Goal: Task Accomplishment & Management: Use online tool/utility

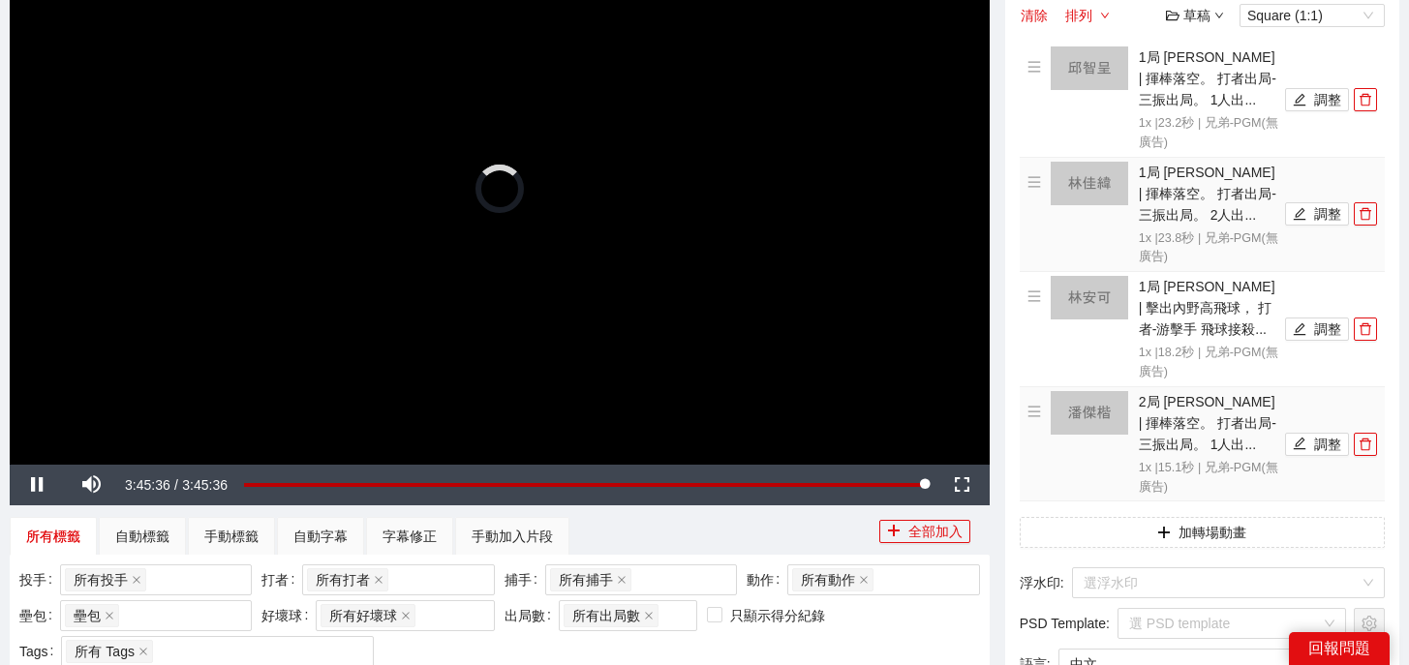
scroll to position [61, 0]
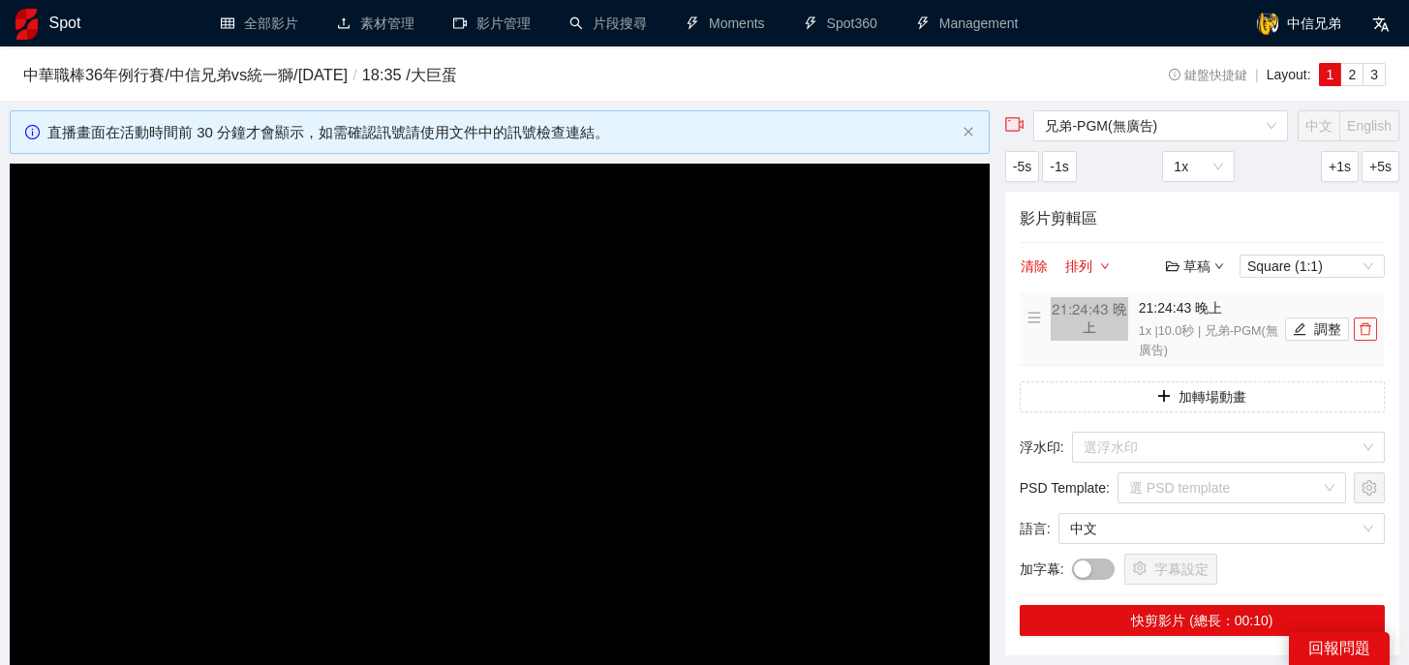
click at [1368, 331] on icon "delete" at bounding box center [1365, 329] width 14 height 14
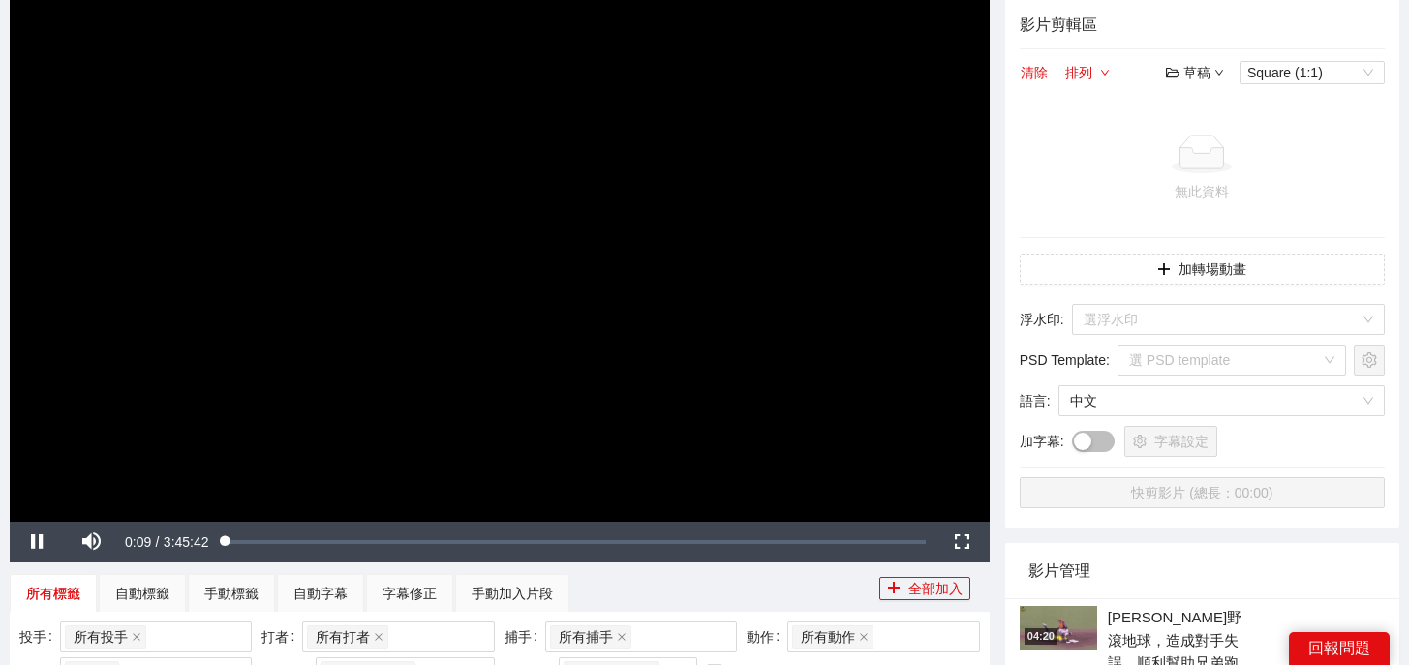
scroll to position [221, 0]
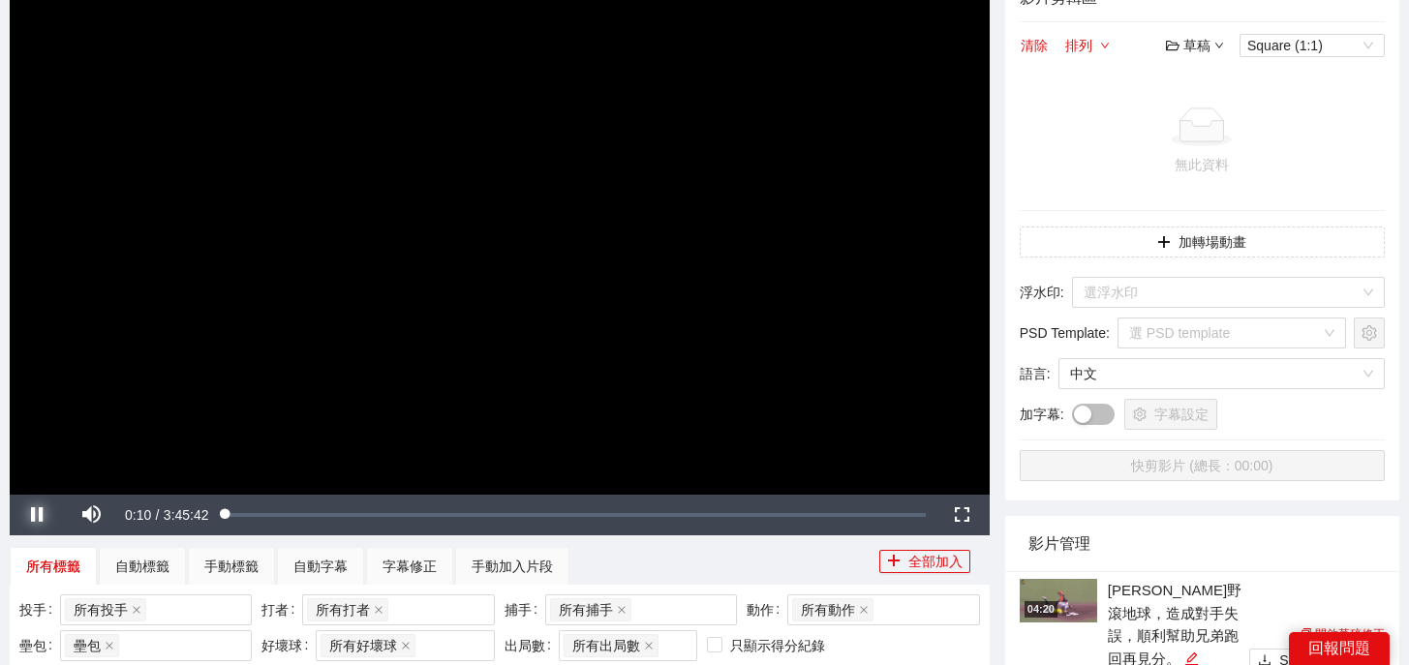
click at [32, 515] on span "Video Player" at bounding box center [37, 515] width 54 height 0
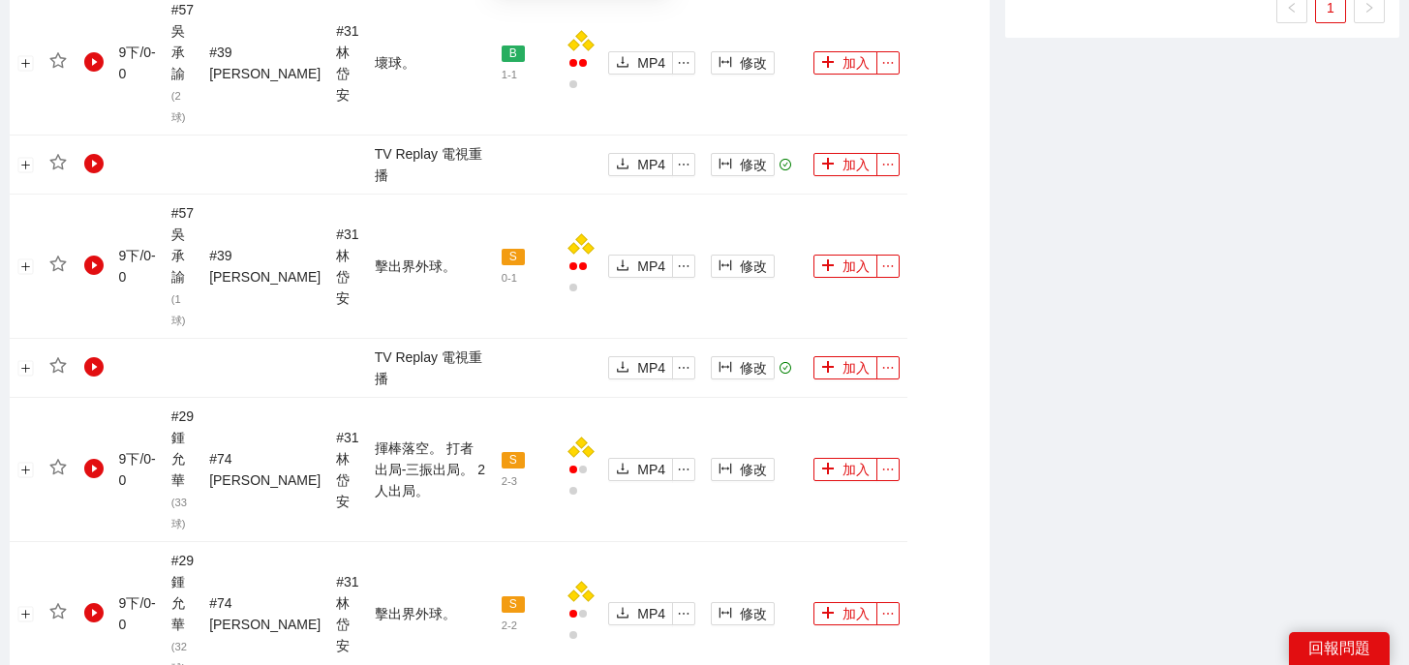
scroll to position [2289, 0]
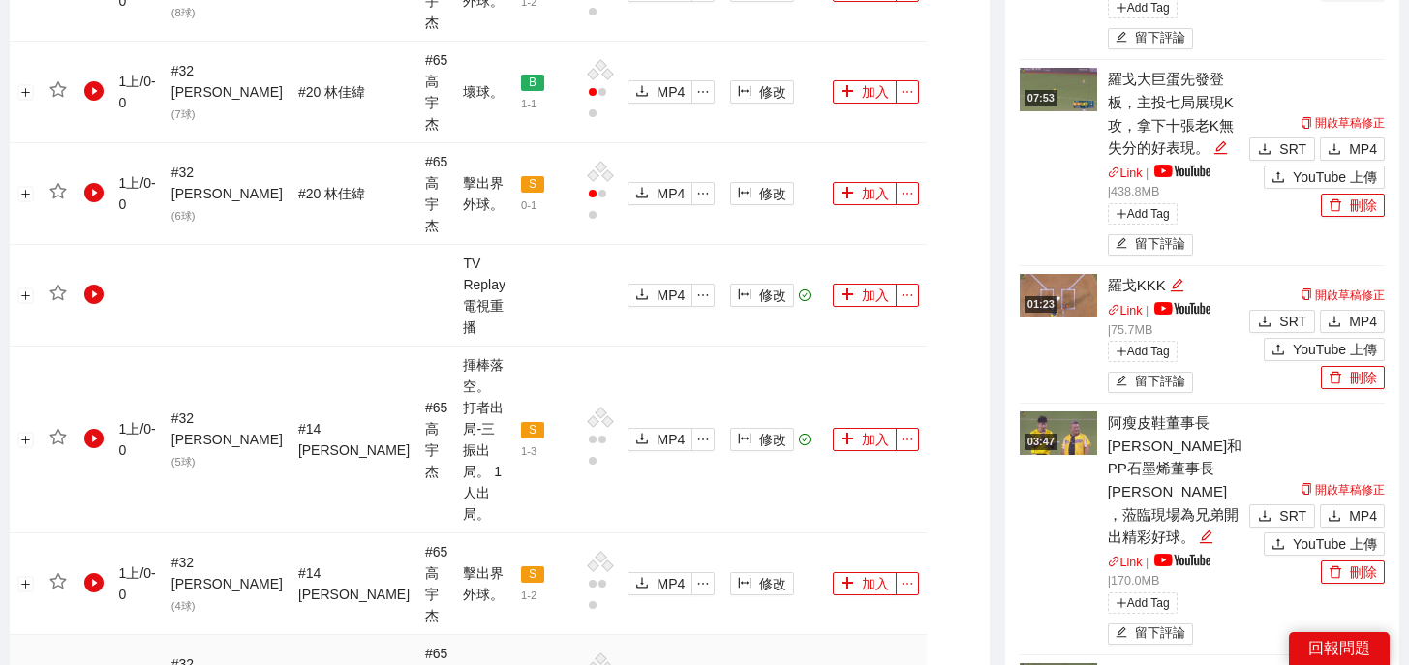
scroll to position [1141, 0]
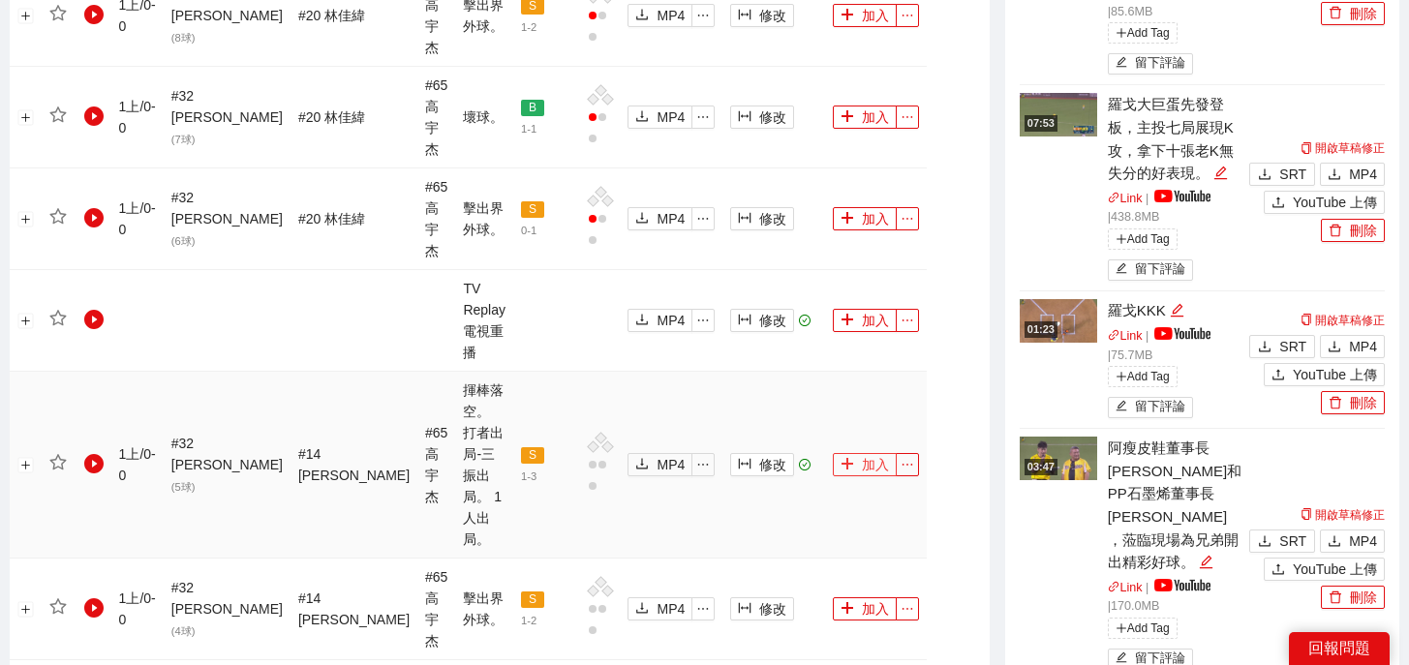
click at [833, 453] on button "加入" at bounding box center [865, 464] width 64 height 23
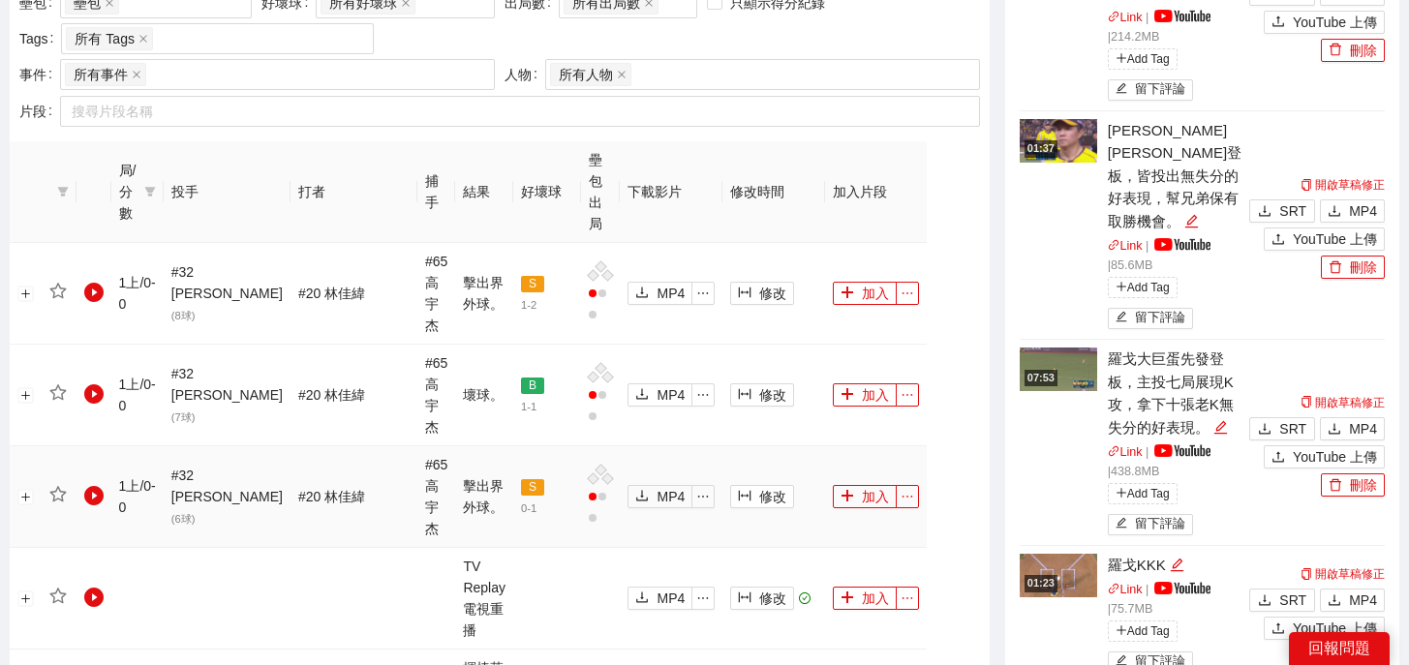
scroll to position [1541, 0]
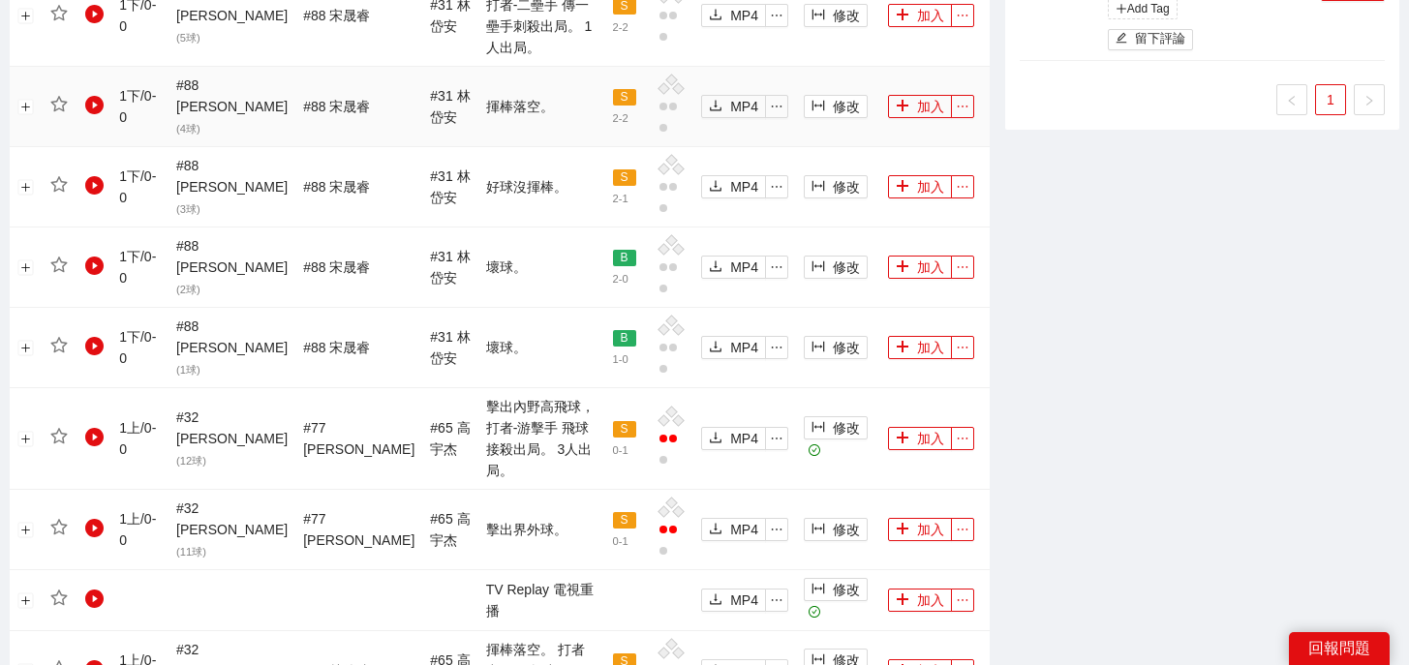
scroll to position [2220, 0]
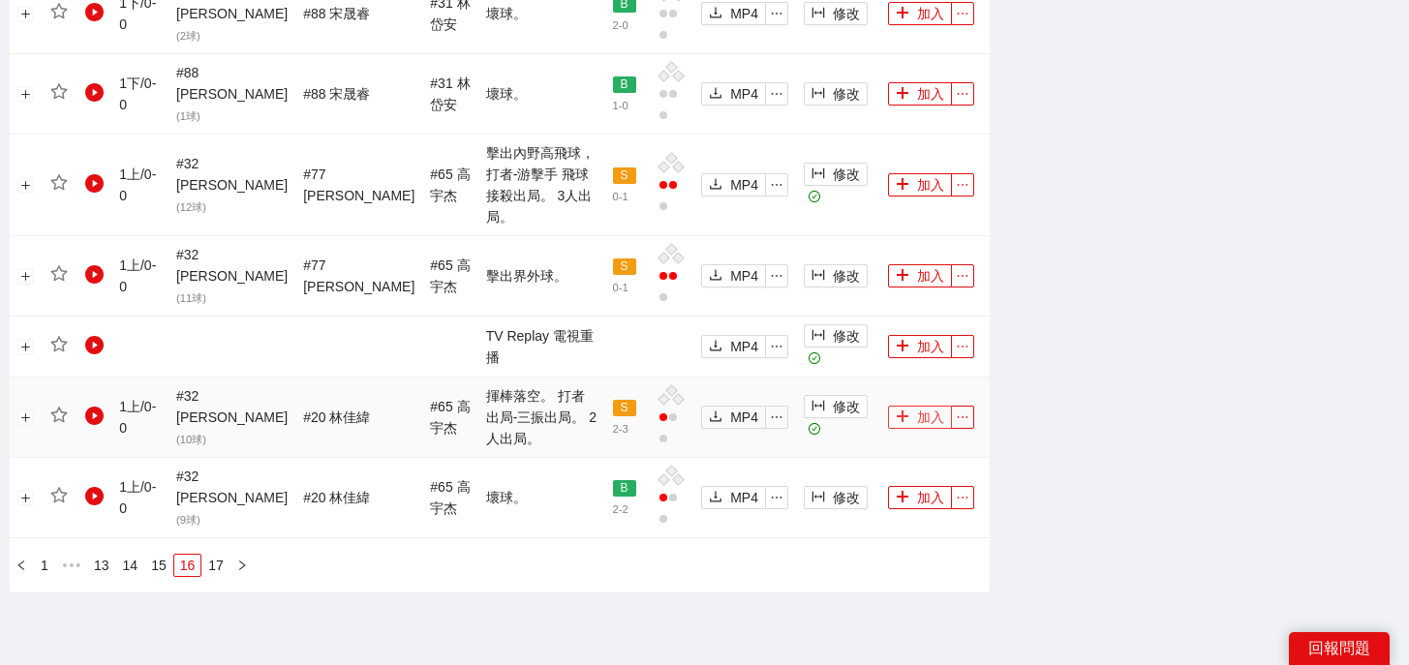
click at [918, 406] on button "加入" at bounding box center [920, 417] width 64 height 23
click at [157, 555] on link "15" at bounding box center [158, 565] width 27 height 21
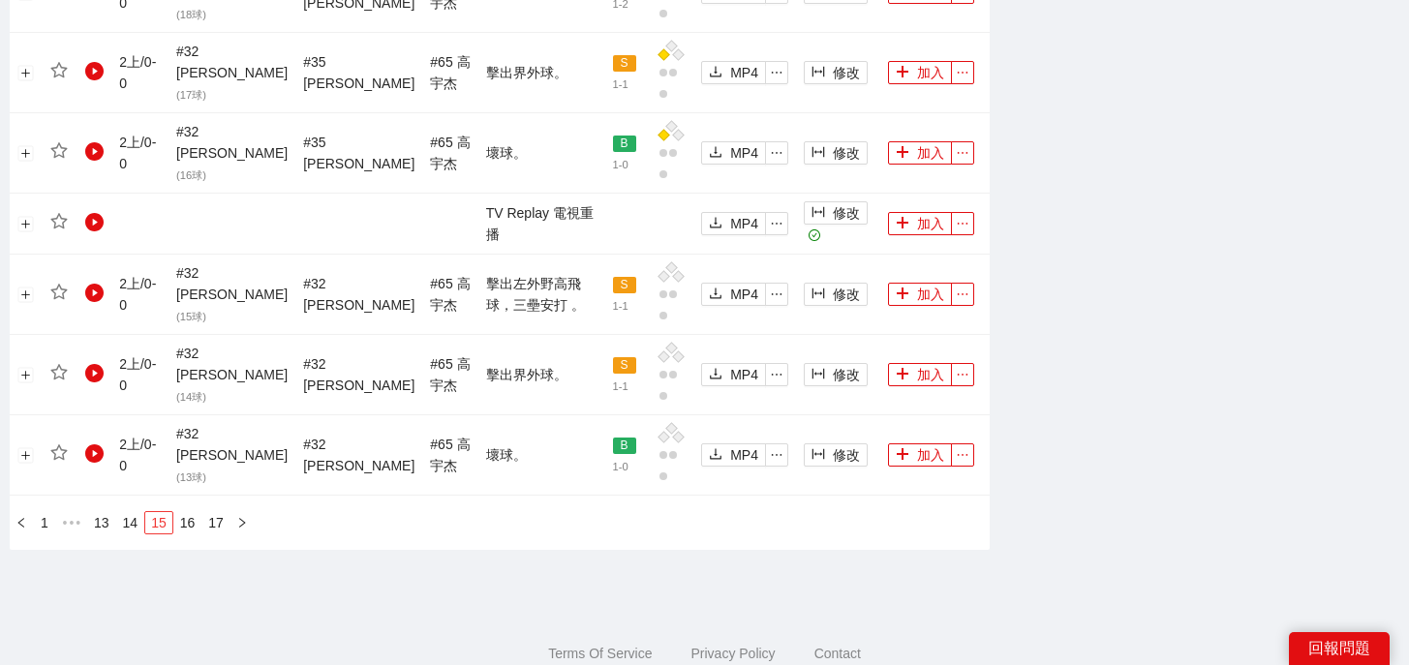
scroll to position [2193, 0]
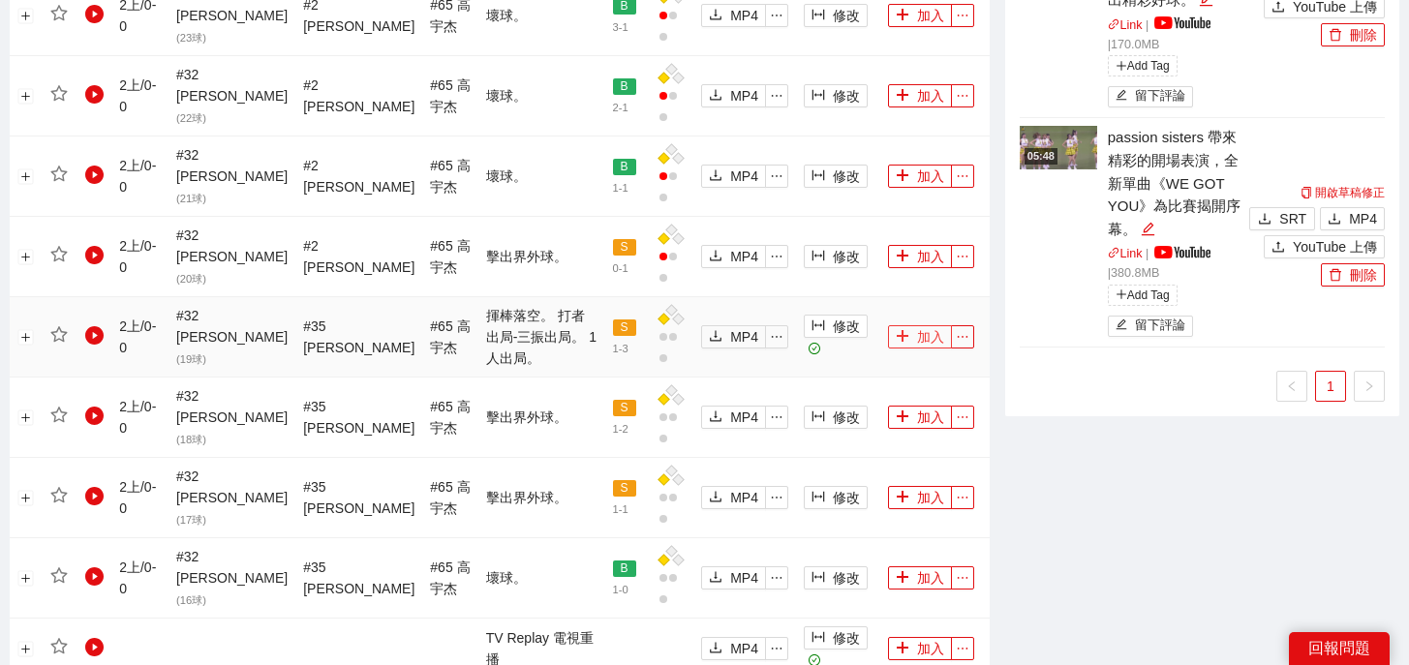
click at [920, 325] on button "加入" at bounding box center [920, 336] width 64 height 23
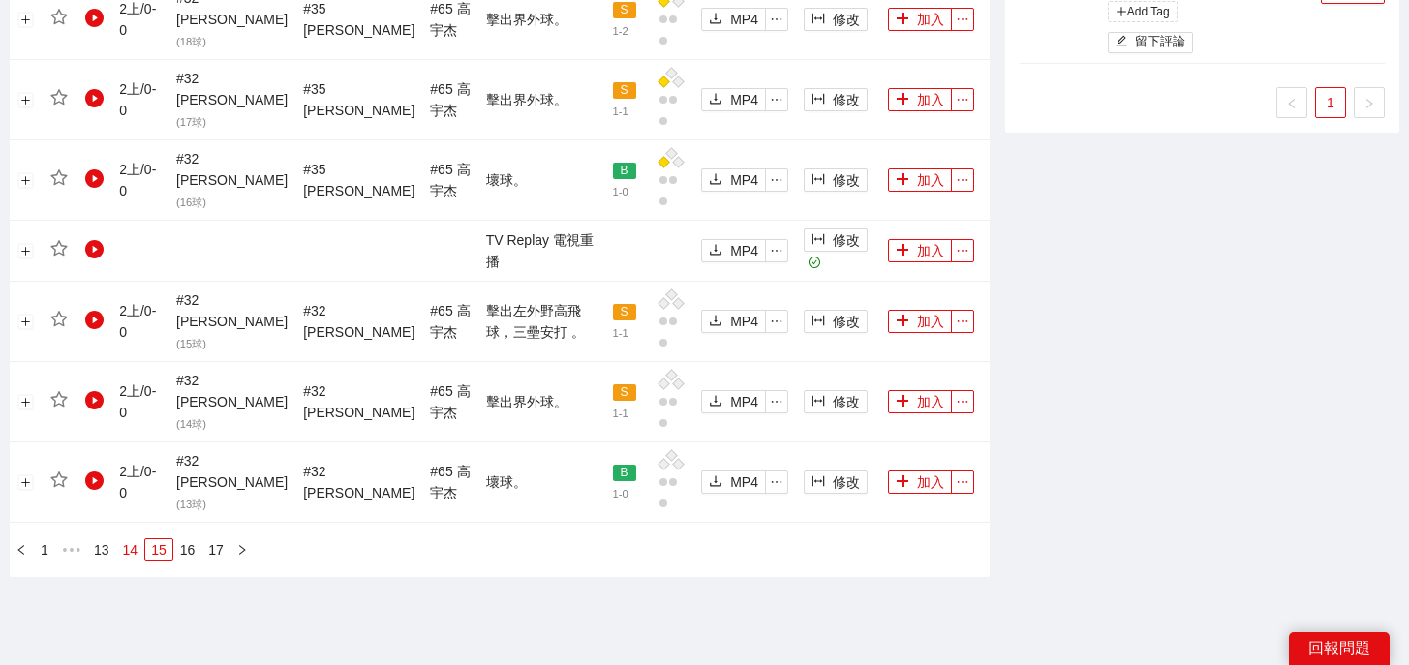
click at [132, 539] on link "14" at bounding box center [130, 549] width 27 height 21
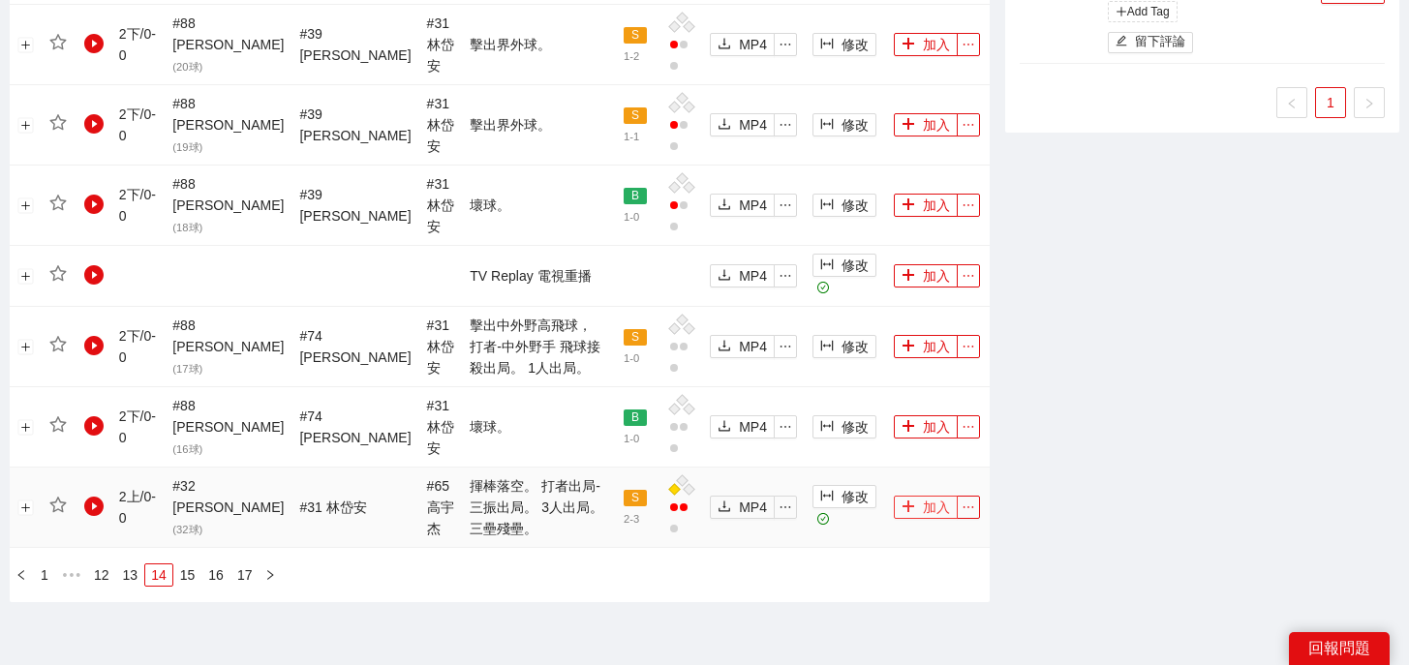
click at [919, 496] on button "加入" at bounding box center [926, 507] width 64 height 23
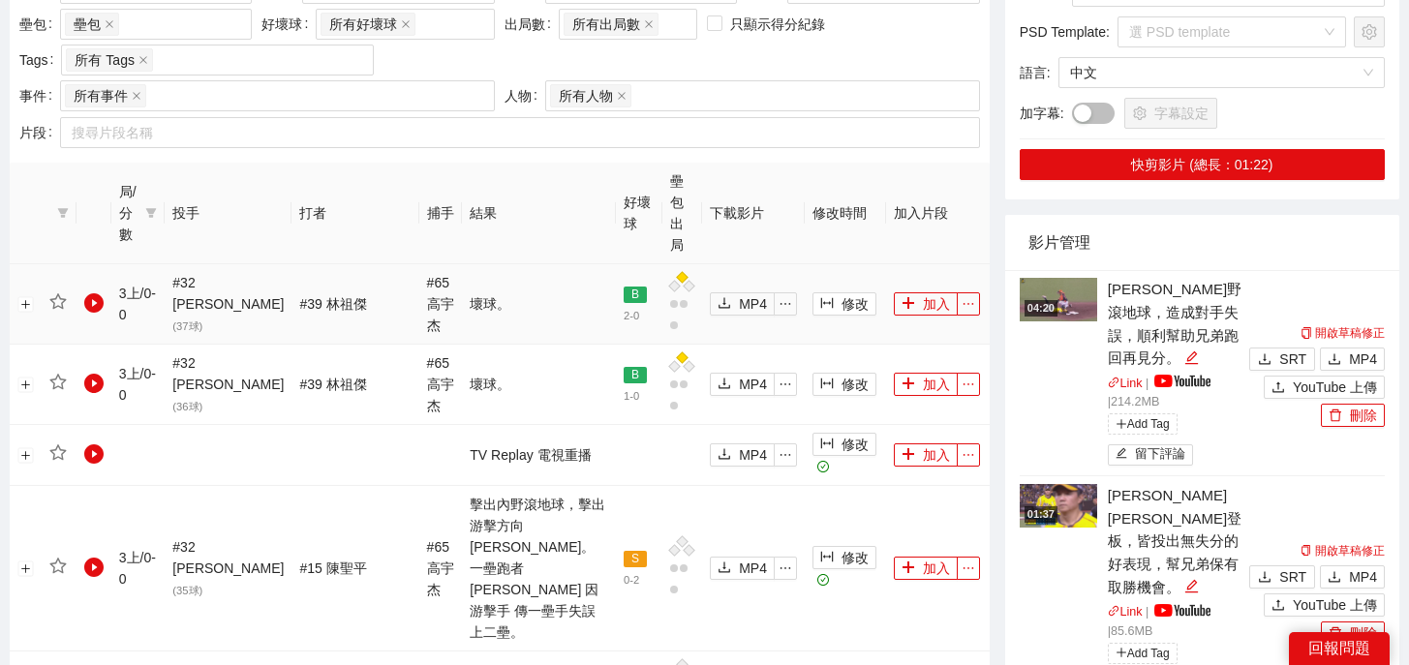
scroll to position [2200, 0]
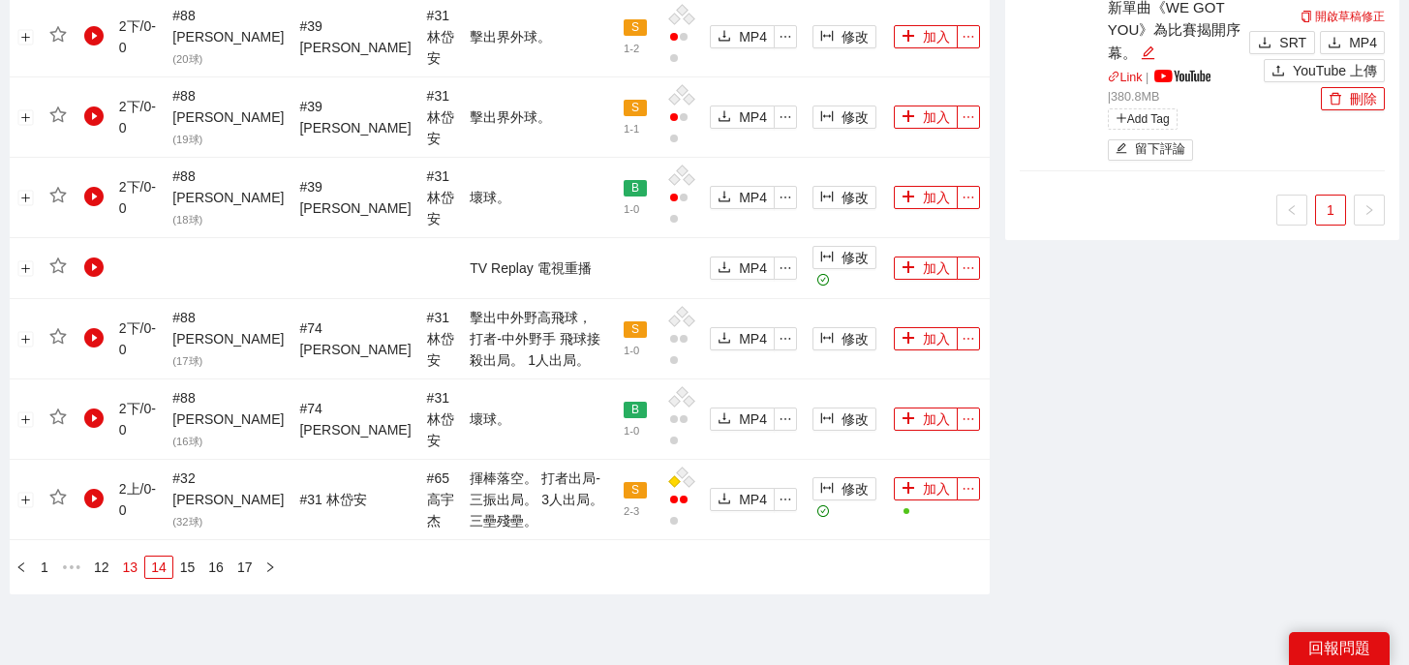
click at [138, 557] on link "13" at bounding box center [130, 567] width 27 height 21
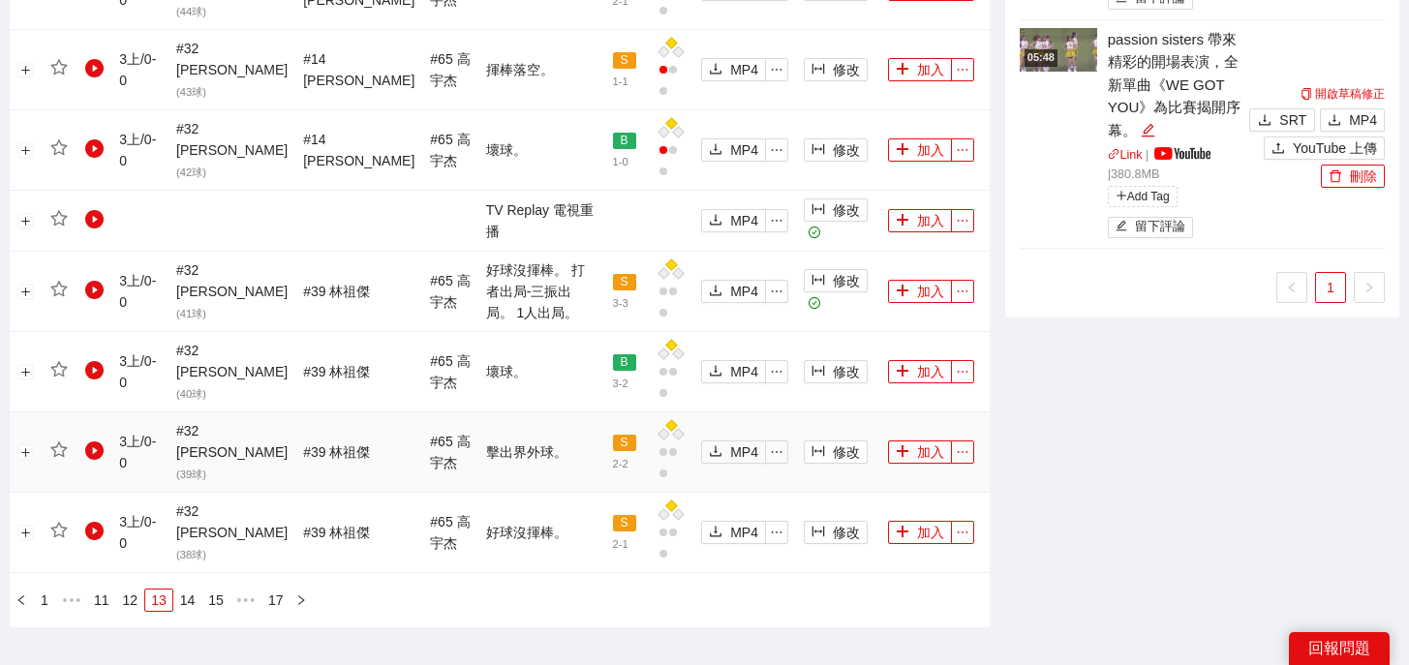
scroll to position [2116, 0]
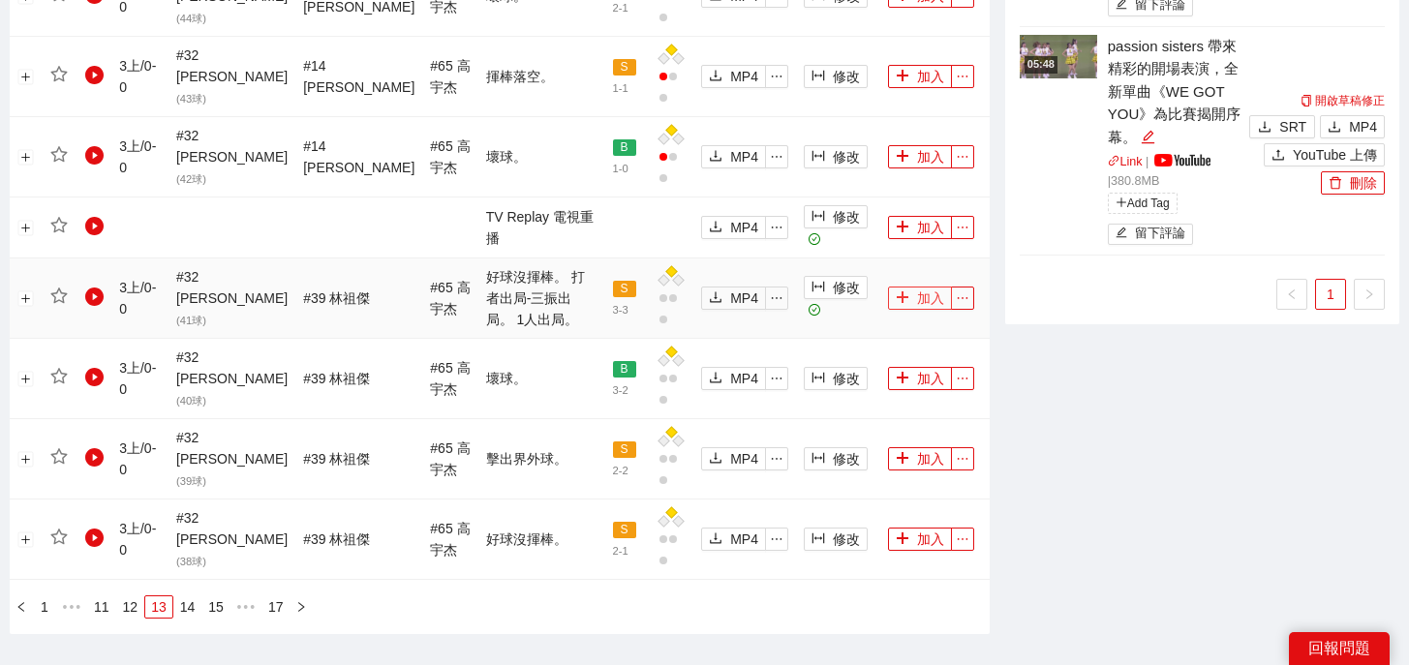
click at [925, 287] on button "加入" at bounding box center [920, 298] width 64 height 23
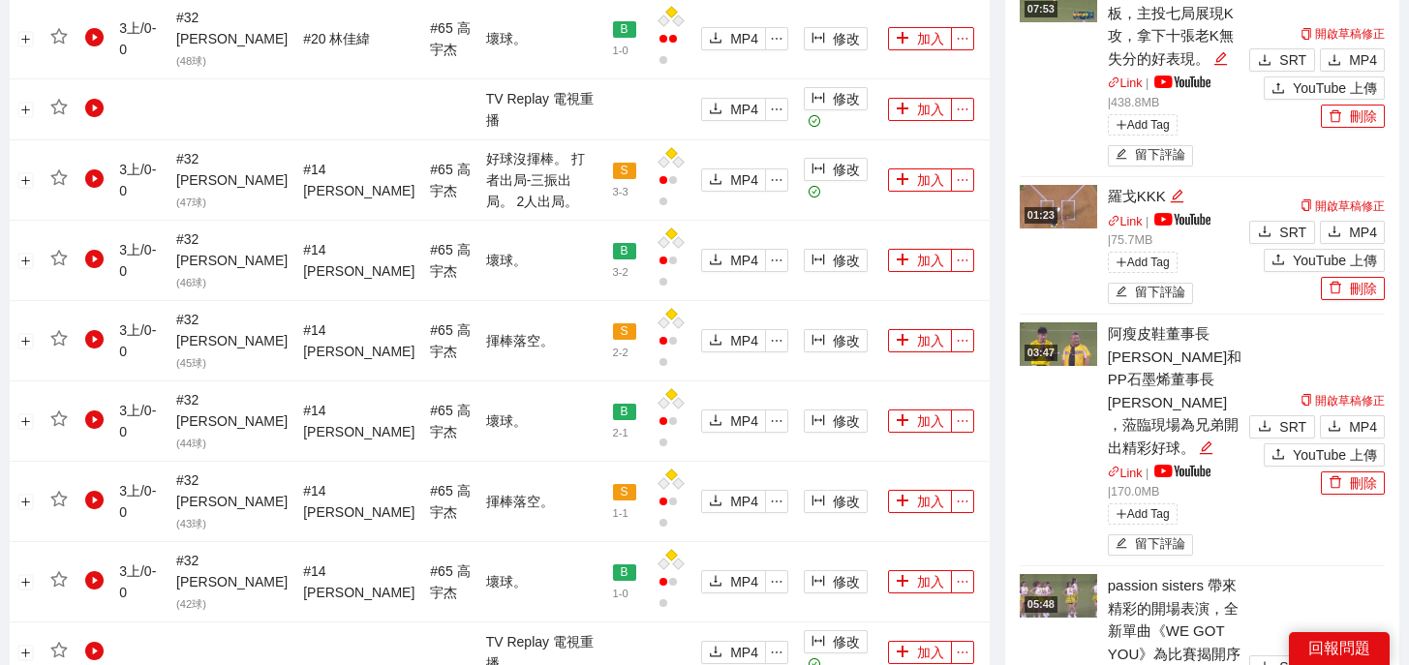
scroll to position [1658, 0]
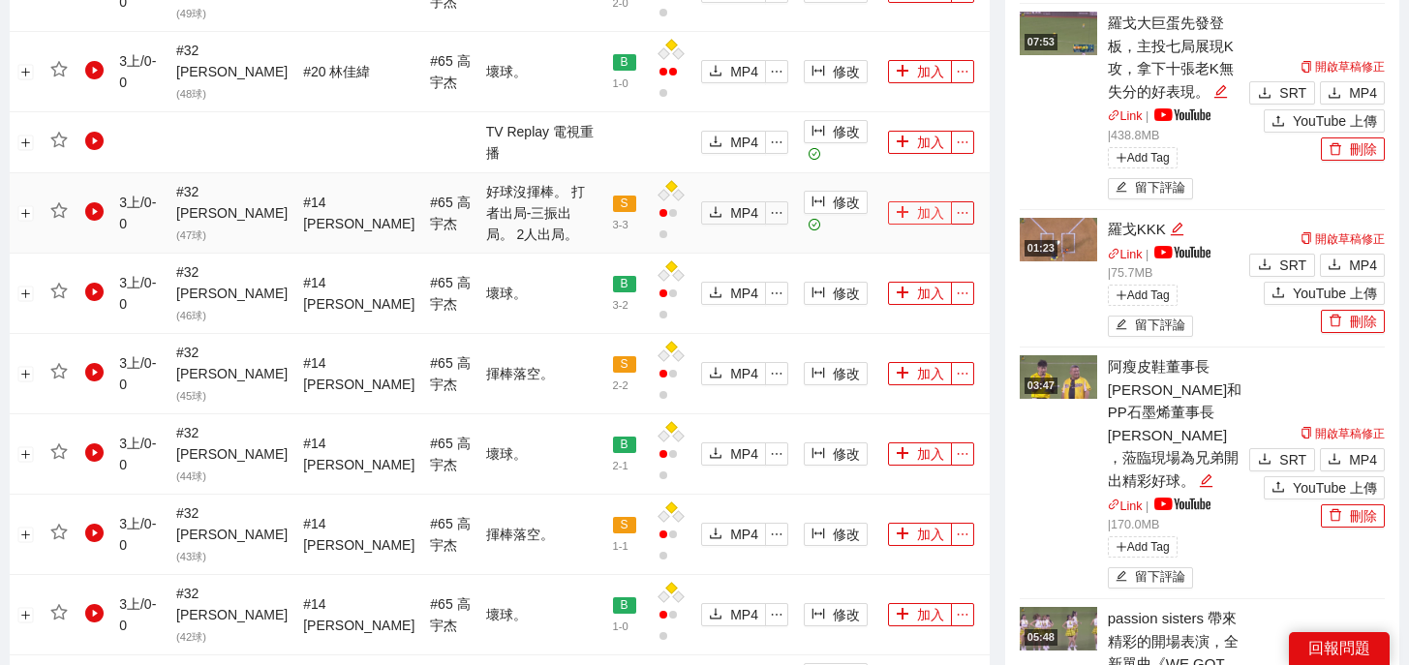
click at [905, 201] on button "加入" at bounding box center [920, 212] width 64 height 23
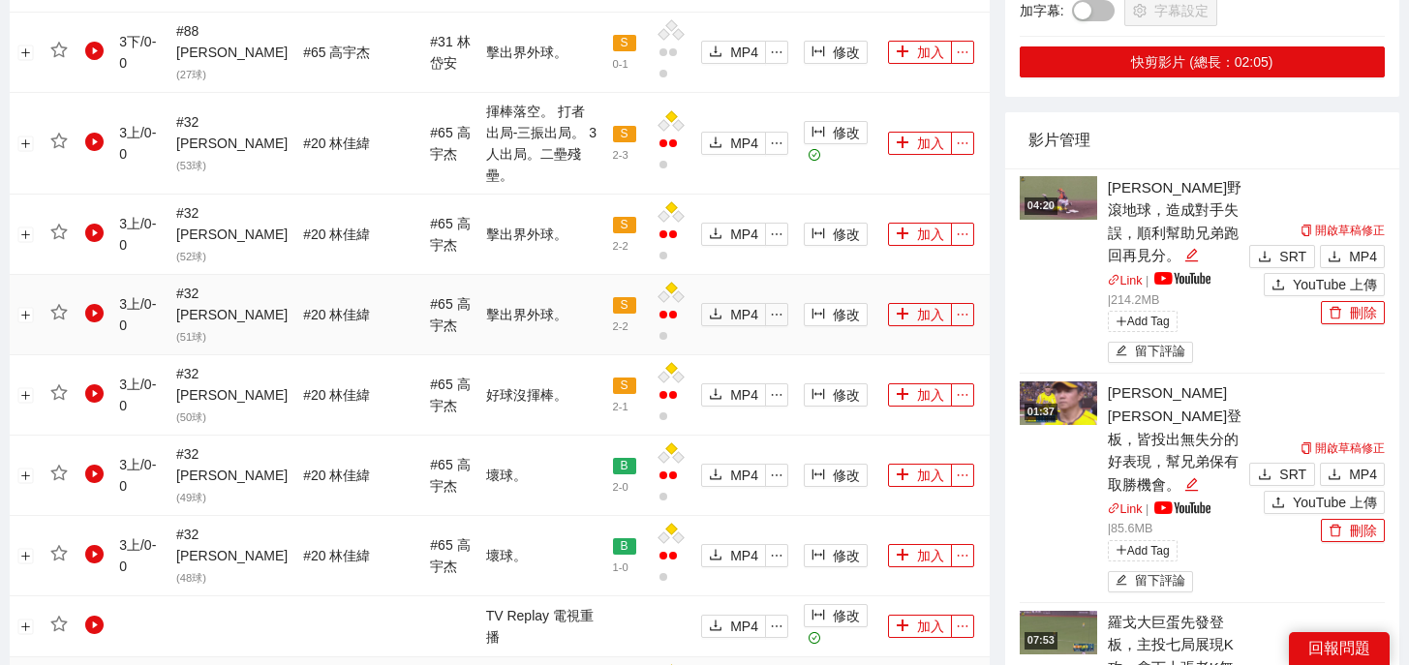
scroll to position [1165, 0]
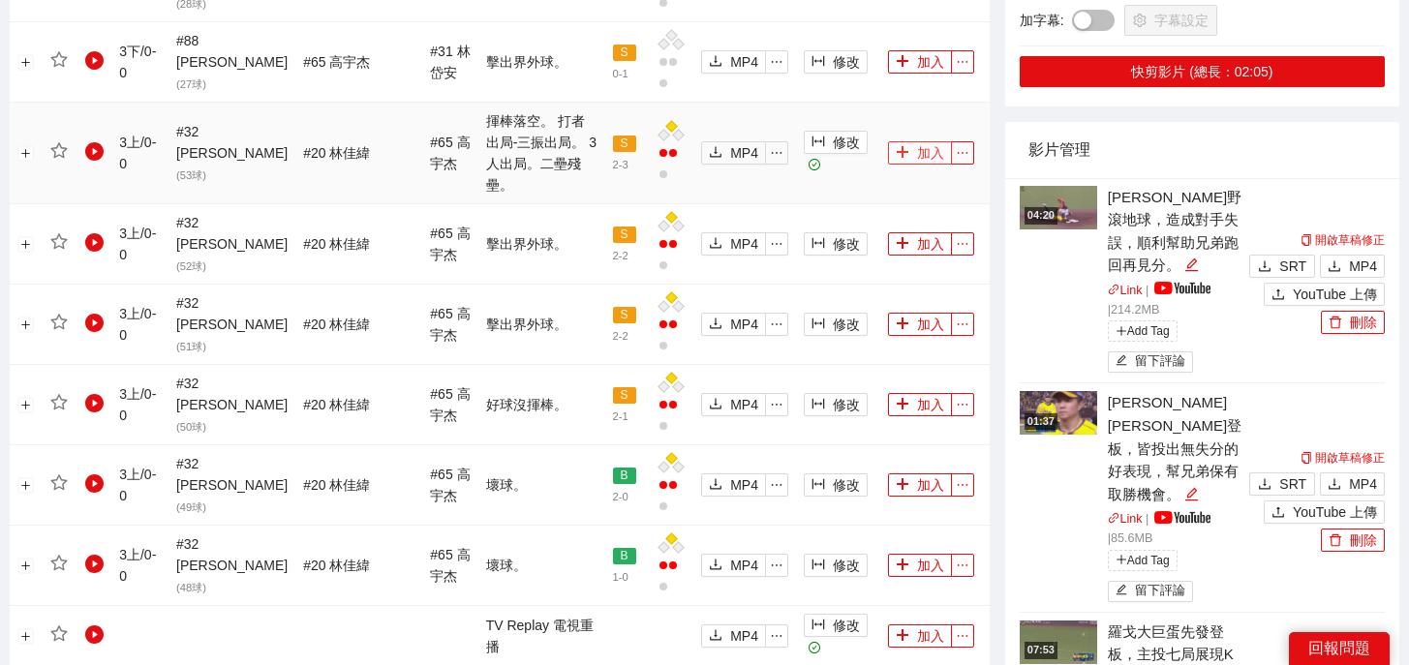
click at [914, 141] on button "加入" at bounding box center [920, 152] width 64 height 23
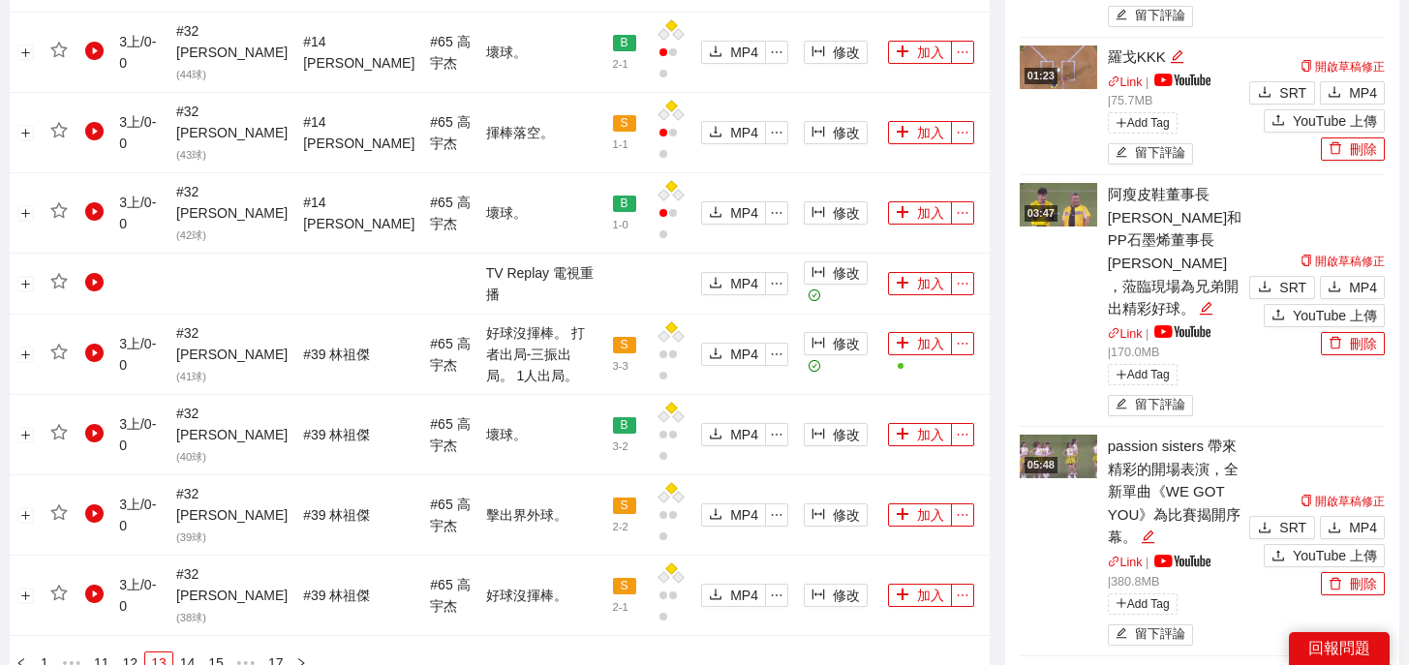
scroll to position [2230, 0]
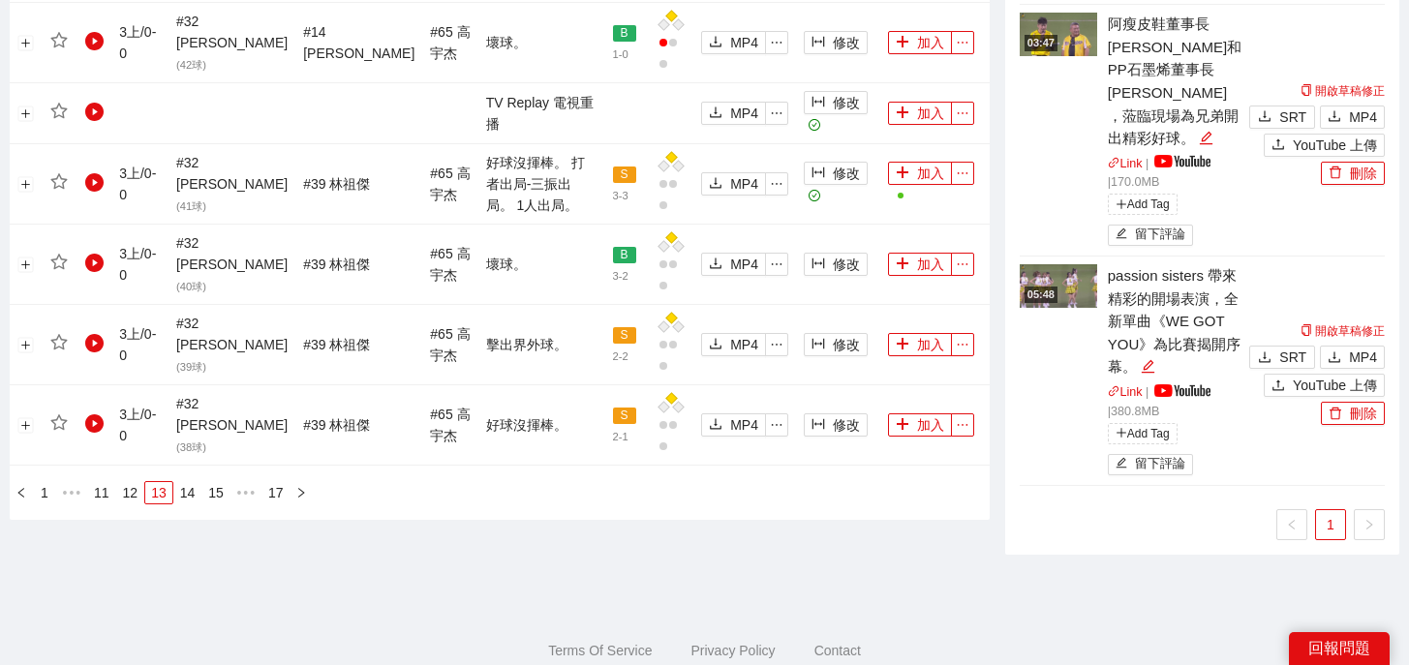
click at [136, 482] on link "12" at bounding box center [130, 492] width 27 height 21
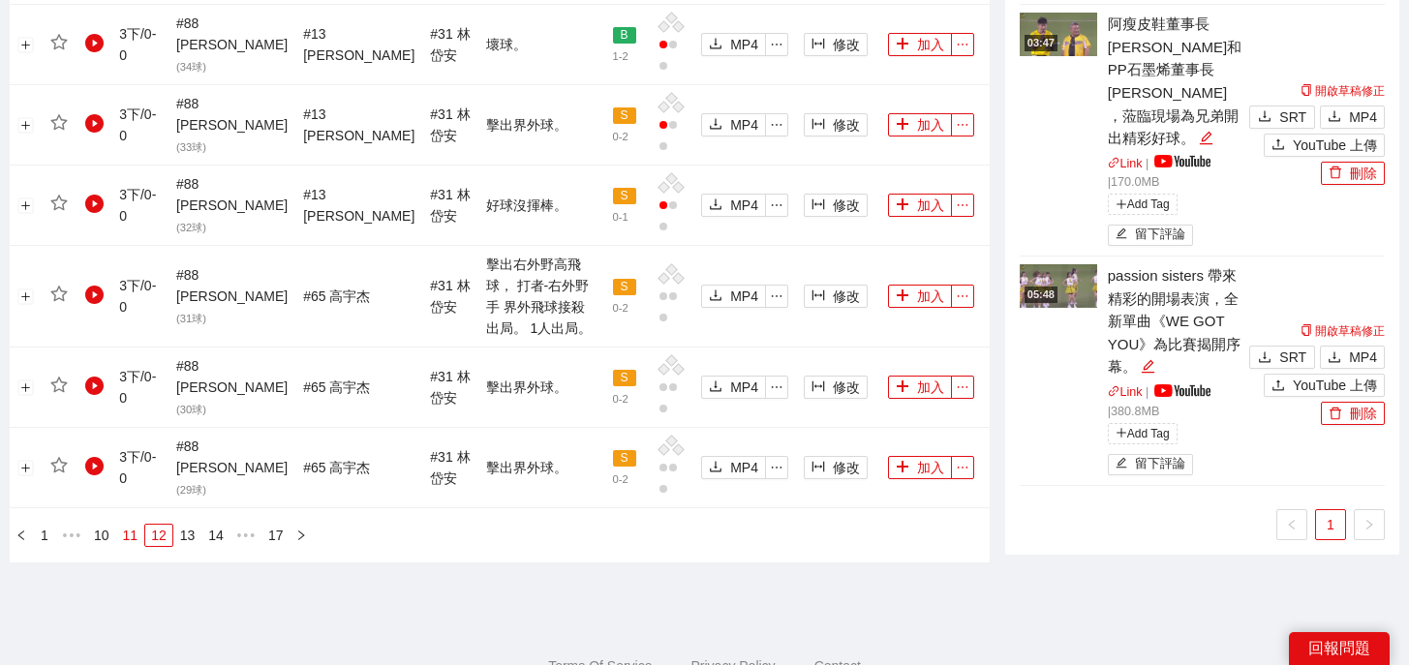
click at [129, 525] on link "11" at bounding box center [130, 535] width 27 height 21
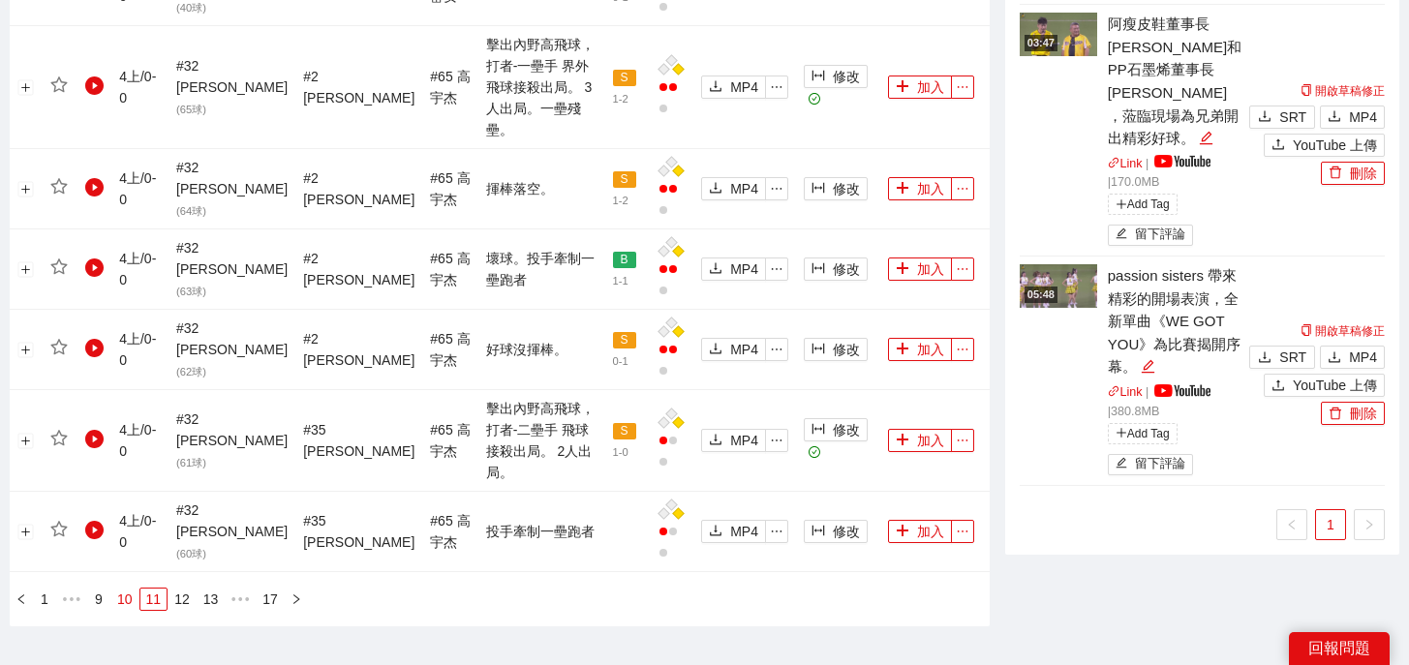
click at [131, 589] on link "10" at bounding box center [124, 599] width 27 height 21
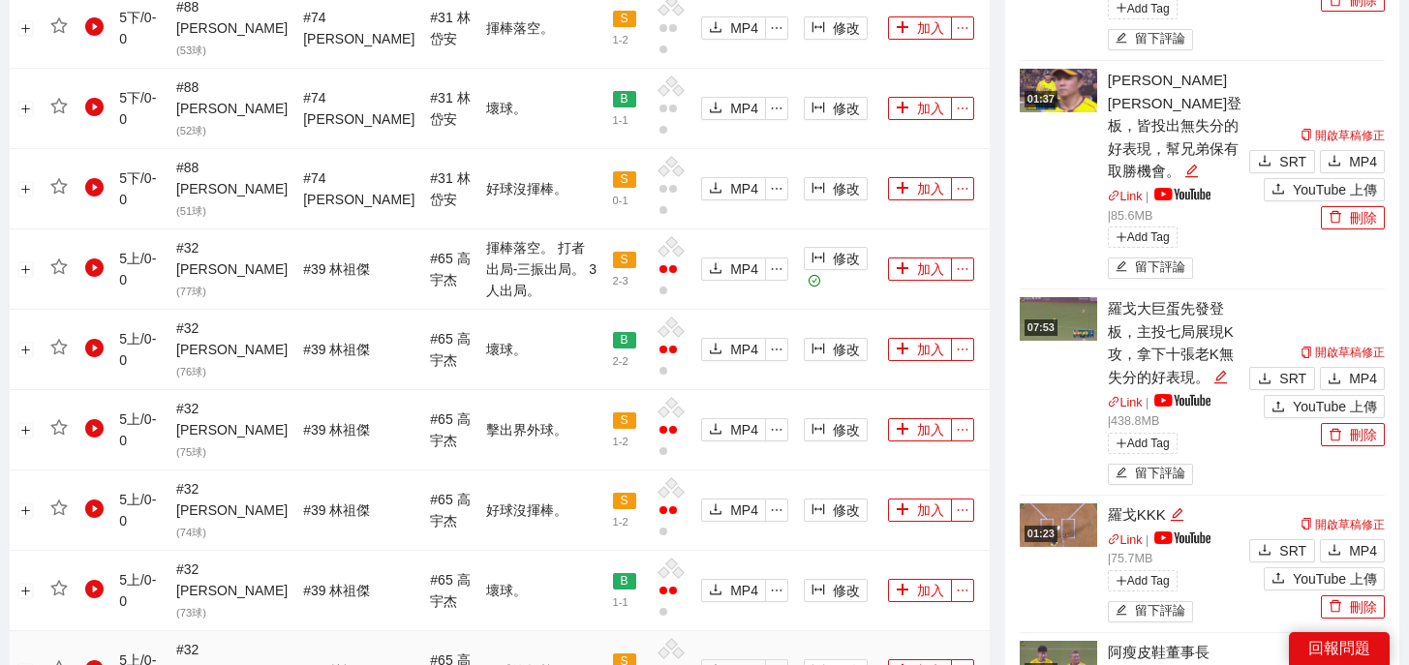
scroll to position [1555, 0]
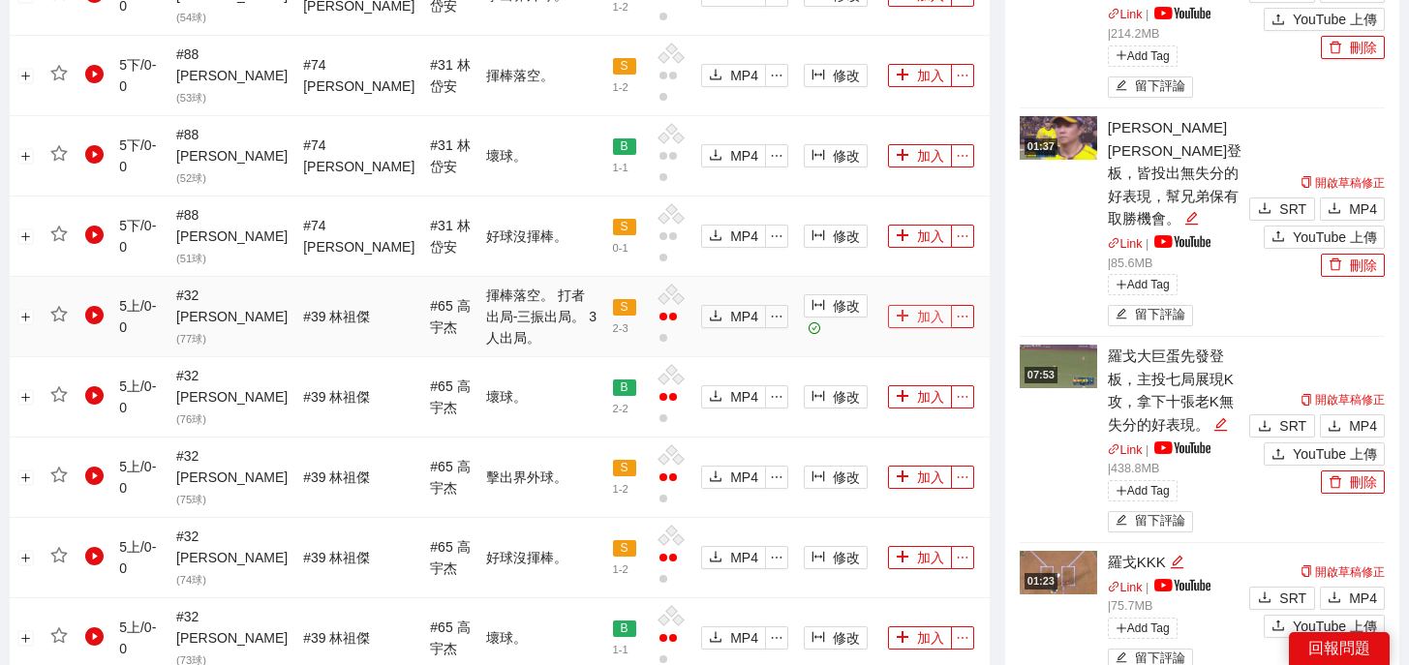
click at [917, 305] on button "加入" at bounding box center [920, 316] width 64 height 23
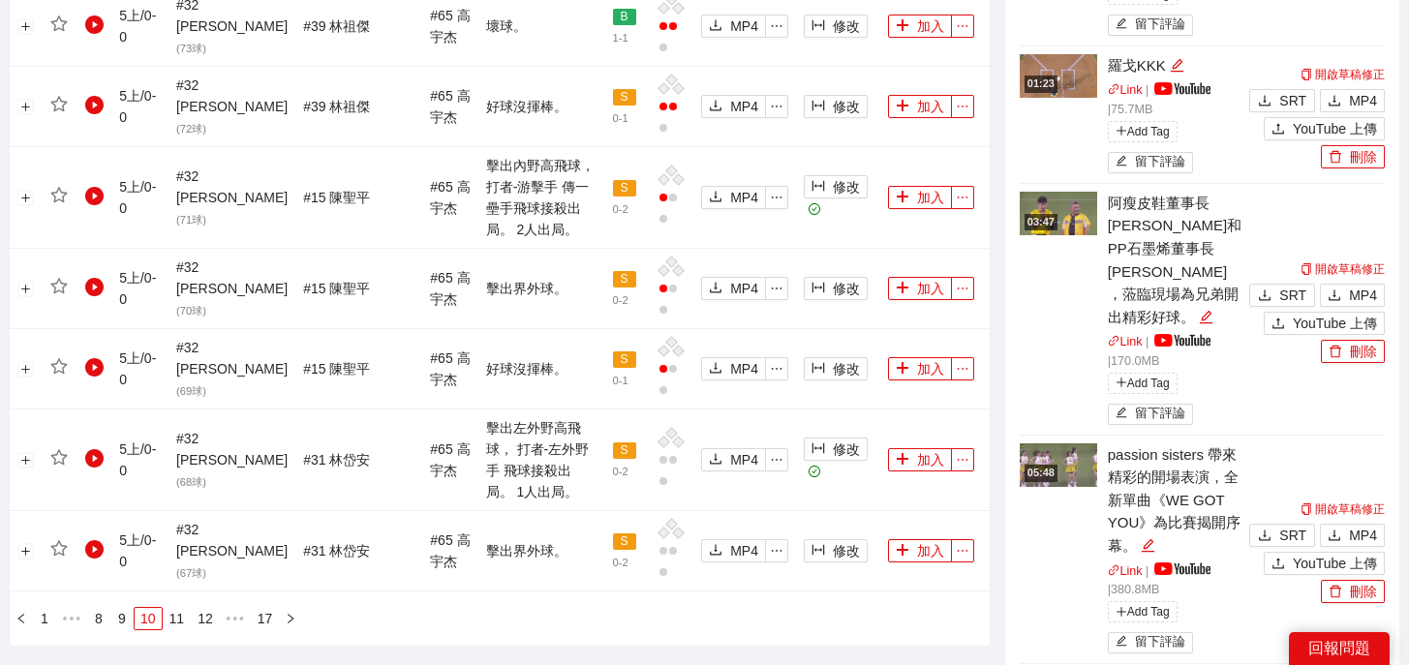
scroll to position [2345, 0]
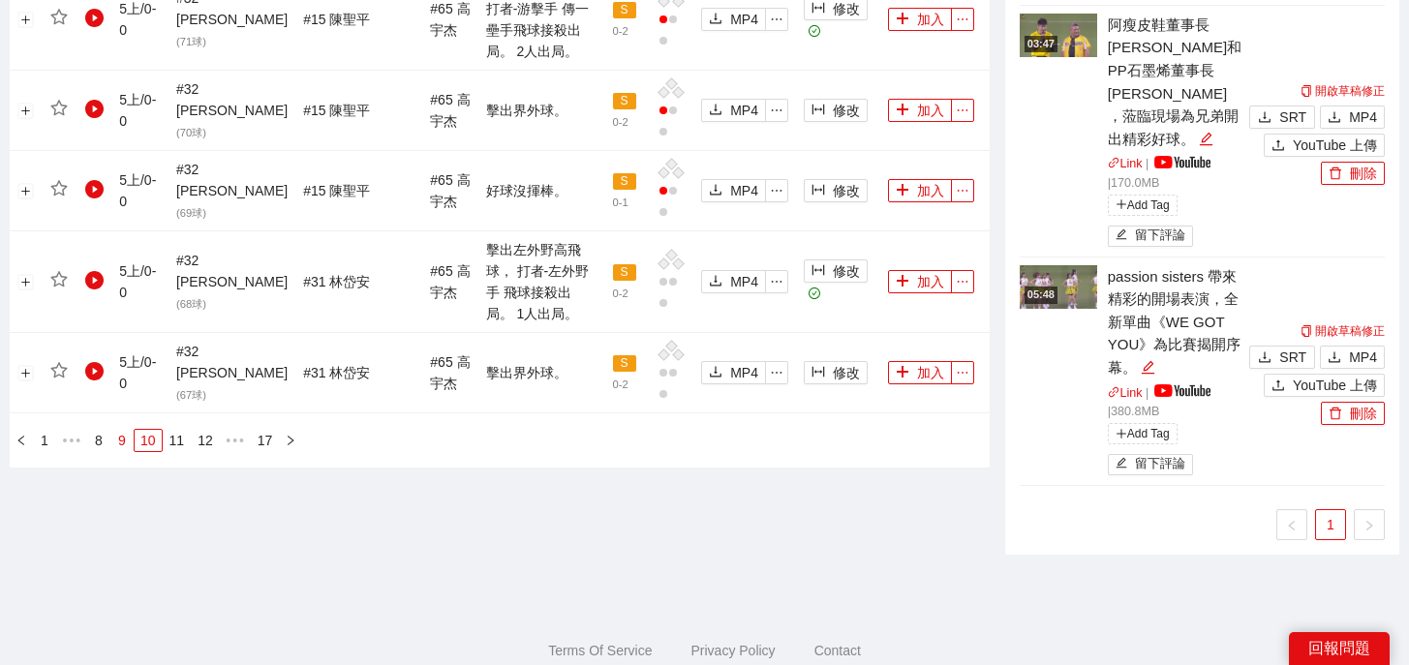
click at [126, 430] on link "9" at bounding box center [121, 440] width 21 height 21
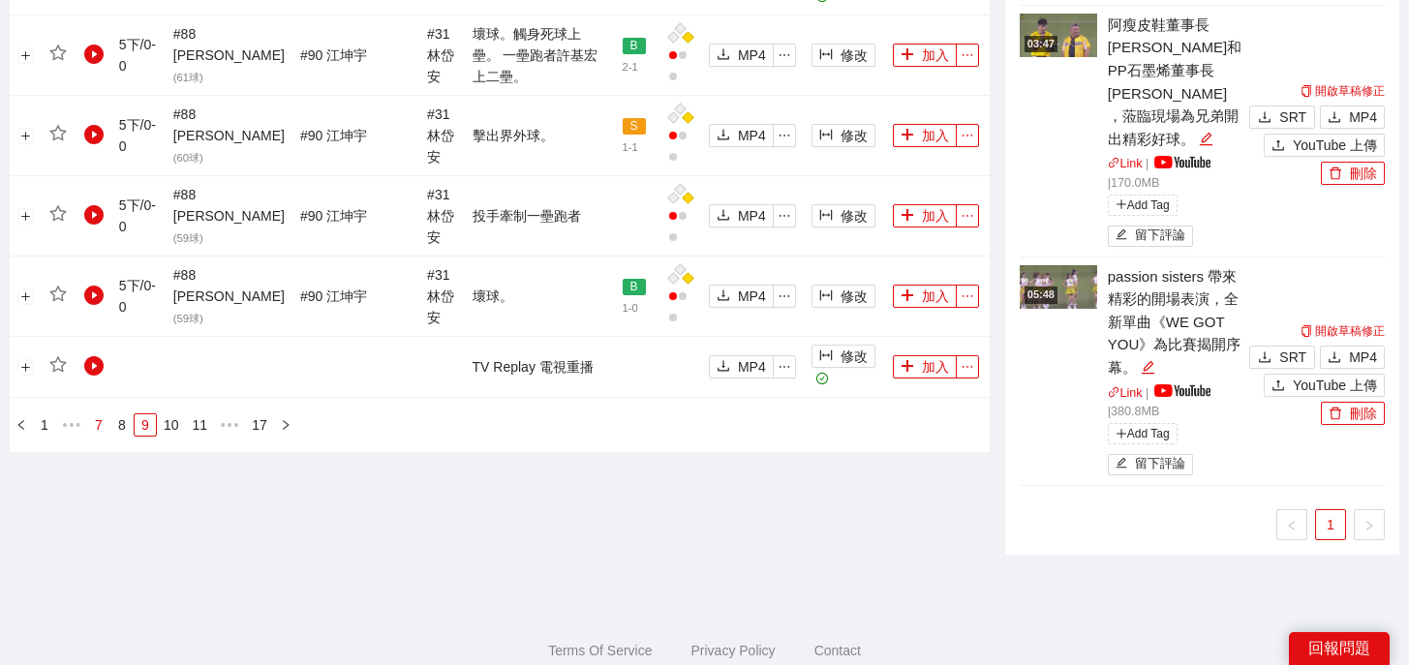
click at [124, 414] on link "8" at bounding box center [121, 424] width 21 height 21
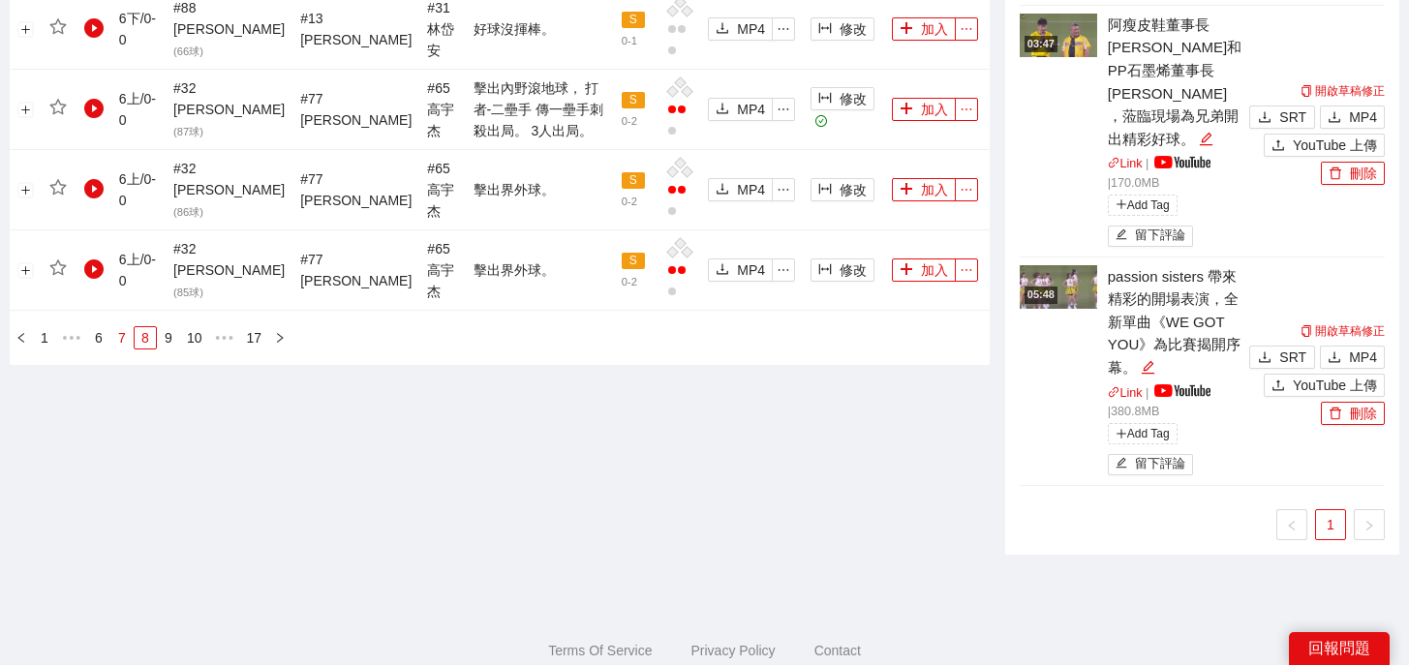
click at [121, 327] on link "7" at bounding box center [121, 337] width 21 height 21
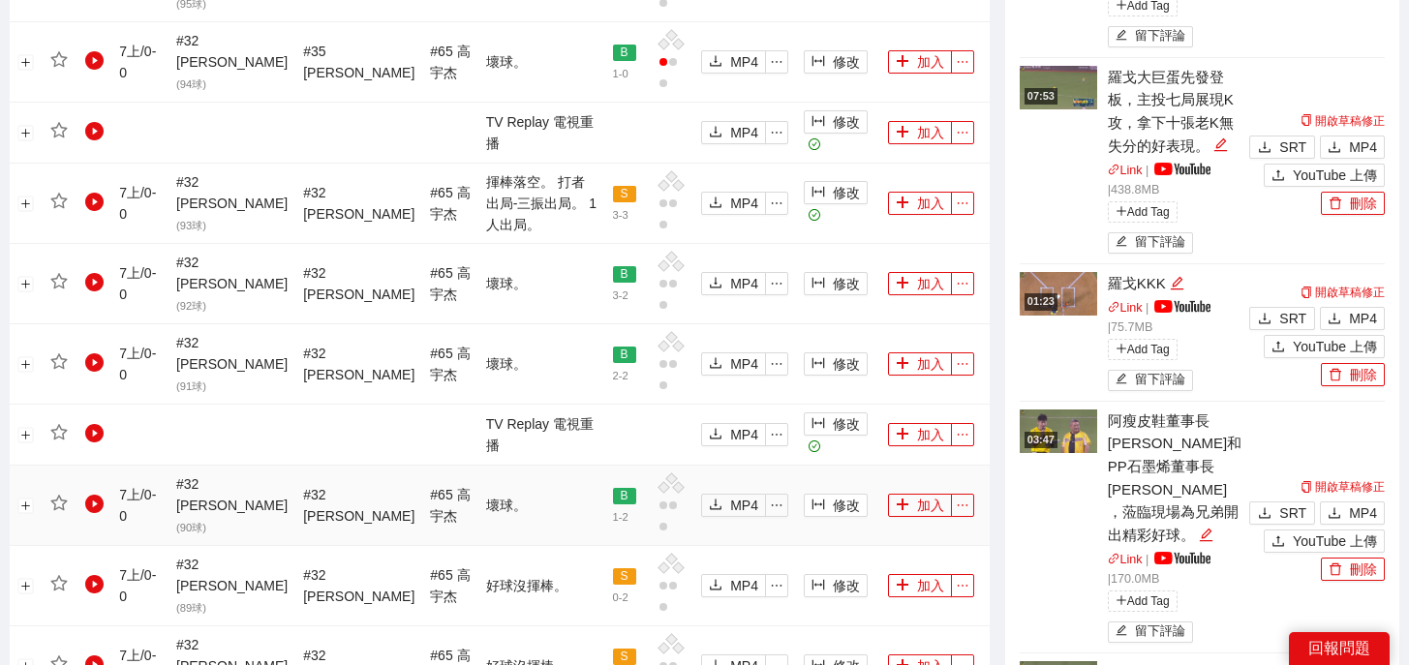
scroll to position [1914, 0]
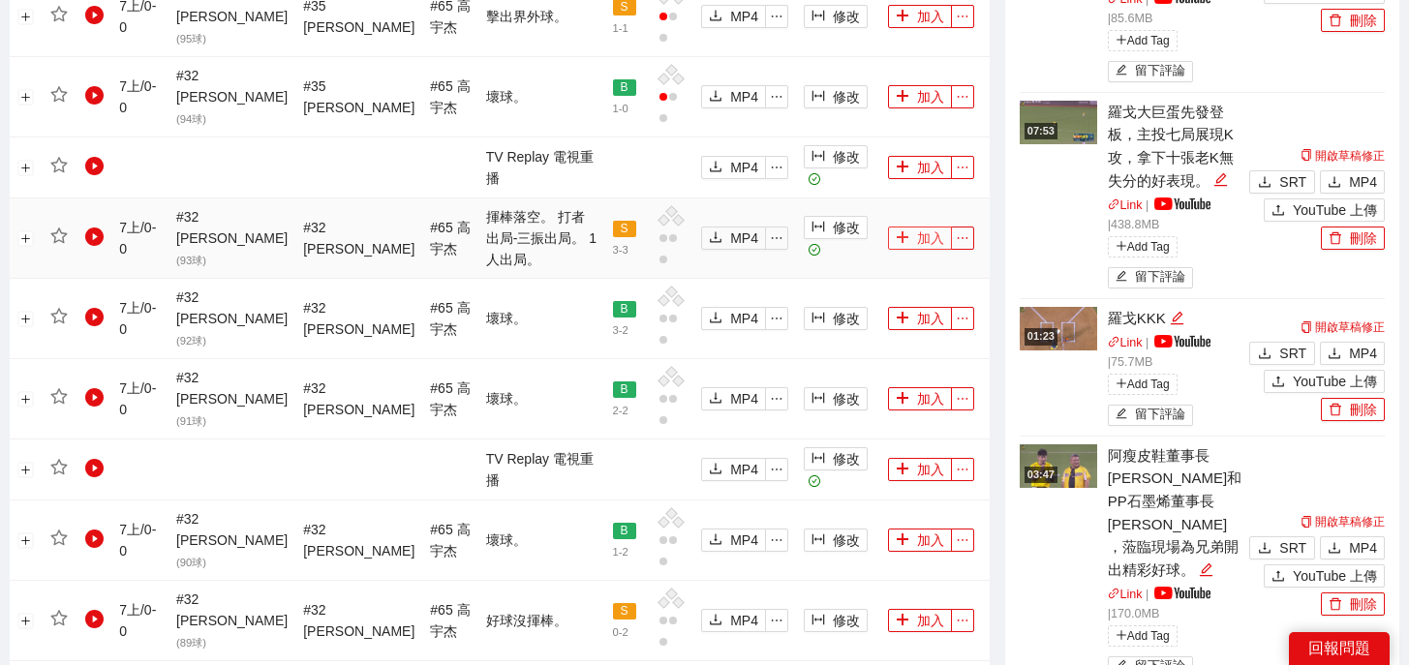
click at [895, 230] on icon "plus" at bounding box center [902, 237] width 14 height 14
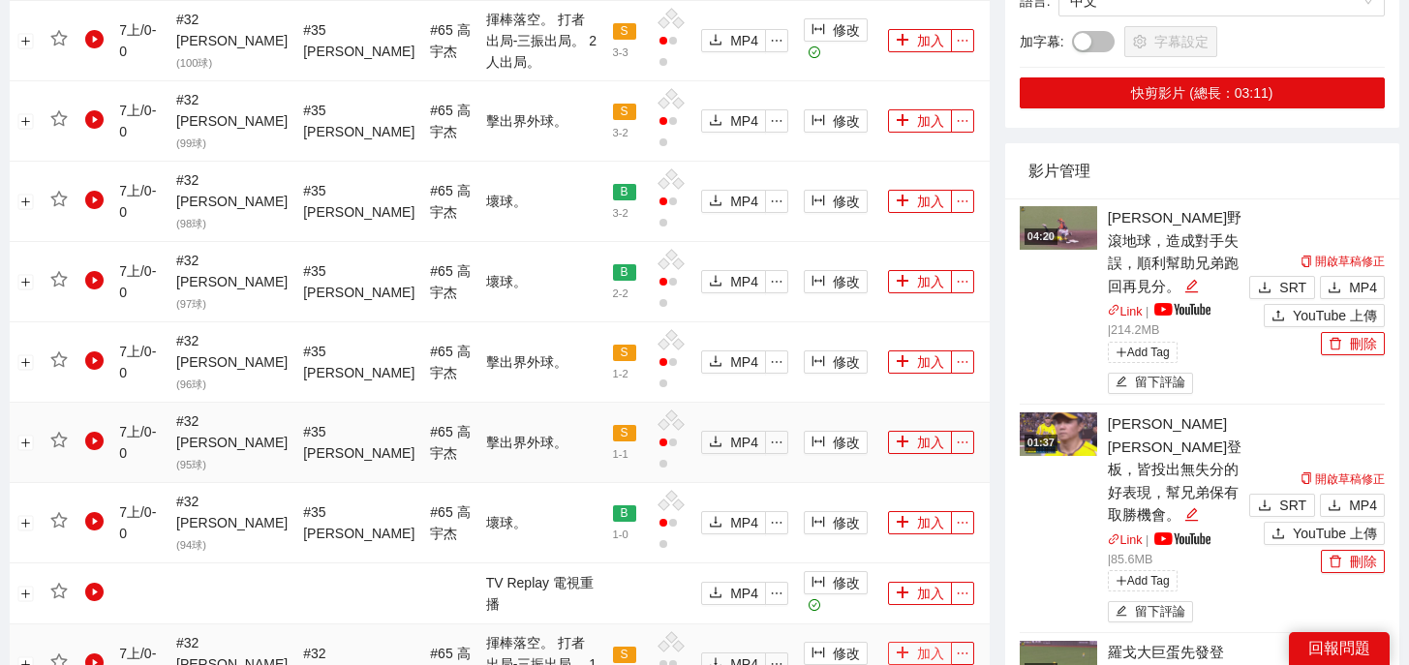
scroll to position [1443, 0]
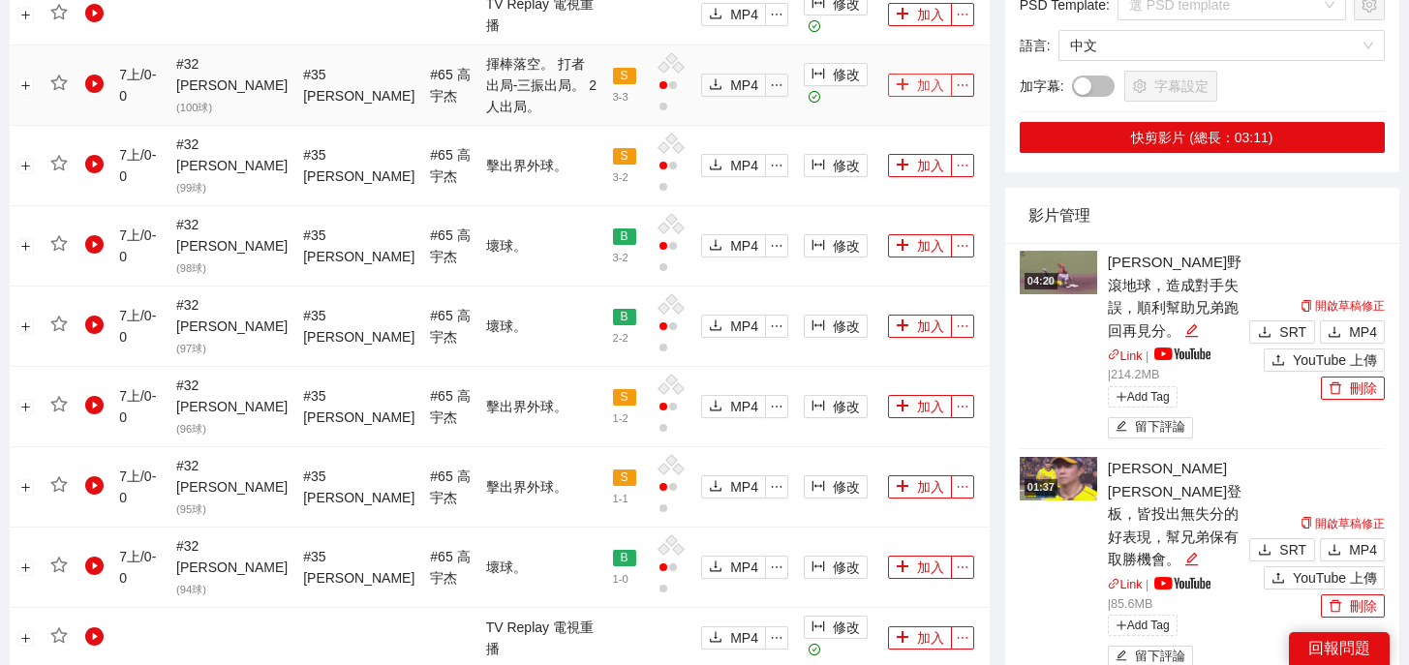
click at [914, 74] on button "加入" at bounding box center [920, 85] width 64 height 23
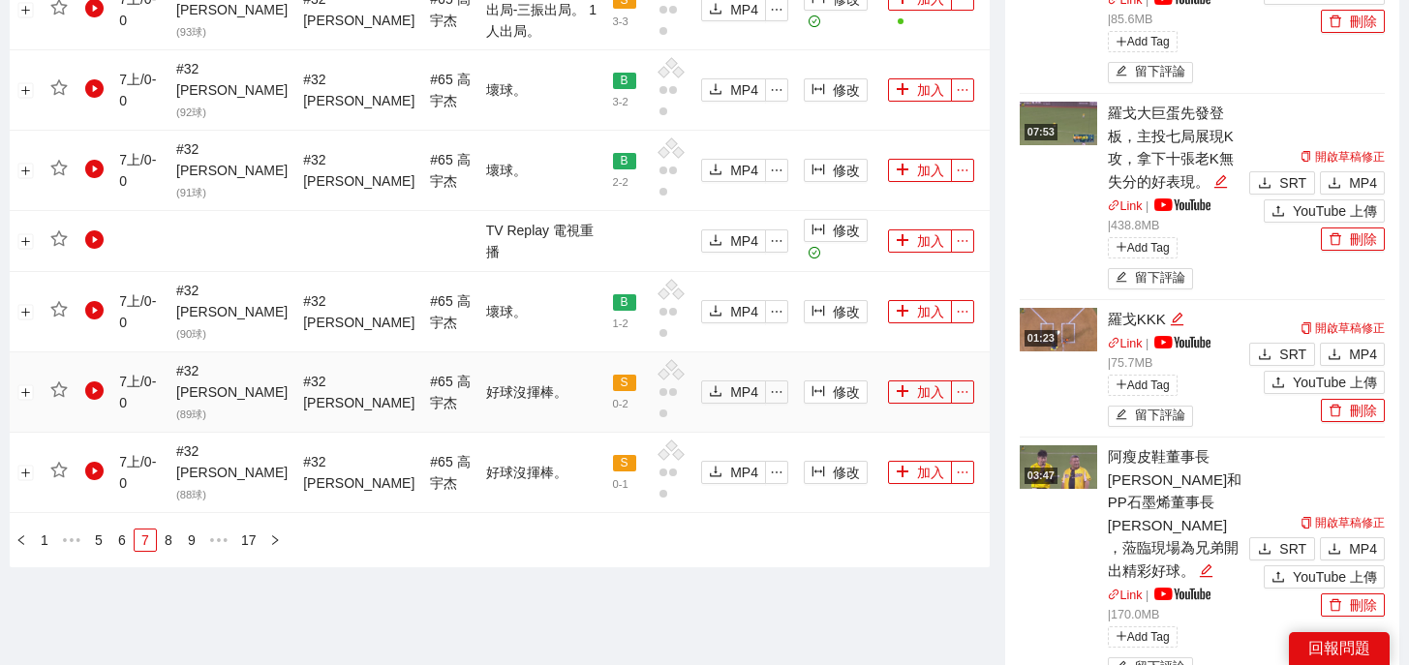
scroll to position [2467, 0]
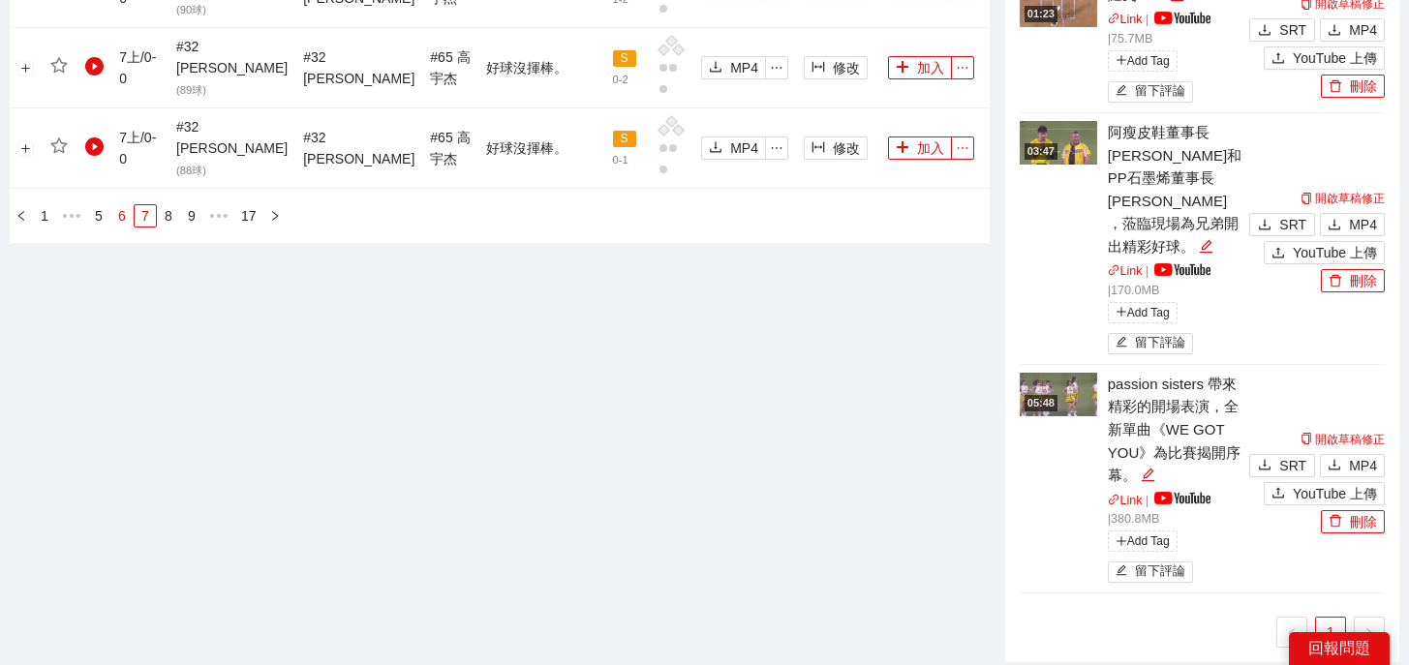
click at [128, 205] on link "6" at bounding box center [121, 215] width 21 height 21
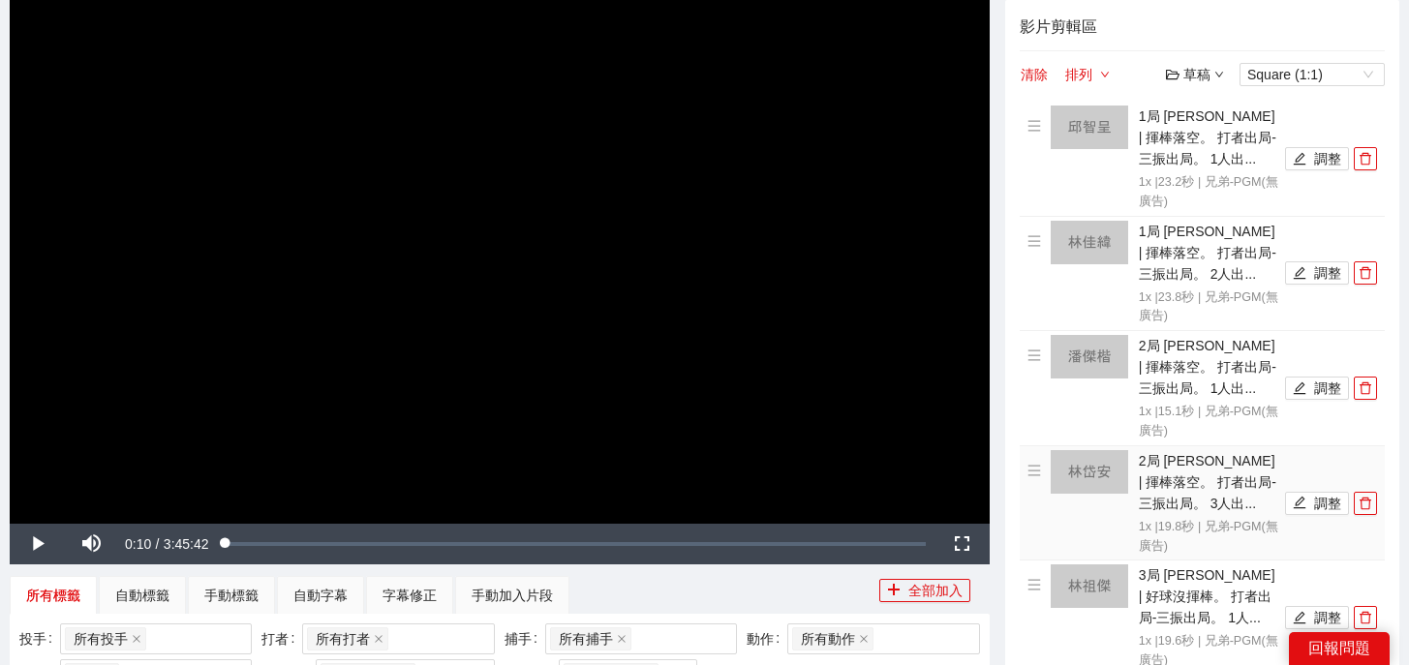
scroll to position [2, 0]
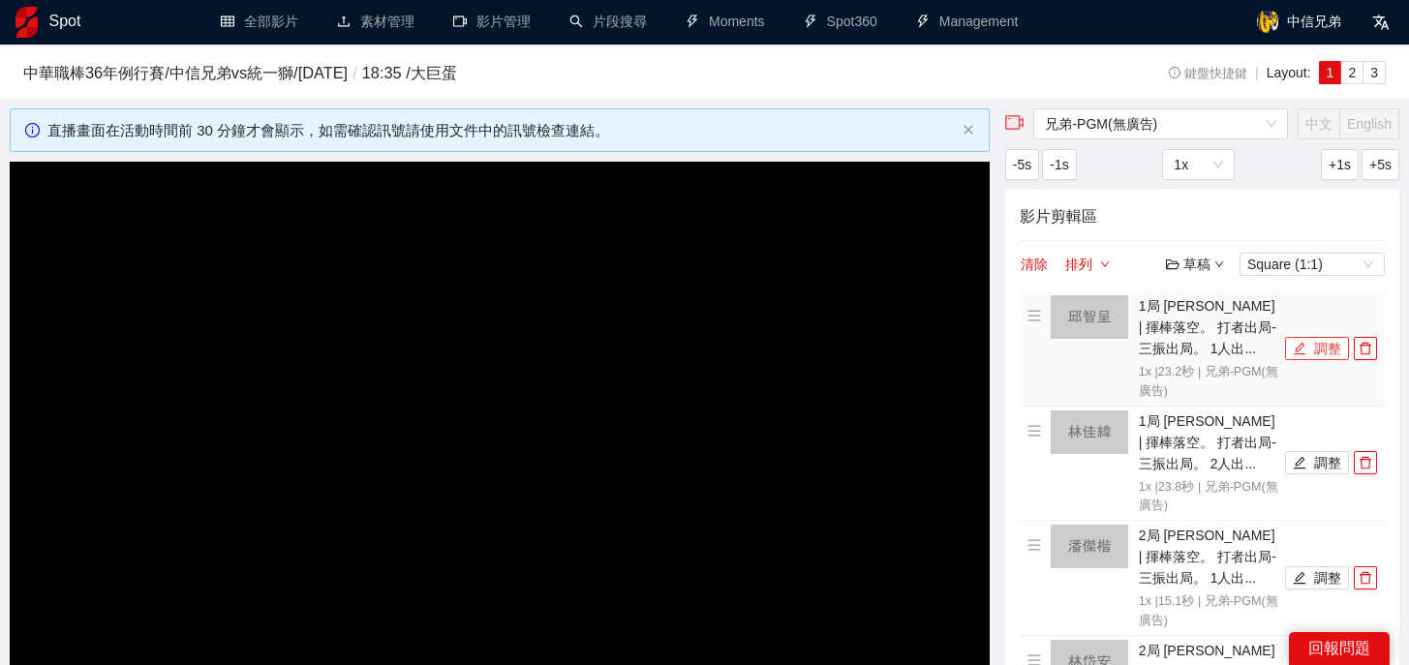
click at [1306, 341] on button "調整" at bounding box center [1317, 348] width 64 height 23
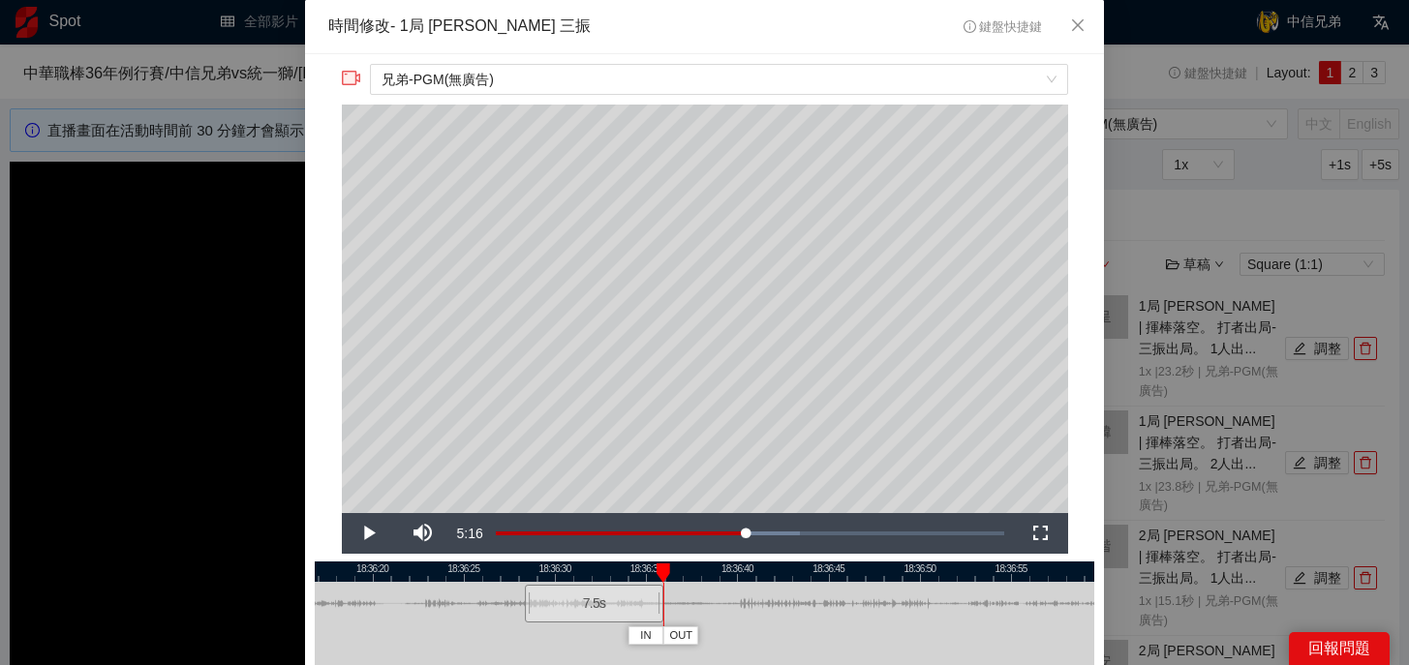
drag, startPoint x: 949, startPoint y: 609, endPoint x: 662, endPoint y: 617, distance: 286.7
click at [662, 617] on div "18:36:15 18:36:20 18:36:25 18:36:30 18:36:35 18:36:40 18:36:45 18:36:50 18:36:5…" at bounding box center [704, 649] width 779 height 177
drag, startPoint x: 1091, startPoint y: 471, endPoint x: 1085, endPoint y: 411, distance: 60.3
click at [1085, 410] on div "**********" at bounding box center [704, 421] width 799 height 735
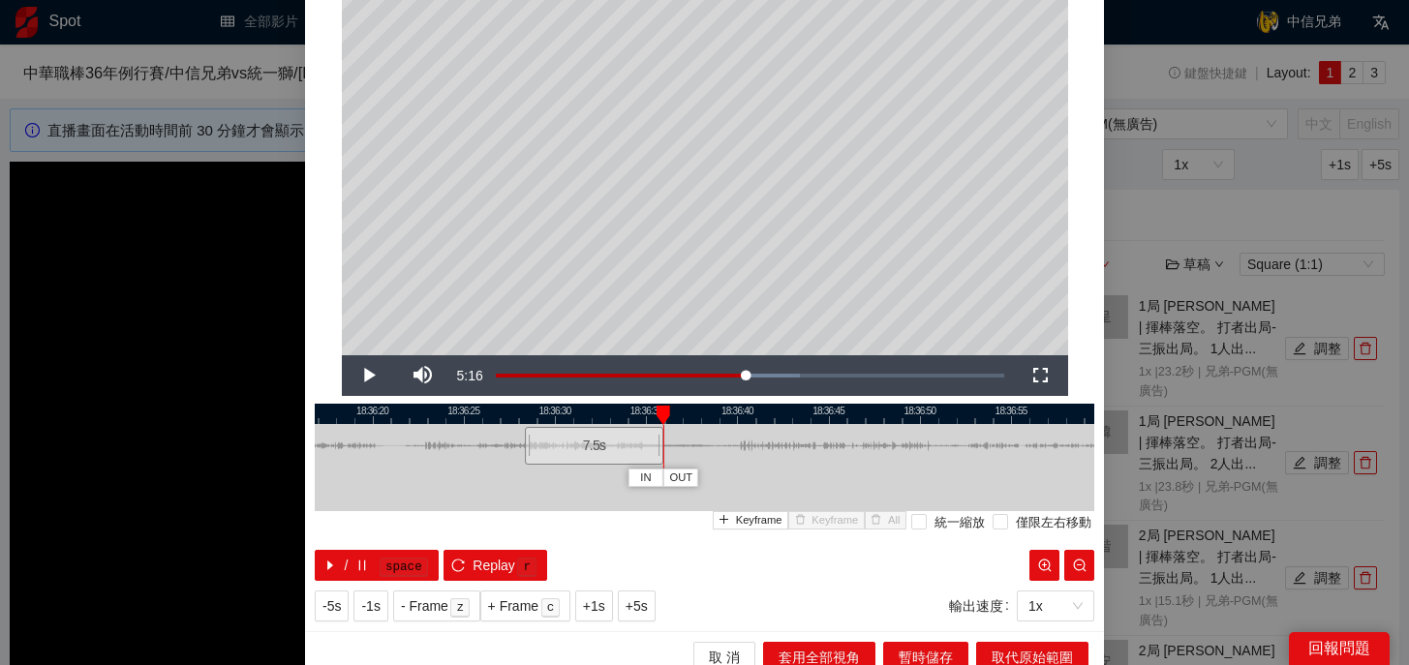
scroll to position [170, 0]
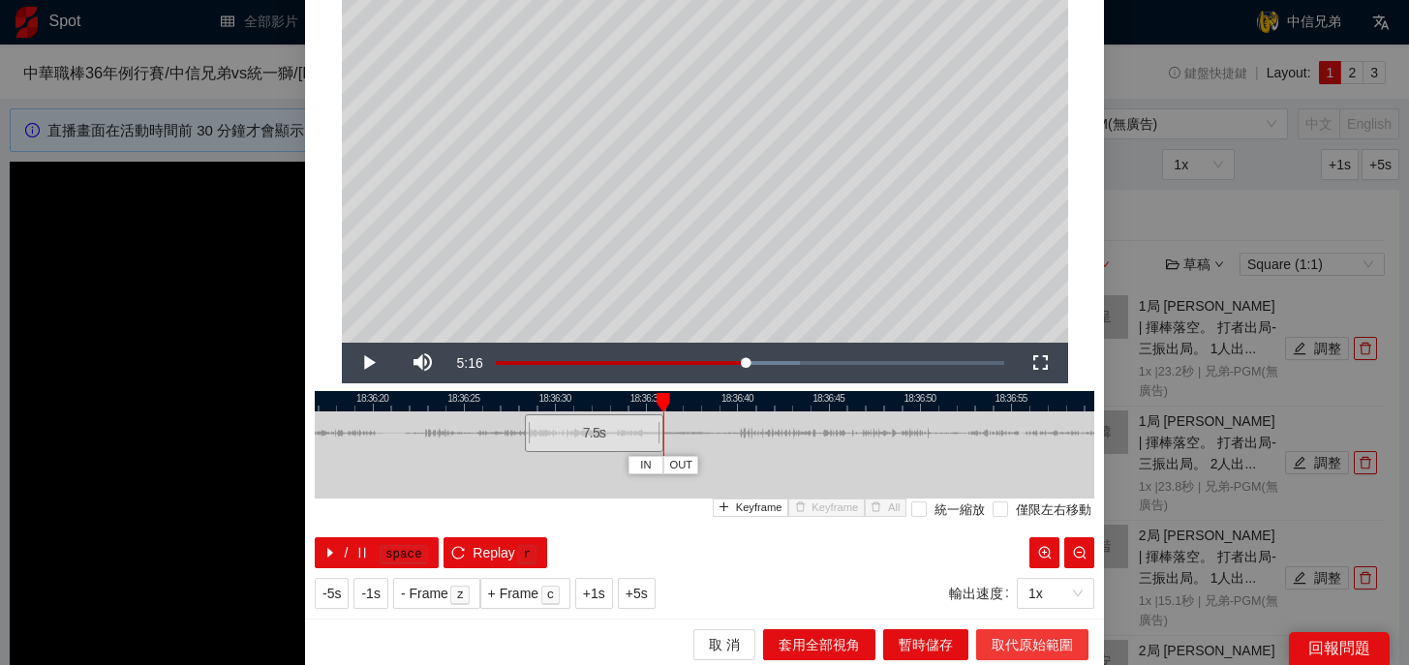
click at [1017, 646] on span "取代原始範圍" at bounding box center [1031, 644] width 81 height 21
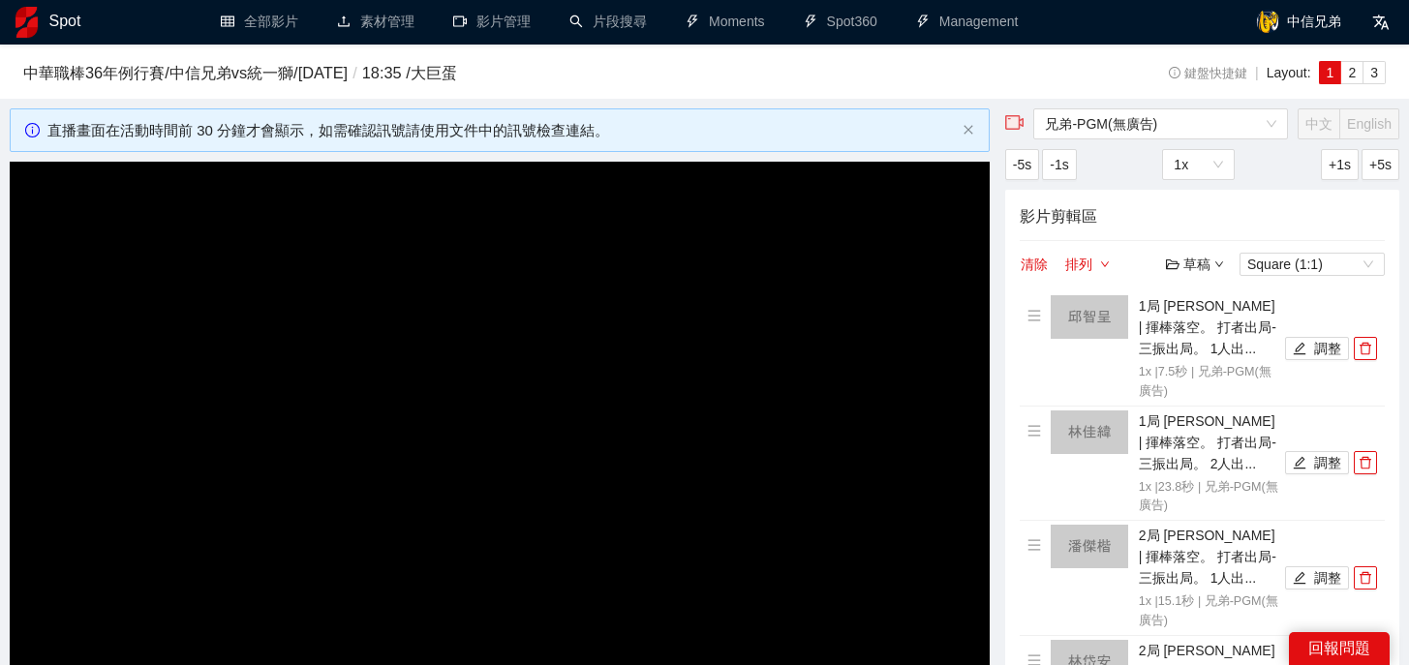
scroll to position [0, 0]
click at [1299, 464] on icon "edit" at bounding box center [1299, 463] width 14 height 14
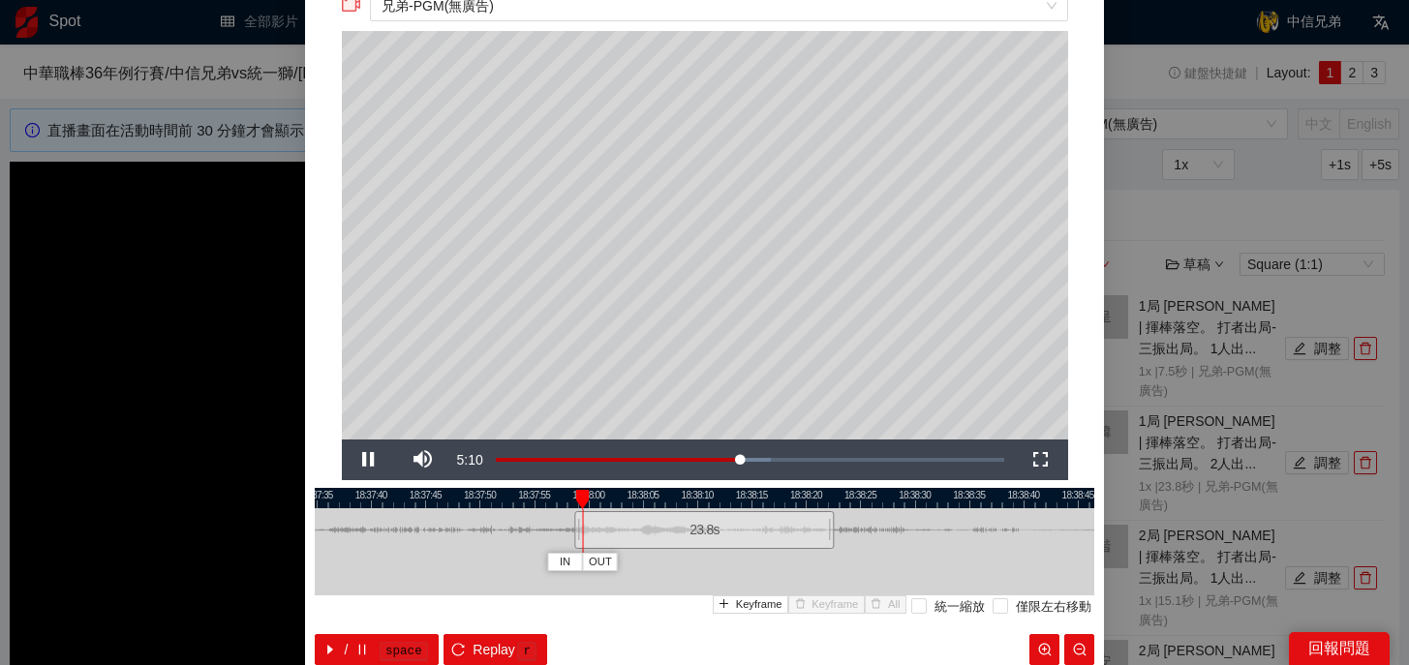
scroll to position [78, 0]
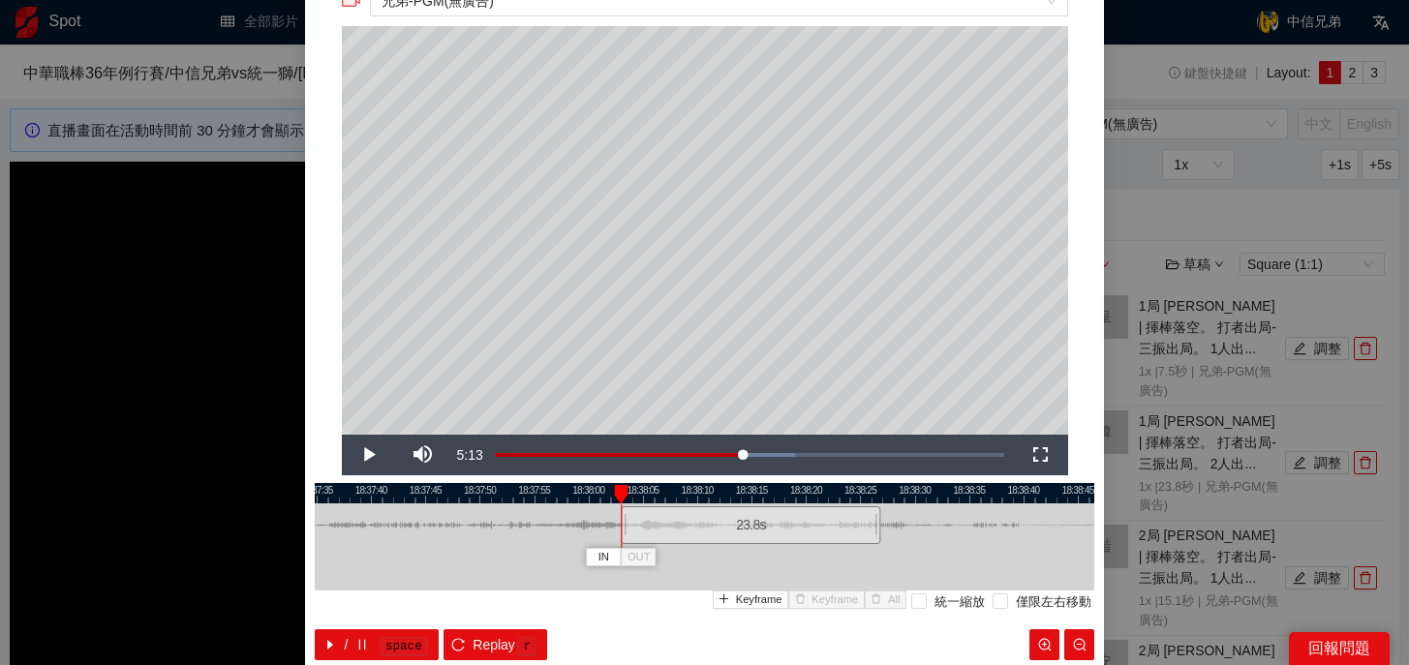
drag, startPoint x: 641, startPoint y: 537, endPoint x: 687, endPoint y: 538, distance: 46.5
click at [687, 538] on div "23.8 s" at bounding box center [750, 525] width 259 height 38
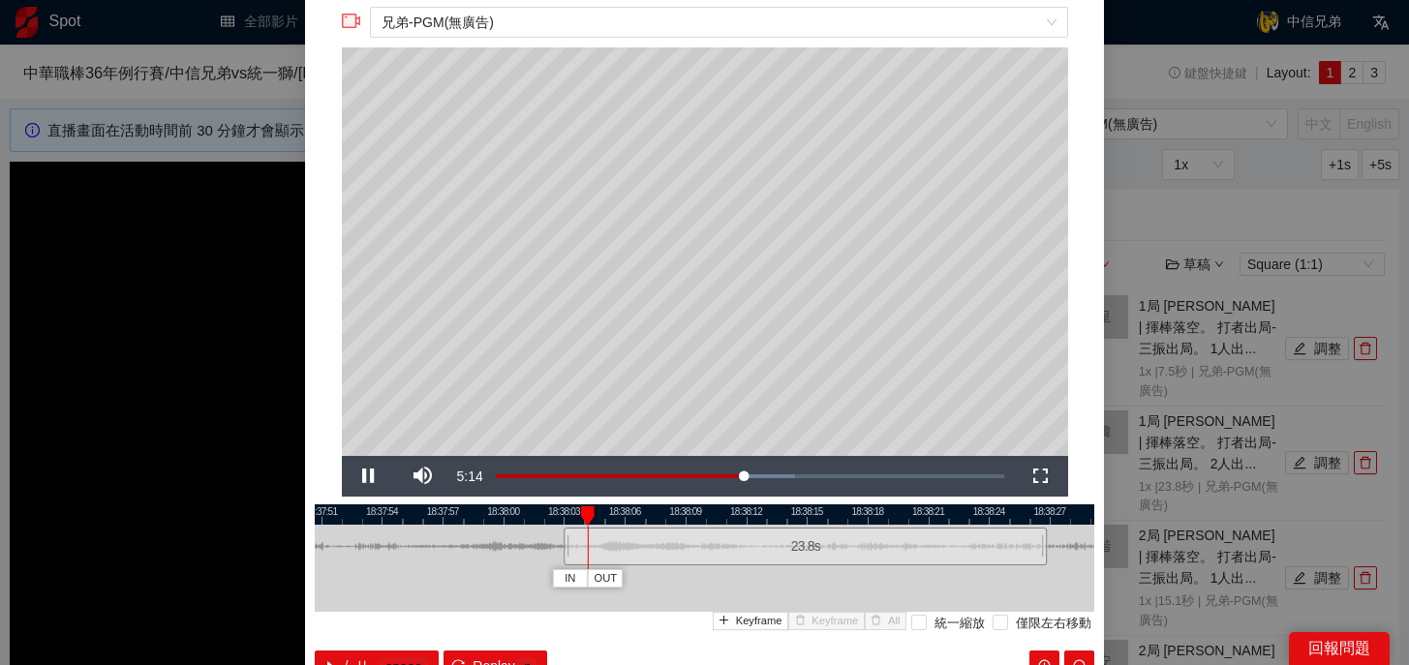
scroll to position [54, 0]
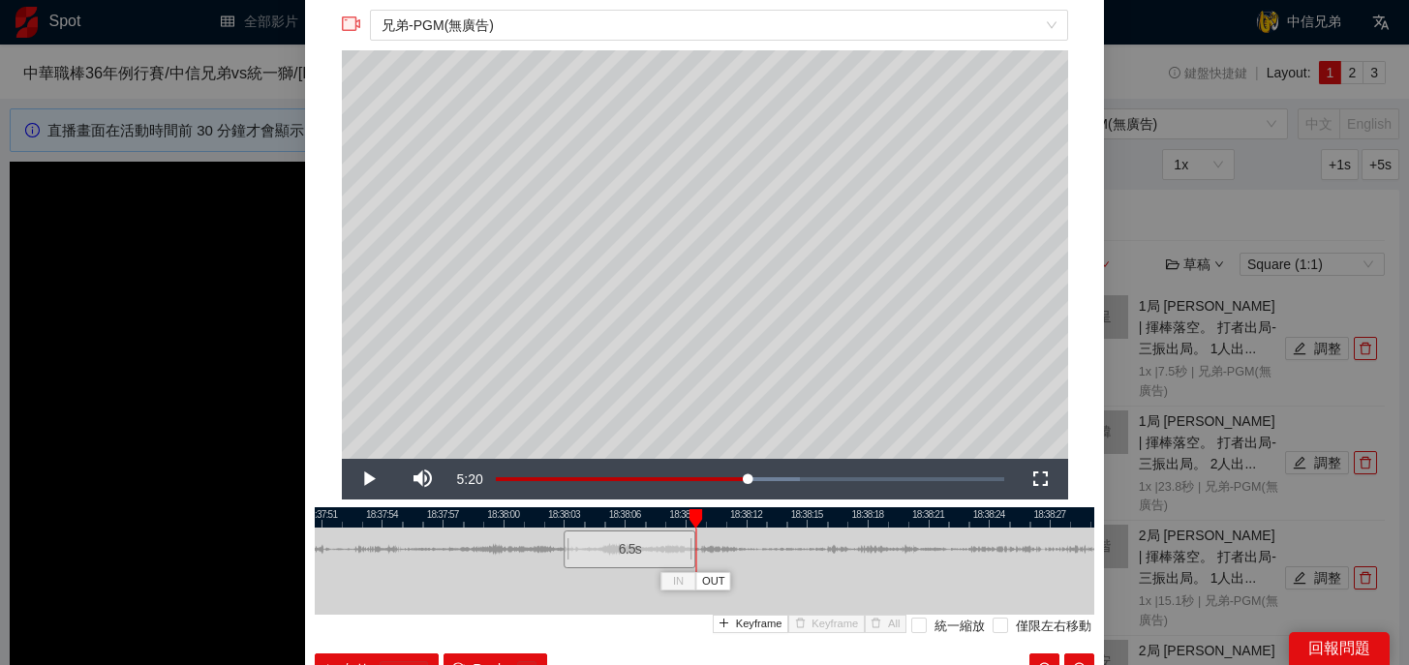
drag, startPoint x: 1045, startPoint y: 552, endPoint x: 694, endPoint y: 554, distance: 350.5
click at [694, 554] on div at bounding box center [692, 550] width 12 height 44
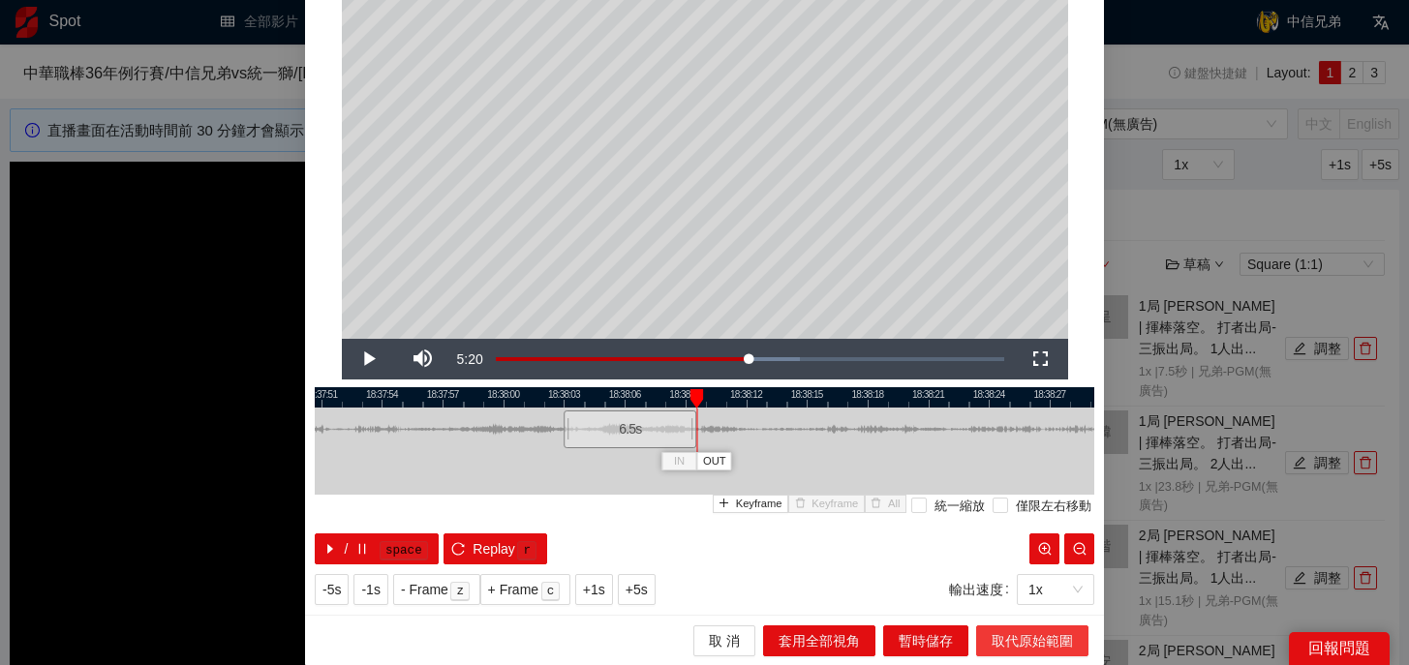
click at [1037, 643] on span "取代原始範圍" at bounding box center [1031, 640] width 81 height 21
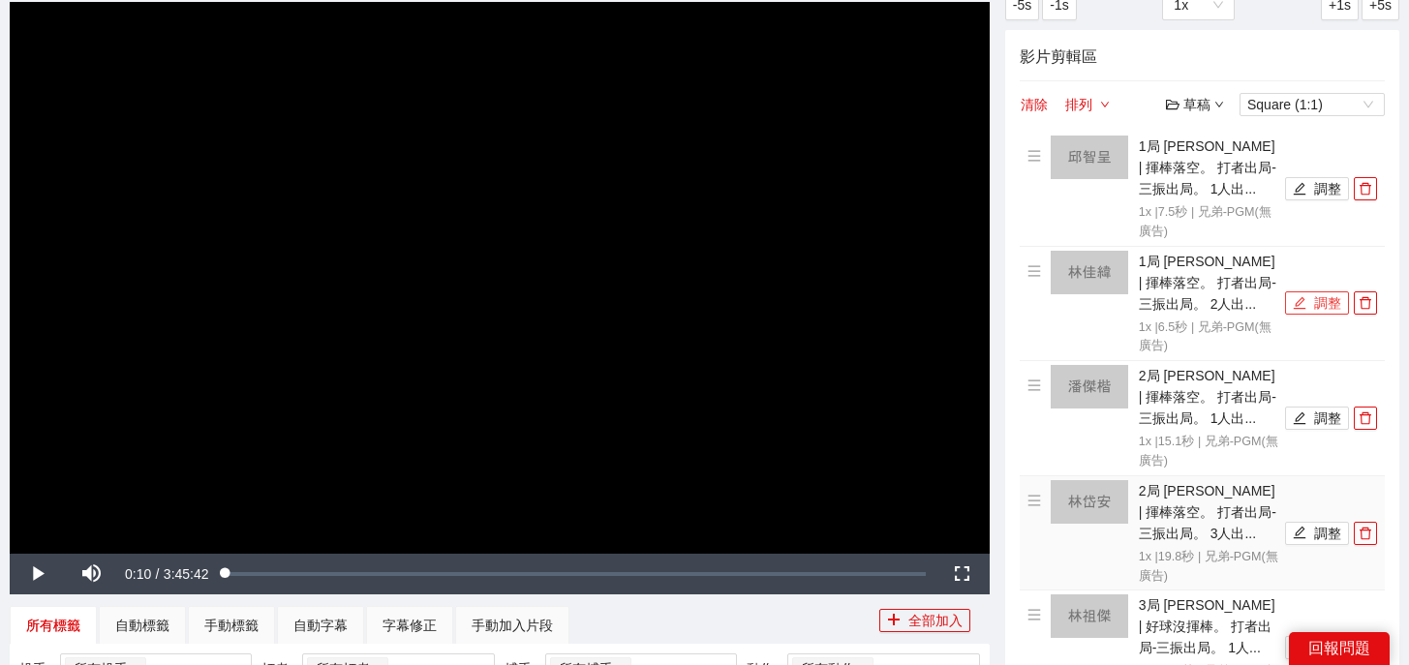
scroll to position [178, 0]
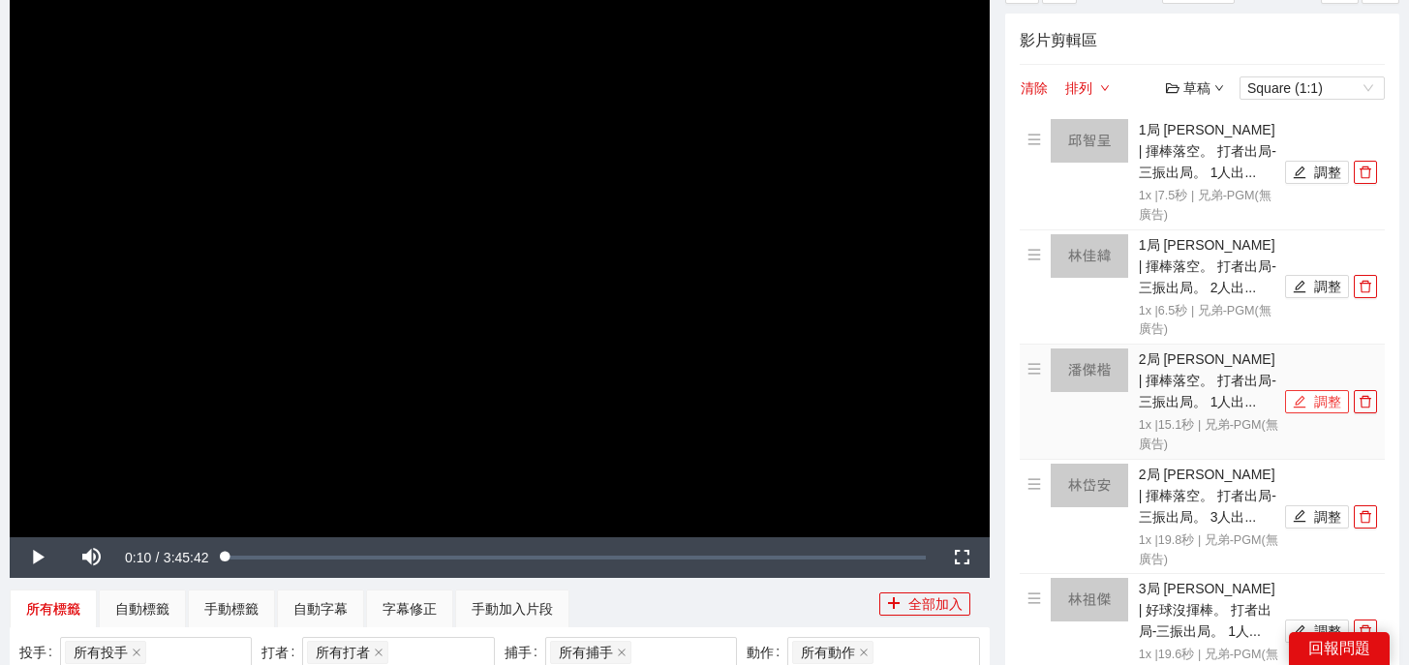
click at [1311, 409] on button "調整" at bounding box center [1317, 401] width 64 height 23
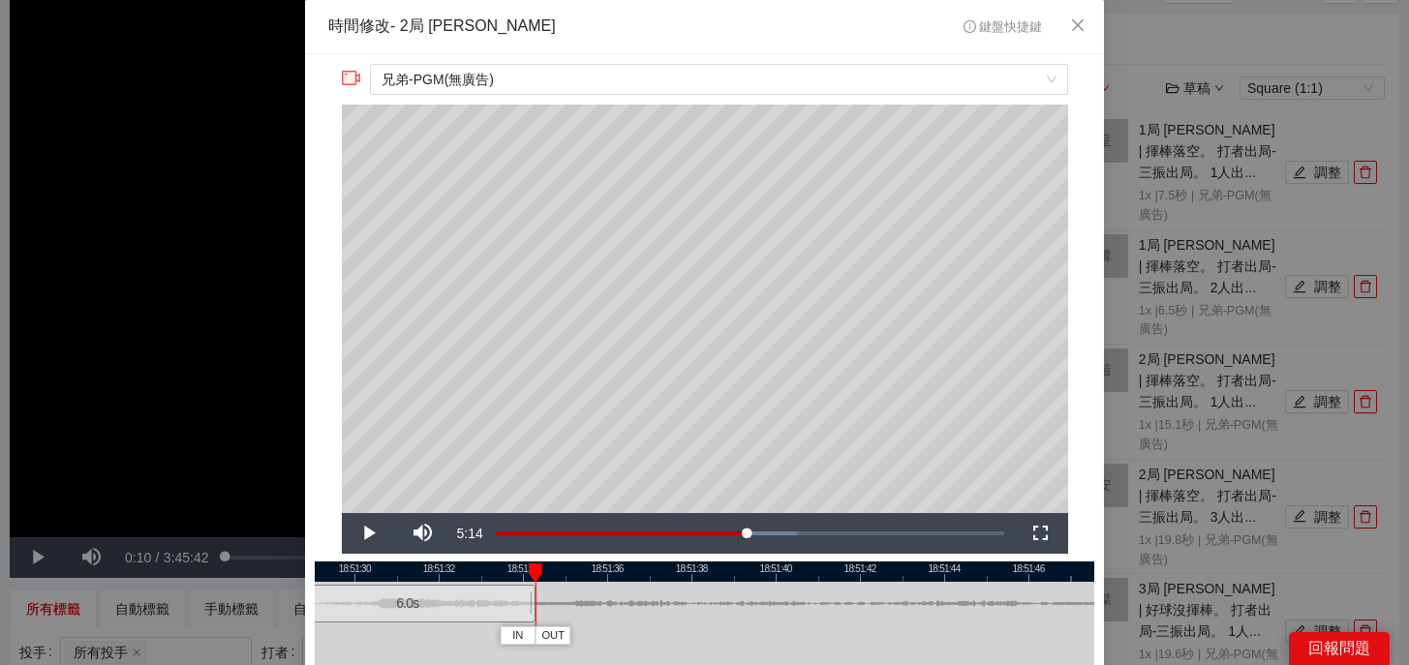
drag, startPoint x: 916, startPoint y: 606, endPoint x: 534, endPoint y: 604, distance: 381.4
click at [534, 604] on div "18:51:28 18:51:30 18:51:32 18:51:34 18:51:36 18:51:38 18:51:40 18:51:42 18:51:4…" at bounding box center [704, 649] width 779 height 177
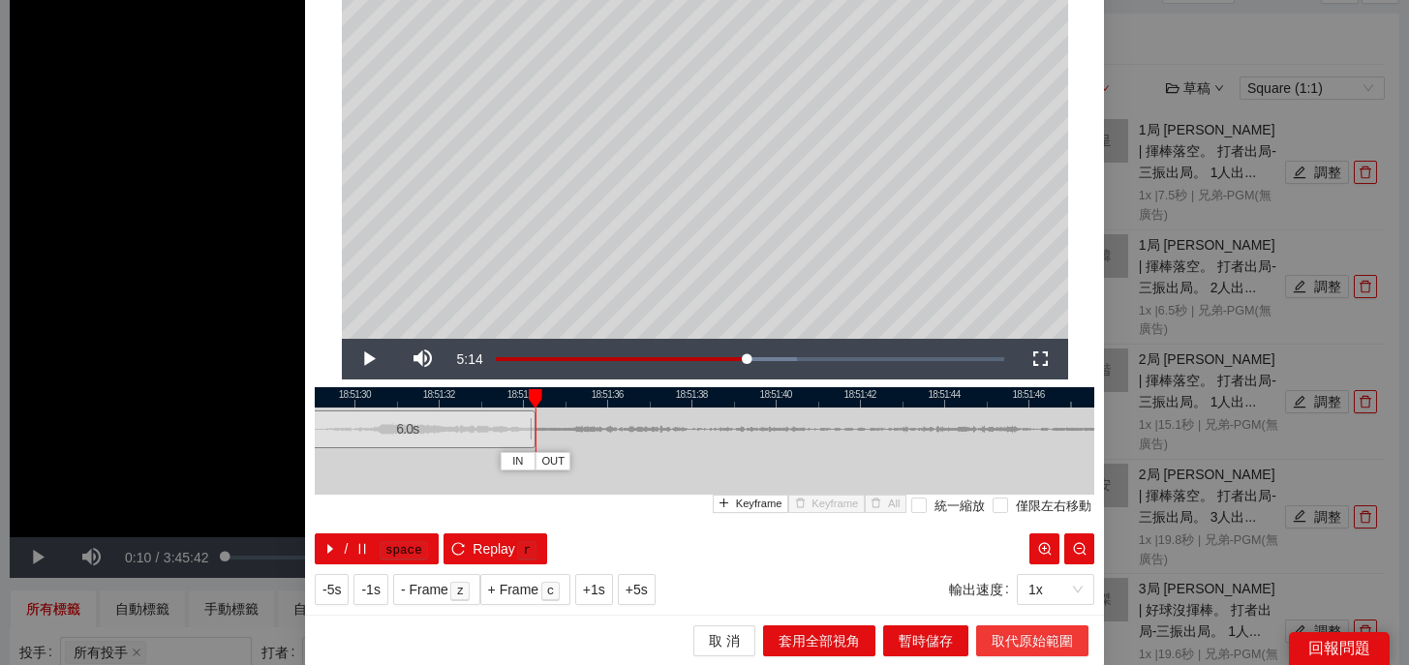
click at [1016, 644] on span "取代原始範圍" at bounding box center [1031, 640] width 81 height 21
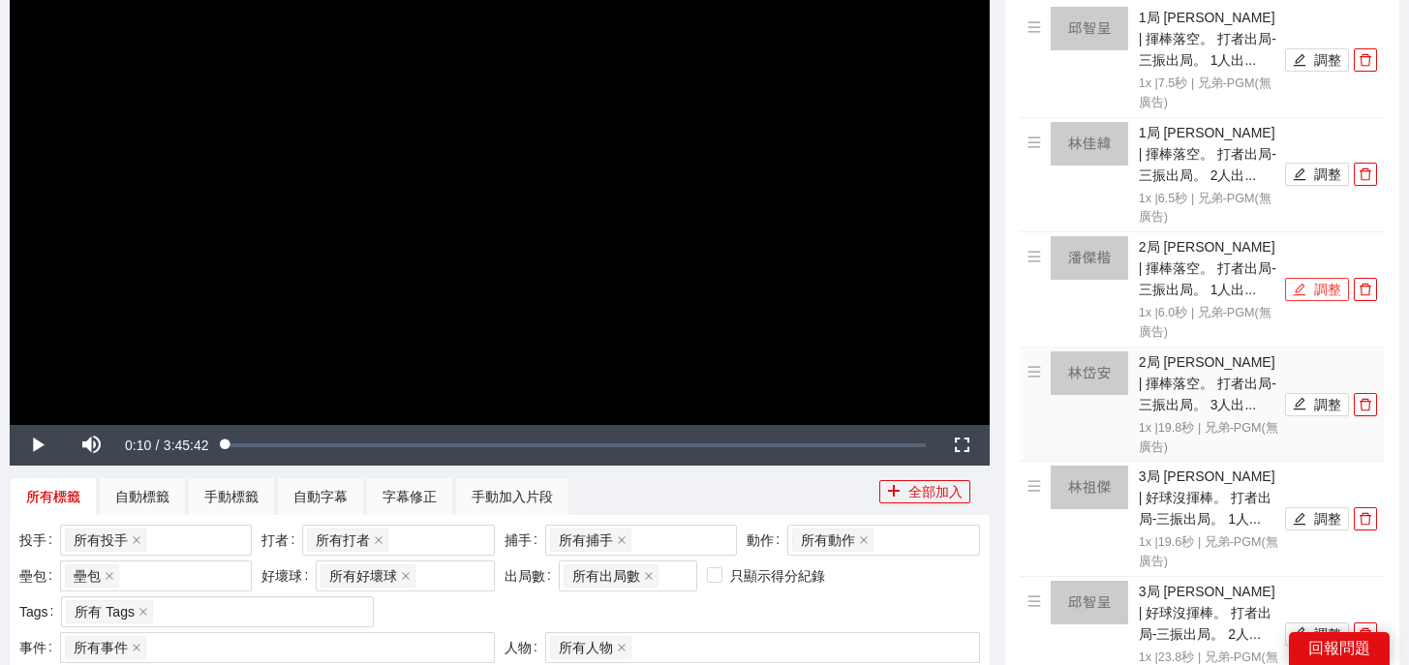
scroll to position [303, 0]
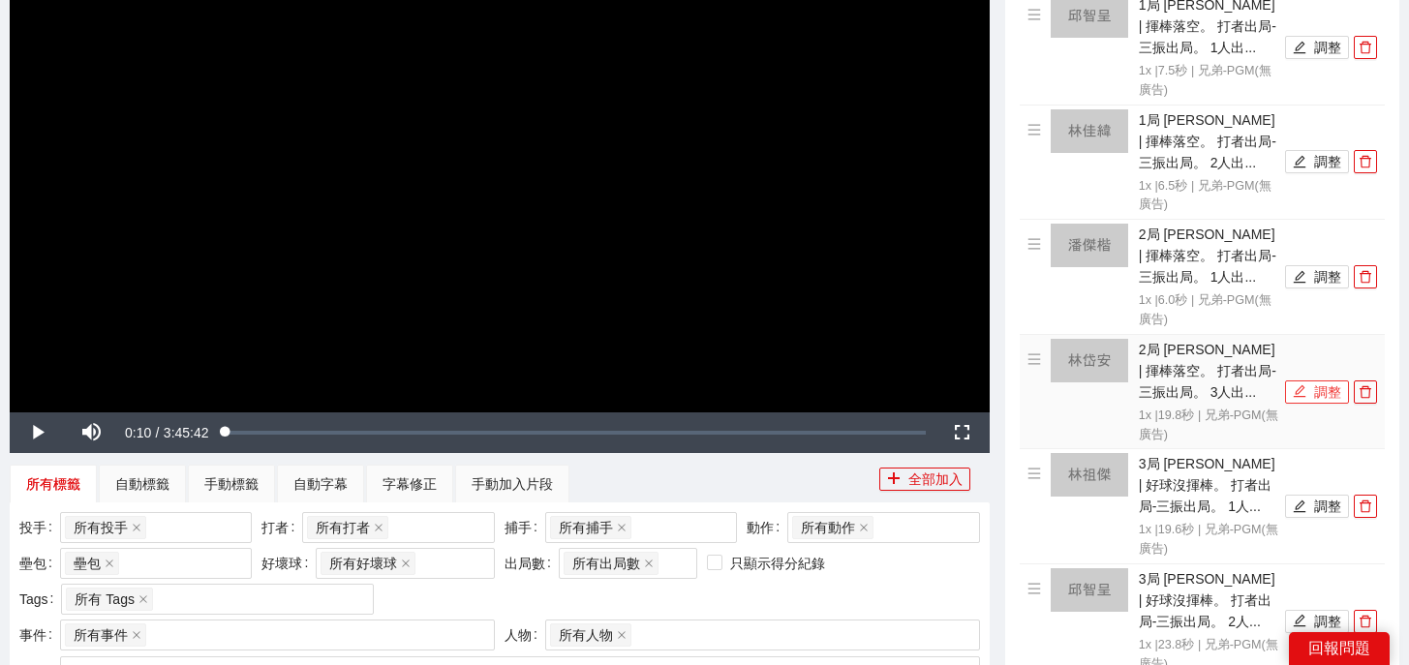
click at [1319, 399] on button "調整" at bounding box center [1317, 391] width 64 height 23
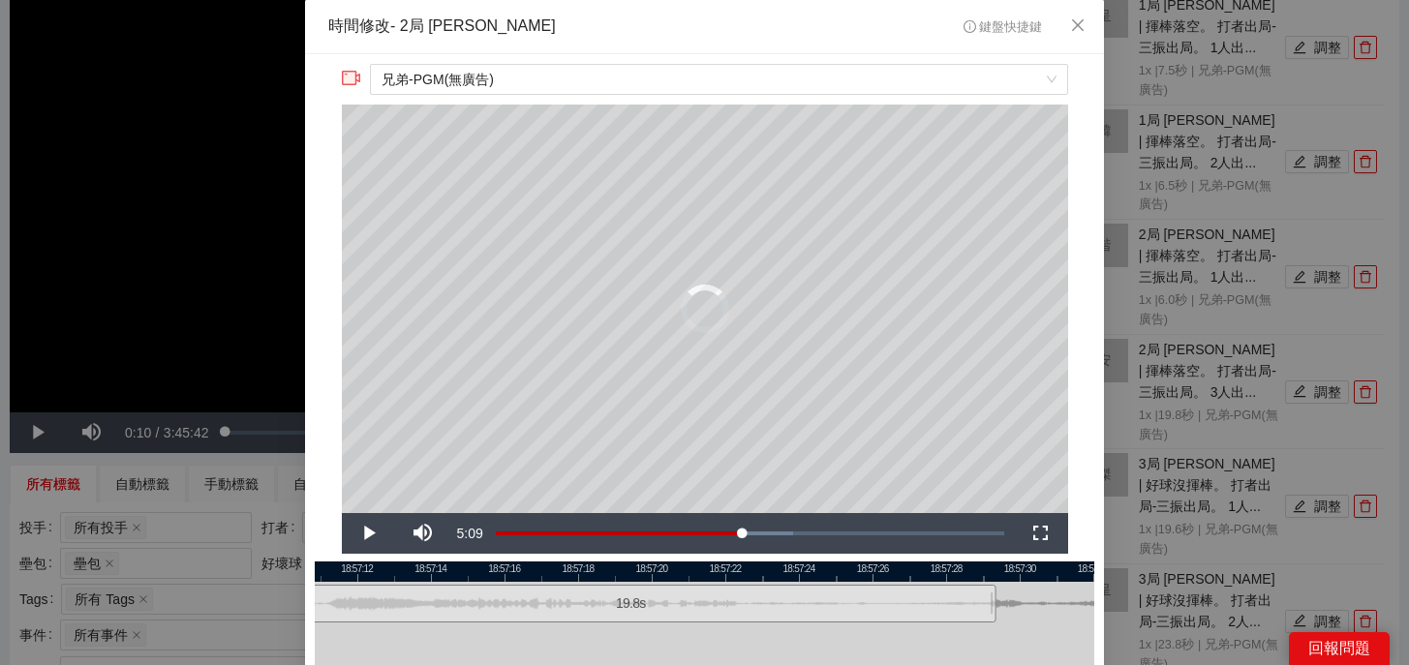
drag, startPoint x: 681, startPoint y: 606, endPoint x: 701, endPoint y: 606, distance: 20.3
click at [701, 606] on div "19.8 s" at bounding box center [630, 604] width 731 height 38
drag, startPoint x: 761, startPoint y: 568, endPoint x: 799, endPoint y: 568, distance: 37.8
click at [799, 568] on div at bounding box center [722, 571] width 779 height 20
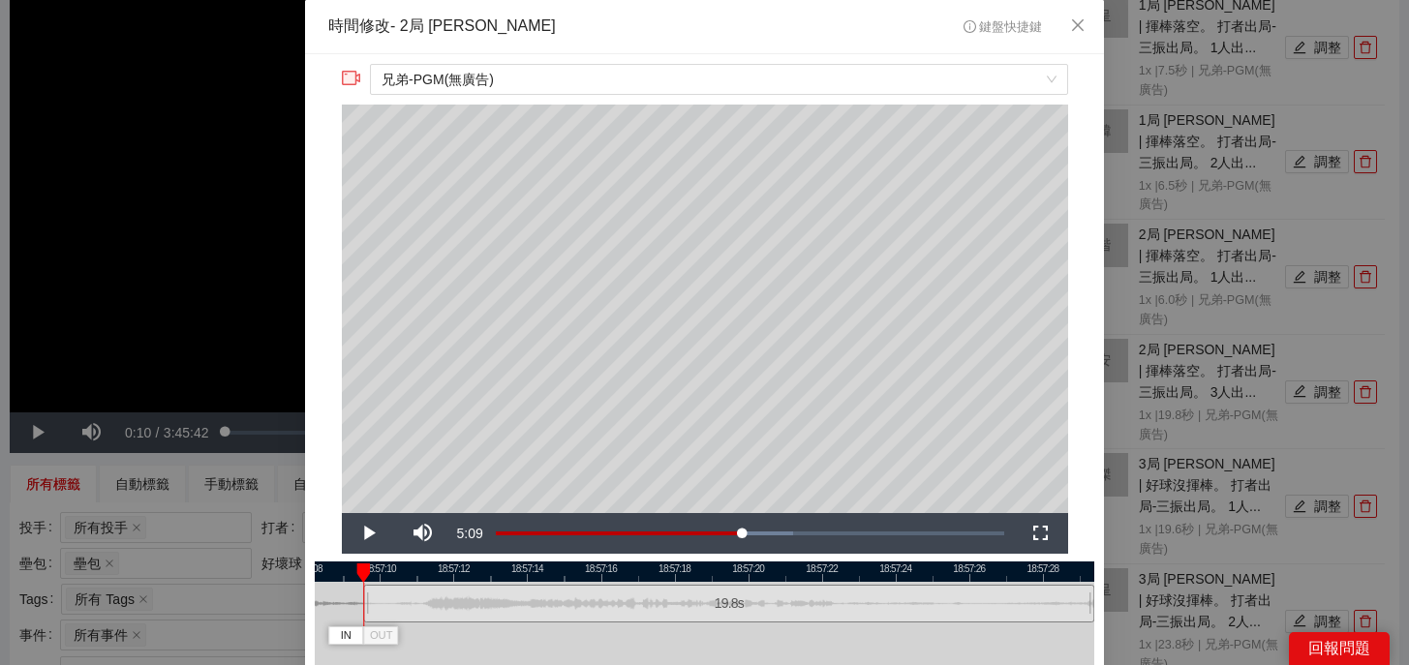
drag, startPoint x: 812, startPoint y: 575, endPoint x: 871, endPoint y: 575, distance: 59.1
click at [871, 575] on div at bounding box center [763, 571] width 779 height 20
drag, startPoint x: 888, startPoint y: 571, endPoint x: 844, endPoint y: 571, distance: 43.6
click at [844, 571] on div at bounding box center [703, 571] width 779 height 20
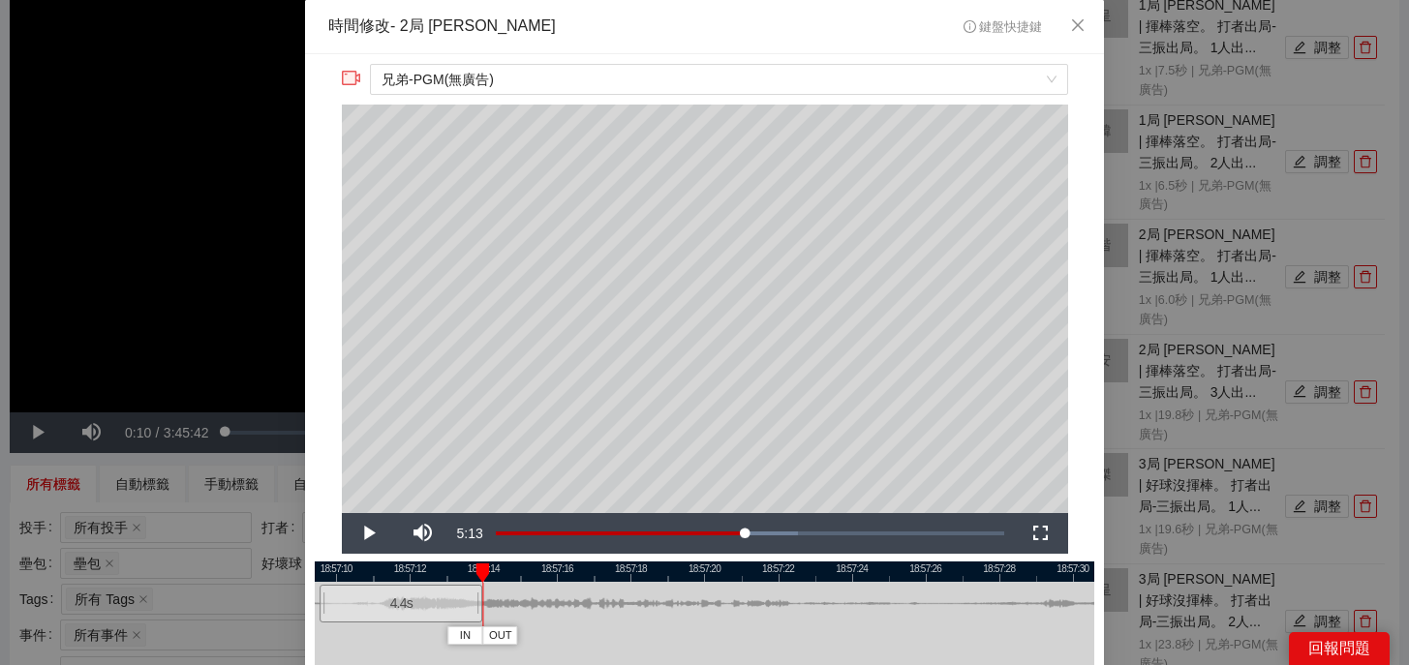
drag, startPoint x: 1049, startPoint y: 609, endPoint x: 481, endPoint y: 614, distance: 568.3
click at [481, 614] on div "18:57:08 18:57:10 18:57:12 18:57:14 18:57:16 18:57:18 18:57:20 18:57:22 18:57:2…" at bounding box center [704, 649] width 779 height 177
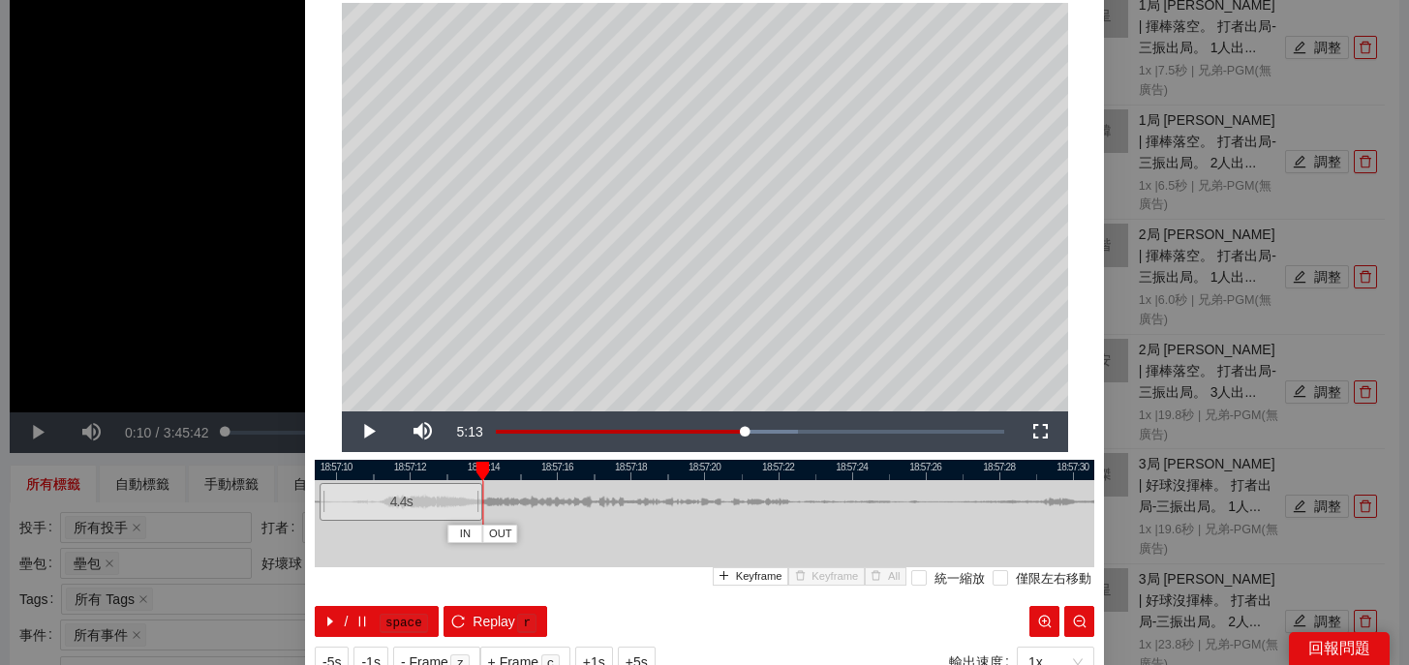
scroll to position [116, 0]
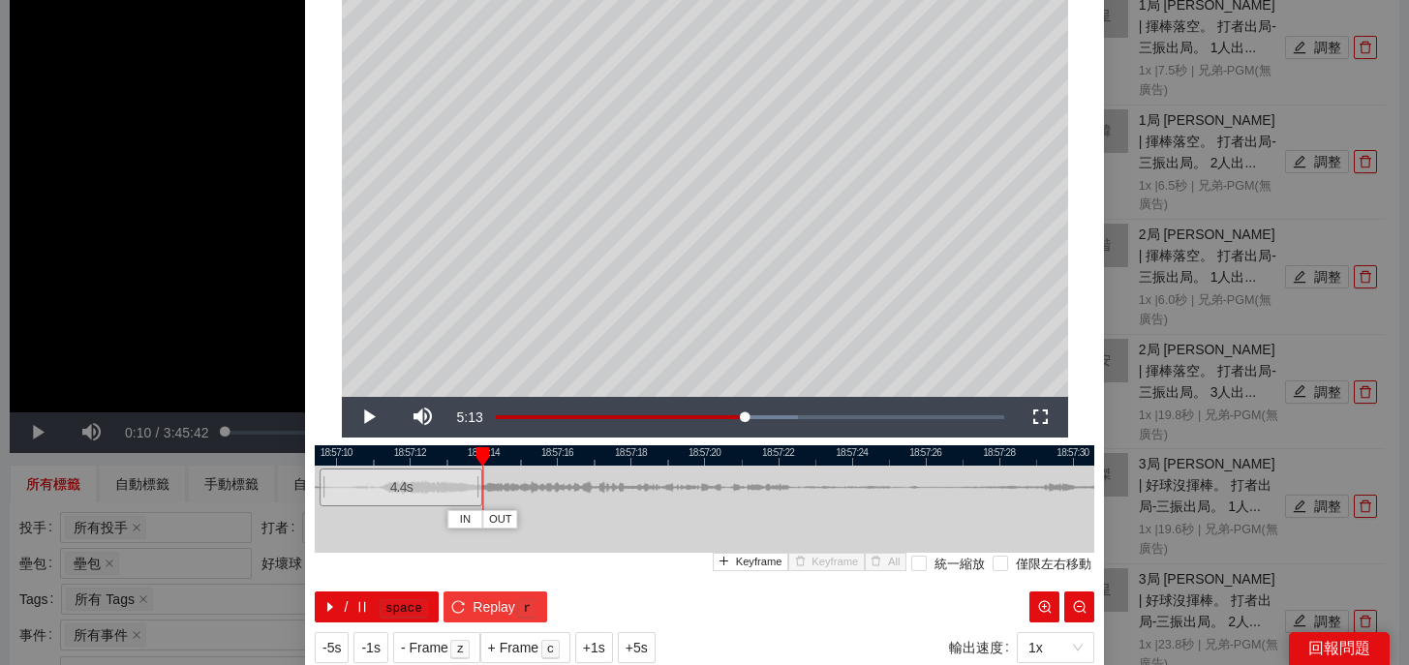
click at [506, 610] on span "Replay" at bounding box center [493, 606] width 43 height 21
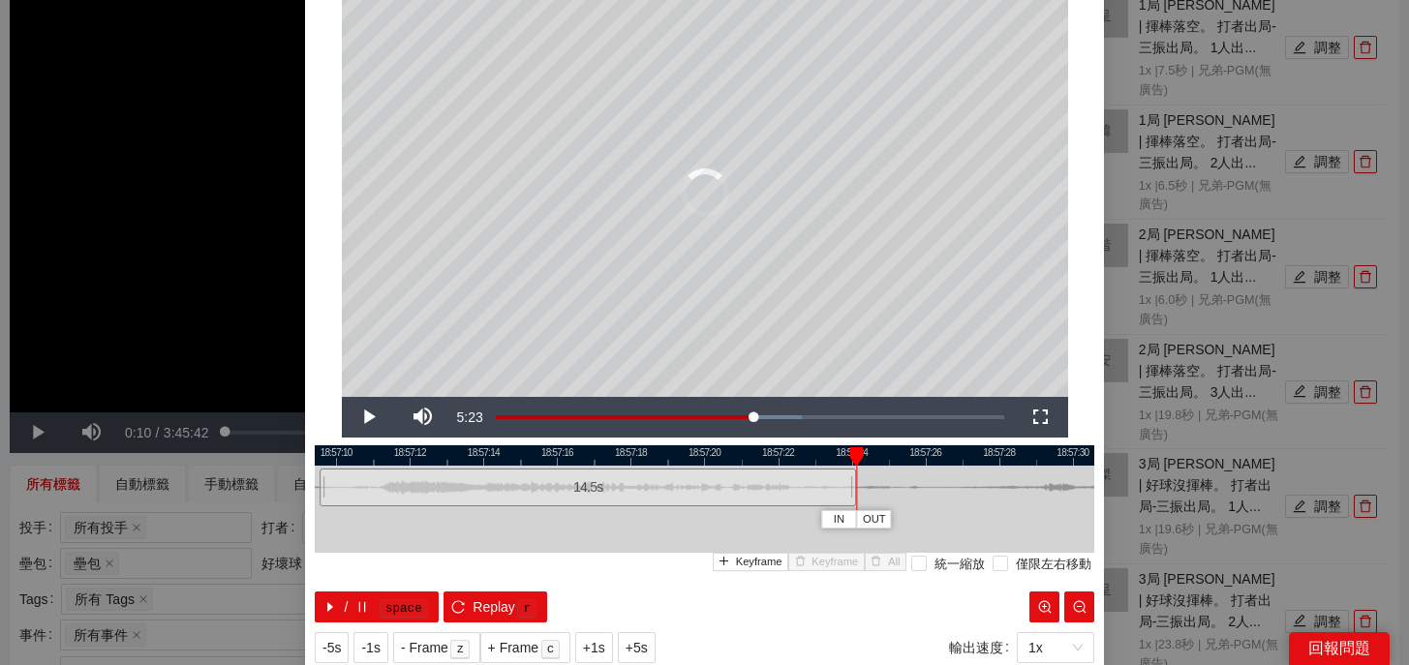
drag, startPoint x: 478, startPoint y: 491, endPoint x: 852, endPoint y: 484, distance: 373.7
click at [852, 484] on div at bounding box center [853, 488] width 12 height 44
drag, startPoint x: 852, startPoint y: 484, endPoint x: 1077, endPoint y: 496, distance: 225.9
click at [1077, 496] on div at bounding box center [1078, 488] width 12 height 44
drag, startPoint x: 1077, startPoint y: 483, endPoint x: 1033, endPoint y: 487, distance: 44.7
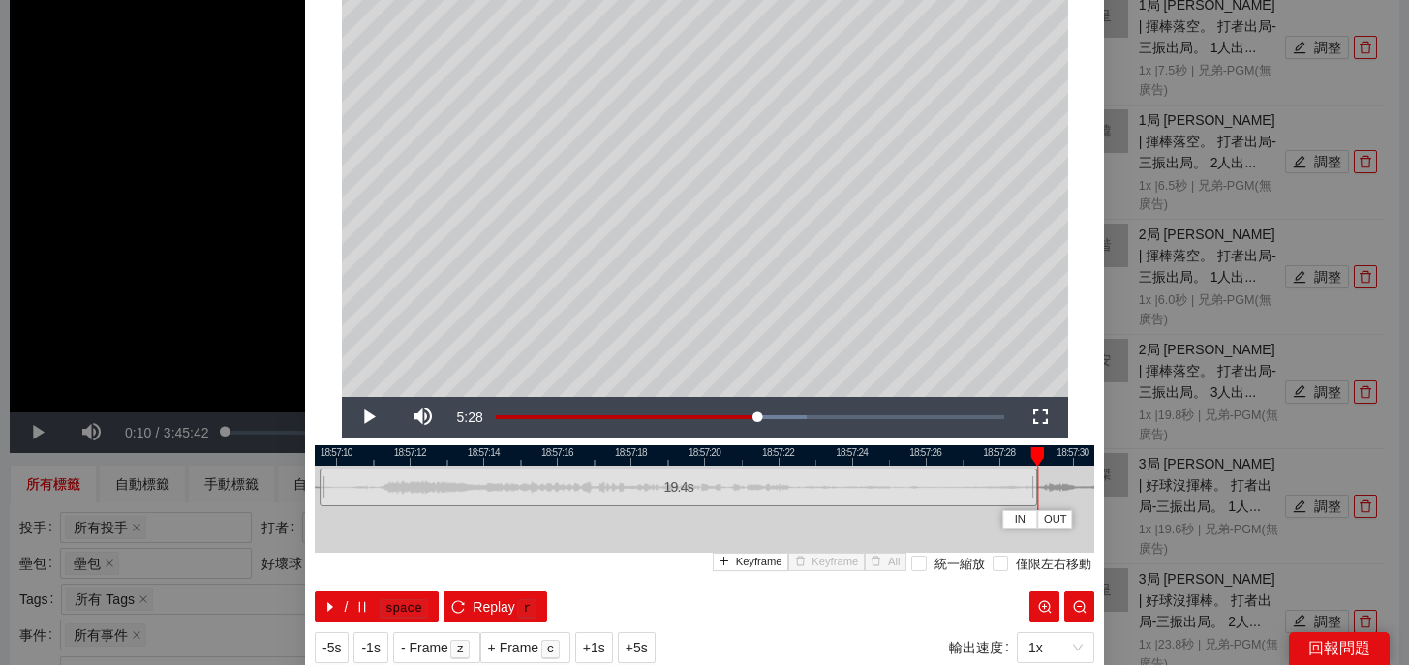
click at [1033, 487] on div at bounding box center [1034, 488] width 12 height 44
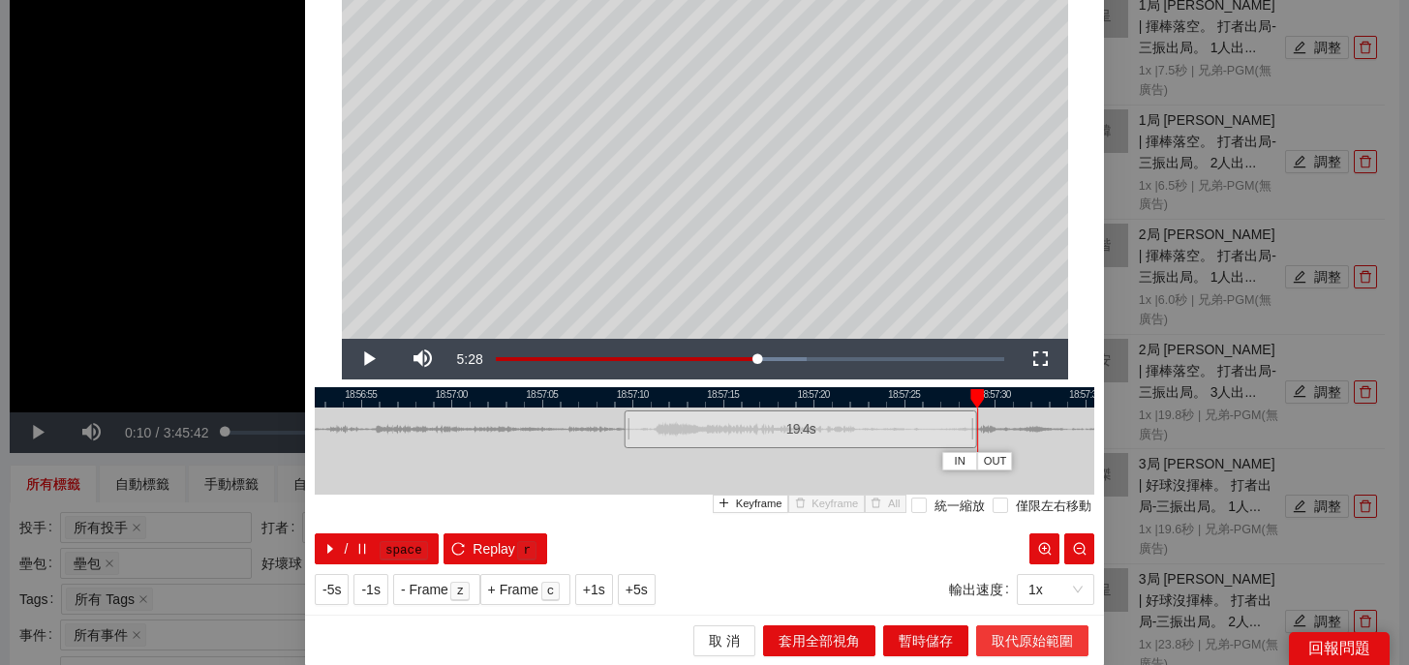
click at [1018, 643] on span "取代原始範圍" at bounding box center [1031, 640] width 81 height 21
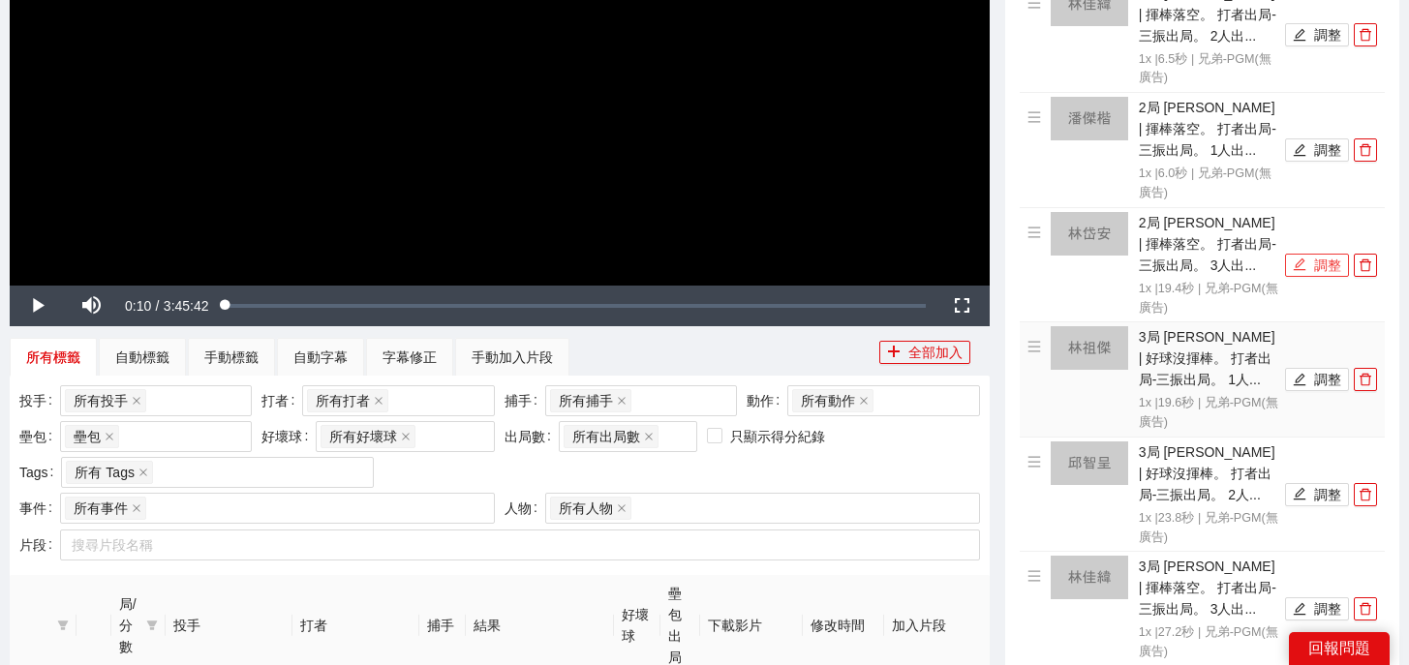
scroll to position [445, 0]
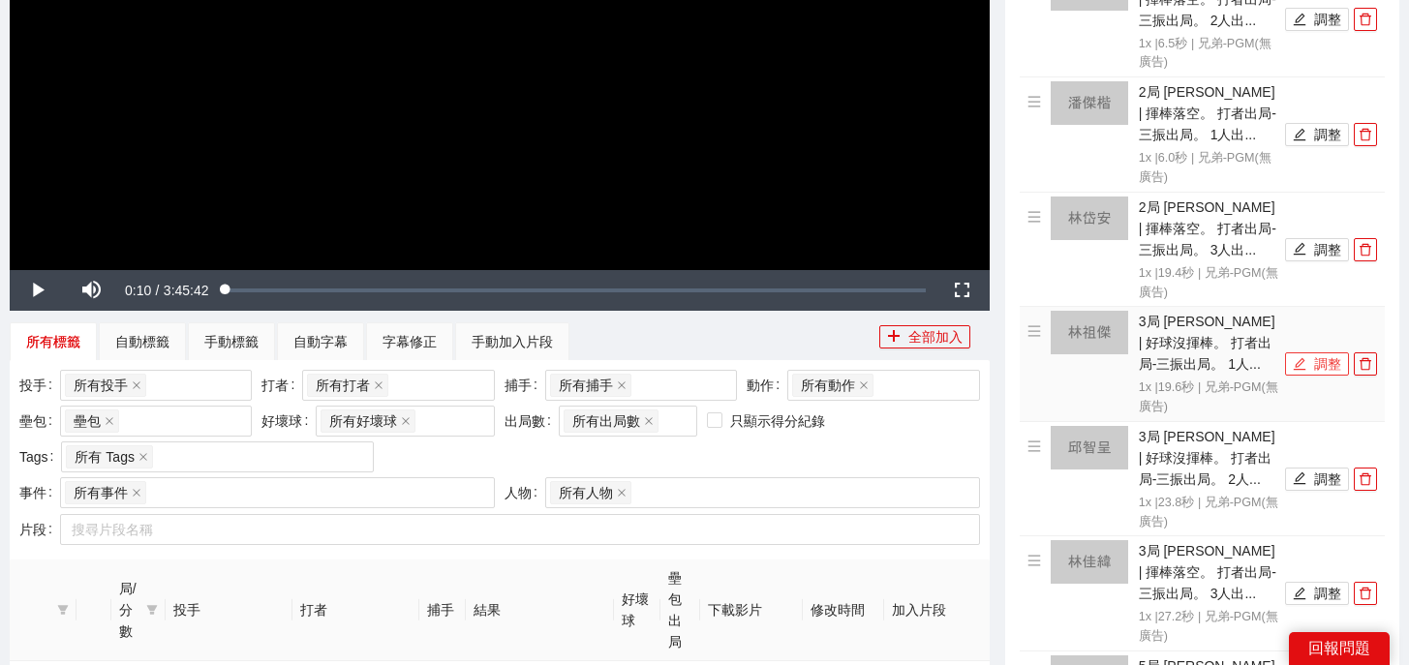
click at [1300, 363] on icon "edit" at bounding box center [1299, 364] width 13 height 13
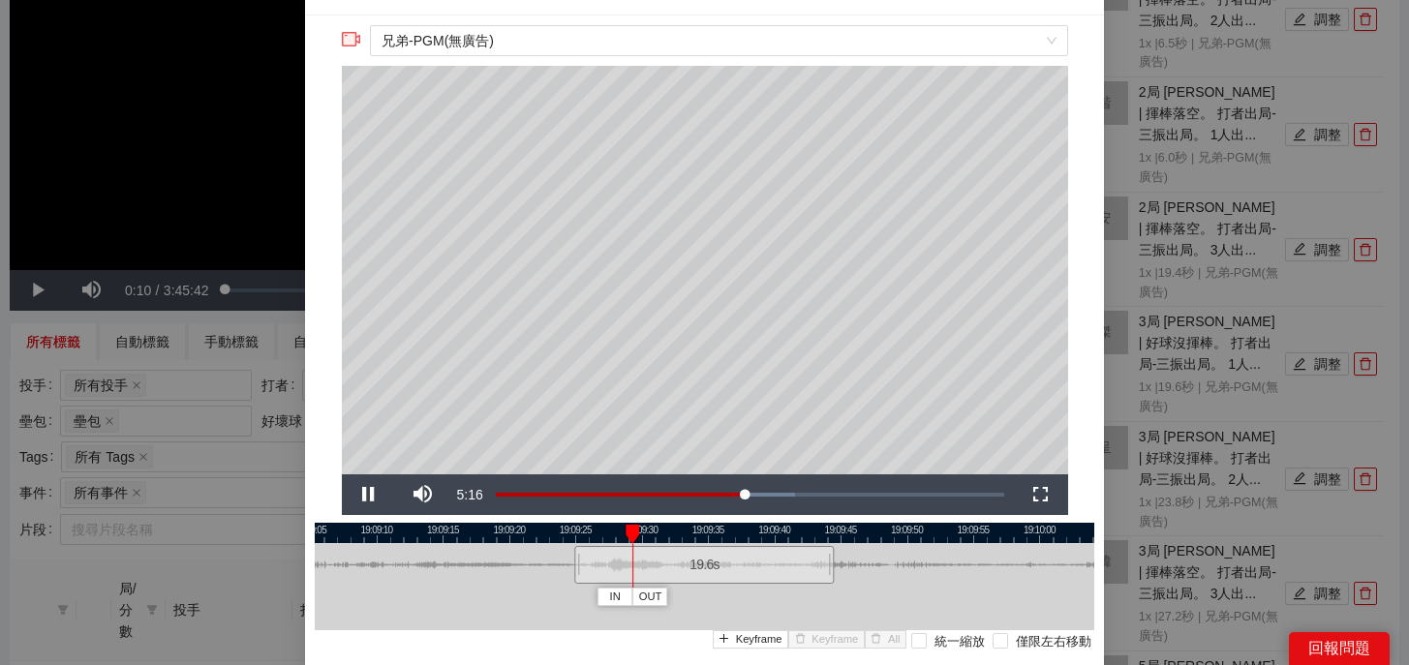
scroll to position [0, 0]
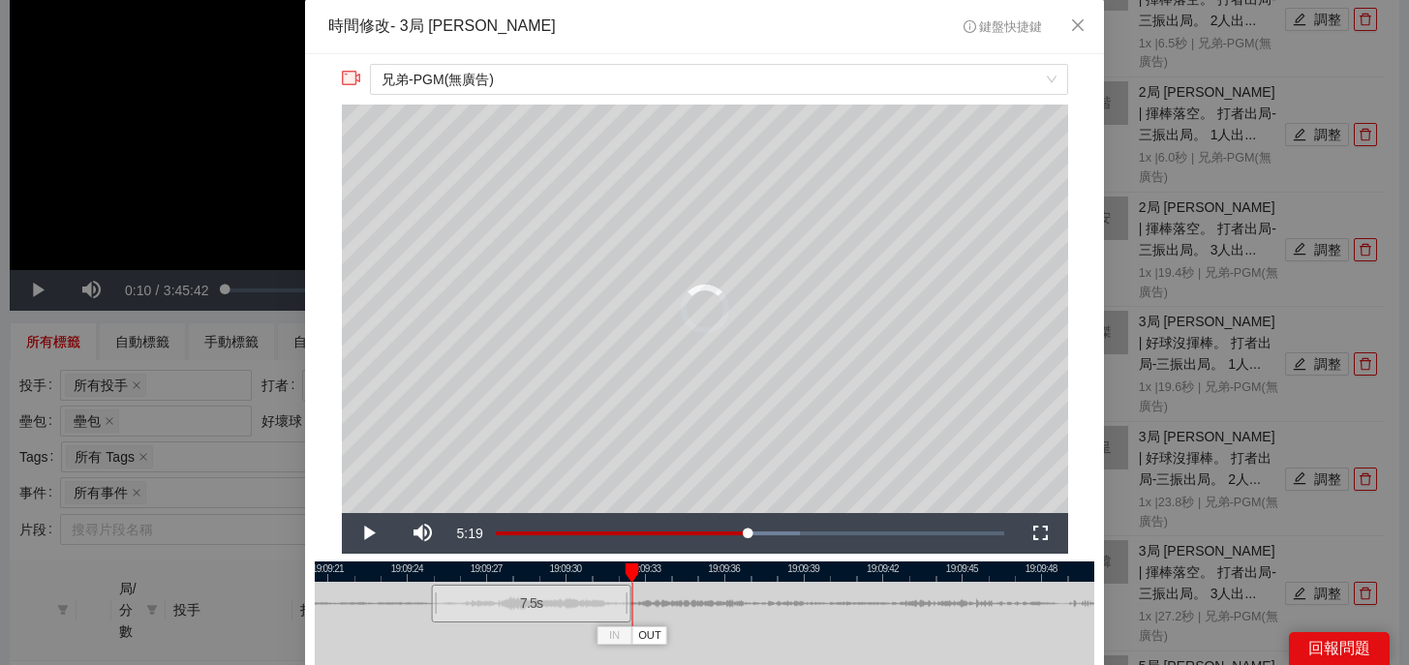
drag, startPoint x: 945, startPoint y: 608, endPoint x: 626, endPoint y: 622, distance: 318.8
click at [626, 622] on div at bounding box center [628, 604] width 12 height 44
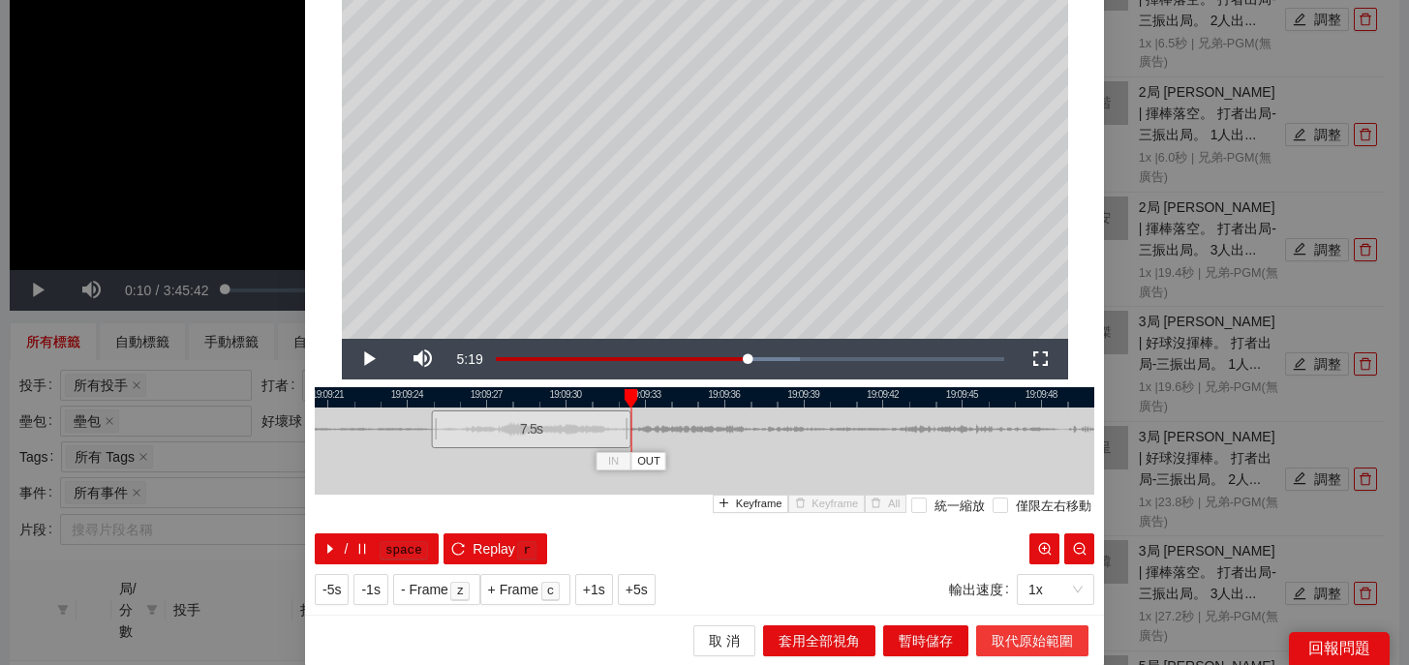
click at [1024, 643] on span "取代原始範圍" at bounding box center [1031, 640] width 81 height 21
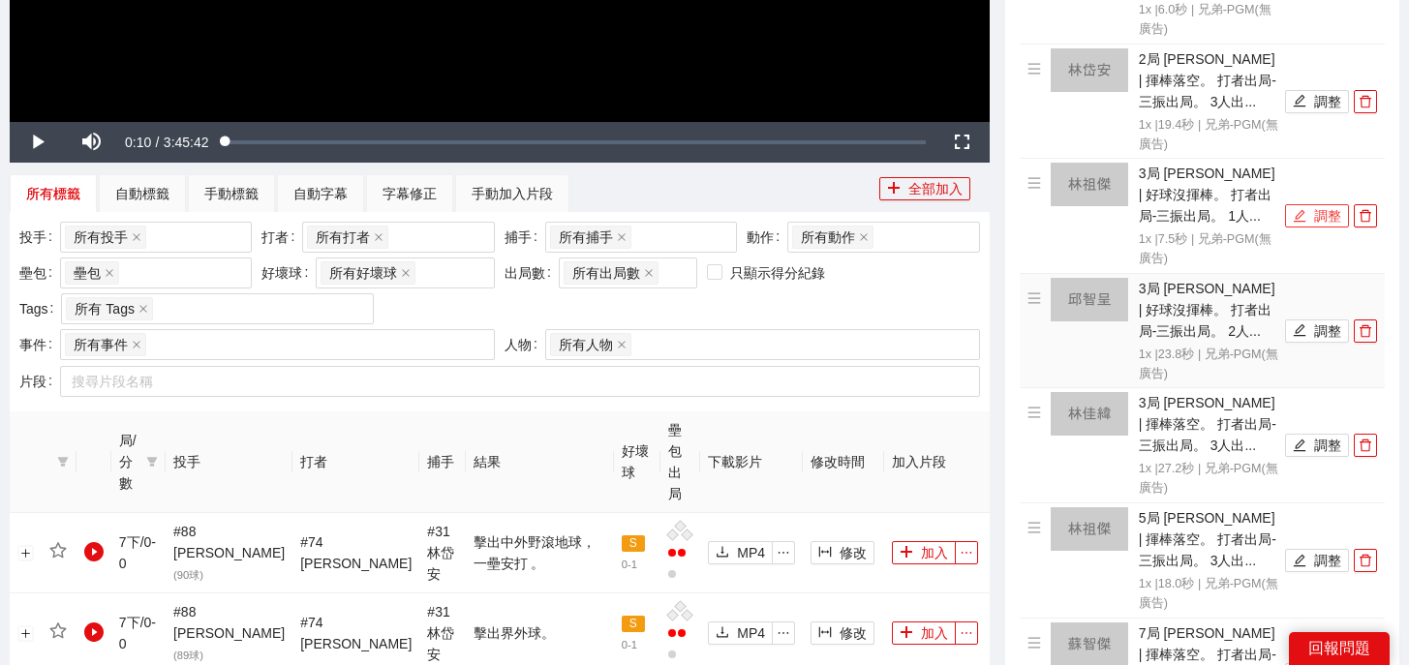
scroll to position [640, 0]
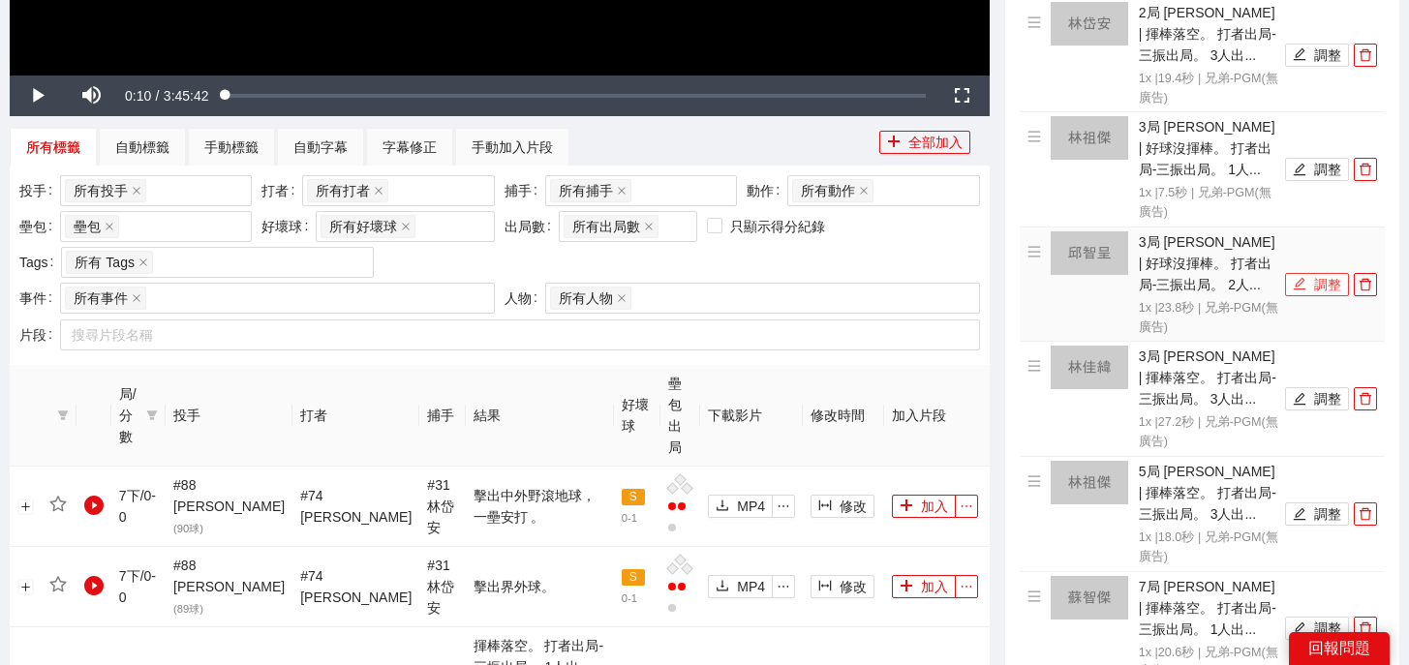
click at [1321, 277] on button "調整" at bounding box center [1317, 284] width 64 height 23
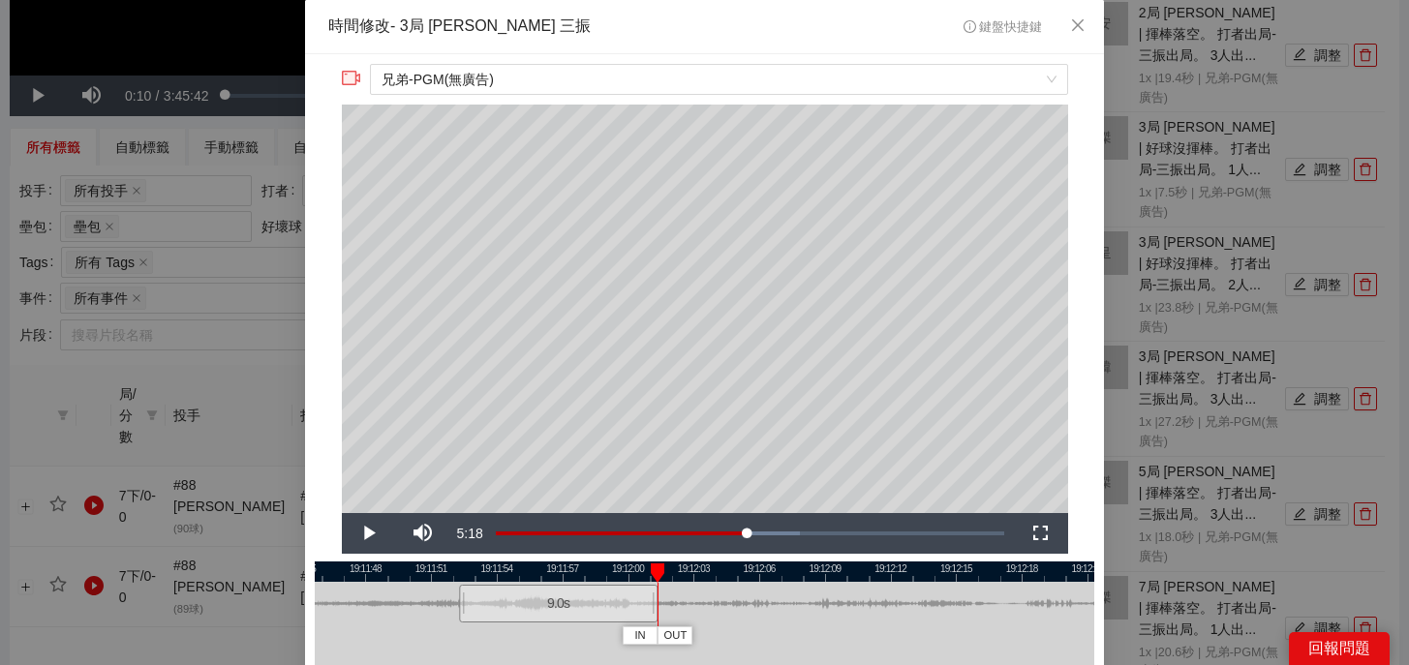
drag, startPoint x: 977, startPoint y: 609, endPoint x: 652, endPoint y: 608, distance: 324.3
click at [652, 608] on div at bounding box center [655, 604] width 12 height 44
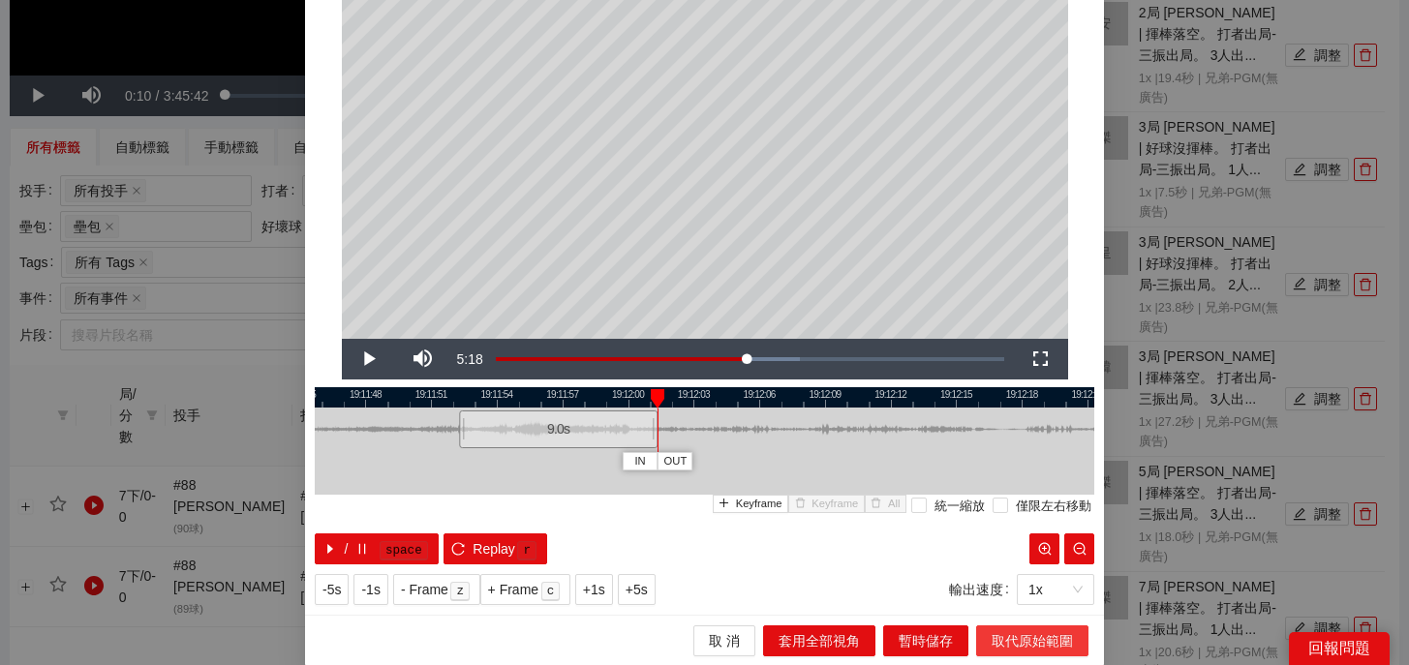
click at [1038, 631] on span "取代原始範圍" at bounding box center [1031, 640] width 81 height 21
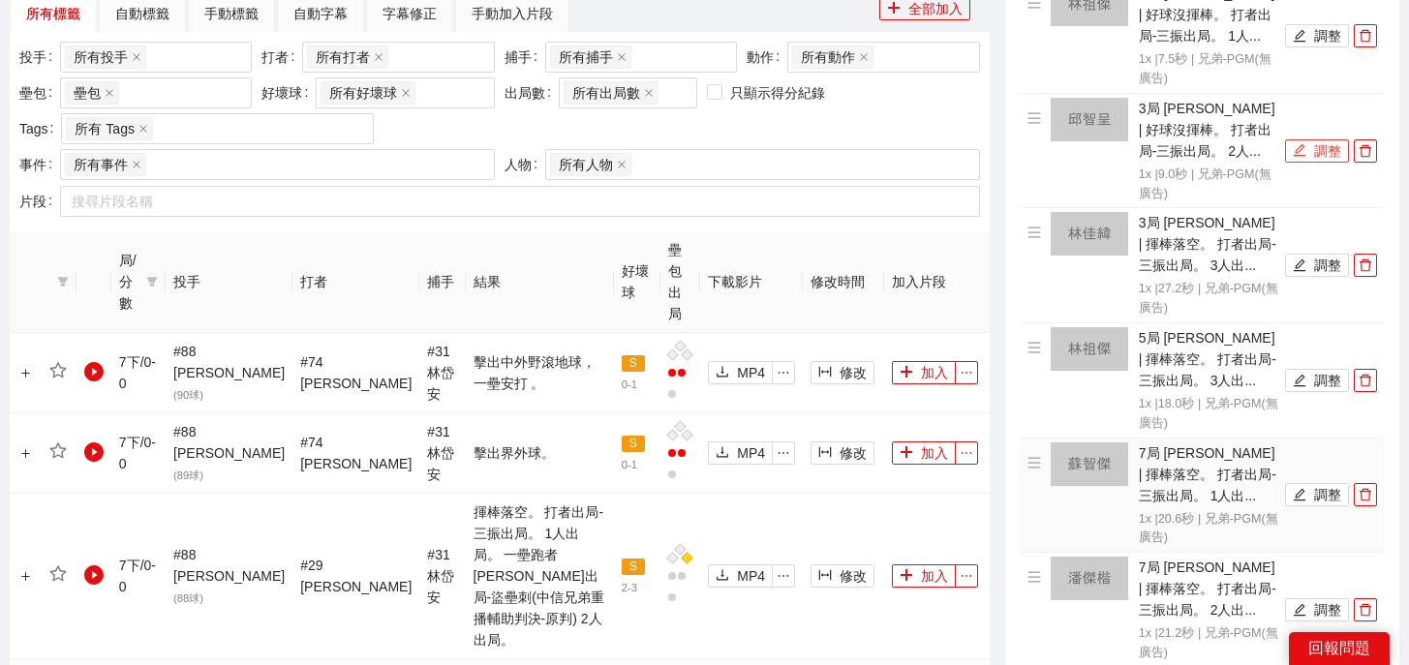
scroll to position [838, 0]
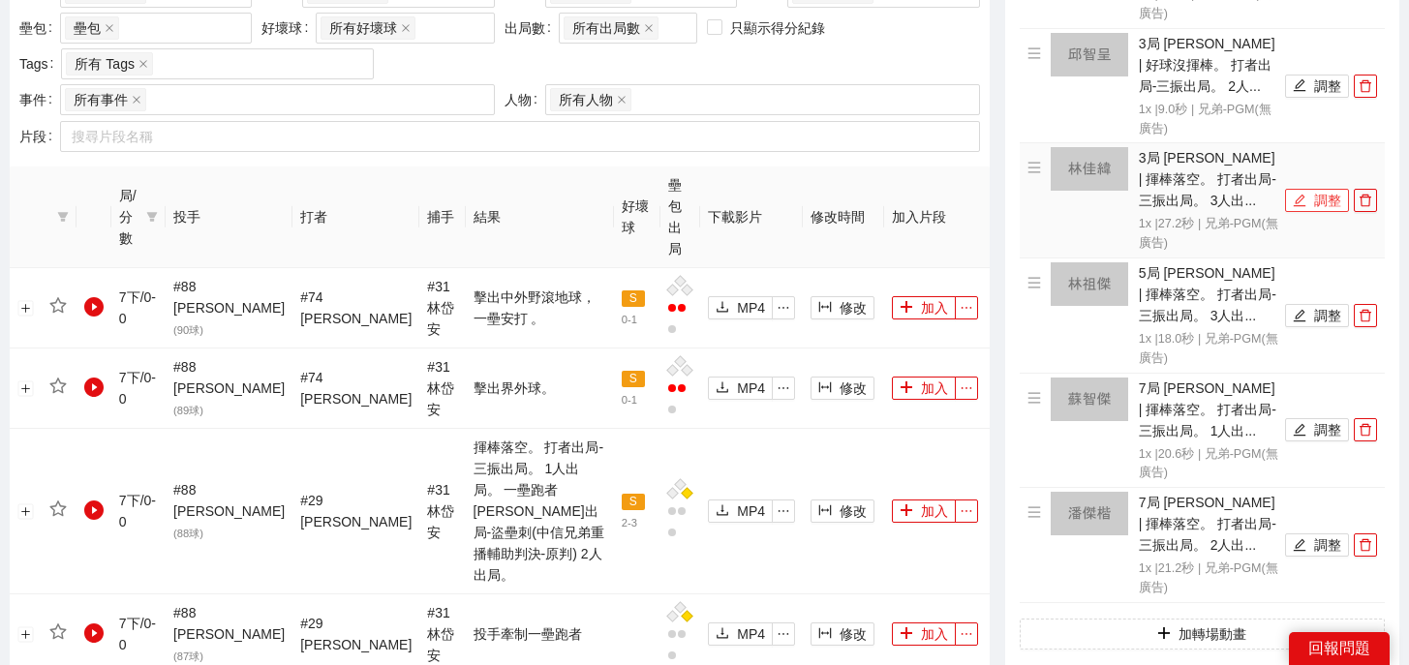
click at [1307, 197] on button "調整" at bounding box center [1317, 200] width 64 height 23
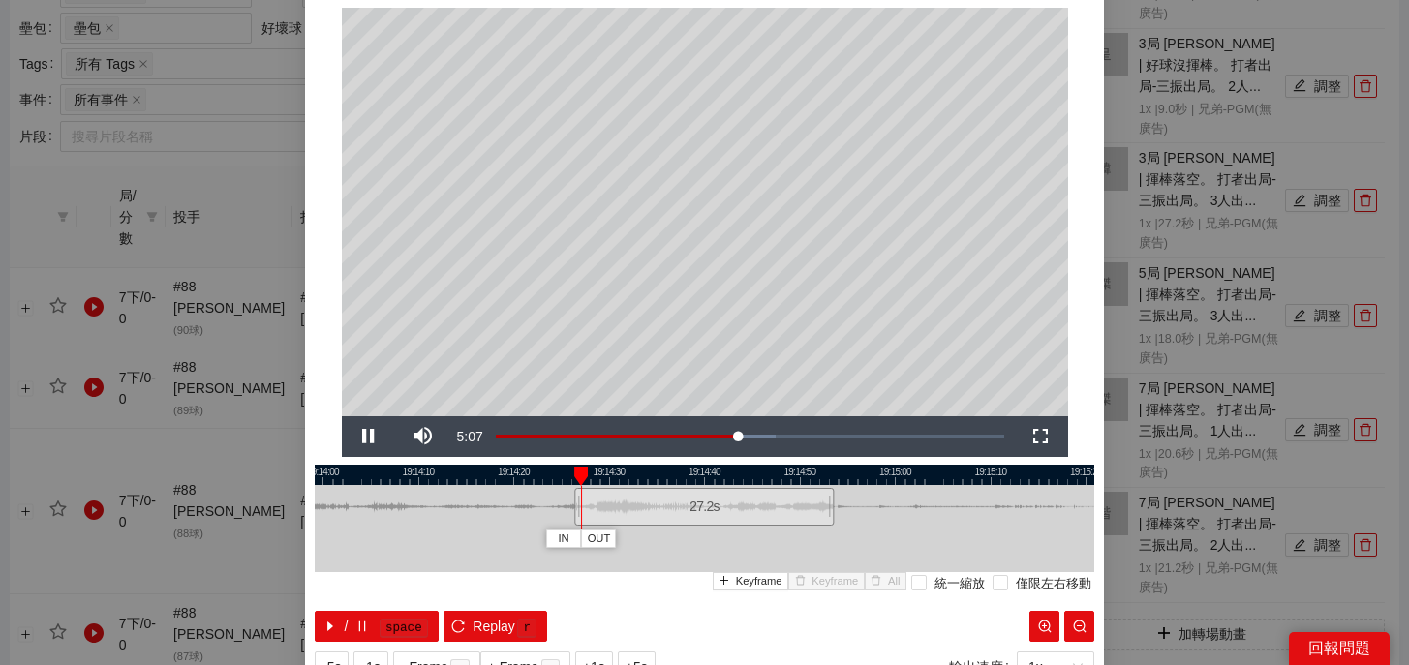
scroll to position [111, 0]
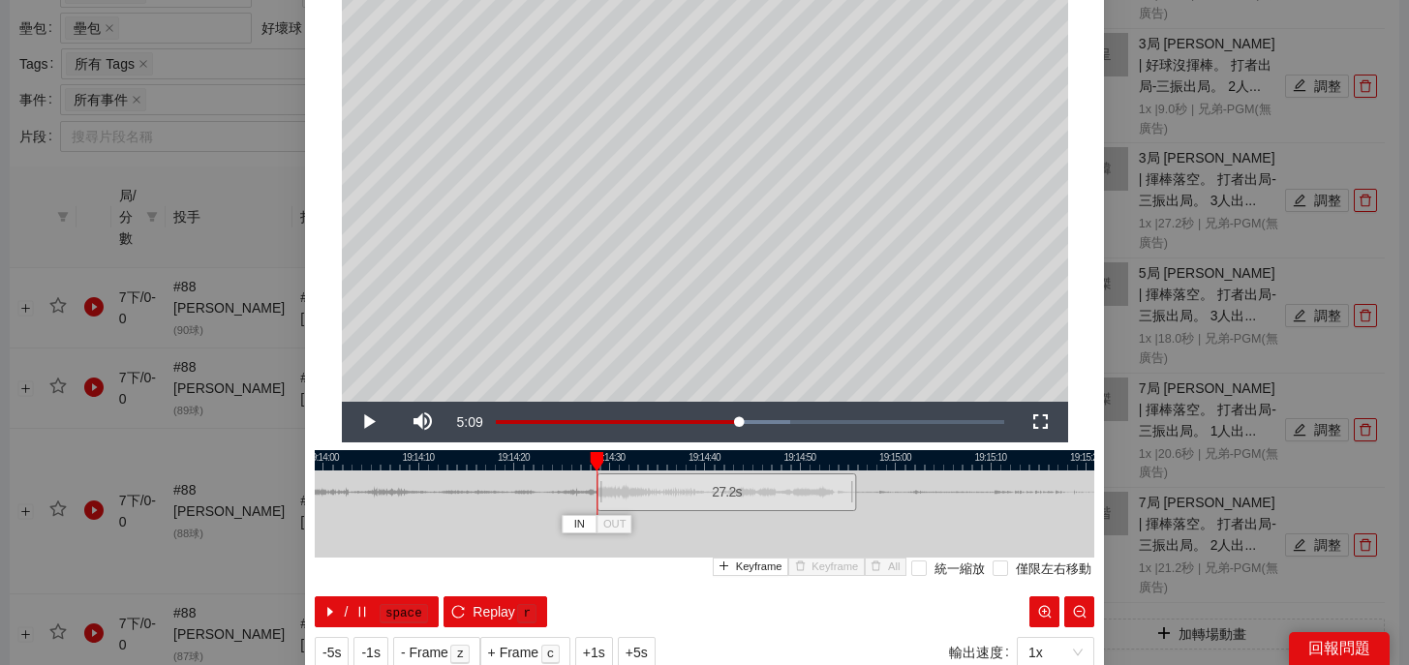
drag, startPoint x: 700, startPoint y: 500, endPoint x: 723, endPoint y: 500, distance: 23.2
click at [723, 500] on div "27.2 s" at bounding box center [725, 492] width 259 height 38
drag, startPoint x: 723, startPoint y: 500, endPoint x: 708, endPoint y: 500, distance: 15.5
click at [708, 500] on div "27.2 s" at bounding box center [711, 492] width 259 height 38
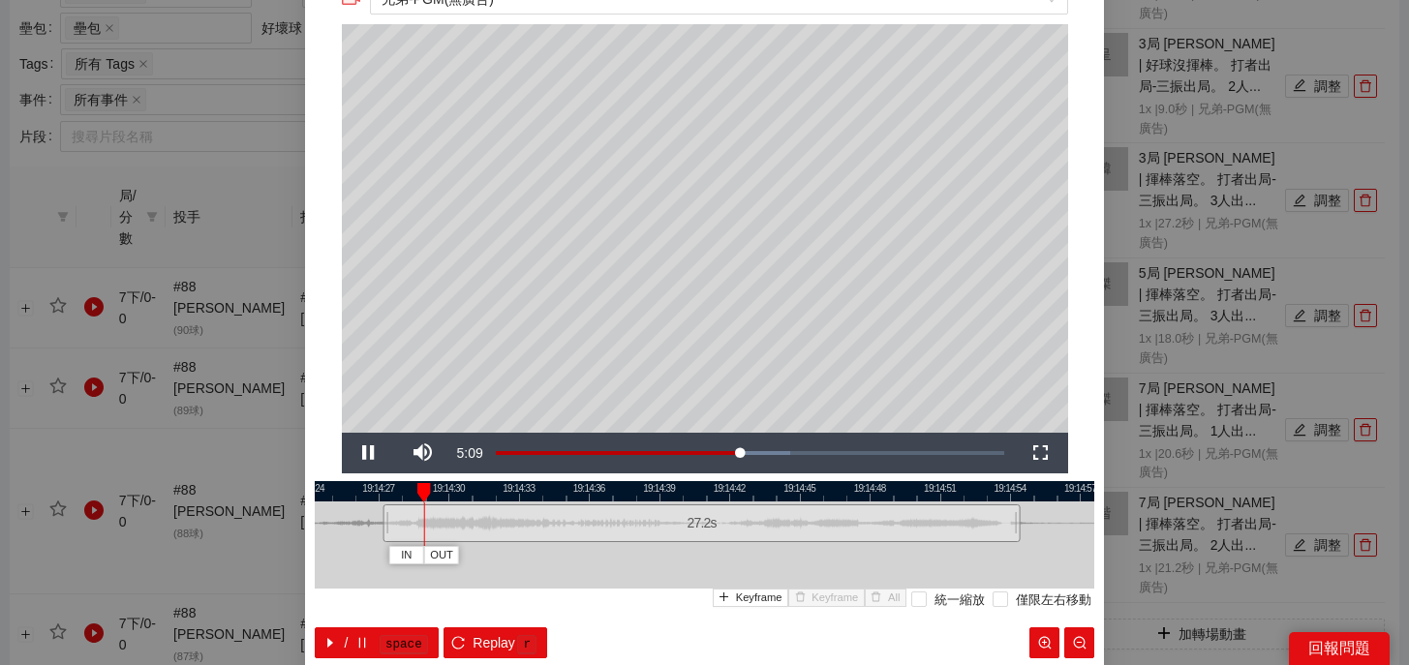
scroll to position [79, 0]
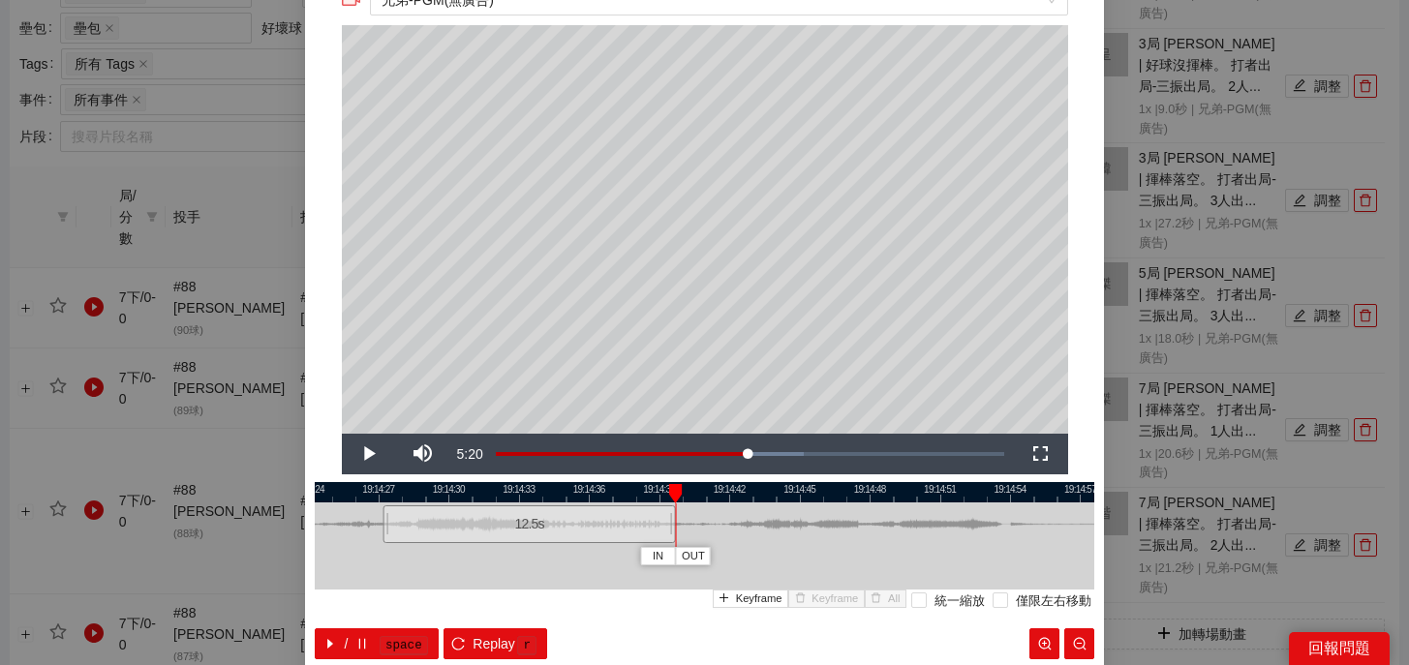
drag, startPoint x: 1016, startPoint y: 531, endPoint x: 672, endPoint y: 541, distance: 344.8
click at [672, 541] on div at bounding box center [673, 524] width 12 height 44
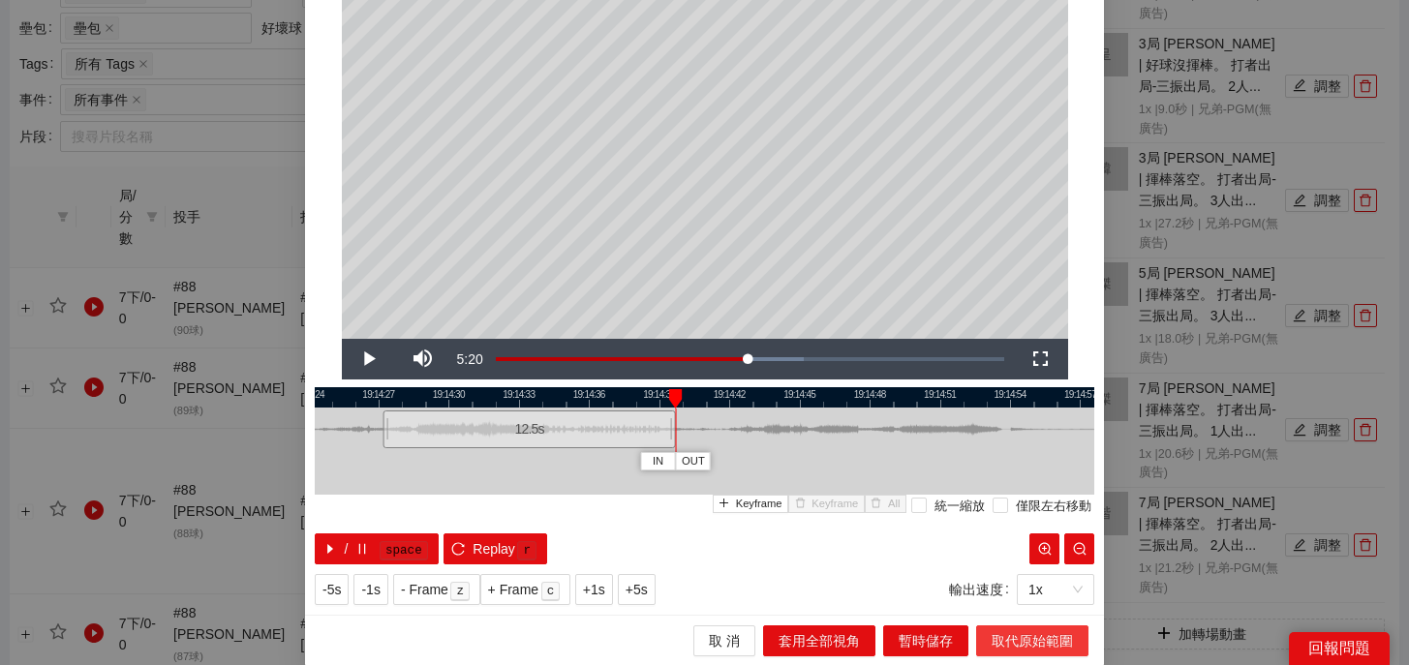
click at [1053, 627] on button "取代原始範圍" at bounding box center [1032, 640] width 112 height 31
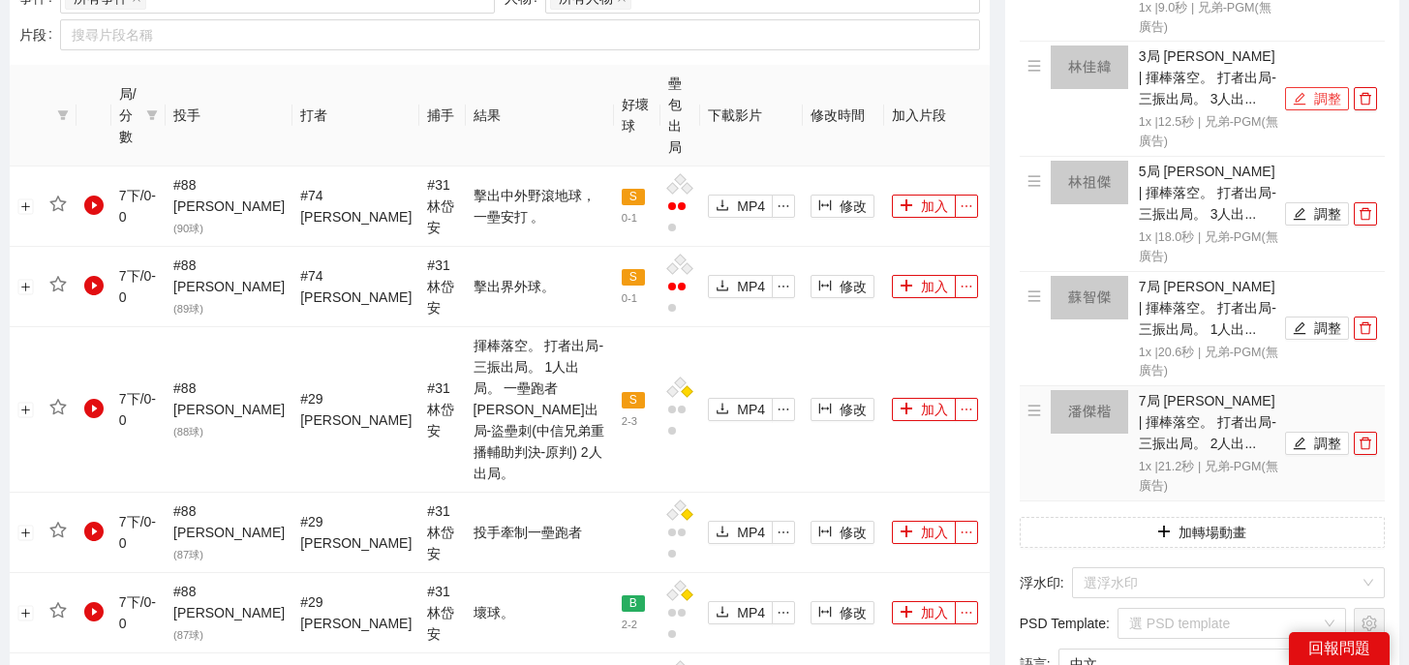
scroll to position [946, 0]
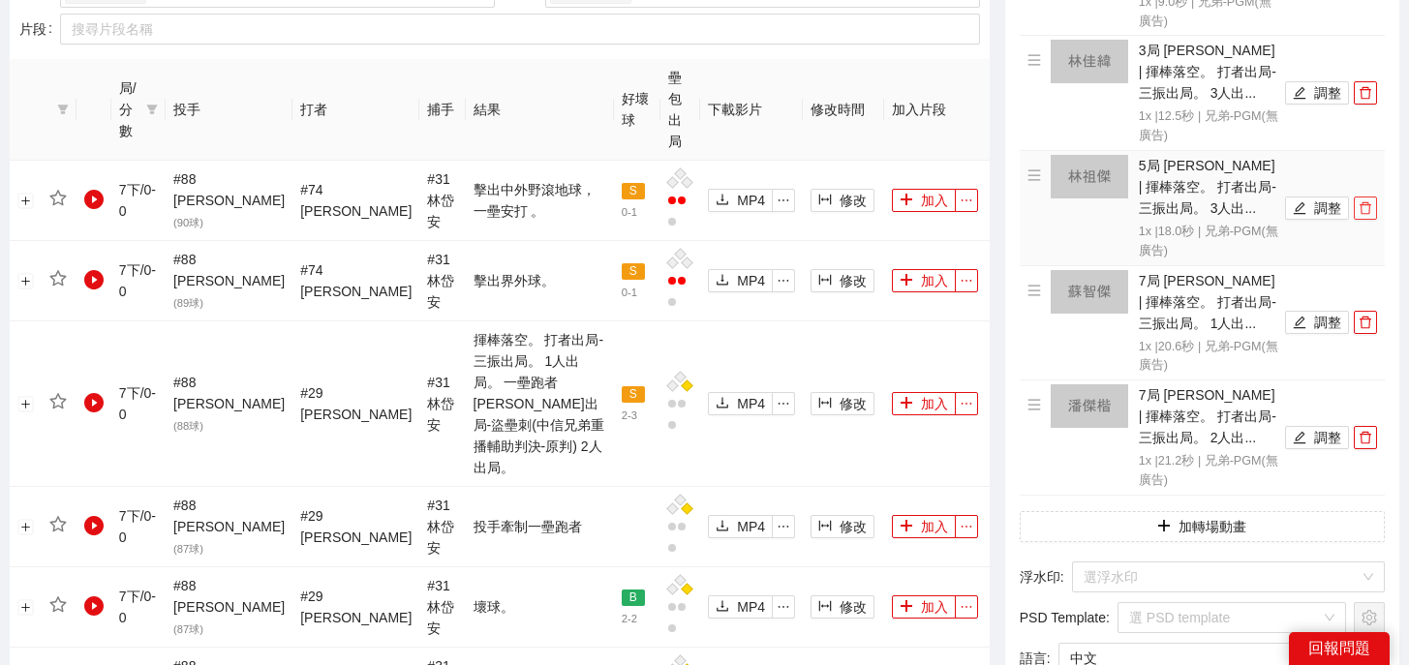
click at [1369, 212] on icon "delete" at bounding box center [1365, 208] width 14 height 14
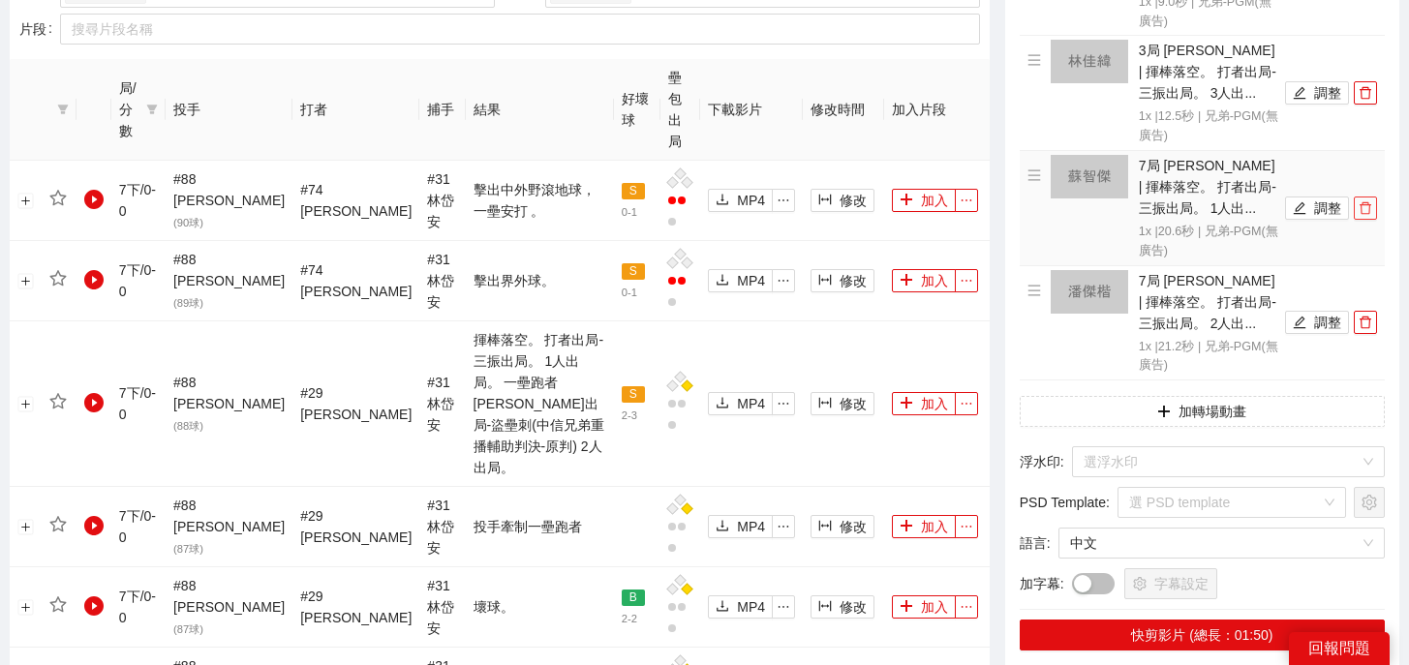
click at [1369, 212] on icon "delete" at bounding box center [1365, 208] width 14 height 14
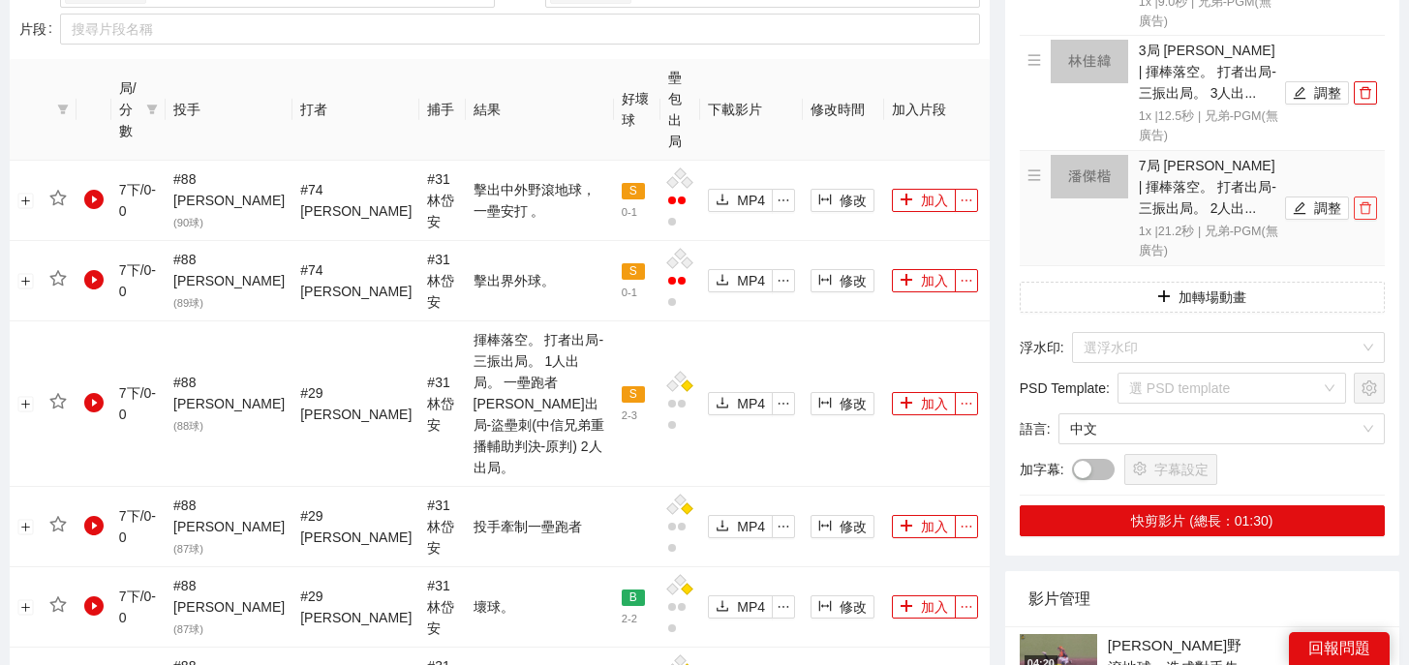
click at [1369, 212] on icon "delete" at bounding box center [1365, 208] width 14 height 14
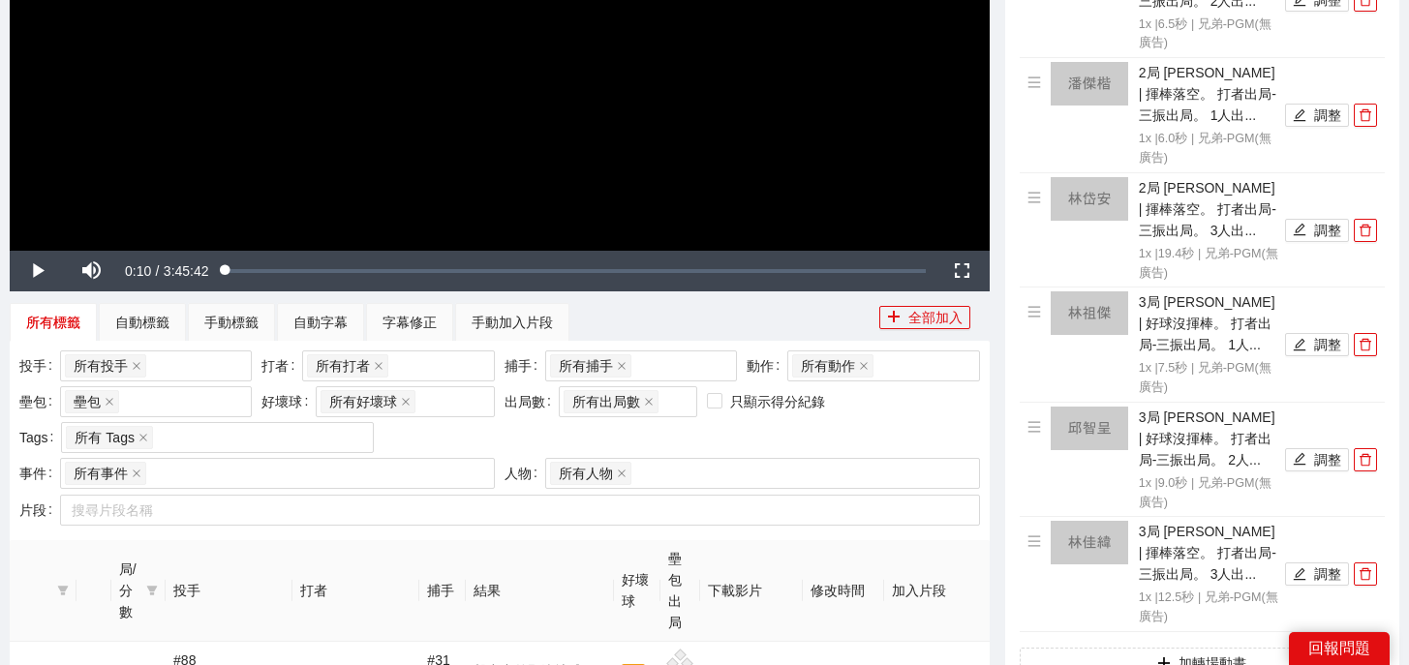
scroll to position [449, 0]
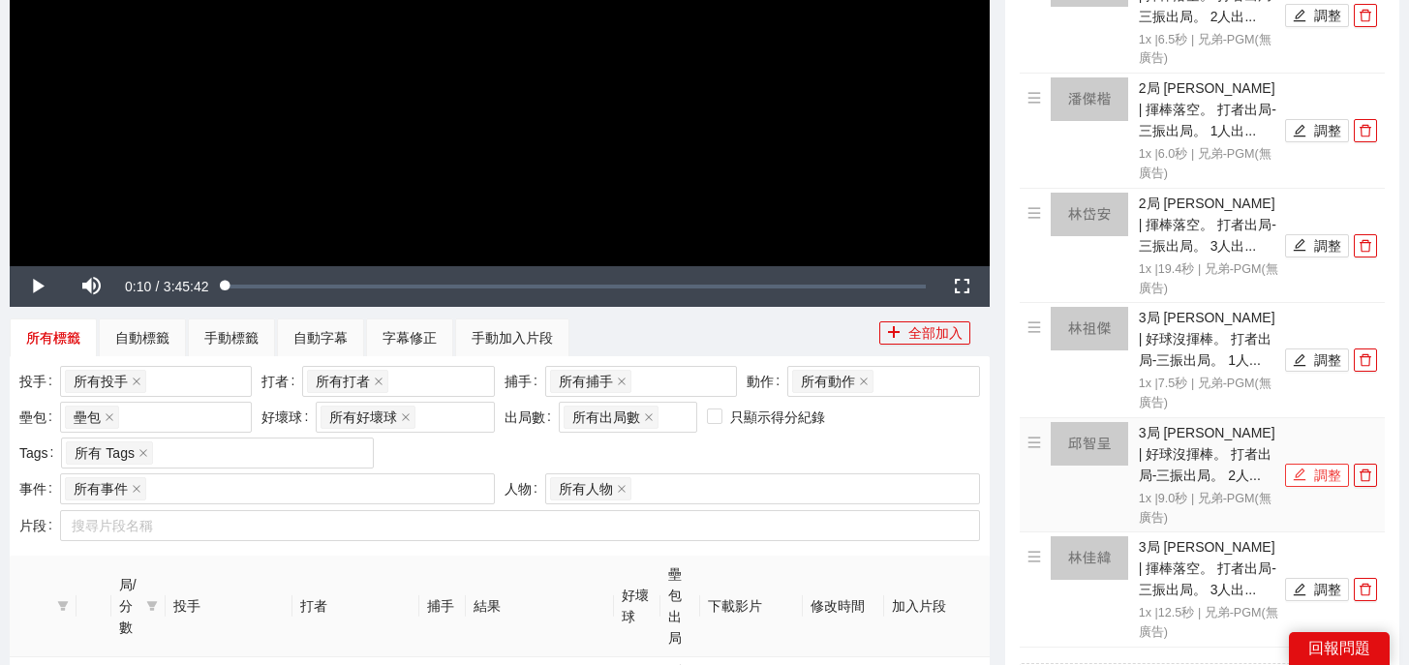
click at [1299, 470] on icon "edit" at bounding box center [1299, 475] width 13 height 13
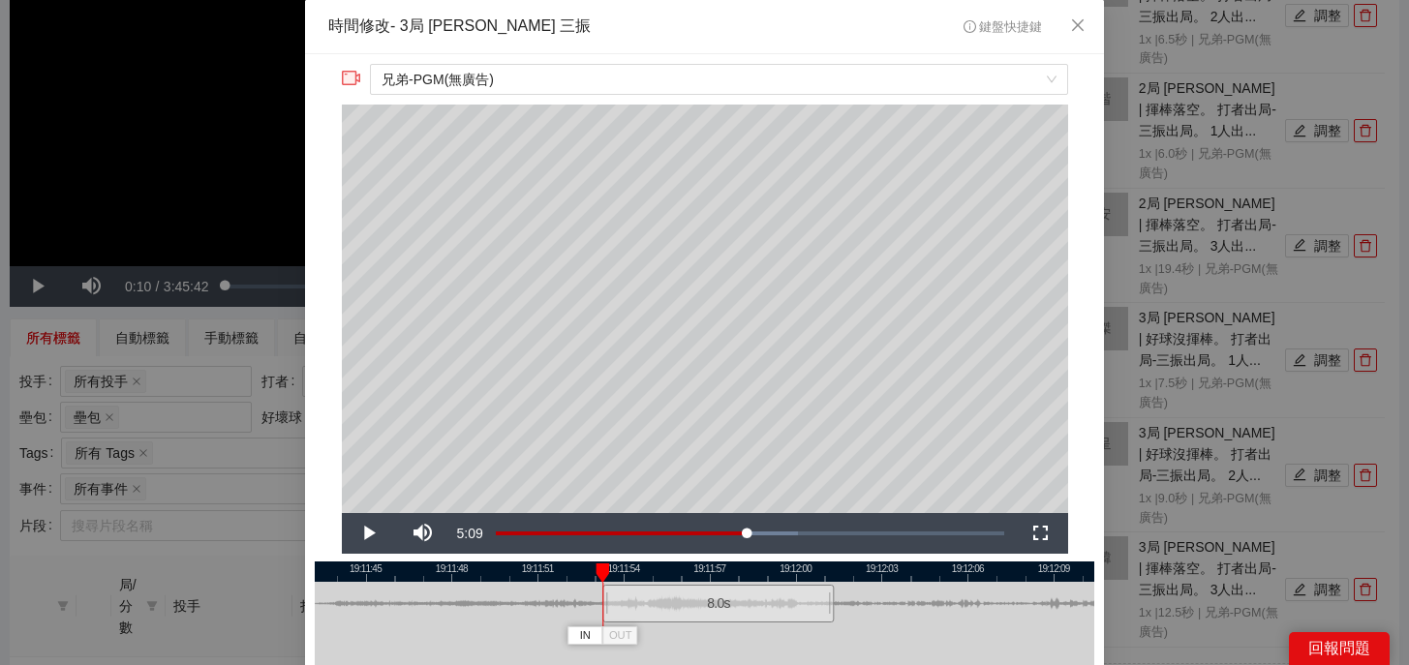
drag, startPoint x: 579, startPoint y: 612, endPoint x: 607, endPoint y: 612, distance: 28.1
click at [607, 612] on div at bounding box center [605, 604] width 12 height 44
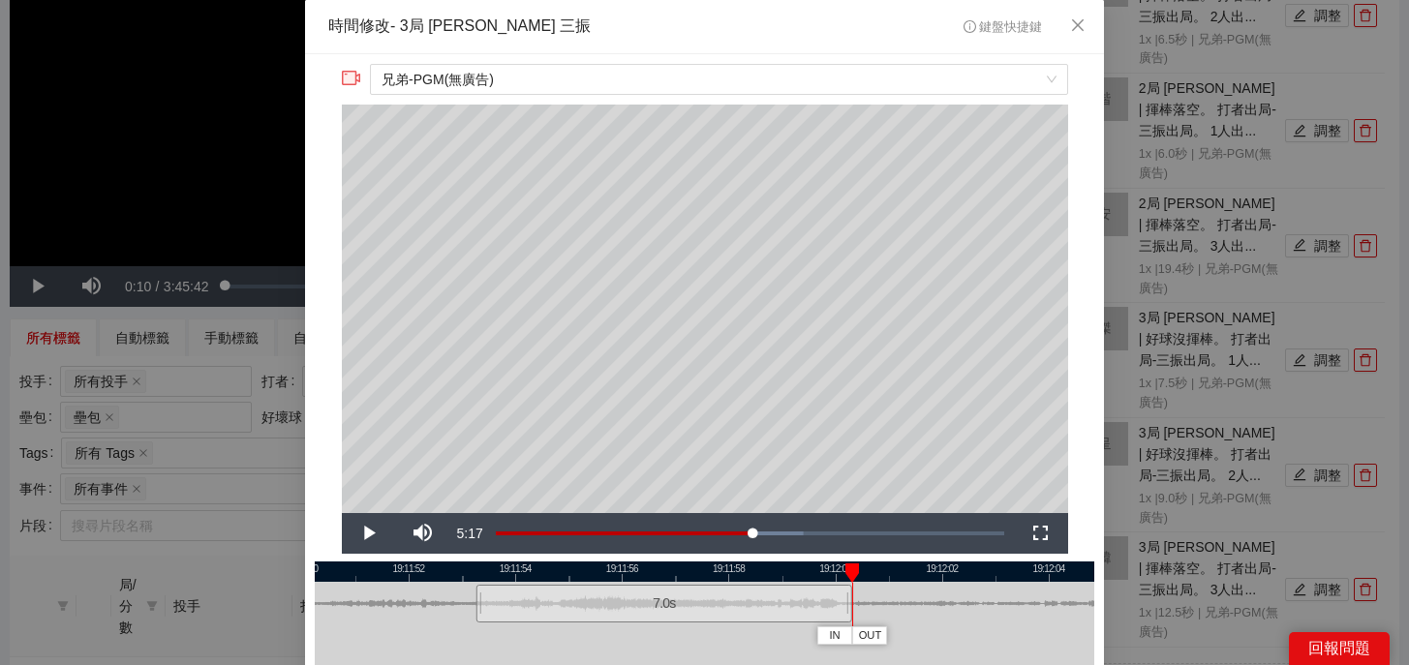
drag, startPoint x: 904, startPoint y: 614, endPoint x: 849, endPoint y: 614, distance: 55.2
click at [849, 614] on div at bounding box center [849, 604] width 12 height 44
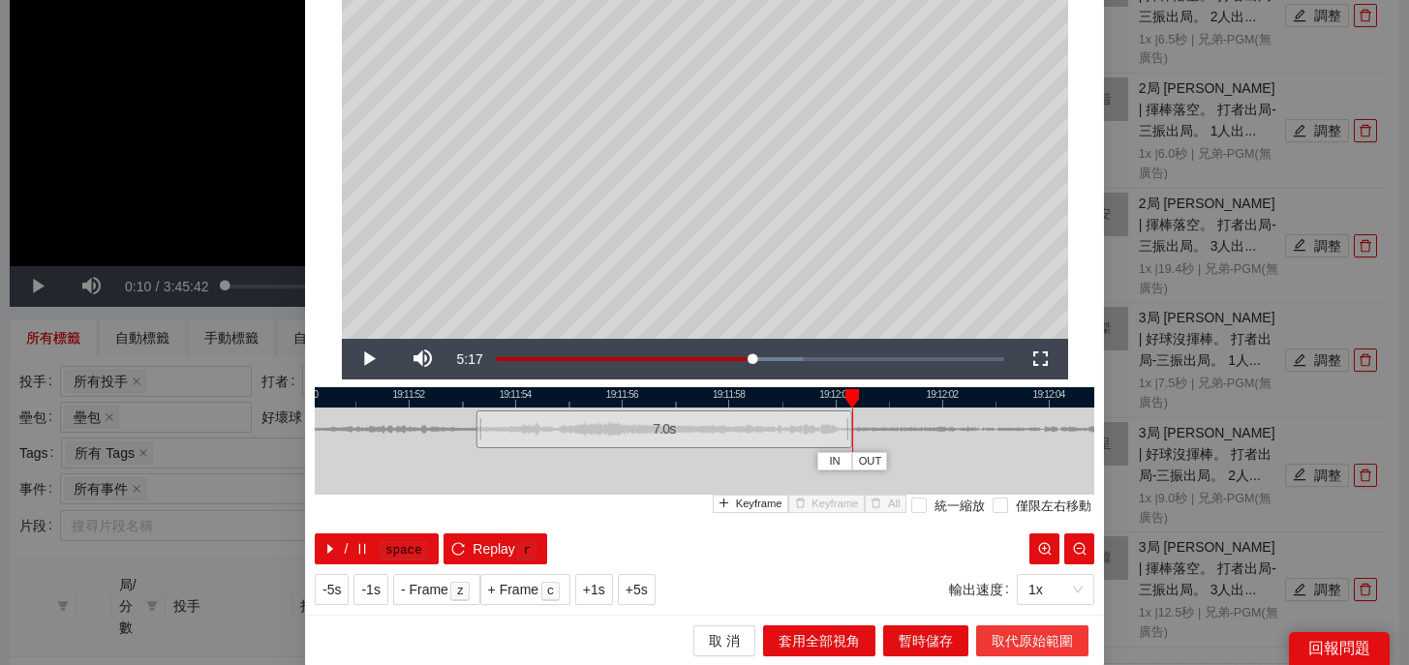
click at [1017, 635] on span "取代原始範圍" at bounding box center [1031, 640] width 81 height 21
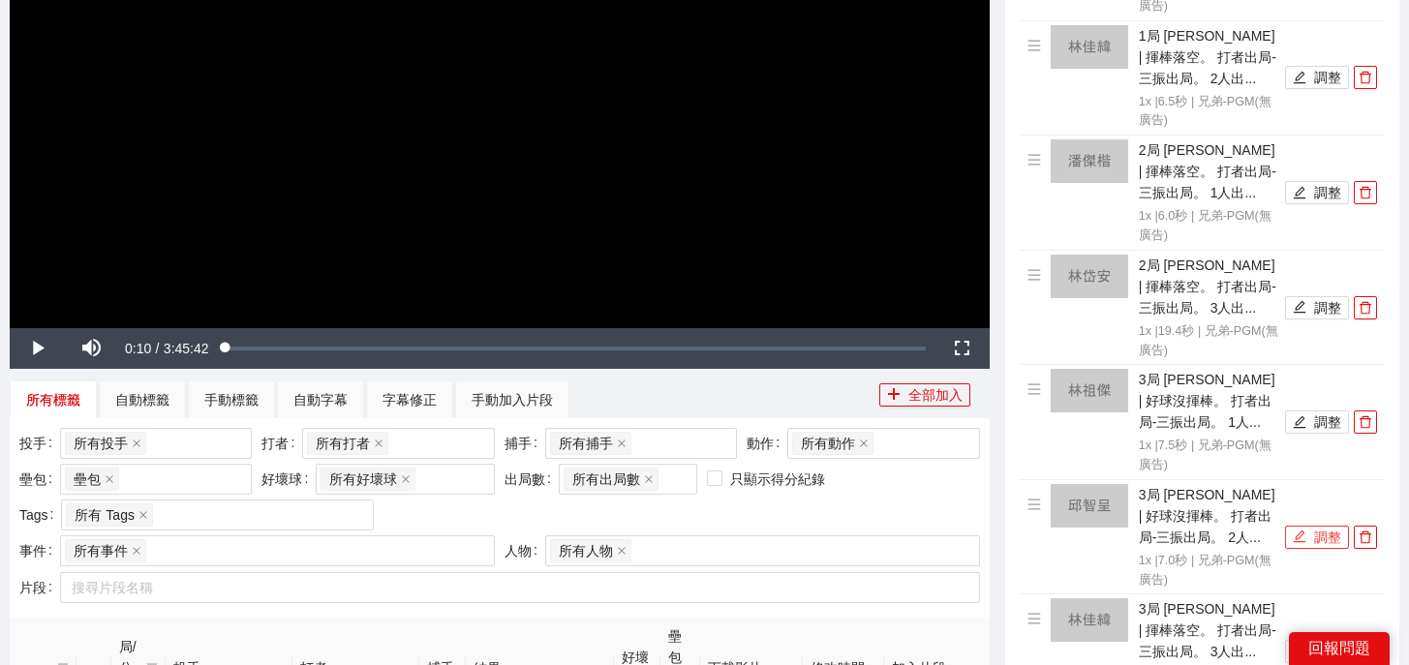
scroll to position [250, 0]
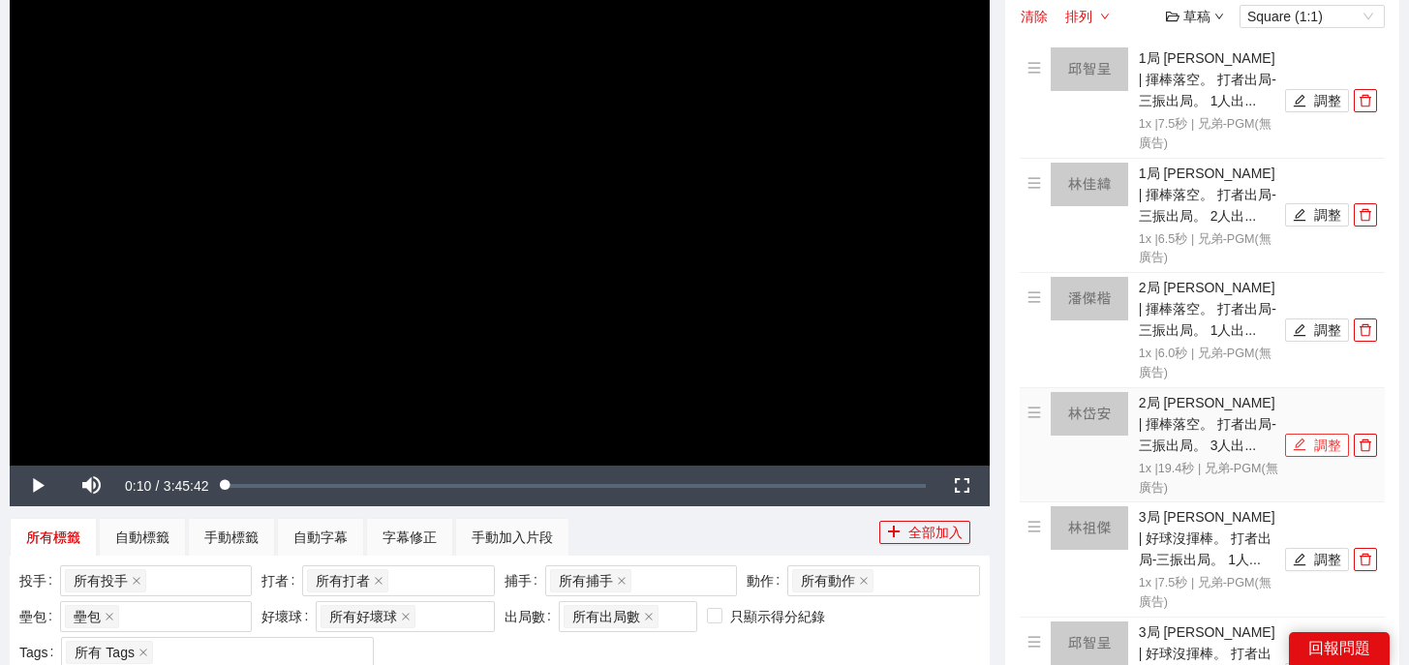
click at [1313, 446] on button "調整" at bounding box center [1317, 445] width 64 height 23
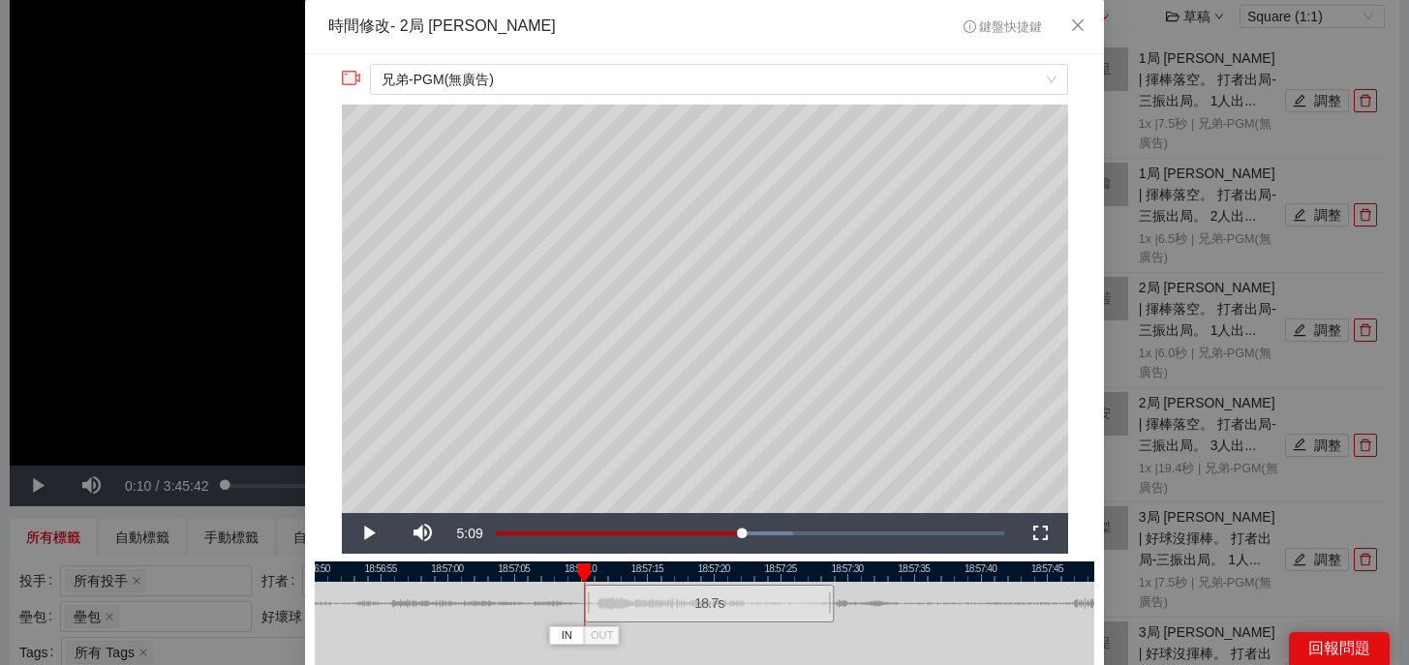
click at [587, 611] on div at bounding box center [587, 604] width 12 height 44
click at [584, 611] on div at bounding box center [584, 604] width 12 height 44
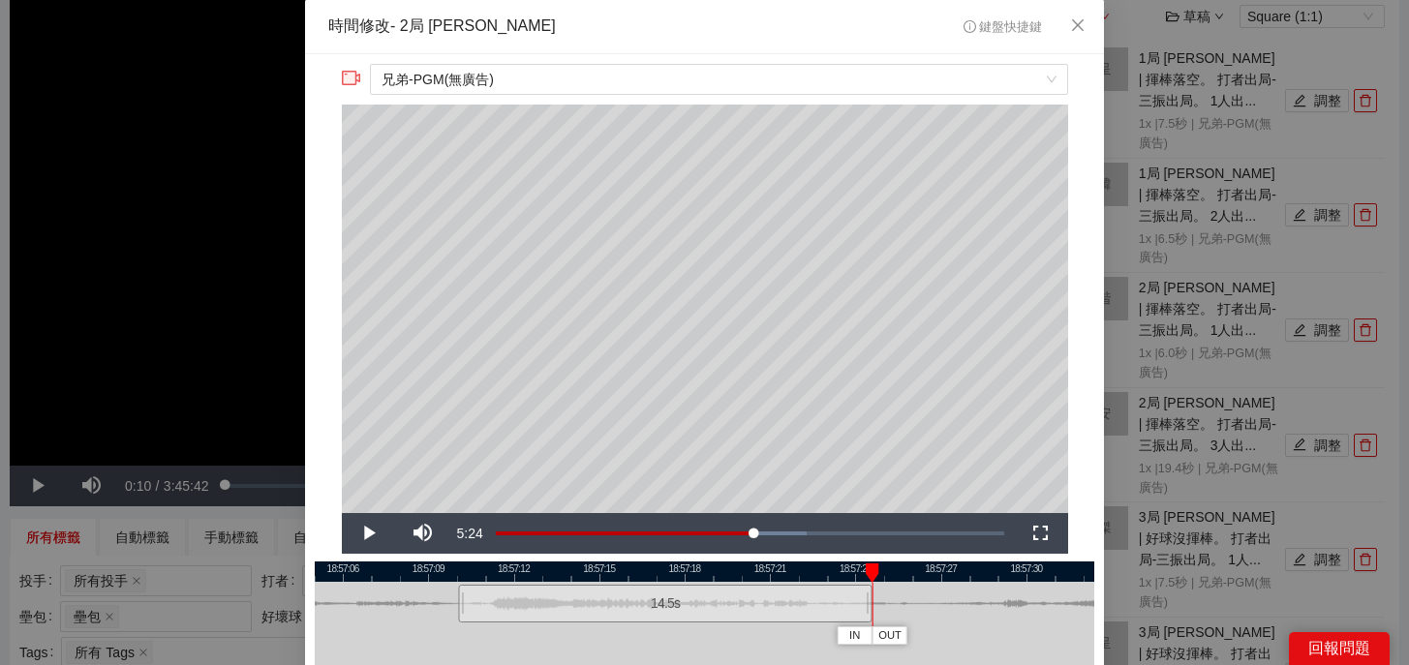
drag, startPoint x: 993, startPoint y: 614, endPoint x: 866, endPoint y: 606, distance: 127.1
click at [866, 606] on div at bounding box center [870, 604] width 12 height 44
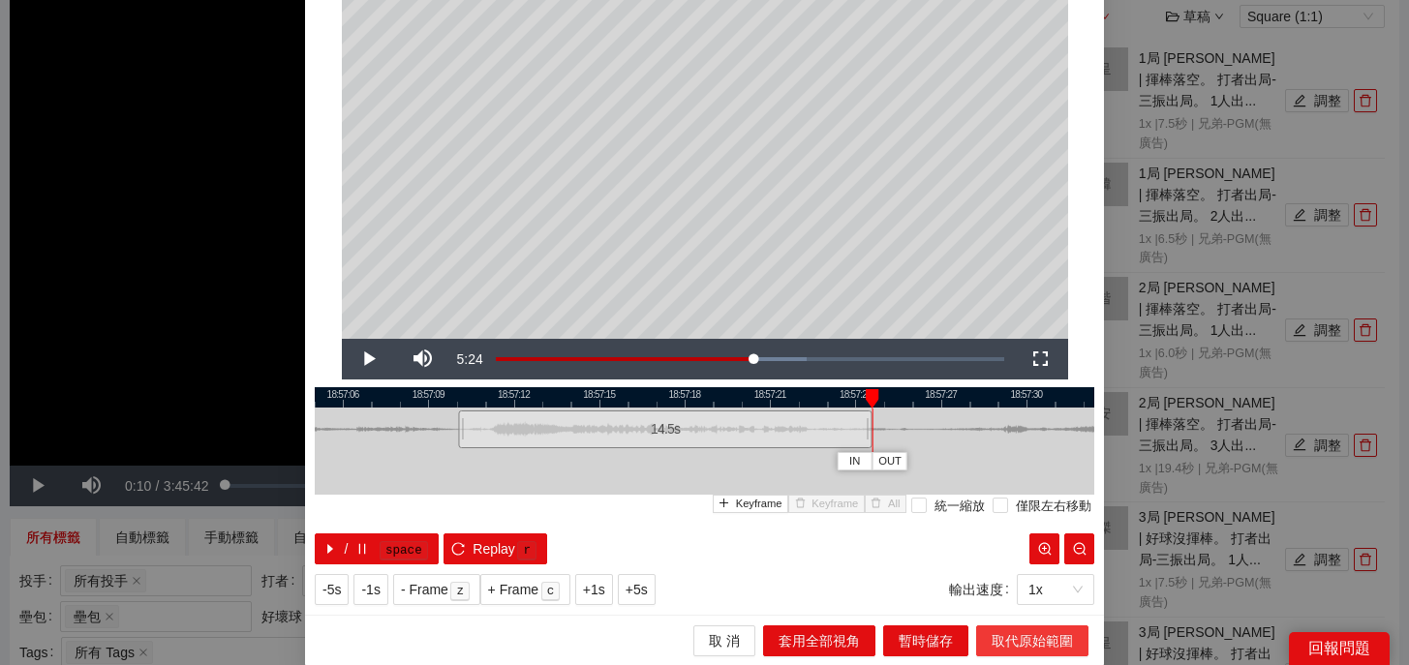
click at [1009, 639] on span "取代原始範圍" at bounding box center [1031, 640] width 81 height 21
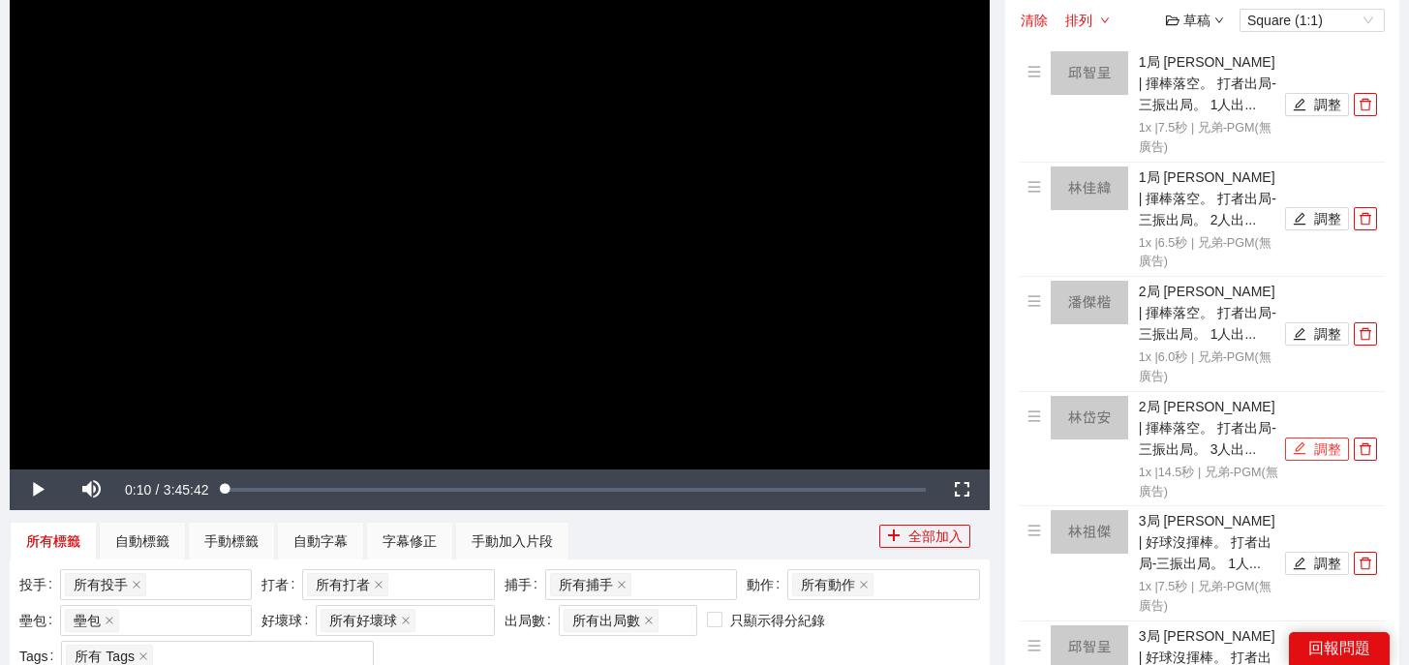
scroll to position [45, 0]
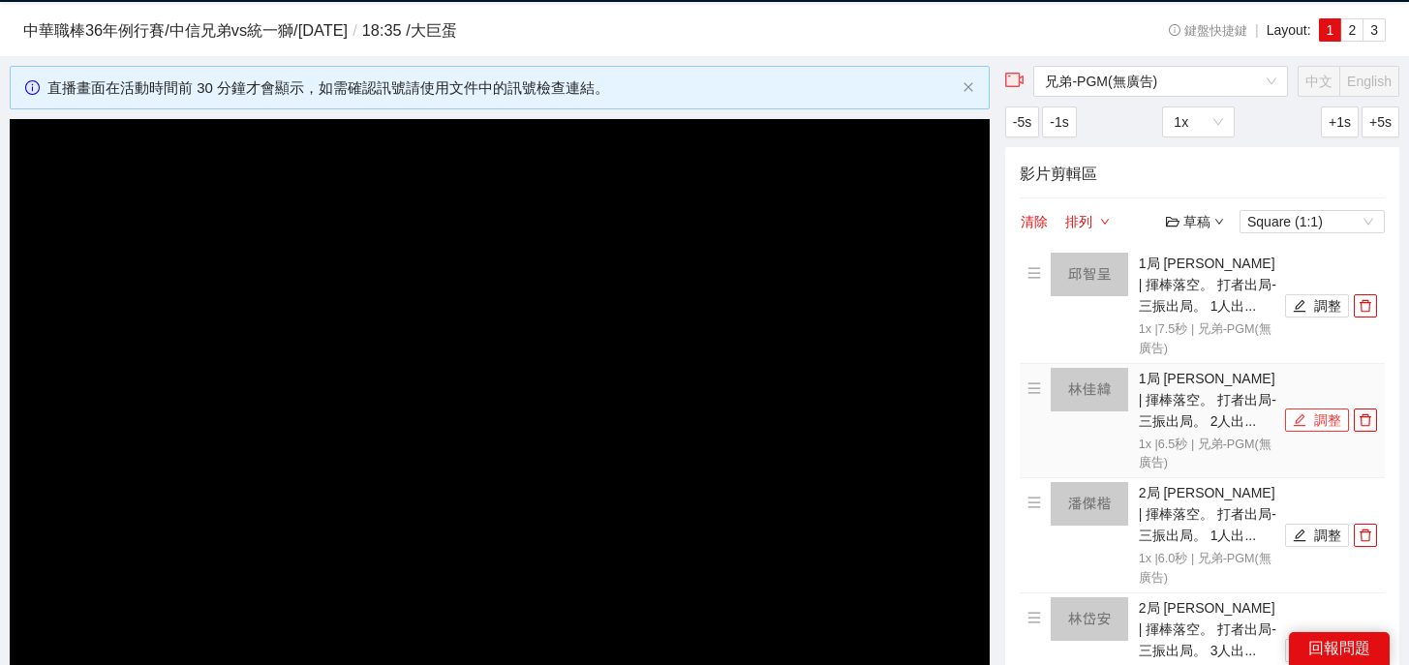
click at [1314, 414] on button "調整" at bounding box center [1317, 420] width 64 height 23
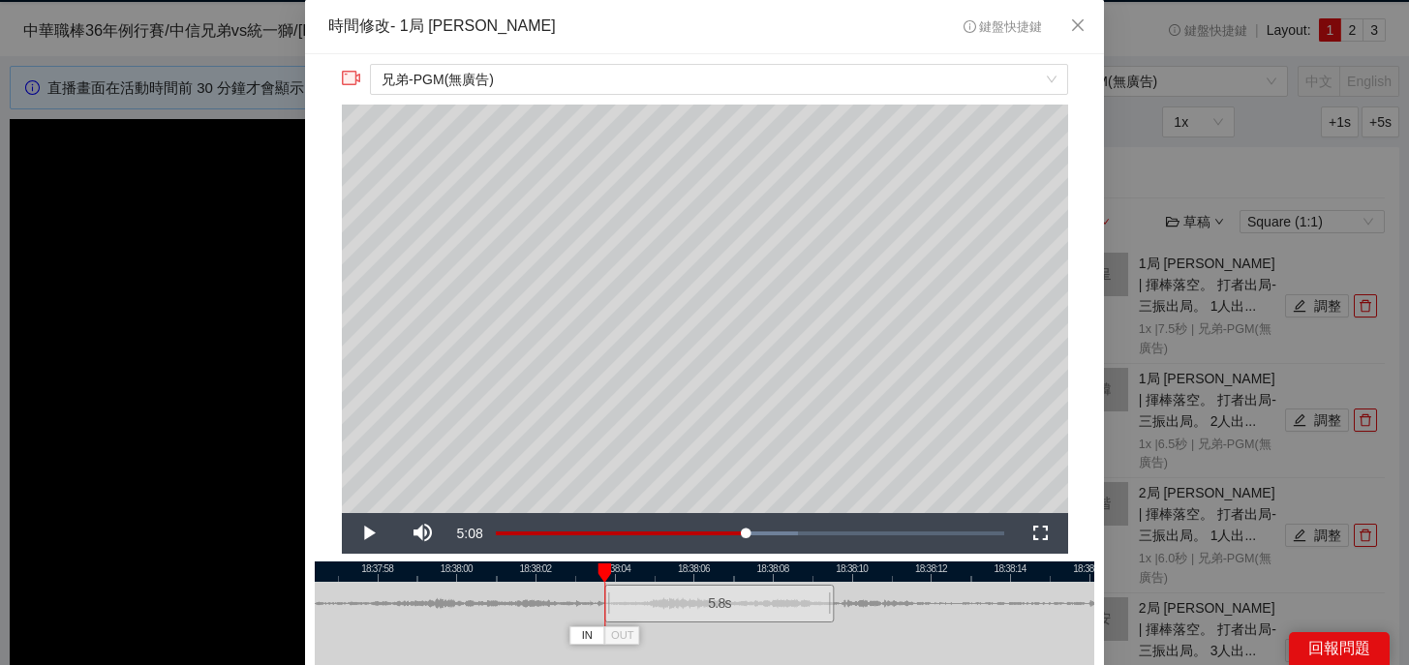
drag, startPoint x: 575, startPoint y: 613, endPoint x: 605, endPoint y: 613, distance: 30.0
click at [605, 613] on div at bounding box center [607, 604] width 12 height 44
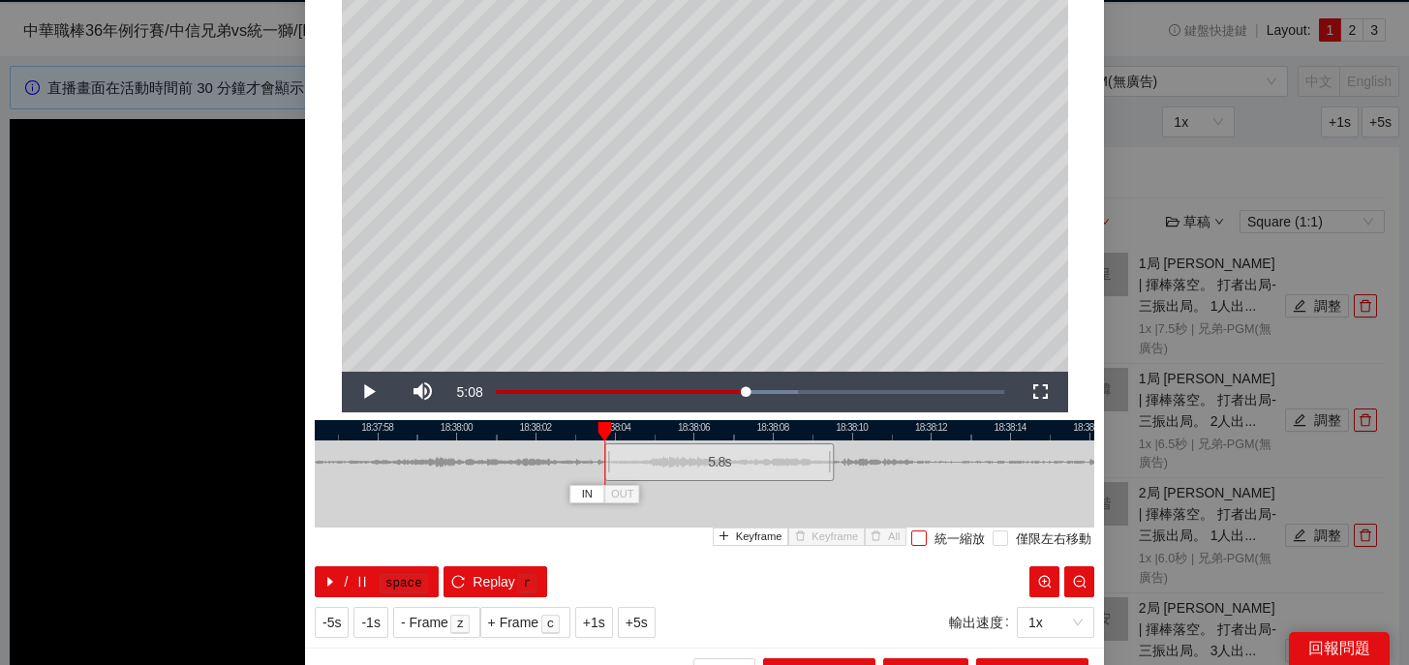
scroll to position [158, 0]
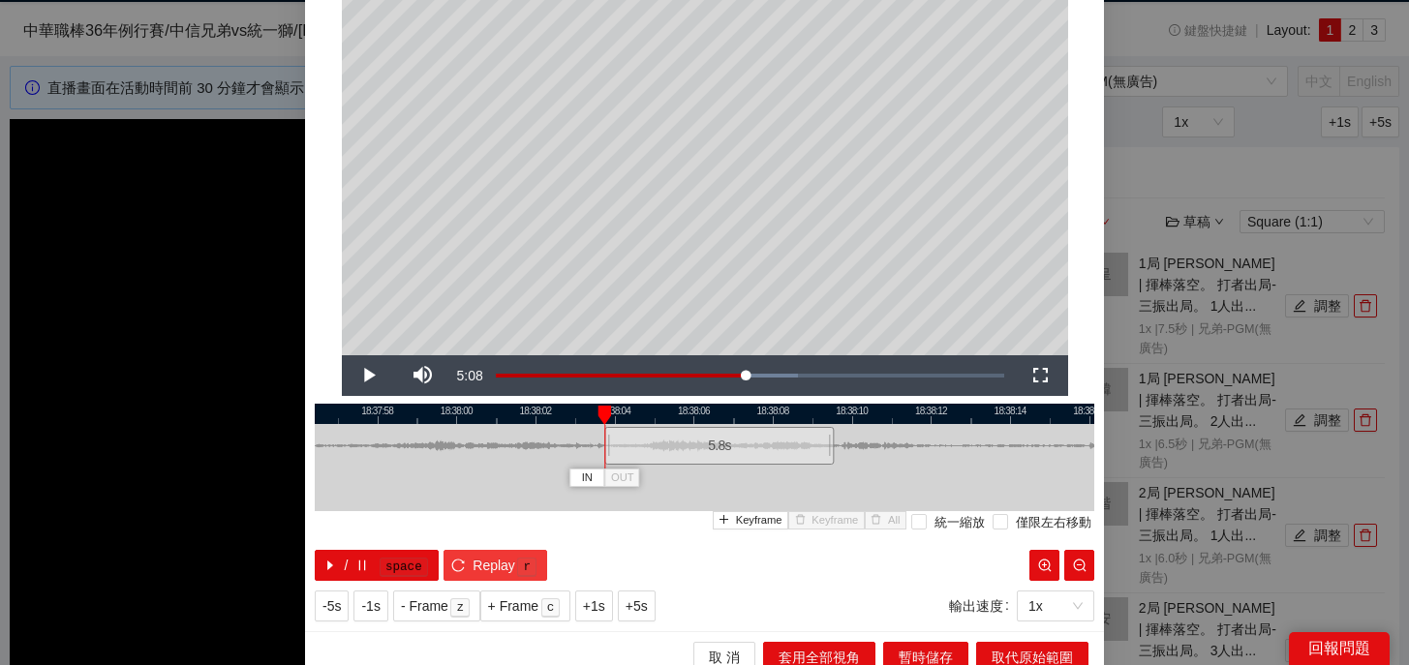
click at [492, 565] on span "Replay" at bounding box center [493, 565] width 43 height 21
drag, startPoint x: 605, startPoint y: 454, endPoint x: 591, endPoint y: 454, distance: 13.6
click at [591, 454] on div at bounding box center [594, 446] width 12 height 44
click at [501, 561] on span "Replay" at bounding box center [493, 565] width 43 height 21
drag, startPoint x: 592, startPoint y: 451, endPoint x: 577, endPoint y: 451, distance: 15.5
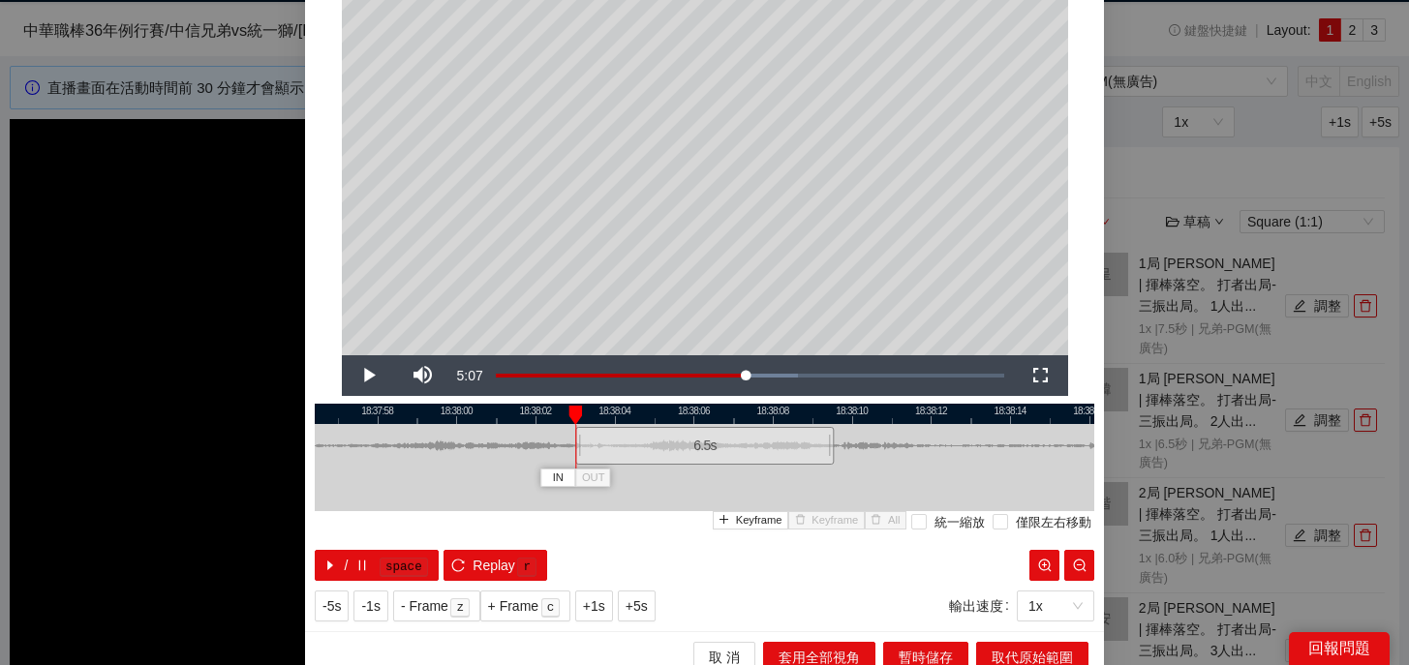
click at [577, 451] on div at bounding box center [578, 446] width 12 height 44
click at [497, 550] on button "Replay r" at bounding box center [495, 565] width 104 height 31
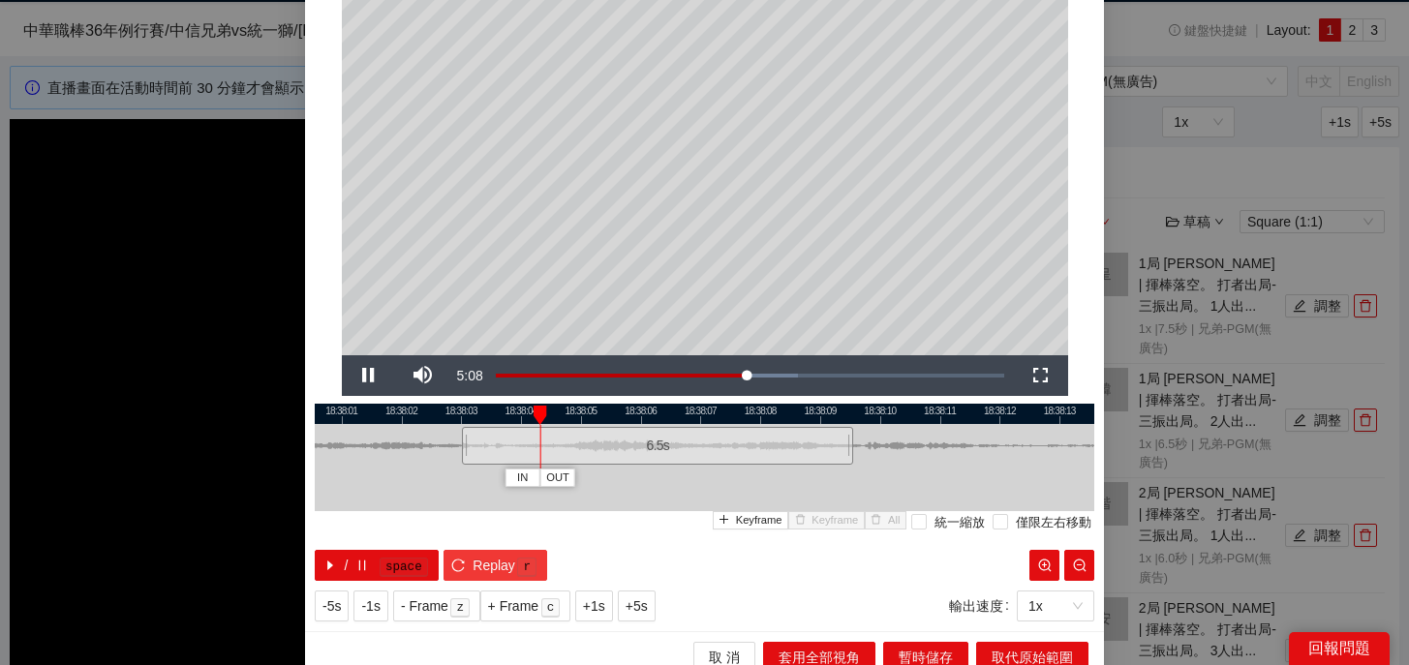
scroll to position [128, 0]
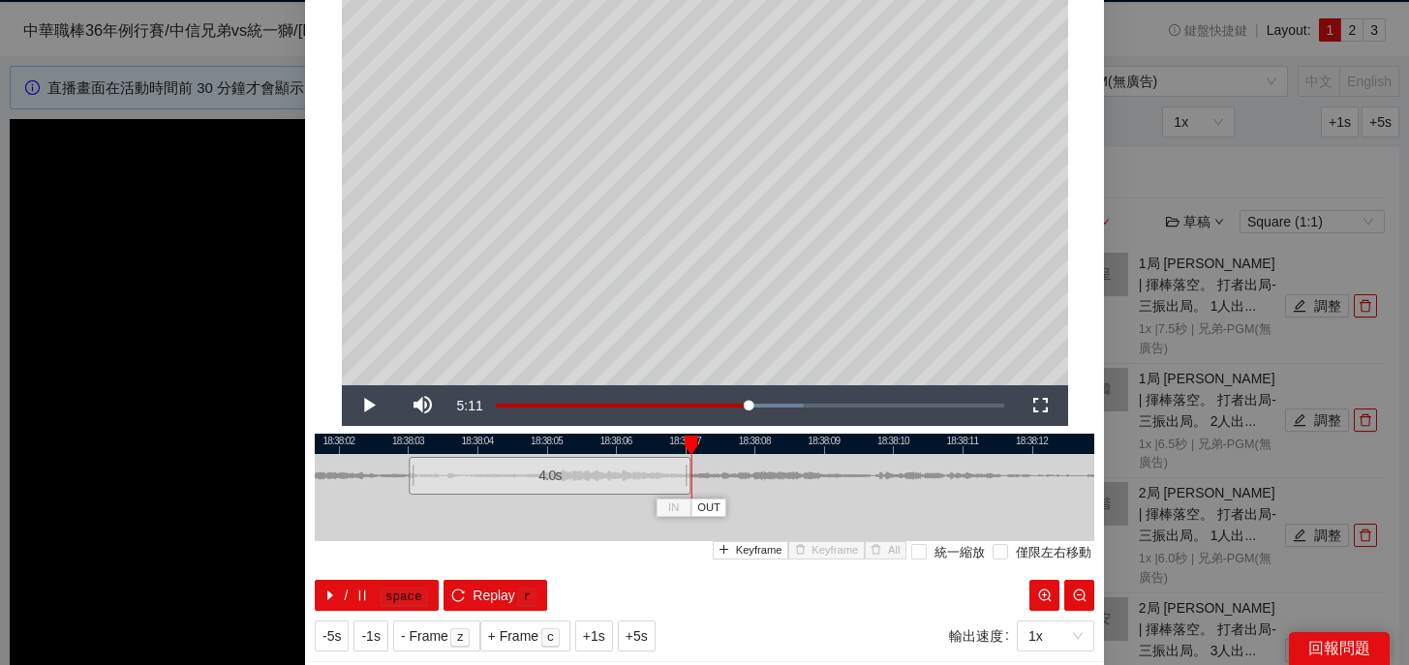
drag, startPoint x: 860, startPoint y: 487, endPoint x: 688, endPoint y: 490, distance: 171.4
click at [688, 490] on div at bounding box center [688, 476] width 12 height 44
click at [515, 597] on span "r" at bounding box center [527, 596] width 24 height 23
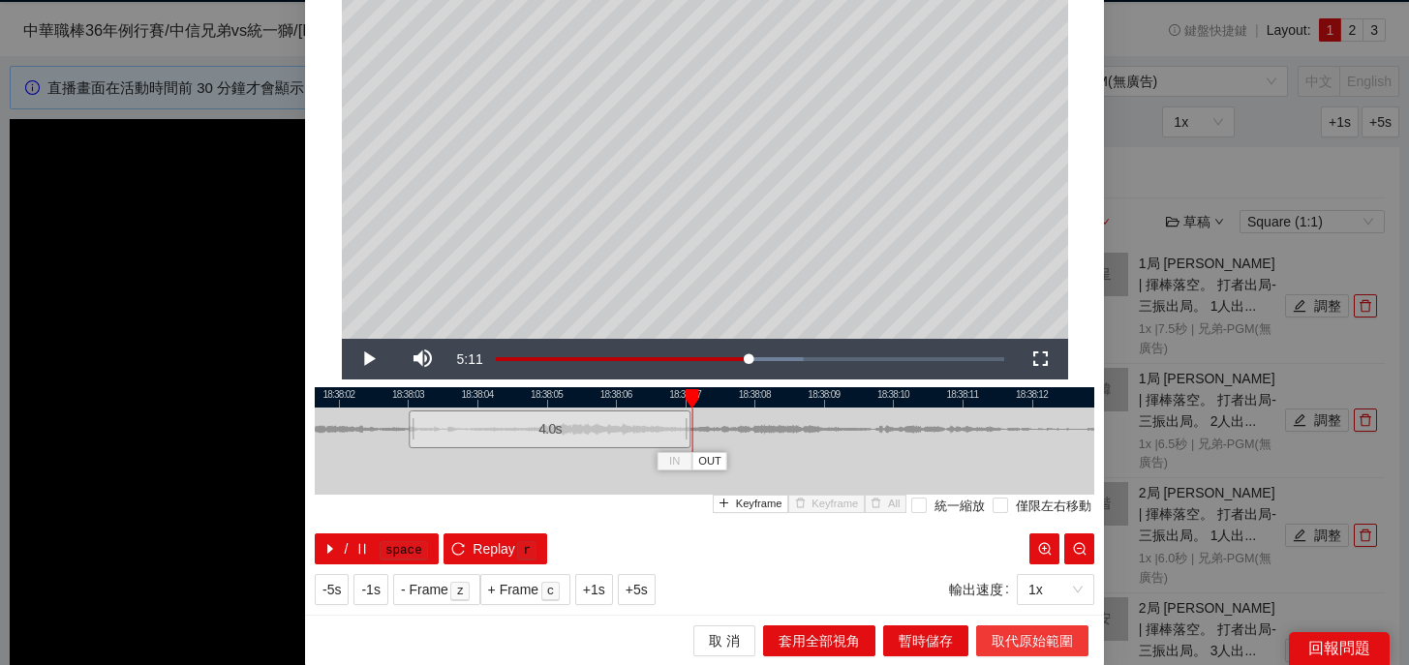
click at [1049, 648] on span "取代原始範圍" at bounding box center [1031, 640] width 81 height 21
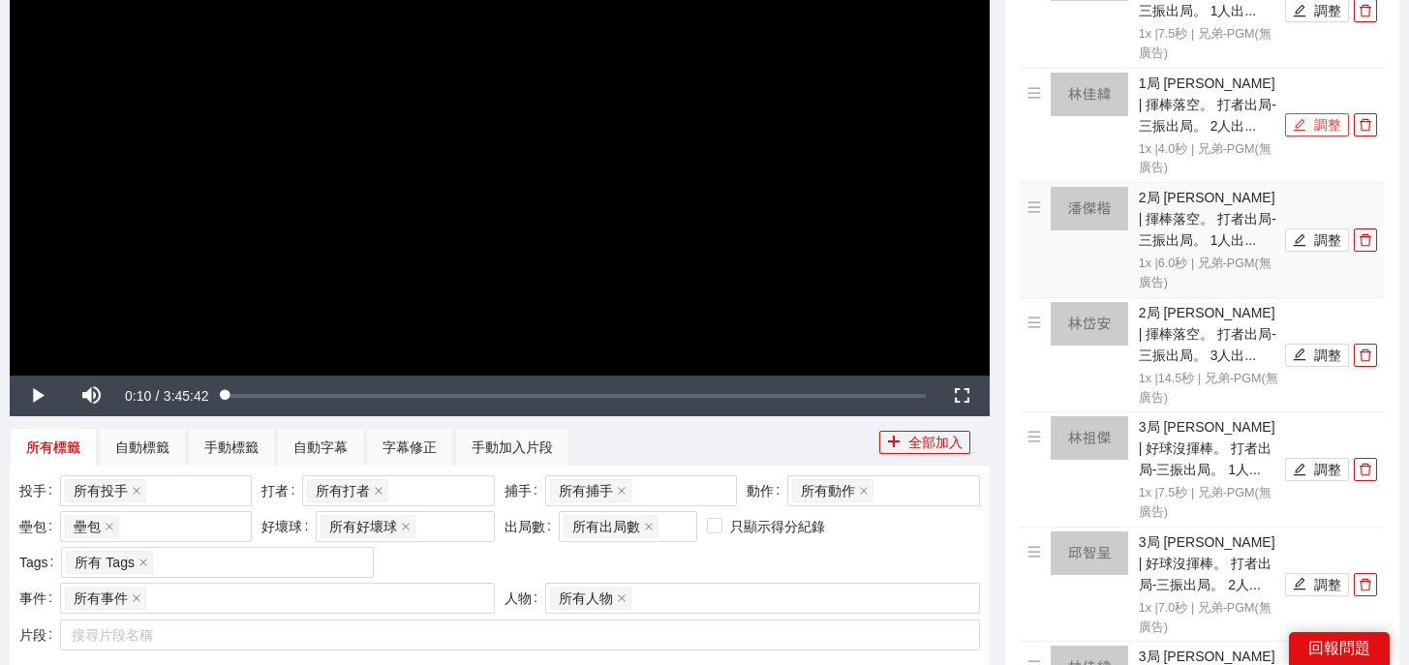
scroll to position [713, 0]
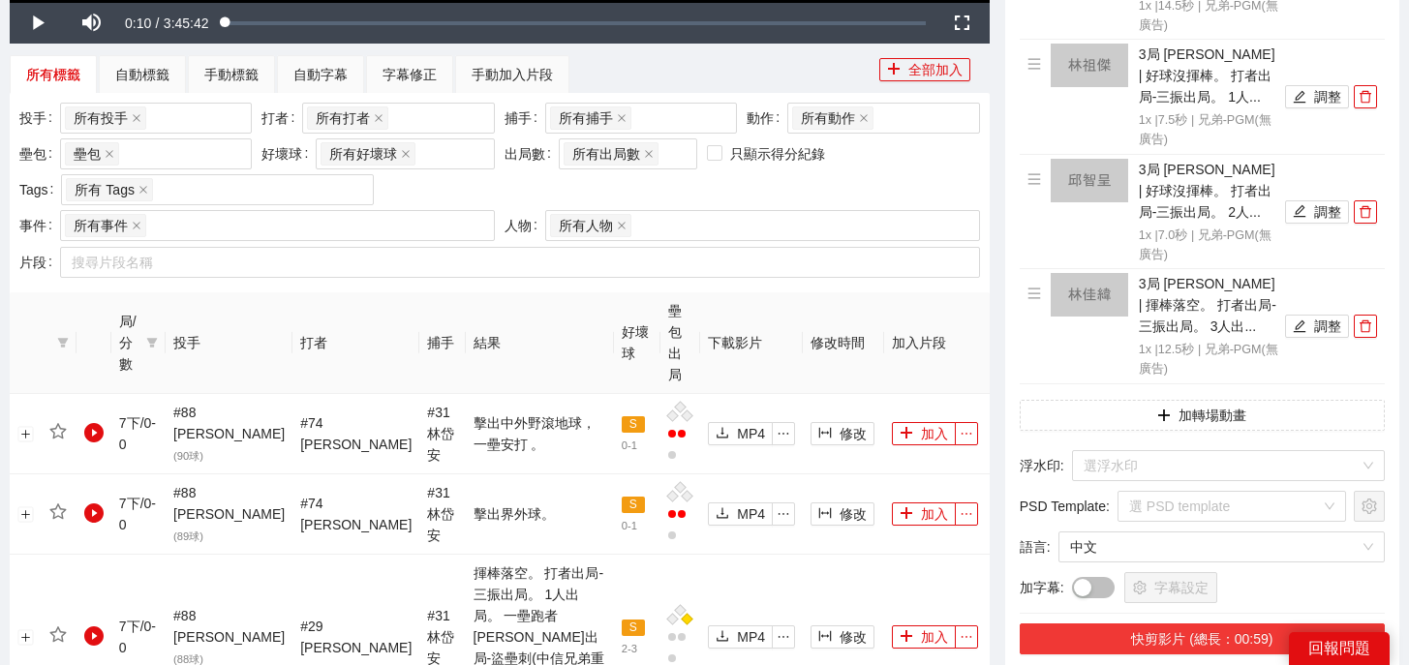
click at [1194, 642] on button "快剪影片 (總長：00:59)" at bounding box center [1201, 638] width 365 height 31
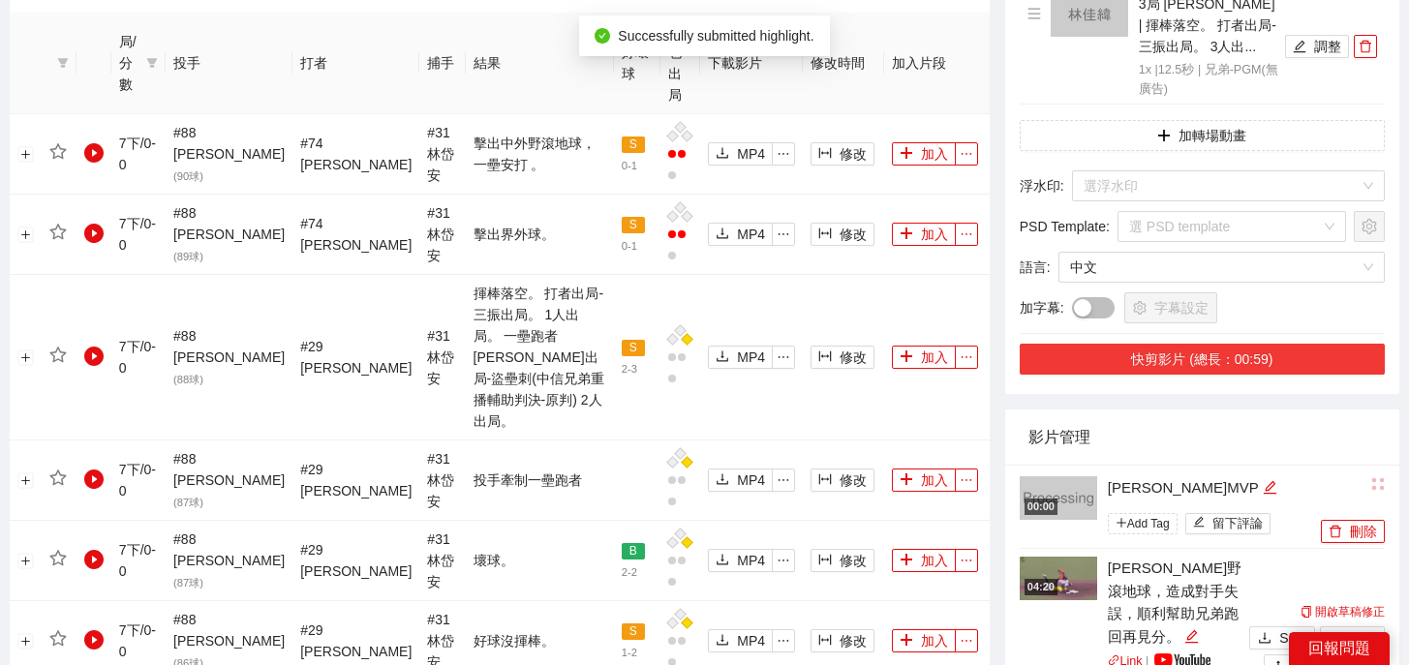
scroll to position [993, 0]
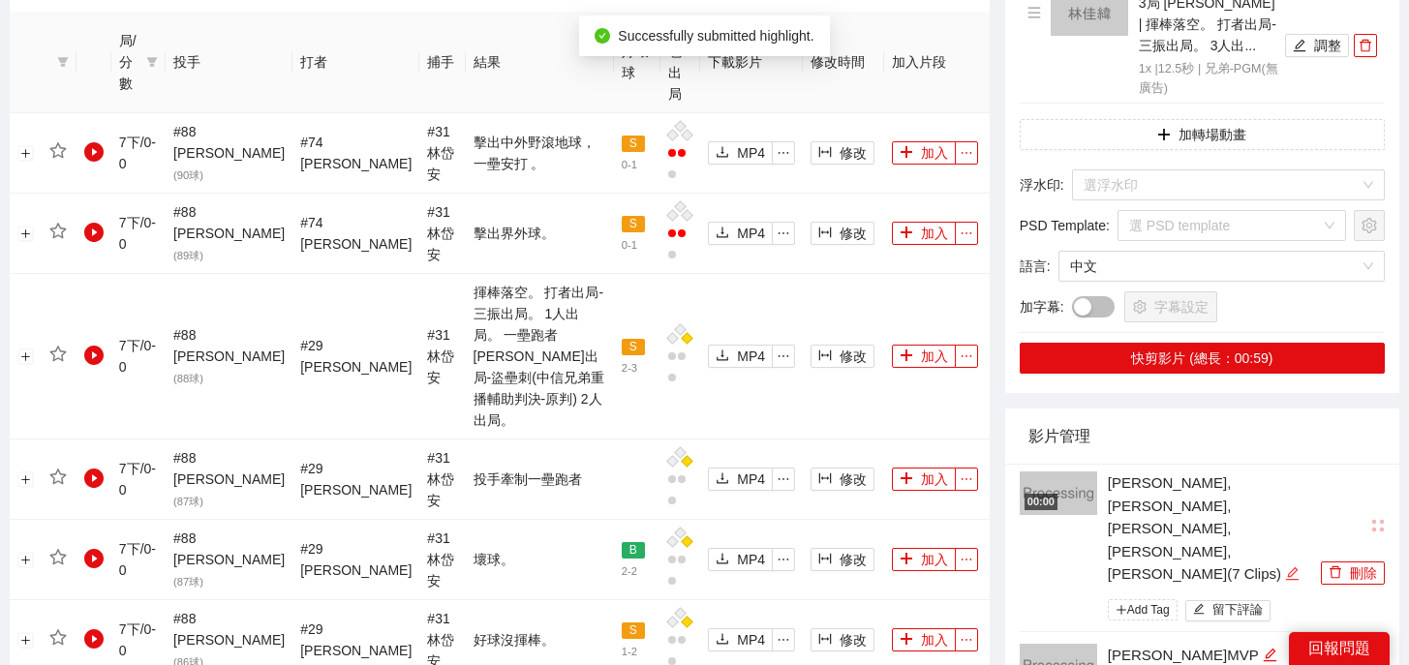
click at [1285, 566] on icon "edit" at bounding box center [1292, 573] width 15 height 15
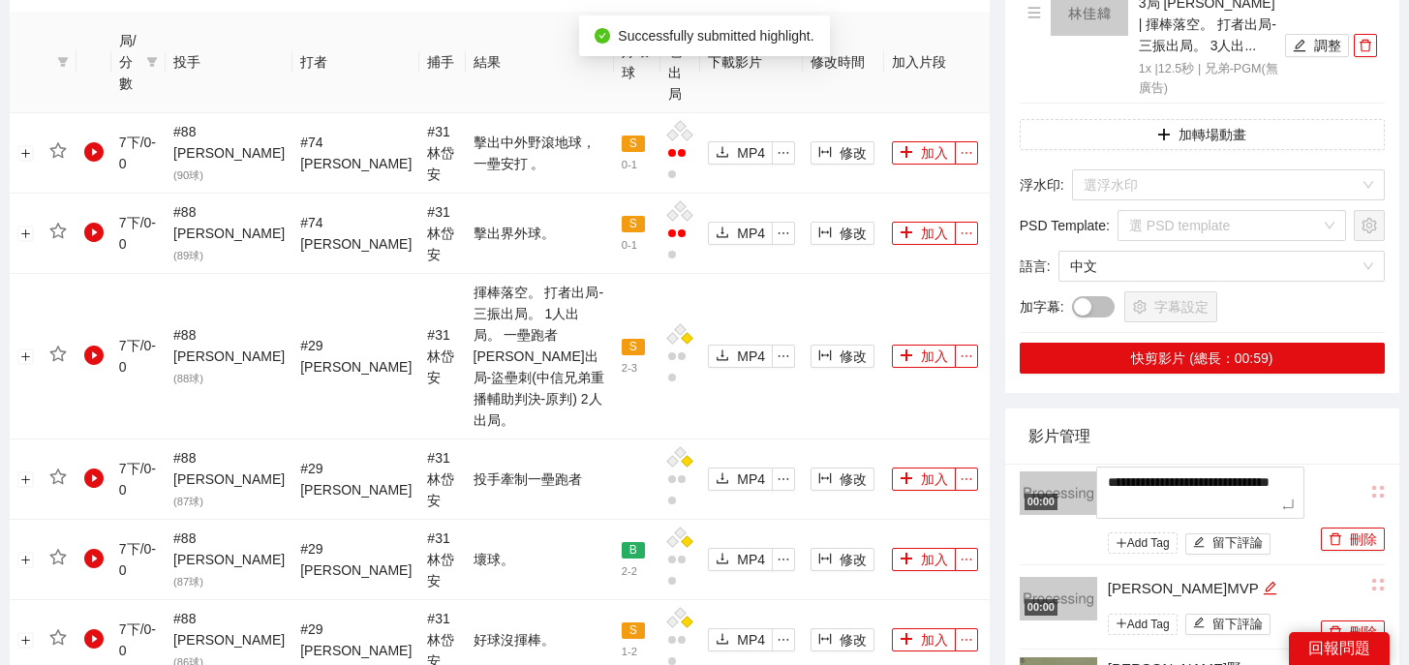
drag, startPoint x: 1246, startPoint y: 503, endPoint x: 1000, endPoint y: 433, distance: 255.8
click at [1000, 433] on div "兄弟-PGM(無廣告) 中文 English -5s -1s 1x +1s +5s 影片剪輯區 清除 排列 草稿 Square (1:1) 1局 邱智呈 | …" at bounding box center [1201, 555] width 409 height 2876
type textarea "*"
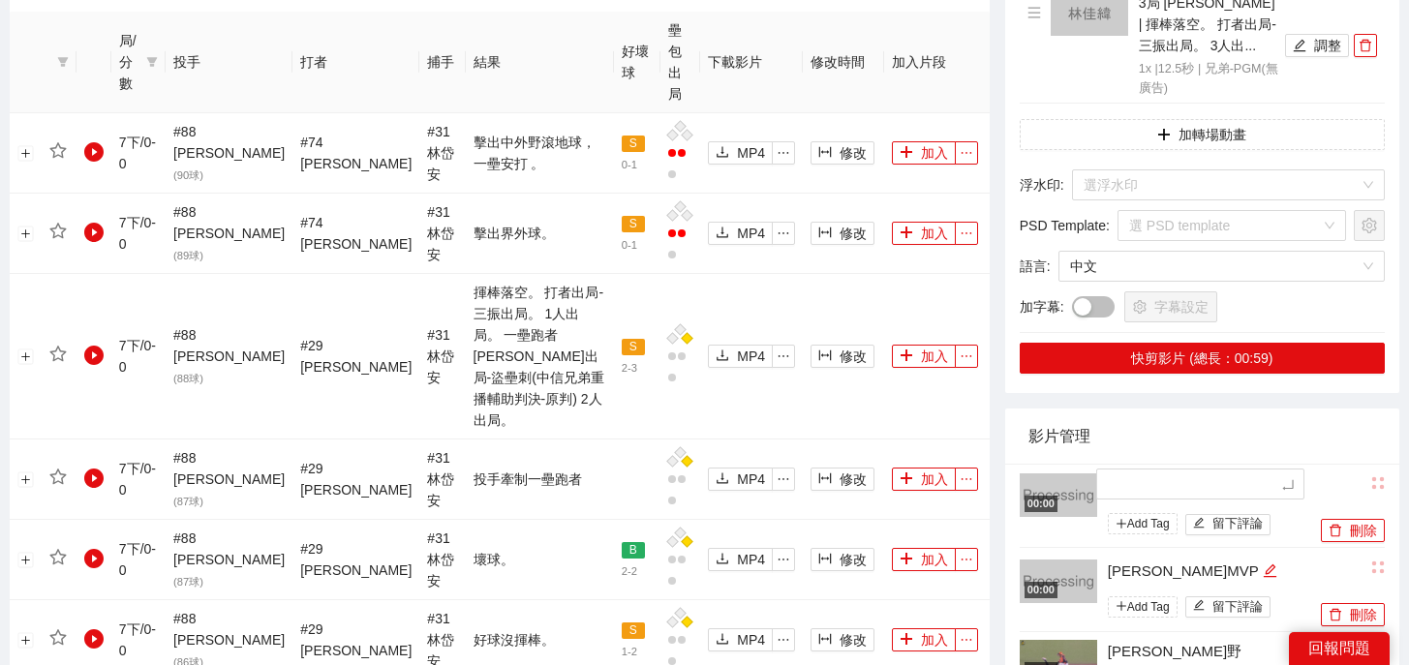
type textarea "*"
type textarea "**"
type textarea "***"
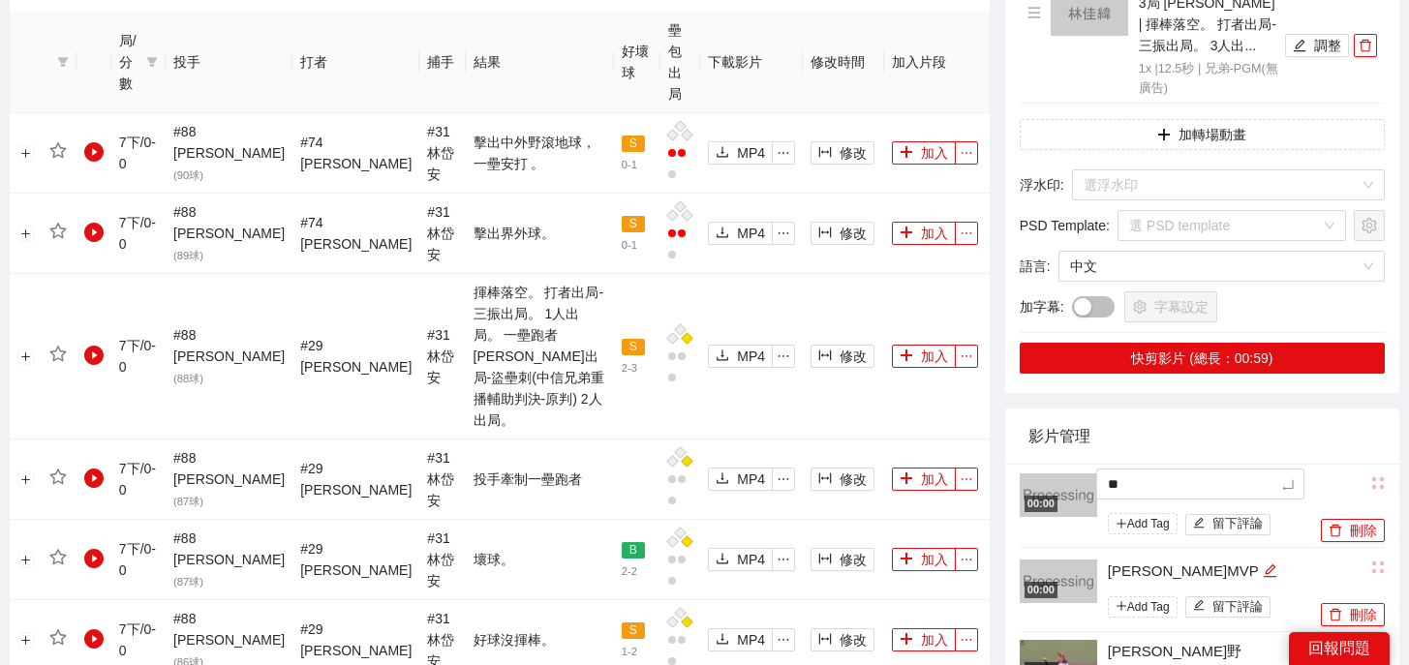
type textarea "***"
type textarea "*"
type textarea "**"
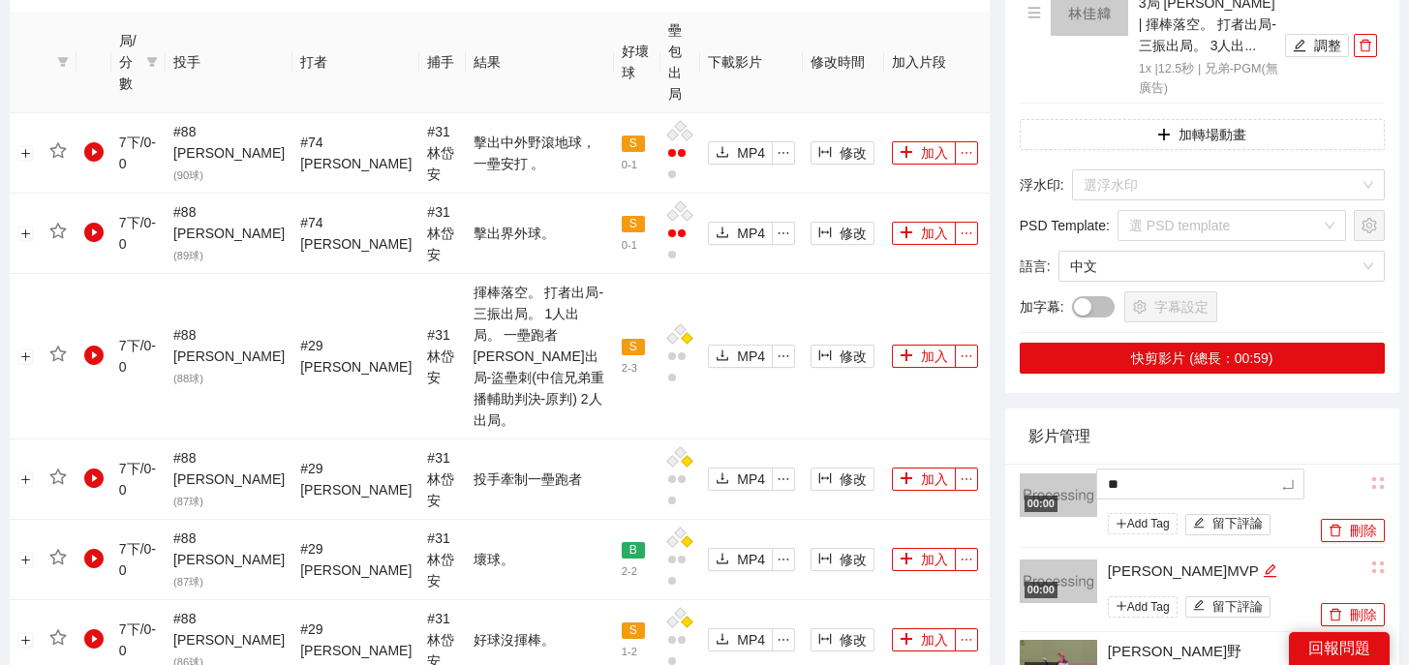
type textarea "***"
type textarea "**"
type textarea "****"
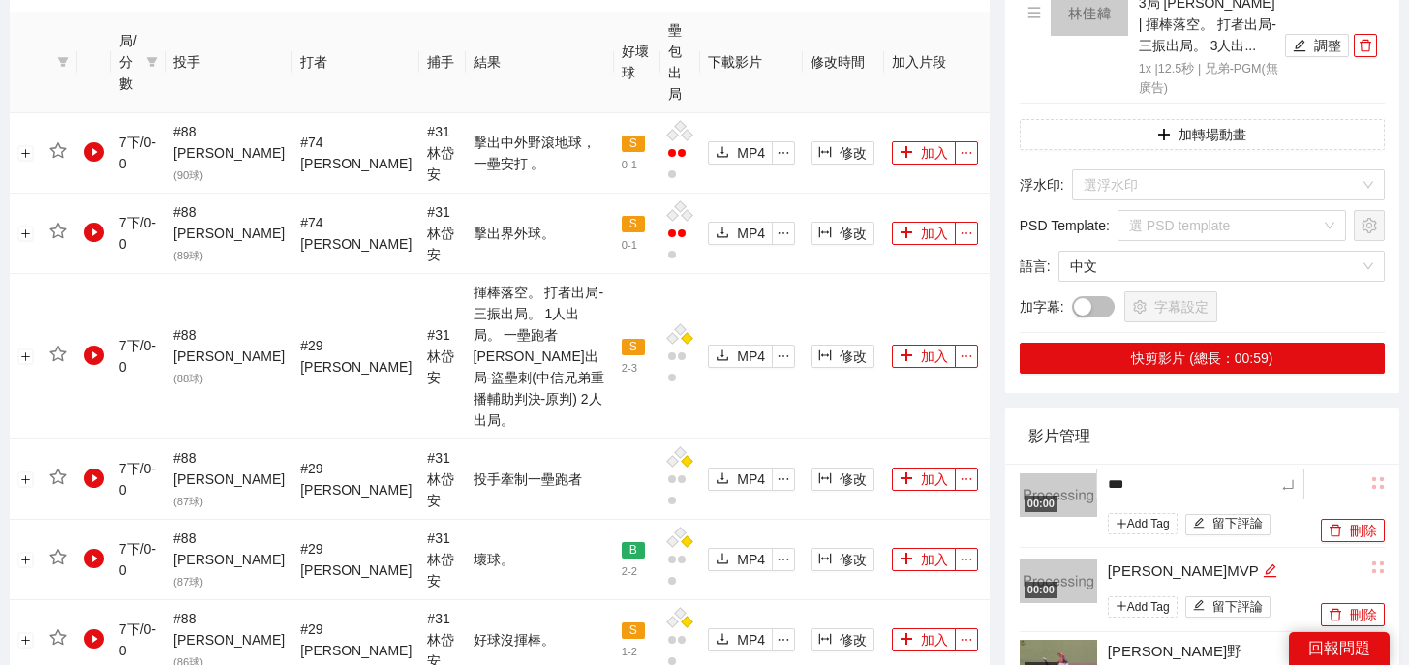
type textarea "****"
type textarea "*****"
type textarea "******"
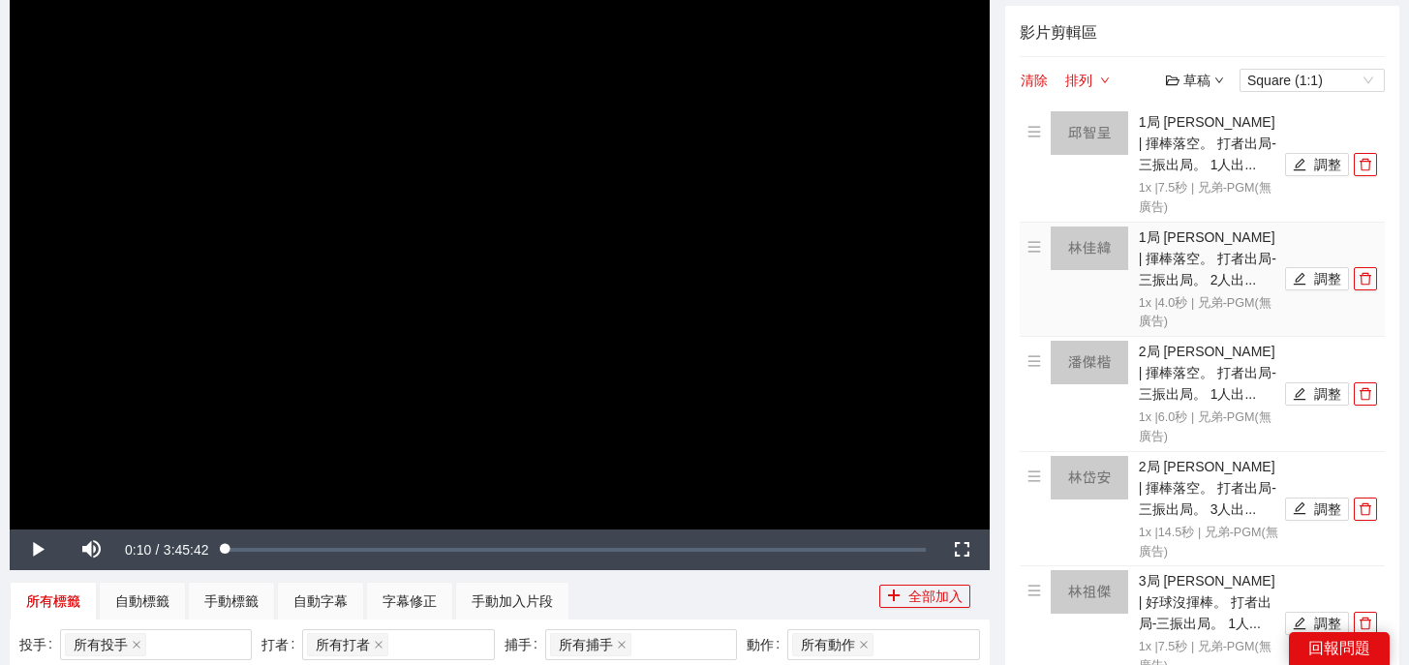
scroll to position [140, 0]
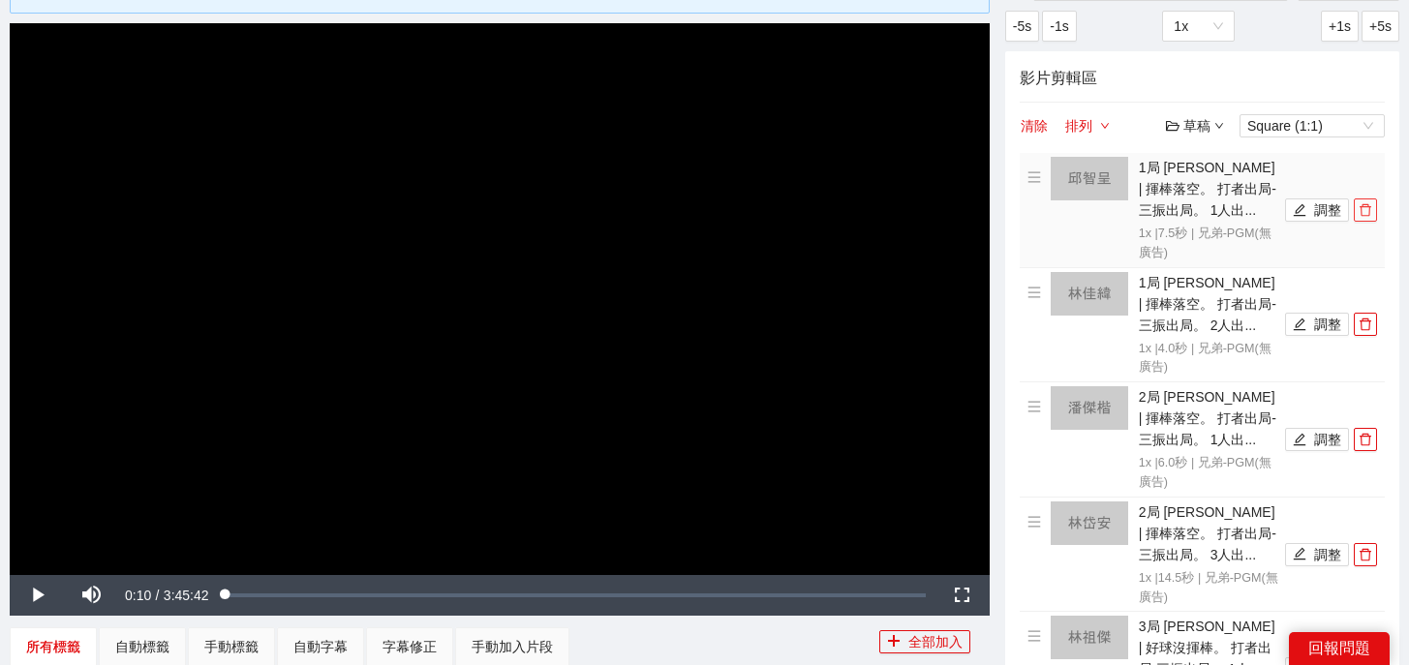
click at [1374, 212] on span "delete" at bounding box center [1364, 210] width 21 height 14
click at [1372, 212] on span "delete" at bounding box center [1364, 210] width 21 height 14
click at [1372, 318] on span "delete" at bounding box center [1364, 325] width 21 height 14
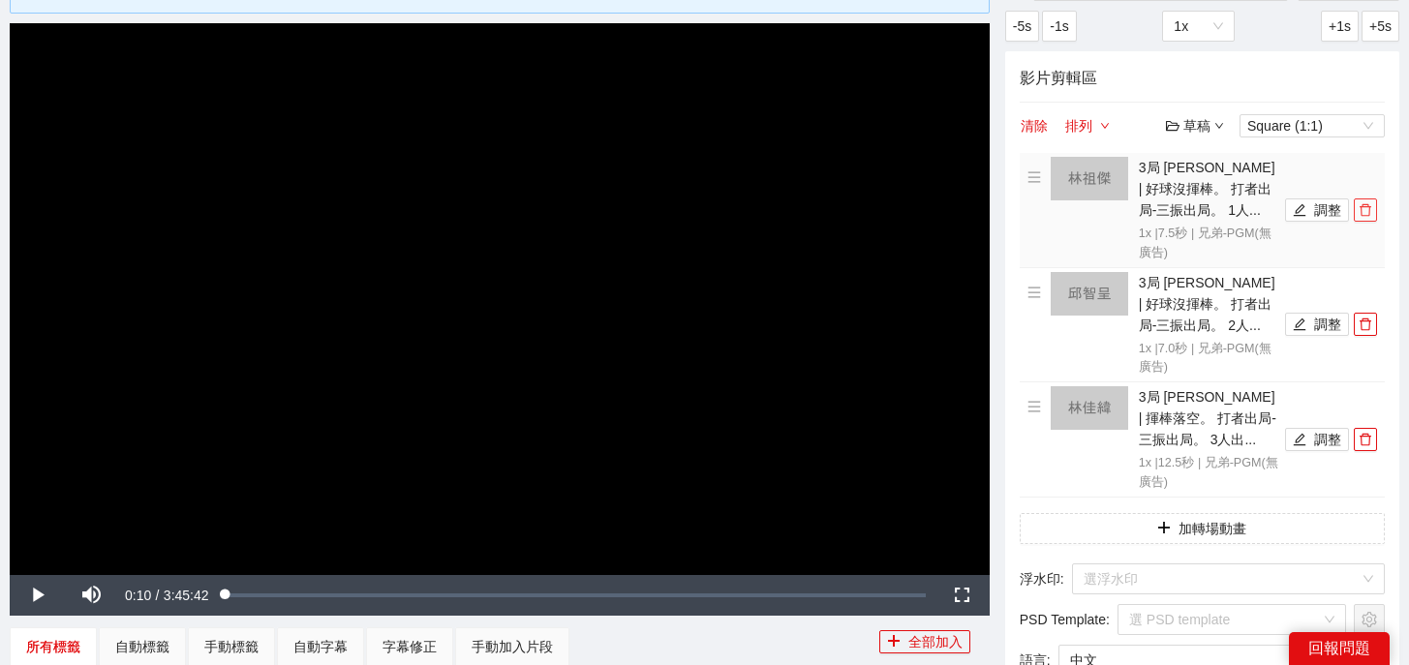
click at [1372, 212] on span "delete" at bounding box center [1364, 210] width 21 height 14
click at [1372, 318] on span "delete" at bounding box center [1364, 325] width 21 height 14
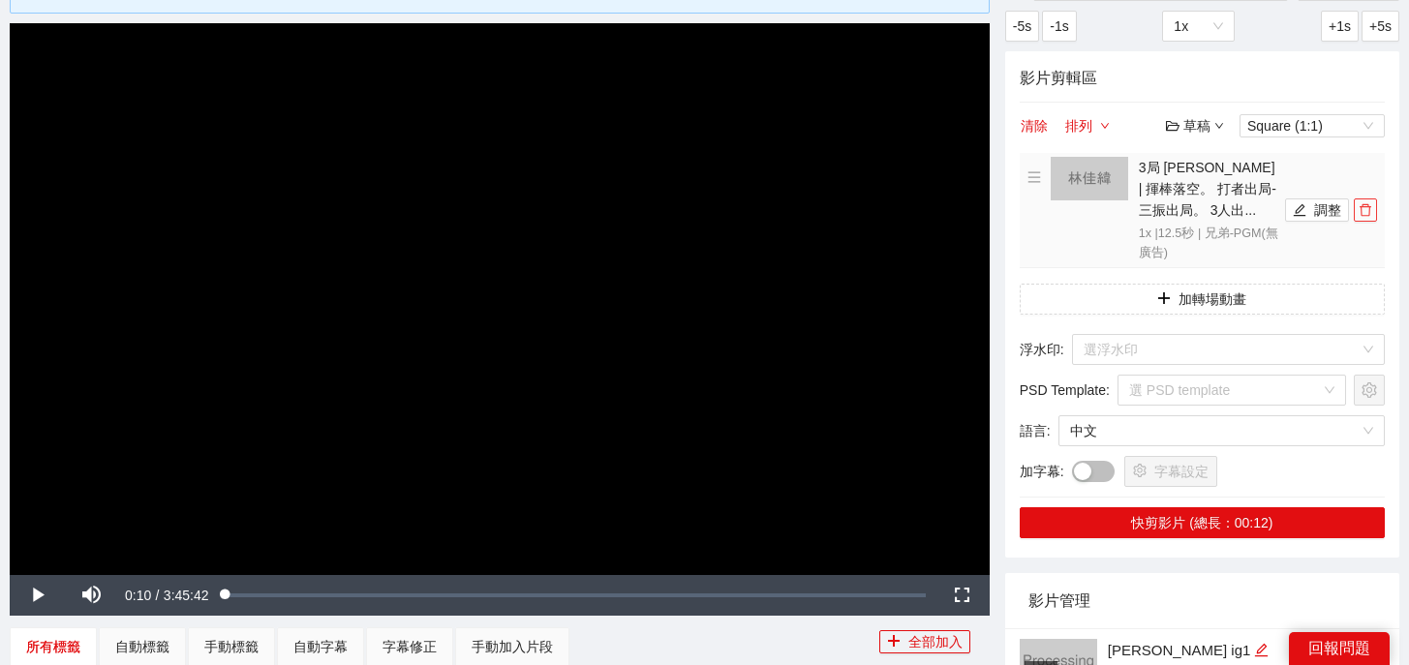
click at [1372, 212] on span "delete" at bounding box center [1364, 210] width 21 height 14
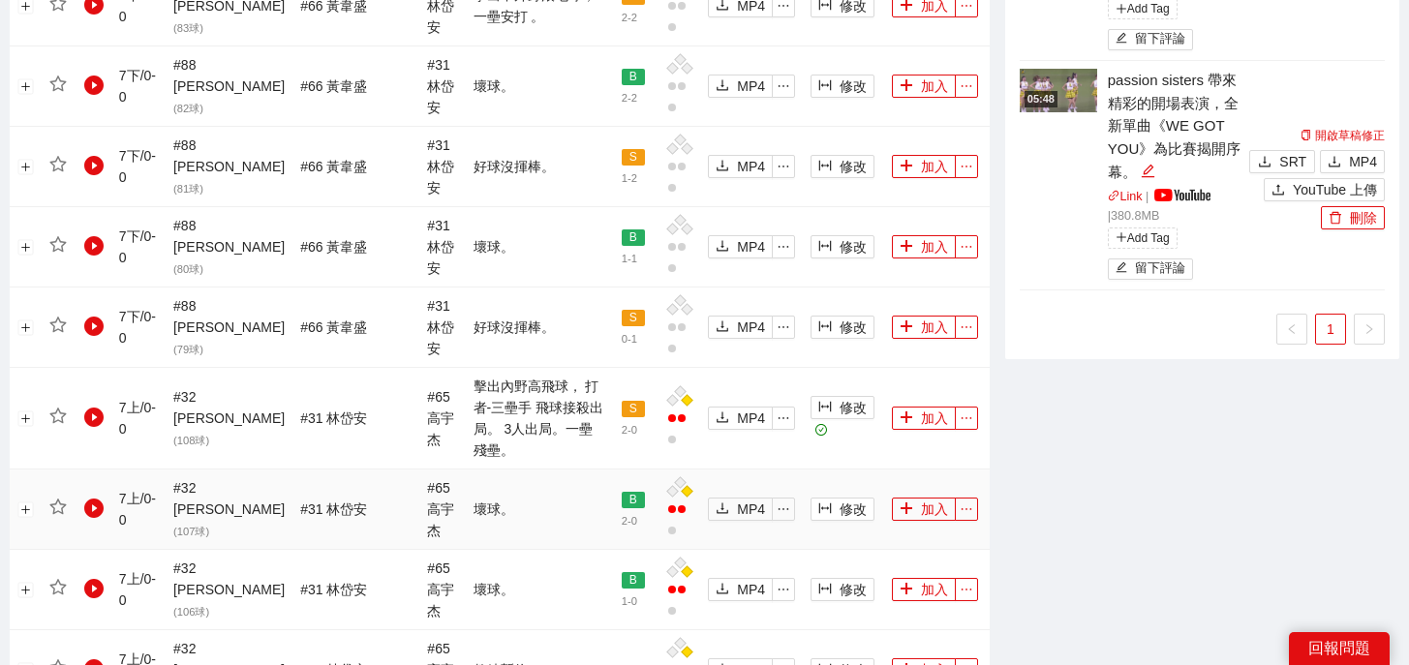
scroll to position [2222, 0]
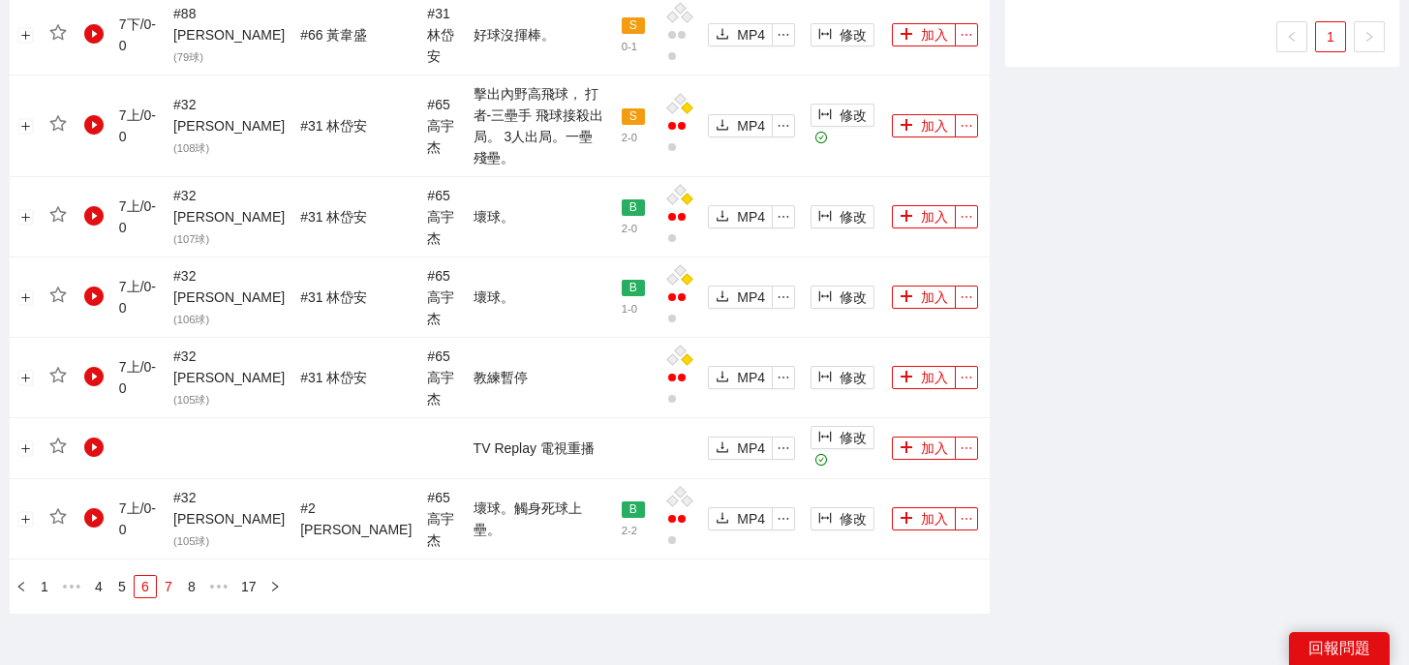
click at [165, 576] on link "7" at bounding box center [168, 586] width 21 height 21
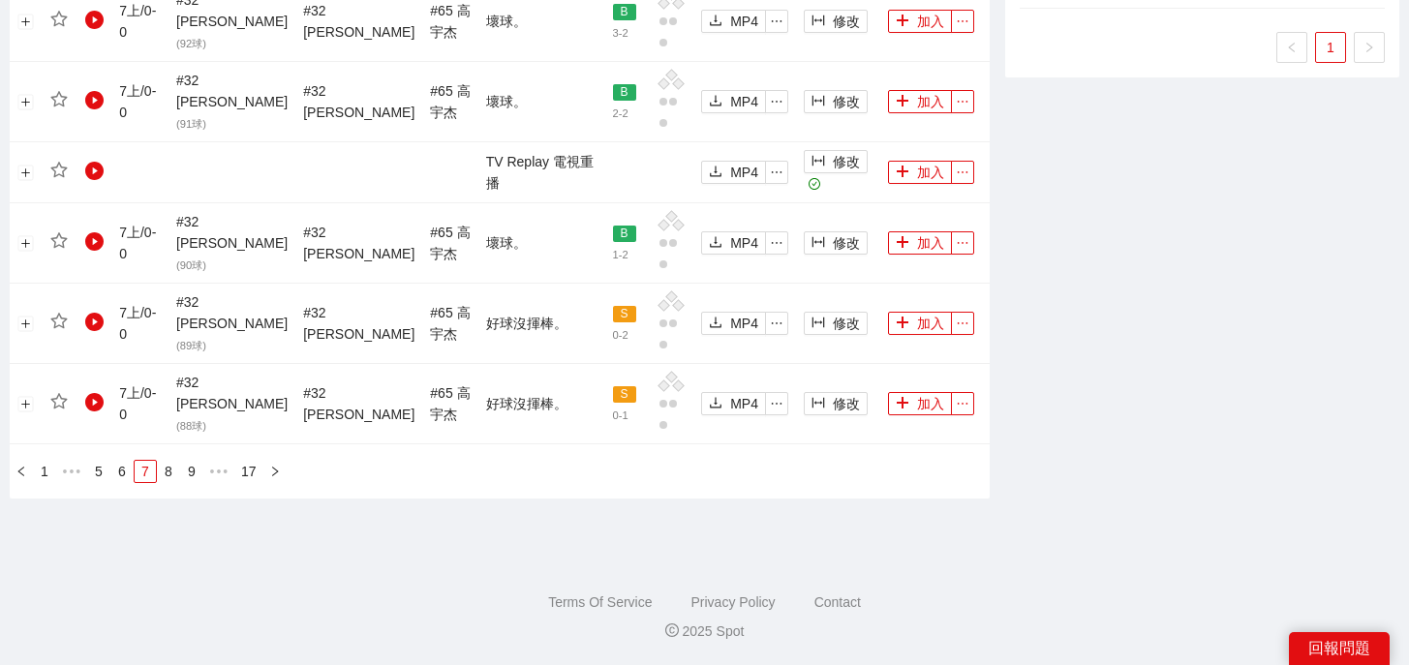
scroll to position [2156, 0]
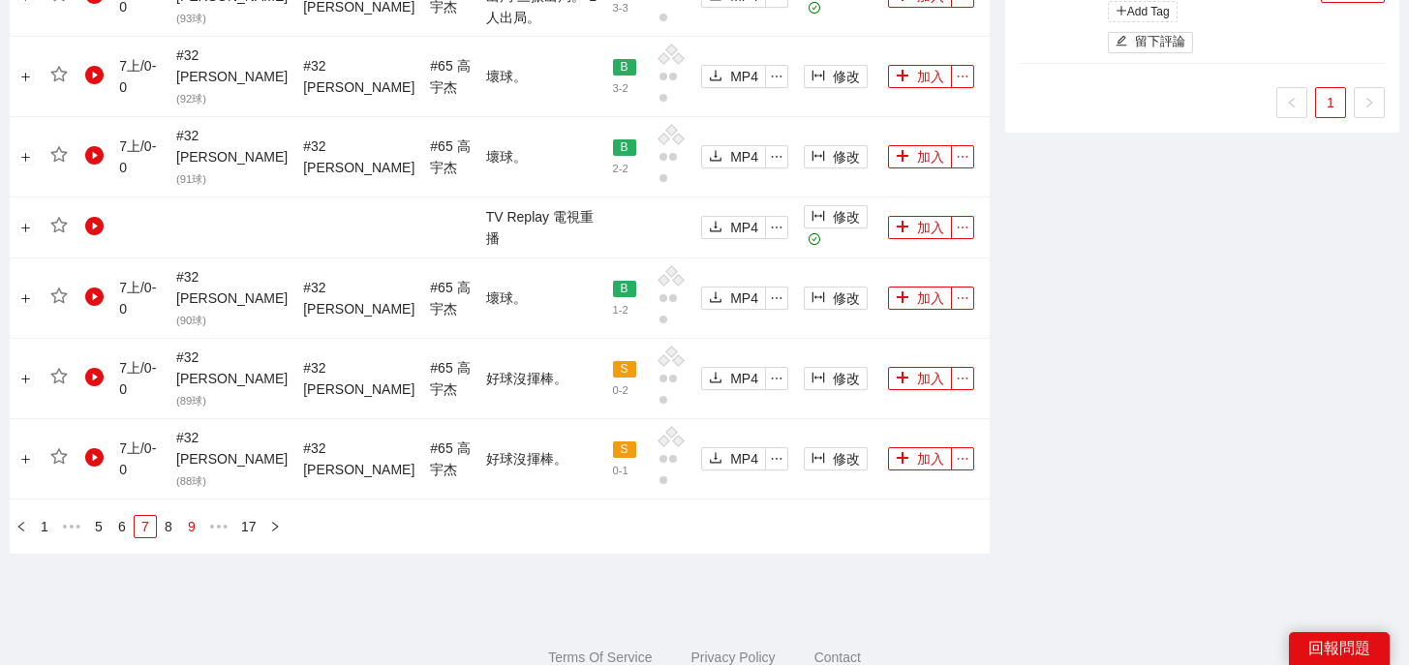
click at [192, 516] on link "9" at bounding box center [191, 526] width 21 height 21
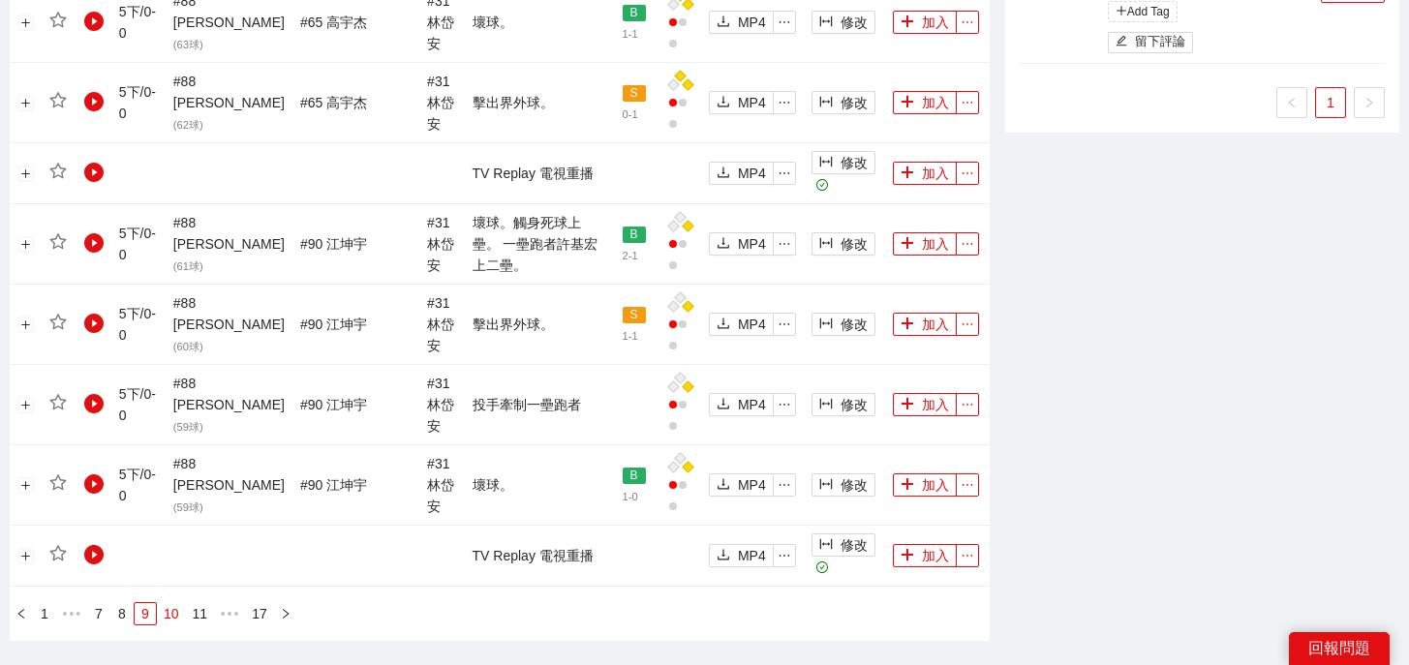
click at [169, 603] on link "10" at bounding box center [171, 613] width 27 height 21
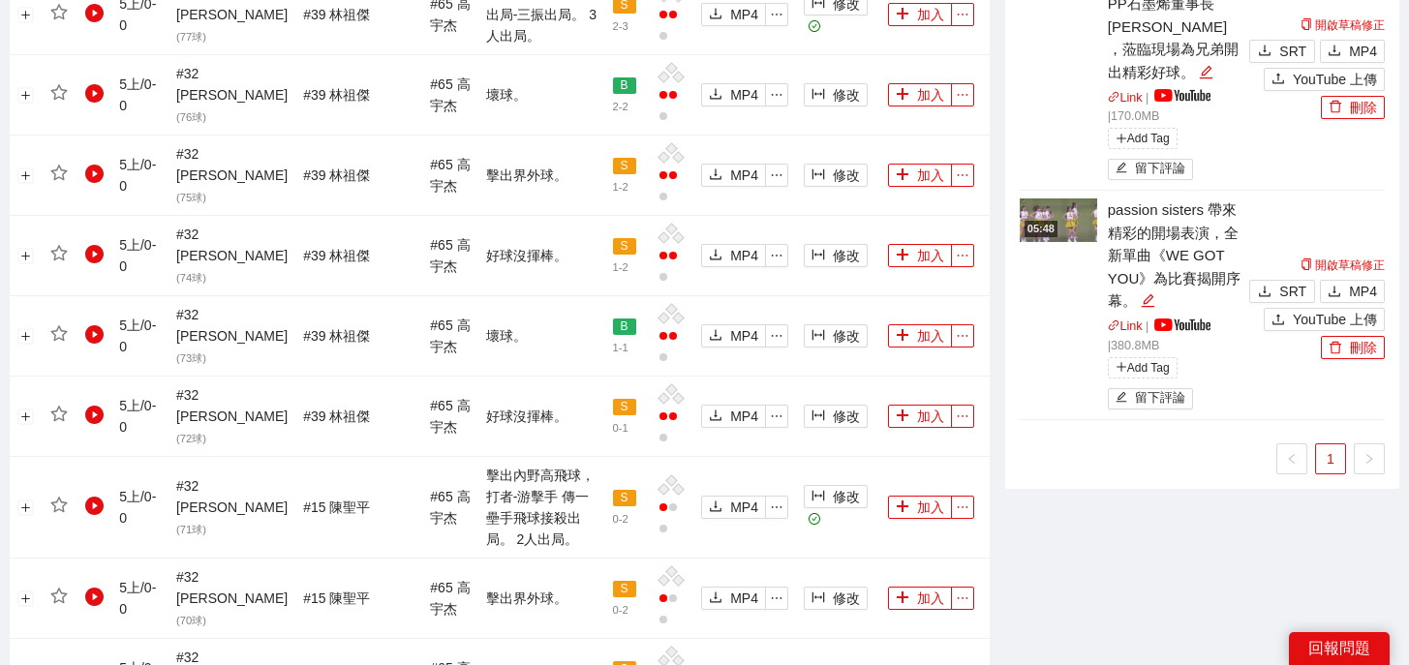
scroll to position [1694, 0]
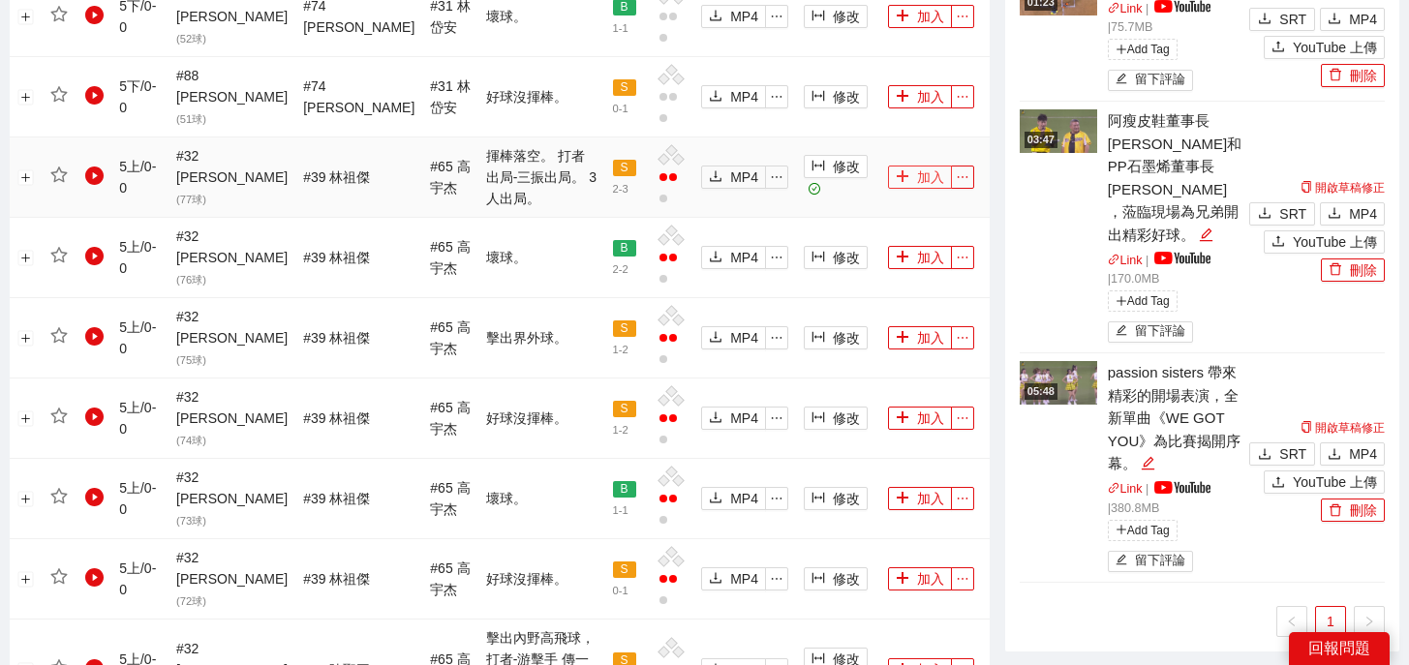
click at [911, 166] on button "加入" at bounding box center [920, 177] width 64 height 23
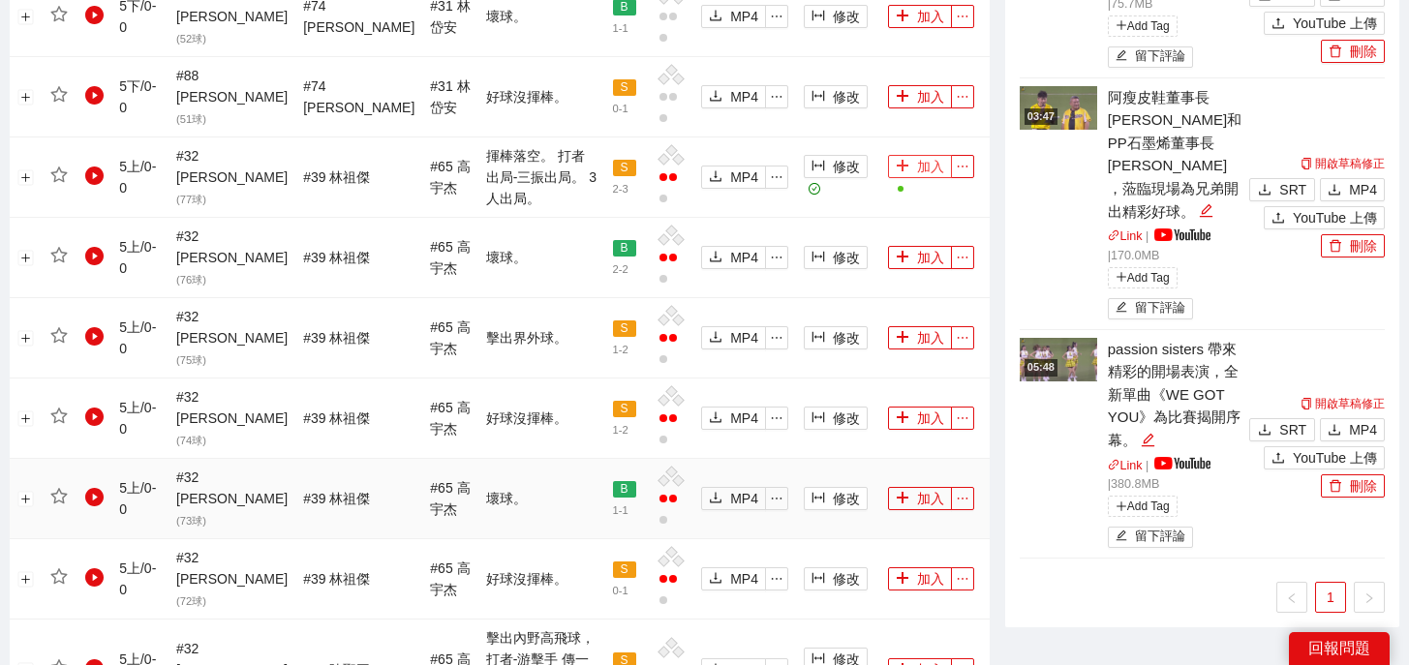
scroll to position [2210, 0]
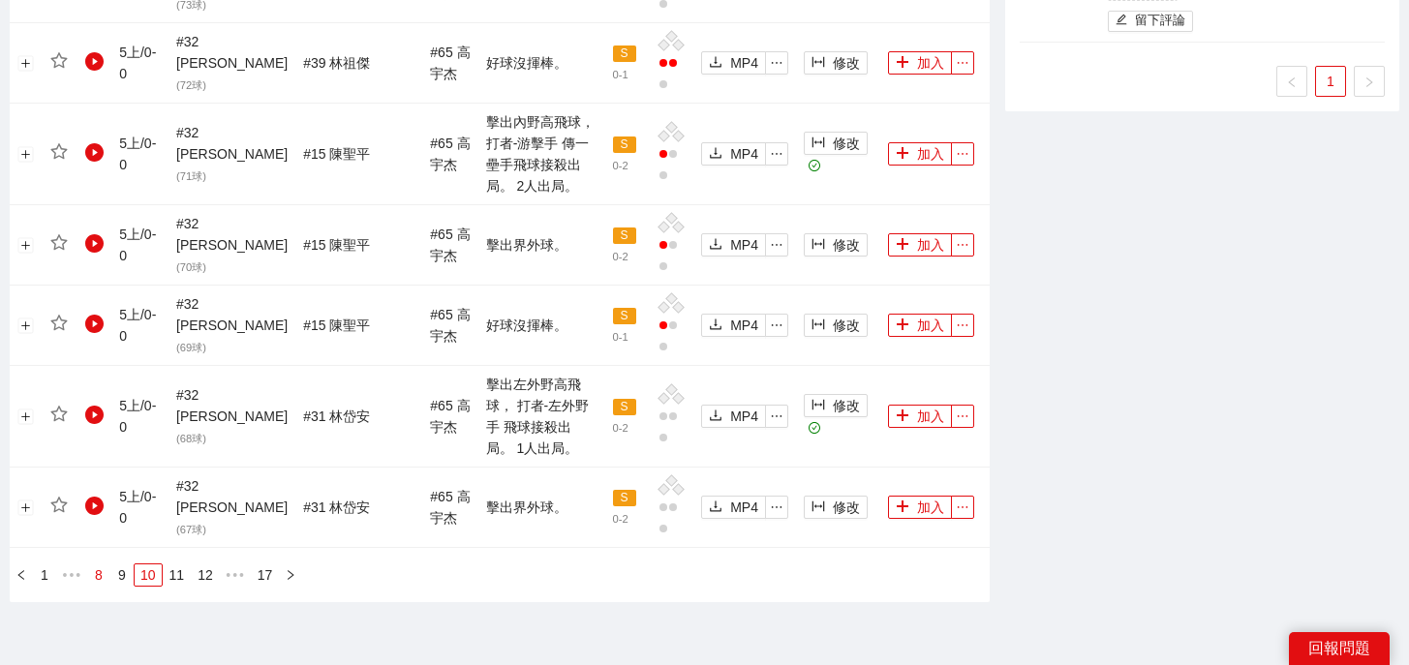
click at [96, 564] on link "8" at bounding box center [98, 574] width 21 height 21
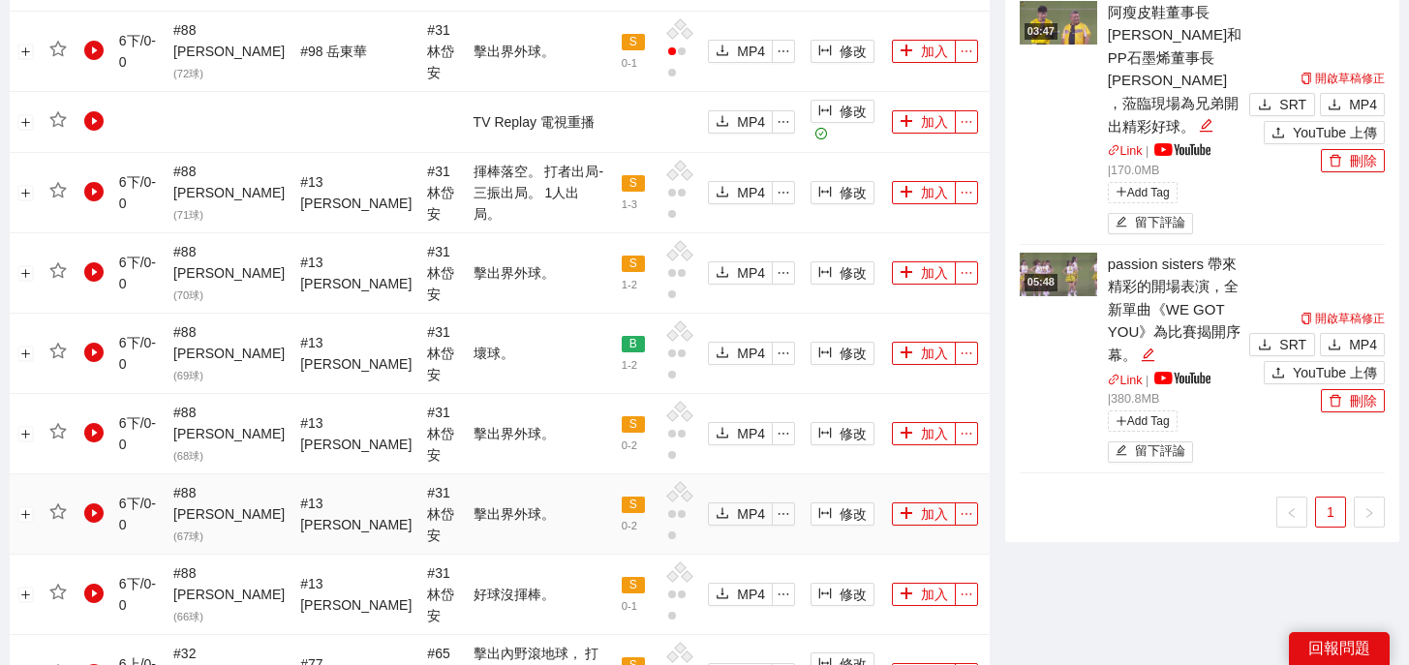
scroll to position [2185, 0]
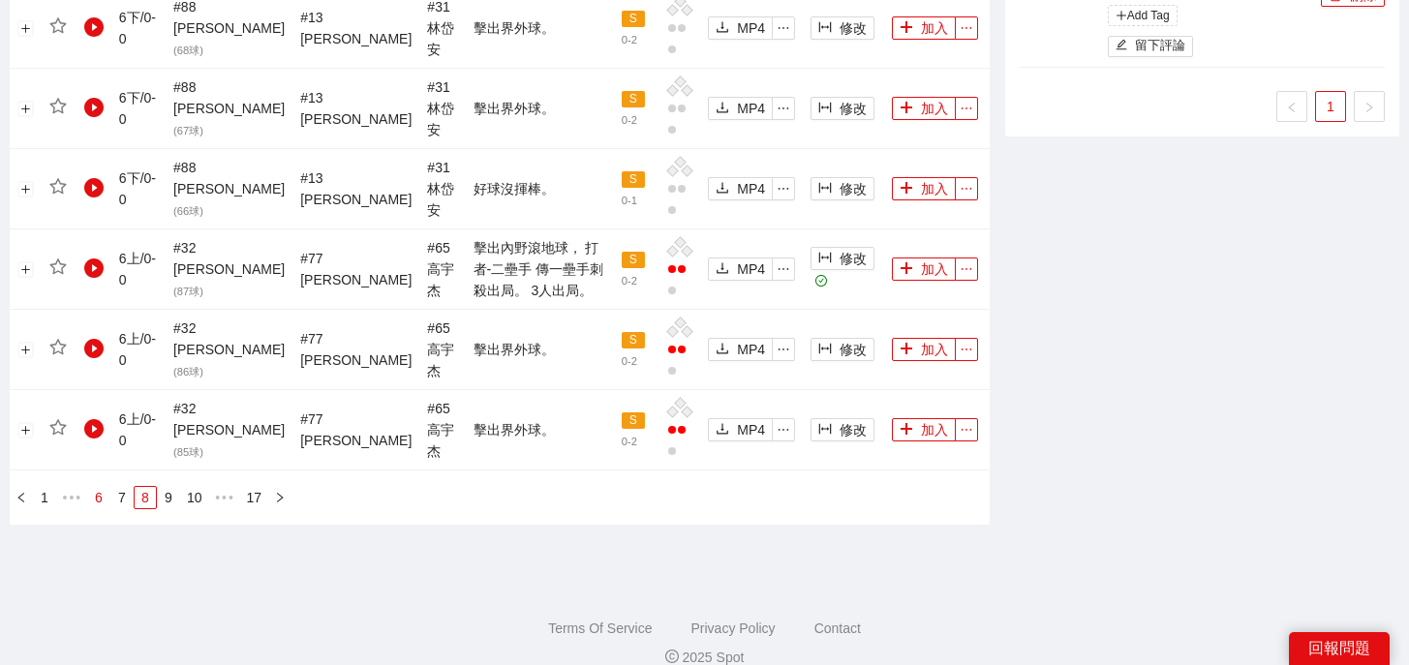
click at [101, 487] on link "6" at bounding box center [98, 497] width 21 height 21
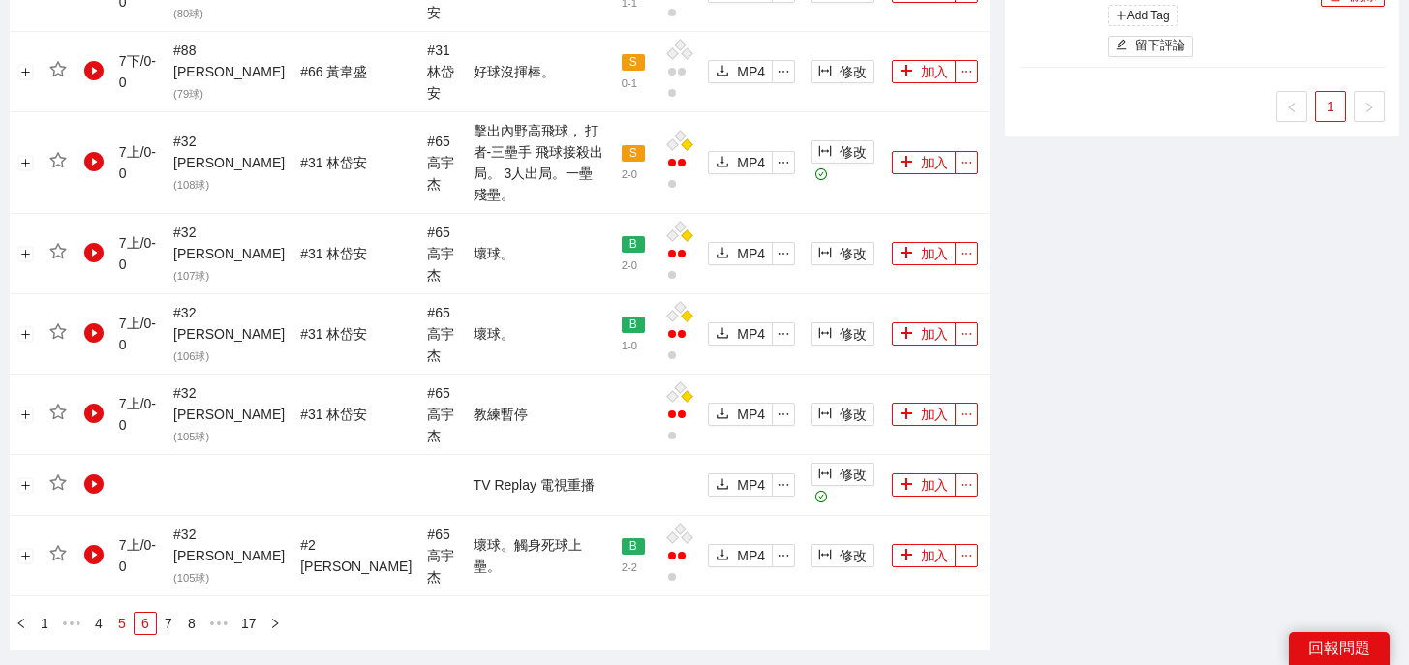
click at [124, 613] on link "5" at bounding box center [121, 623] width 21 height 21
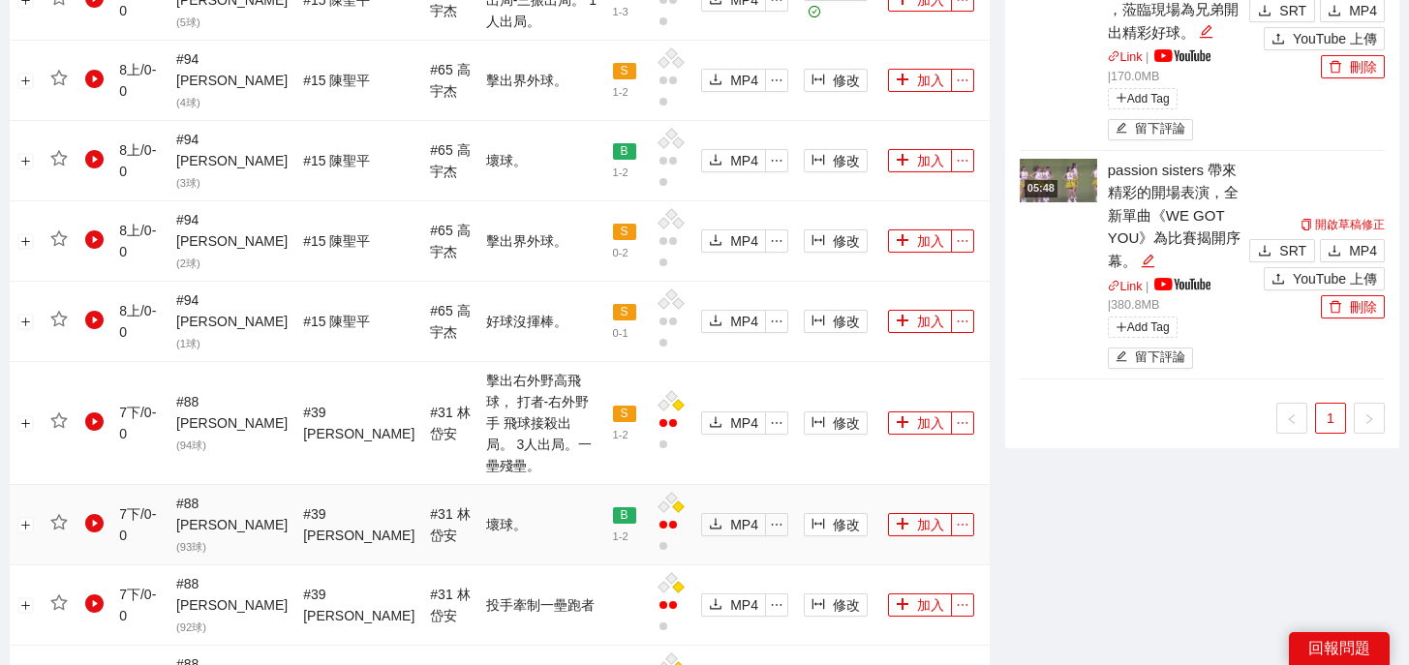
scroll to position [2076, 0]
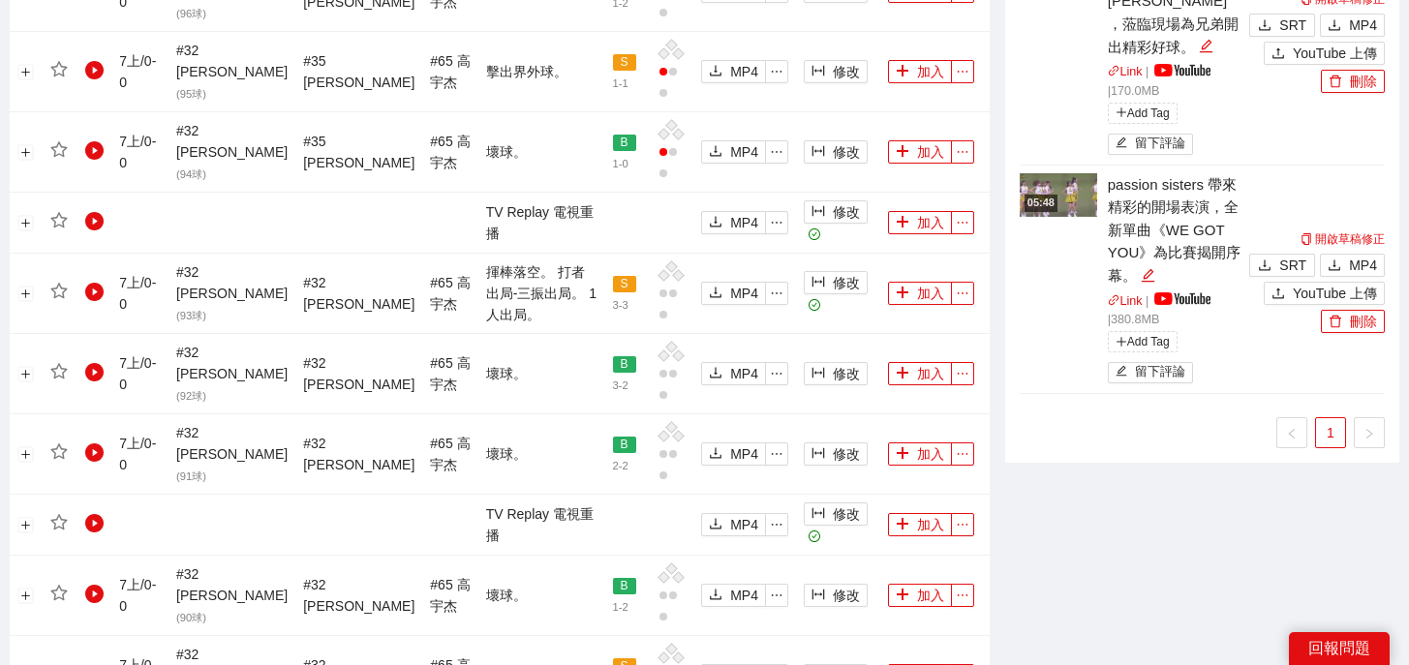
scroll to position [1802, 0]
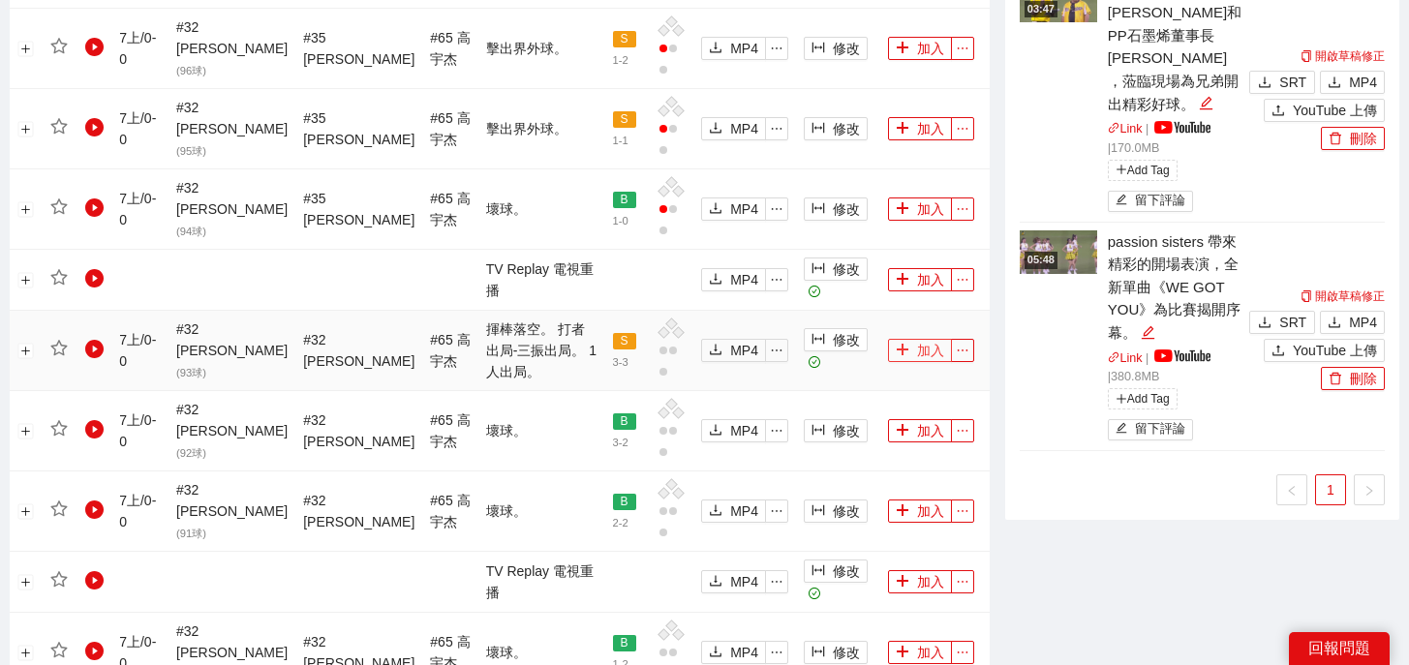
click at [913, 339] on button "加入" at bounding box center [920, 350] width 64 height 23
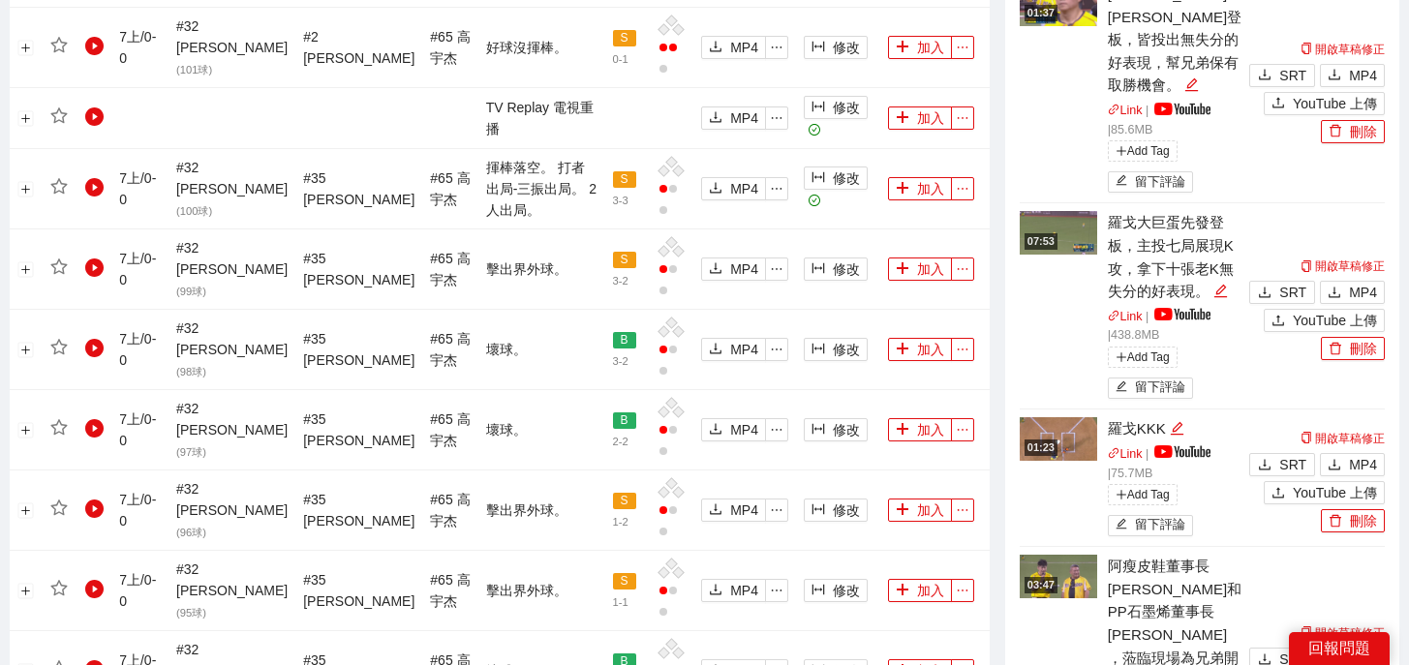
scroll to position [1250, 0]
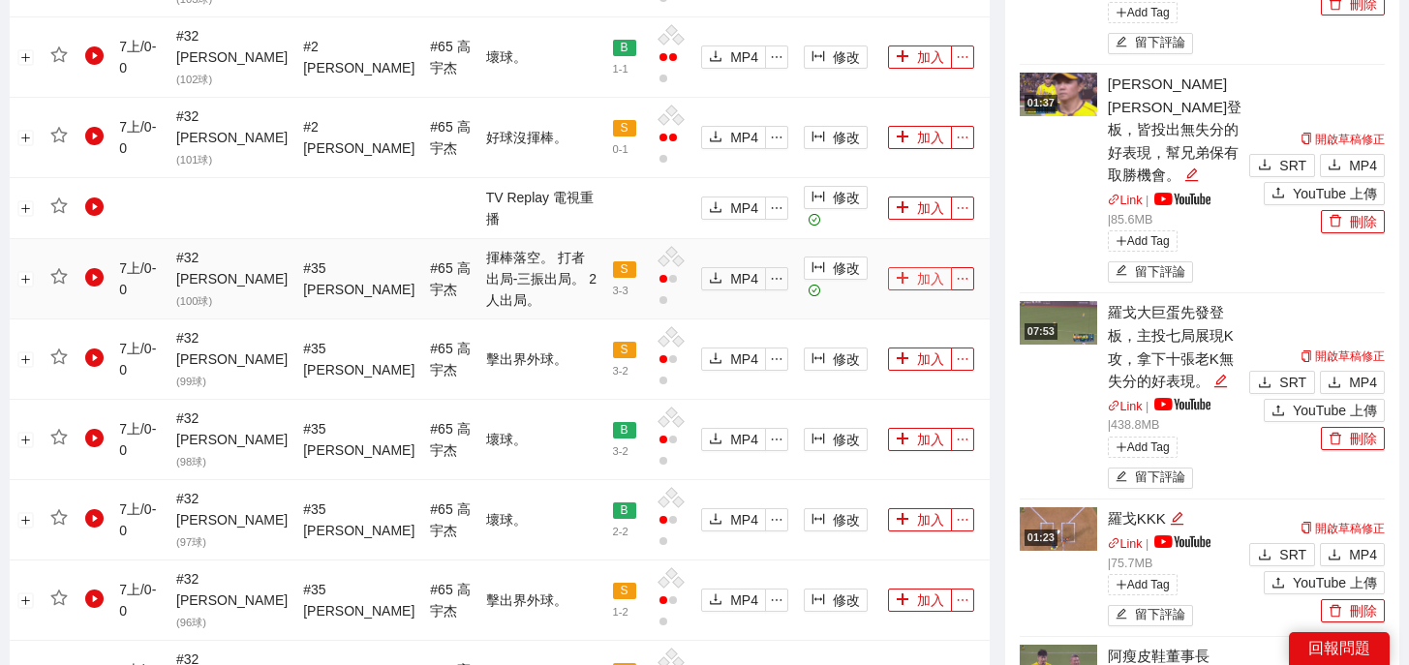
click at [902, 273] on icon "plus" at bounding box center [902, 278] width 1 height 11
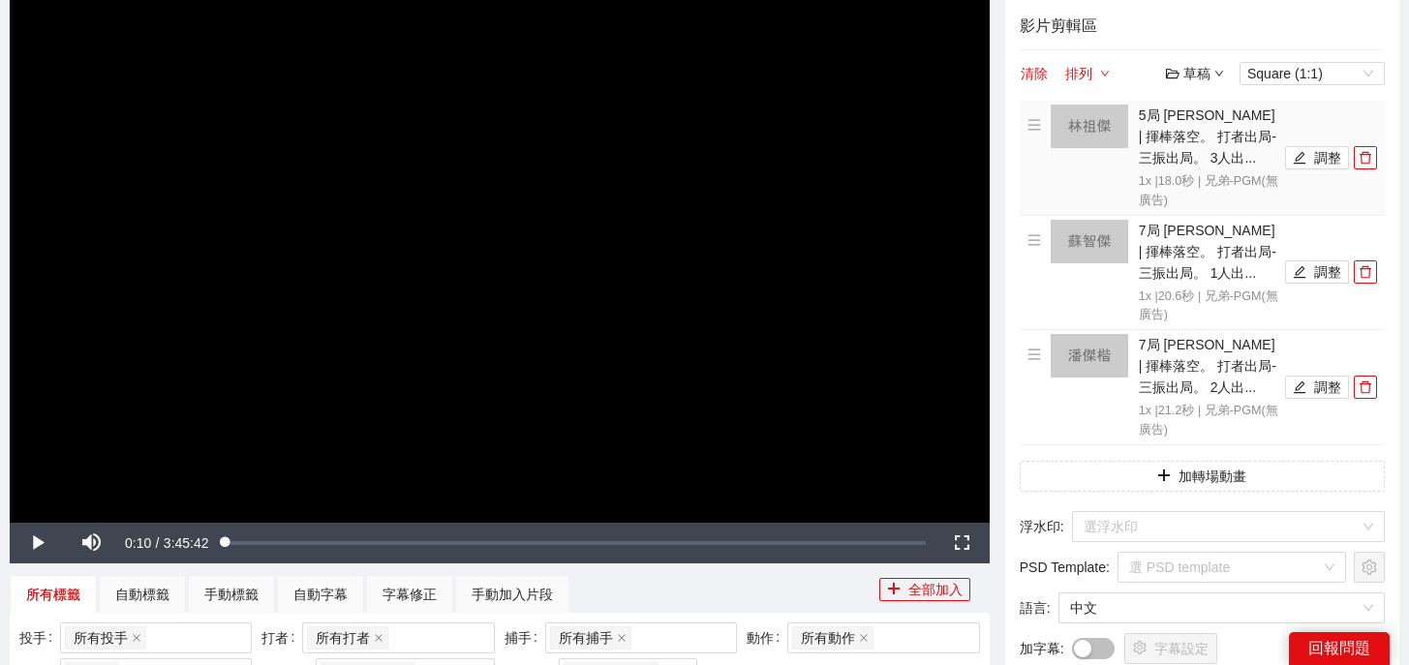
scroll to position [0, 0]
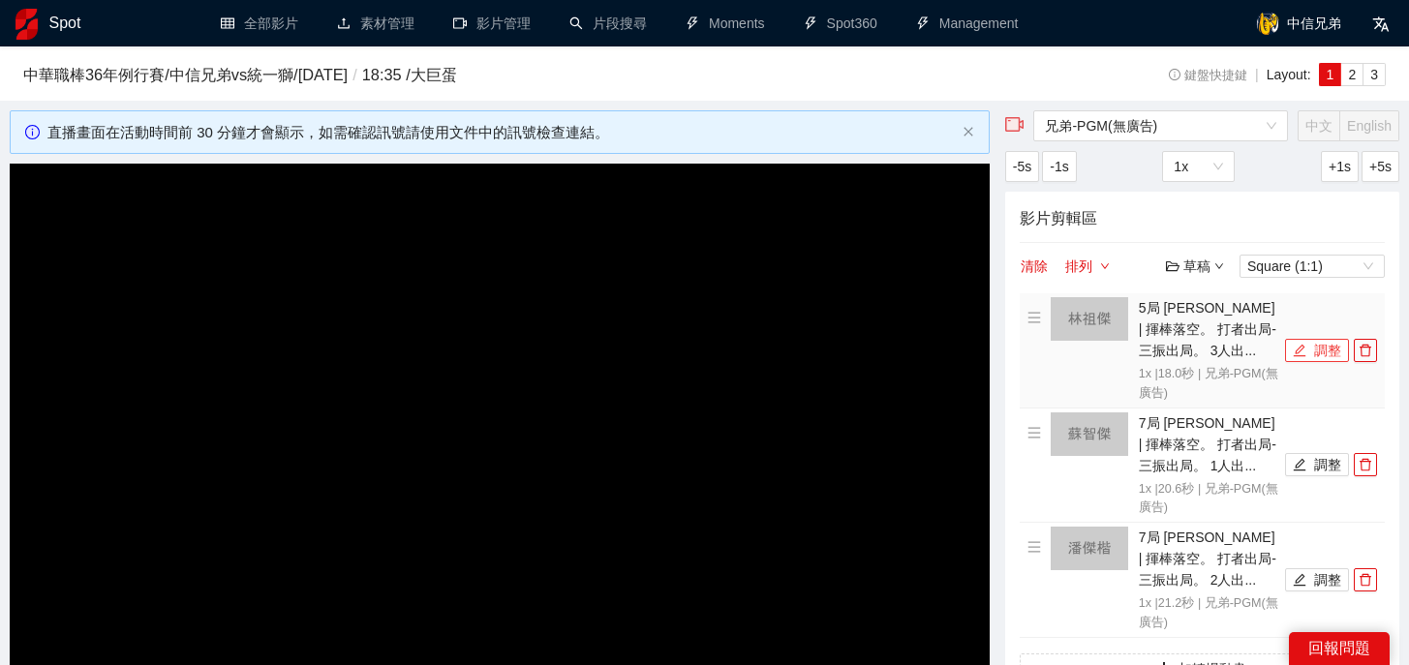
click at [1316, 348] on button "調整" at bounding box center [1317, 350] width 64 height 23
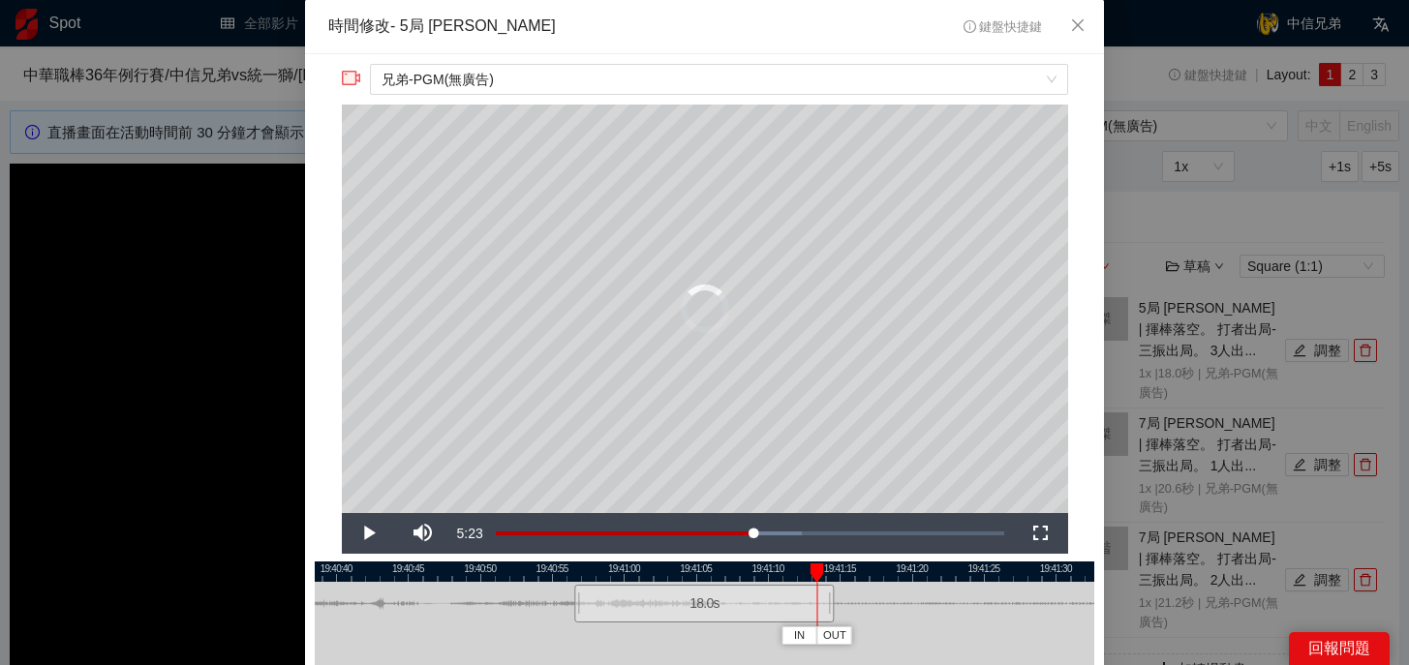
drag, startPoint x: 617, startPoint y: 568, endPoint x: 813, endPoint y: 573, distance: 196.6
click at [813, 573] on div at bounding box center [817, 572] width 14 height 19
drag, startPoint x: 813, startPoint y: 573, endPoint x: 576, endPoint y: 581, distance: 237.3
click at [576, 581] on div "IN OUT" at bounding box center [576, 572] width 14 height 19
click at [582, 602] on div at bounding box center [581, 604] width 12 height 44
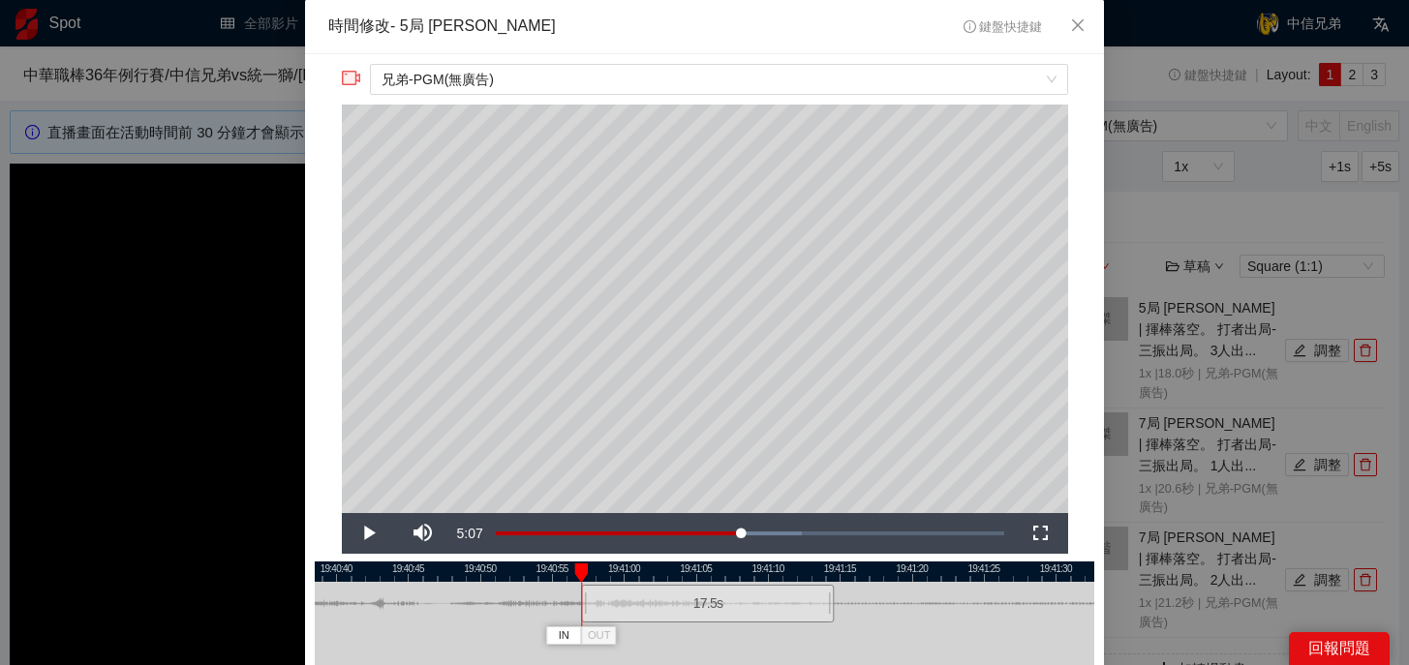
click at [584, 602] on div at bounding box center [584, 604] width 12 height 44
drag, startPoint x: 615, startPoint y: 572, endPoint x: 754, endPoint y: 577, distance: 139.5
click at [755, 576] on div at bounding box center [754, 572] width 14 height 19
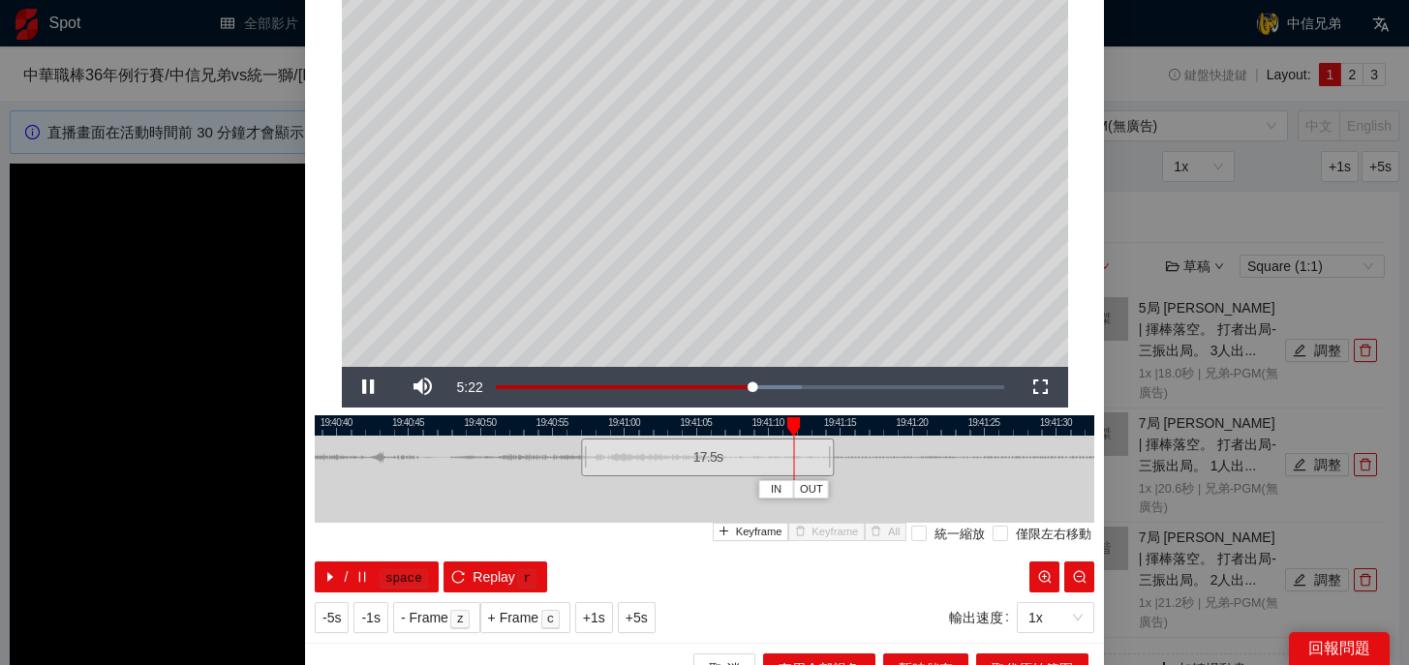
scroll to position [147, 0]
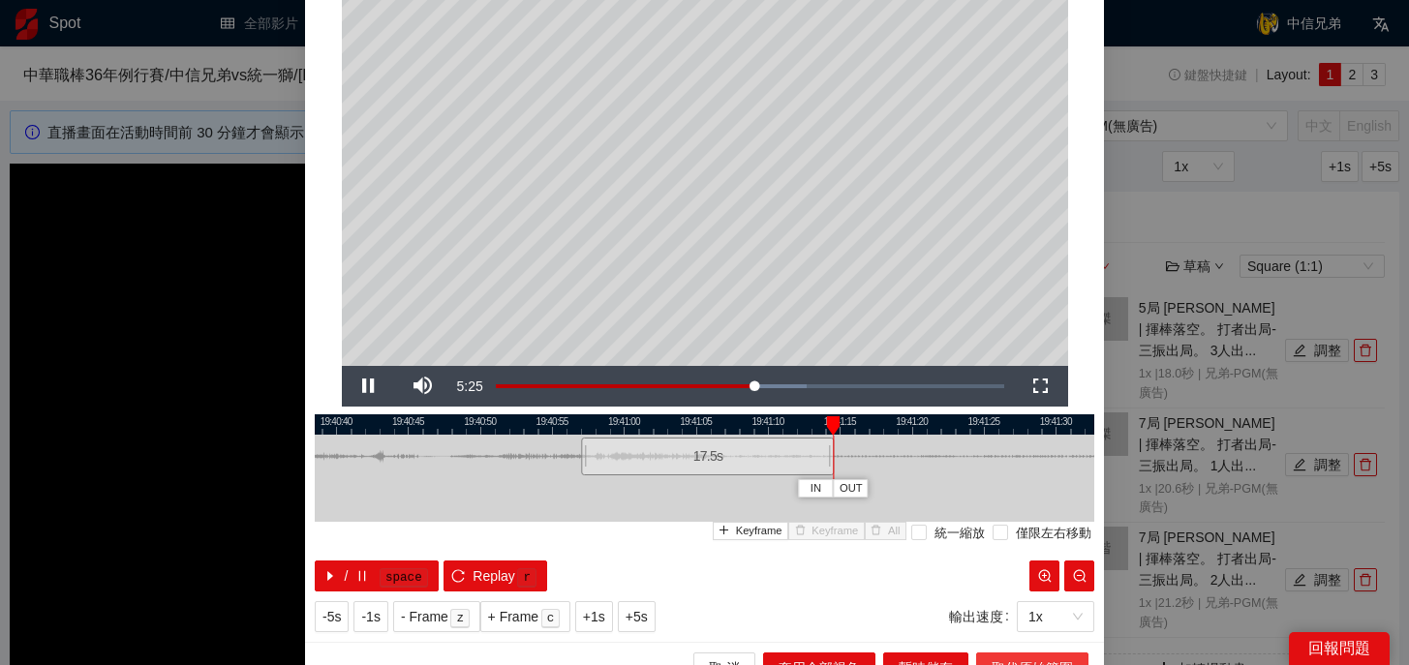
click at [1007, 654] on button "取代原始範圍" at bounding box center [1032, 667] width 112 height 31
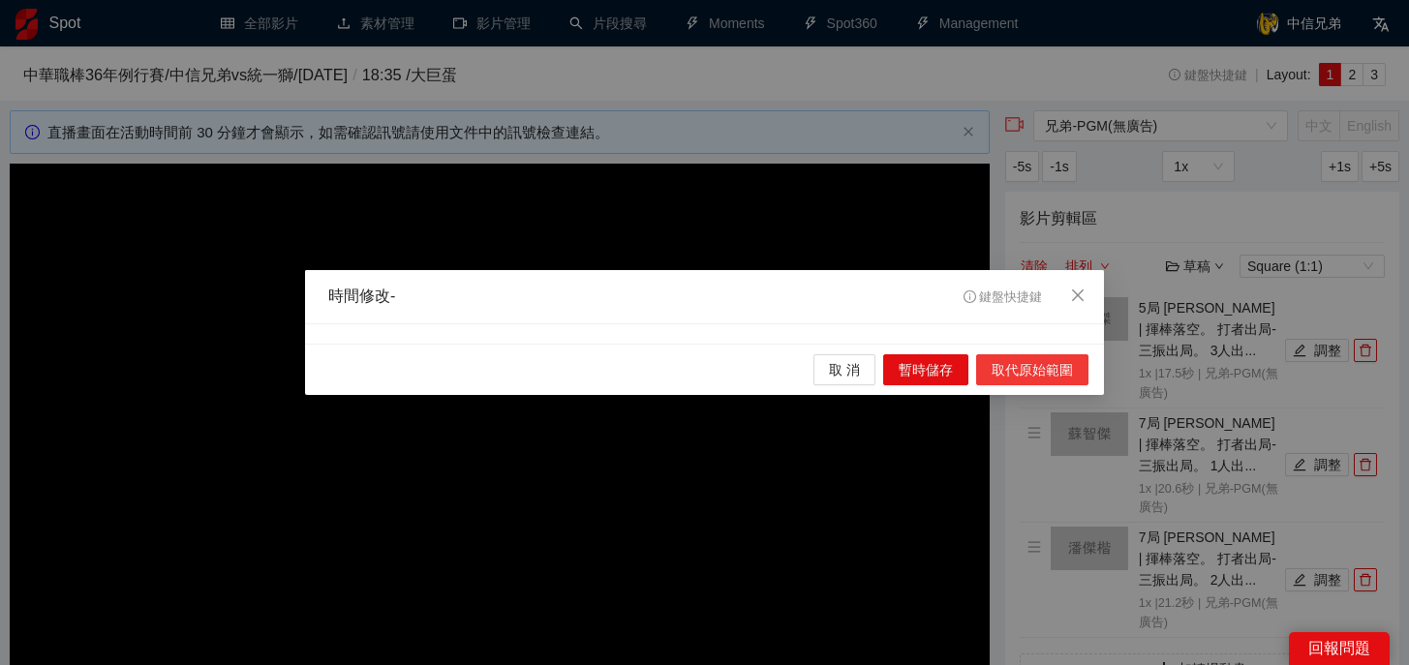
scroll to position [0, 0]
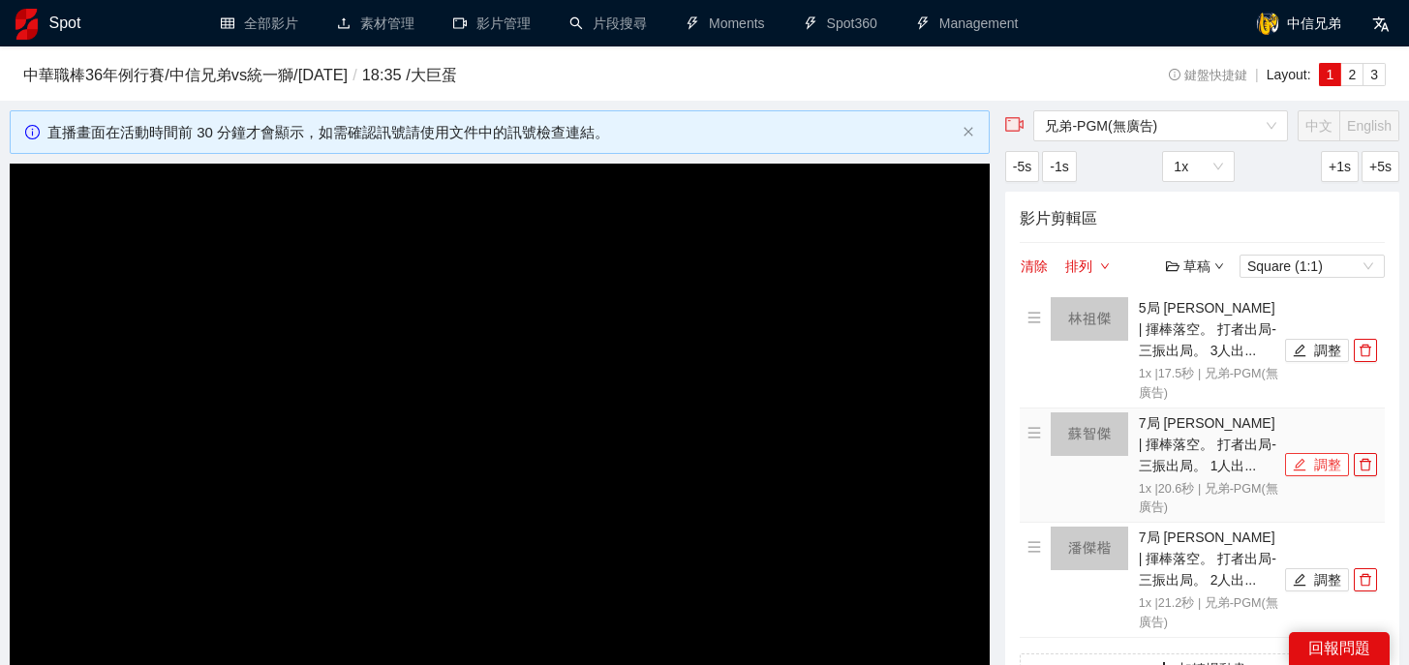
click at [1311, 472] on button "調整" at bounding box center [1317, 464] width 64 height 23
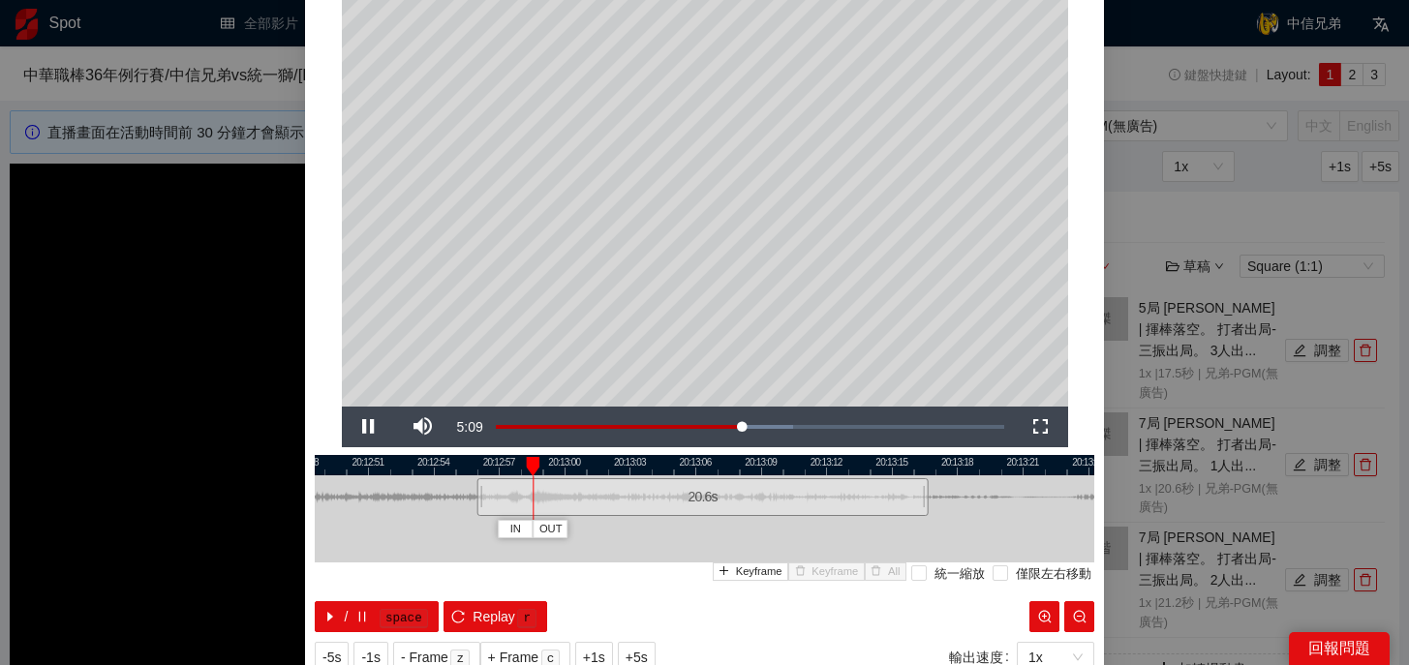
scroll to position [105, 0]
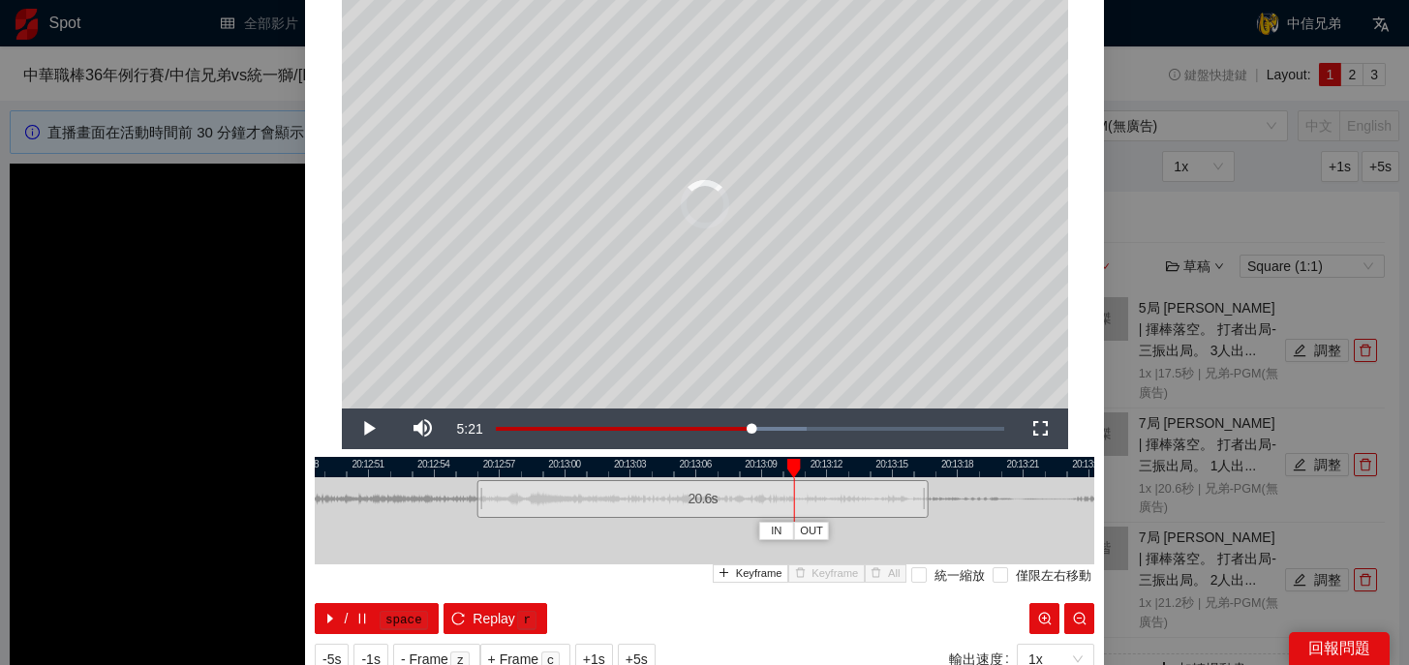
drag, startPoint x: 563, startPoint y: 464, endPoint x: 784, endPoint y: 475, distance: 221.0
click at [787, 475] on div at bounding box center [794, 468] width 14 height 19
drag, startPoint x: 926, startPoint y: 506, endPoint x: 800, endPoint y: 508, distance: 126.8
click at [800, 508] on div "20:12:48 20:12:51 20:12:54 20:12:57 20:13:00 20:13:03 20:13:06 20:13:09 20:13:1…" at bounding box center [704, 545] width 779 height 177
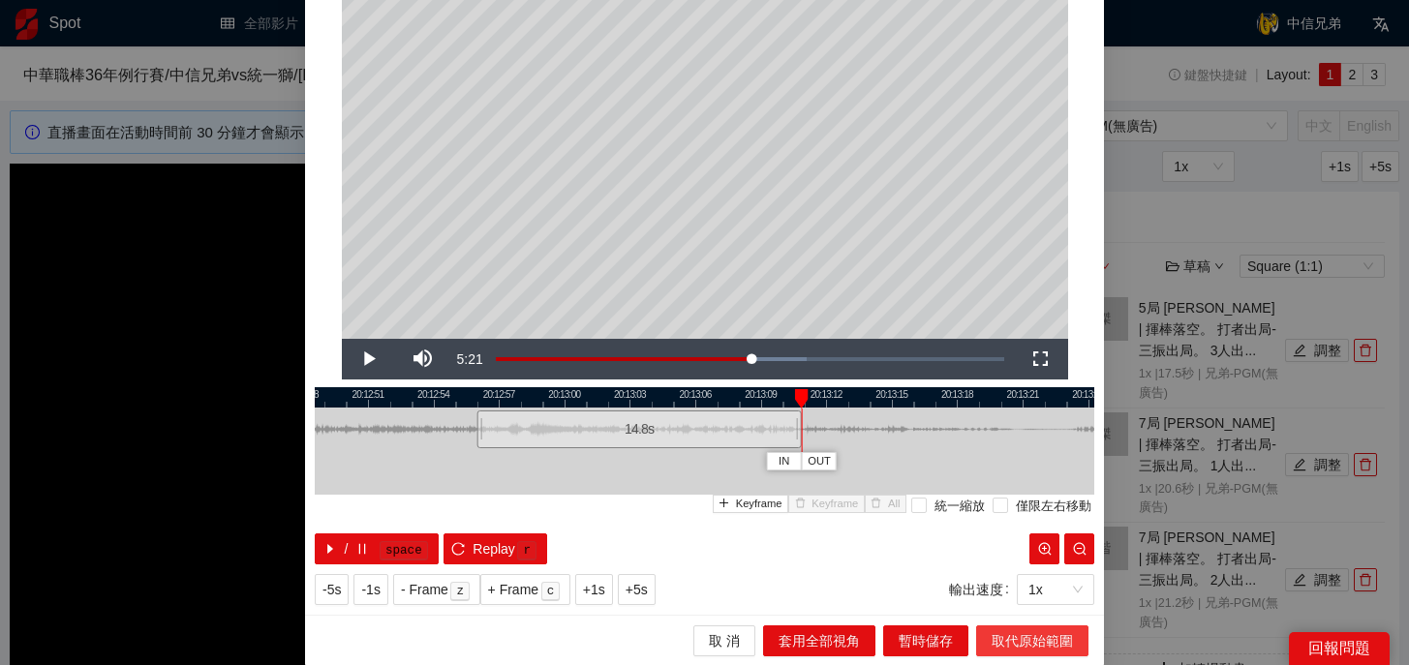
click at [1025, 649] on span "取代原始範圍" at bounding box center [1031, 640] width 81 height 21
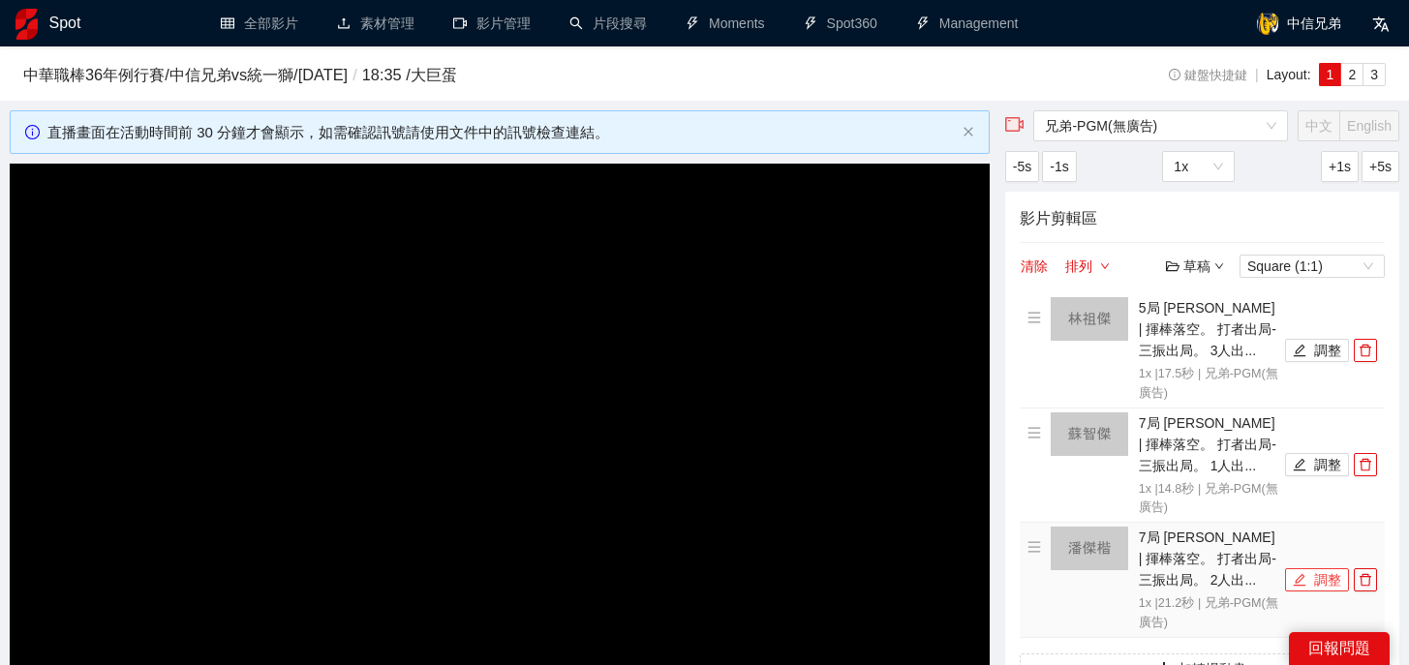
click at [1306, 584] on button "調整" at bounding box center [1317, 579] width 64 height 23
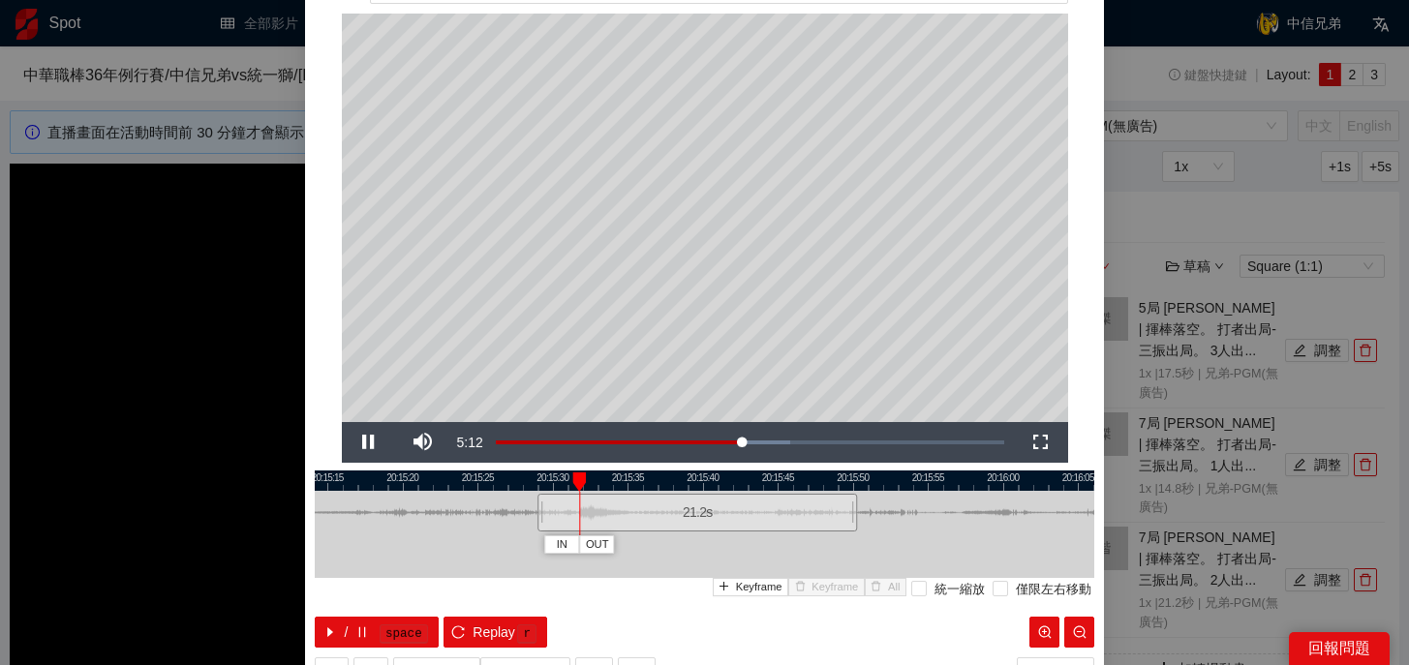
scroll to position [74, 0]
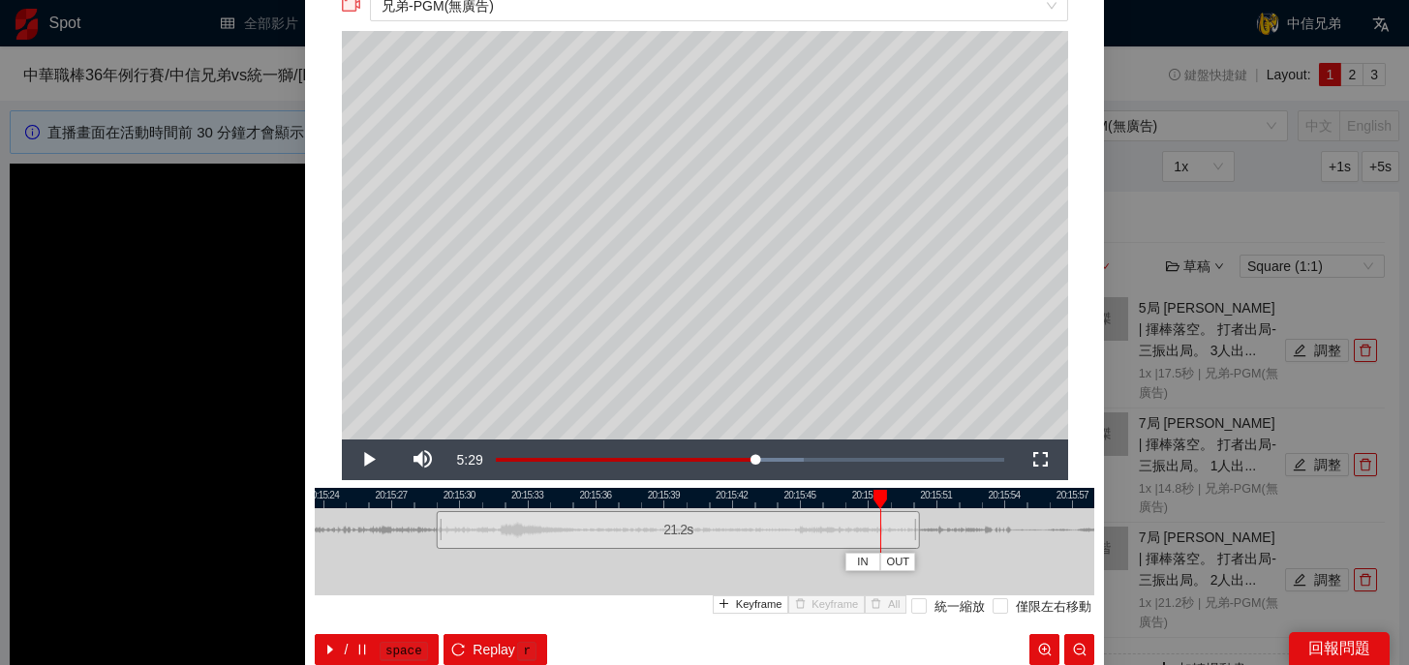
drag, startPoint x: 539, startPoint y: 495, endPoint x: 875, endPoint y: 511, distance: 336.3
click at [875, 511] on div "20:15:21 20:15:24 20:15:27 20:15:30 20:15:33 20:15:36 20:15:39 20:15:42 20:15:4…" at bounding box center [704, 576] width 779 height 177
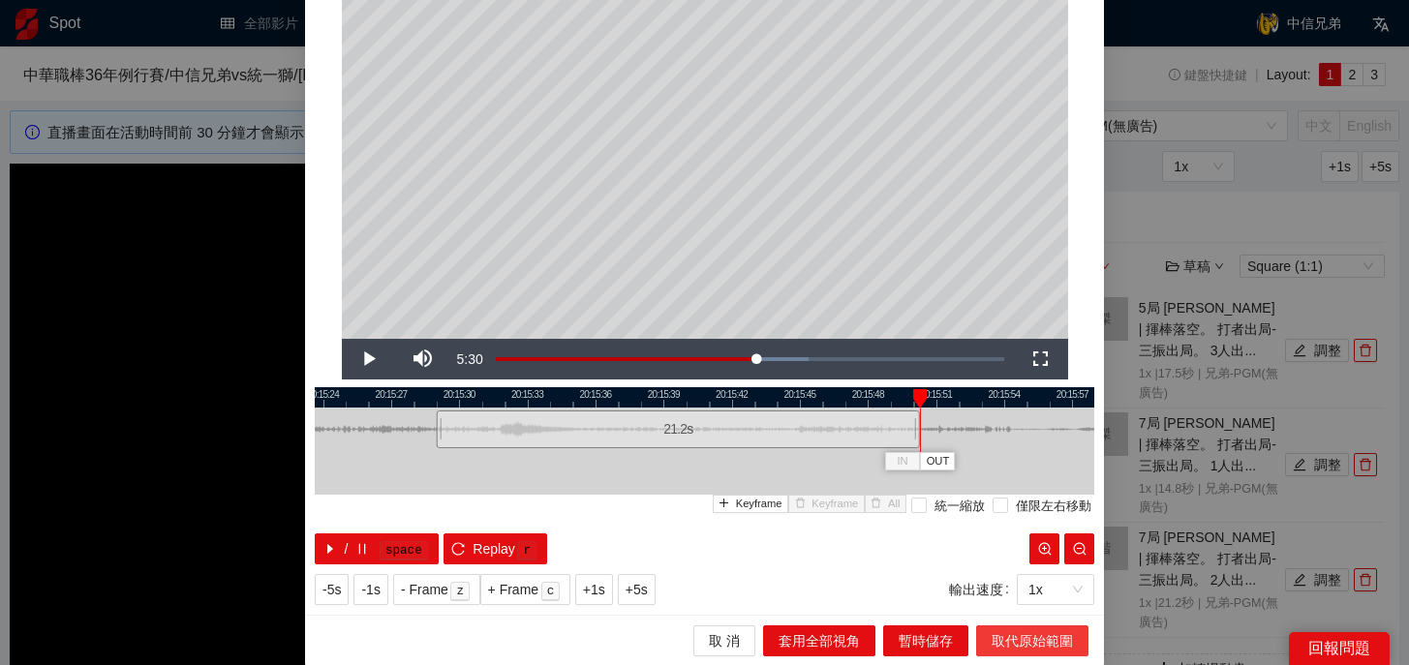
click at [1000, 636] on span "取代原始範圍" at bounding box center [1031, 640] width 81 height 21
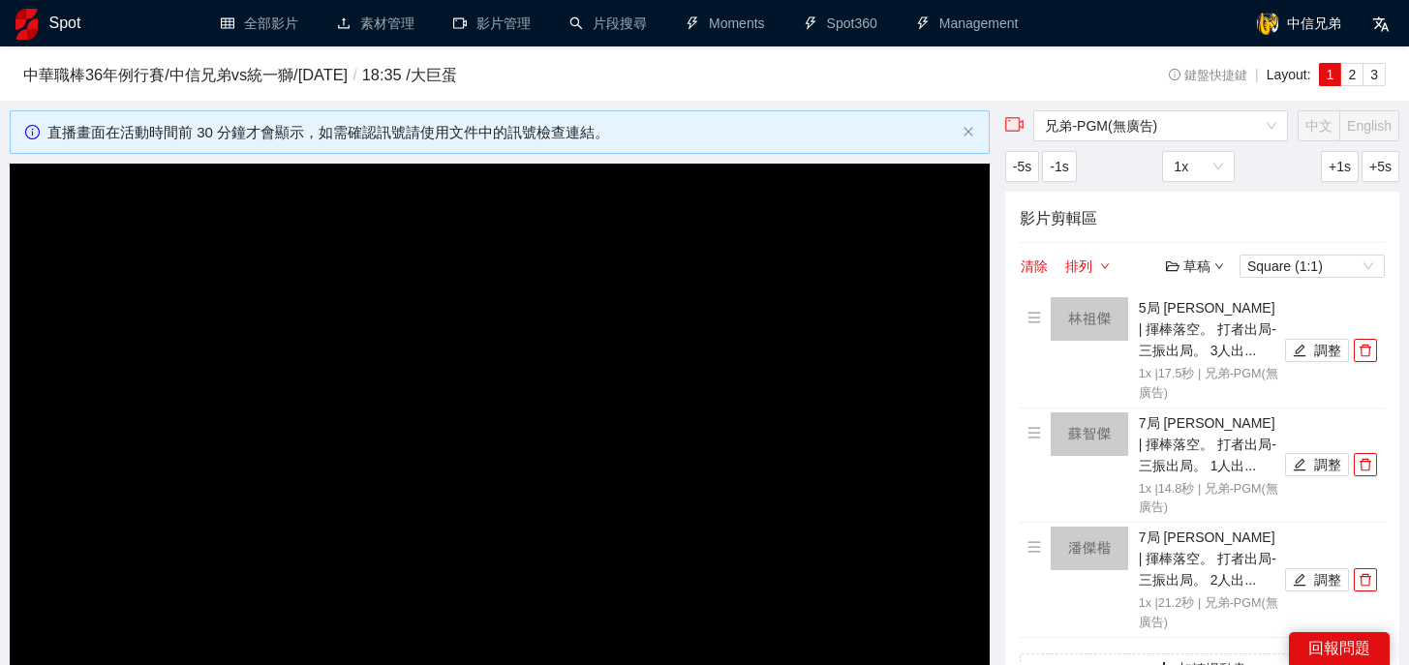
scroll to position [0, 0]
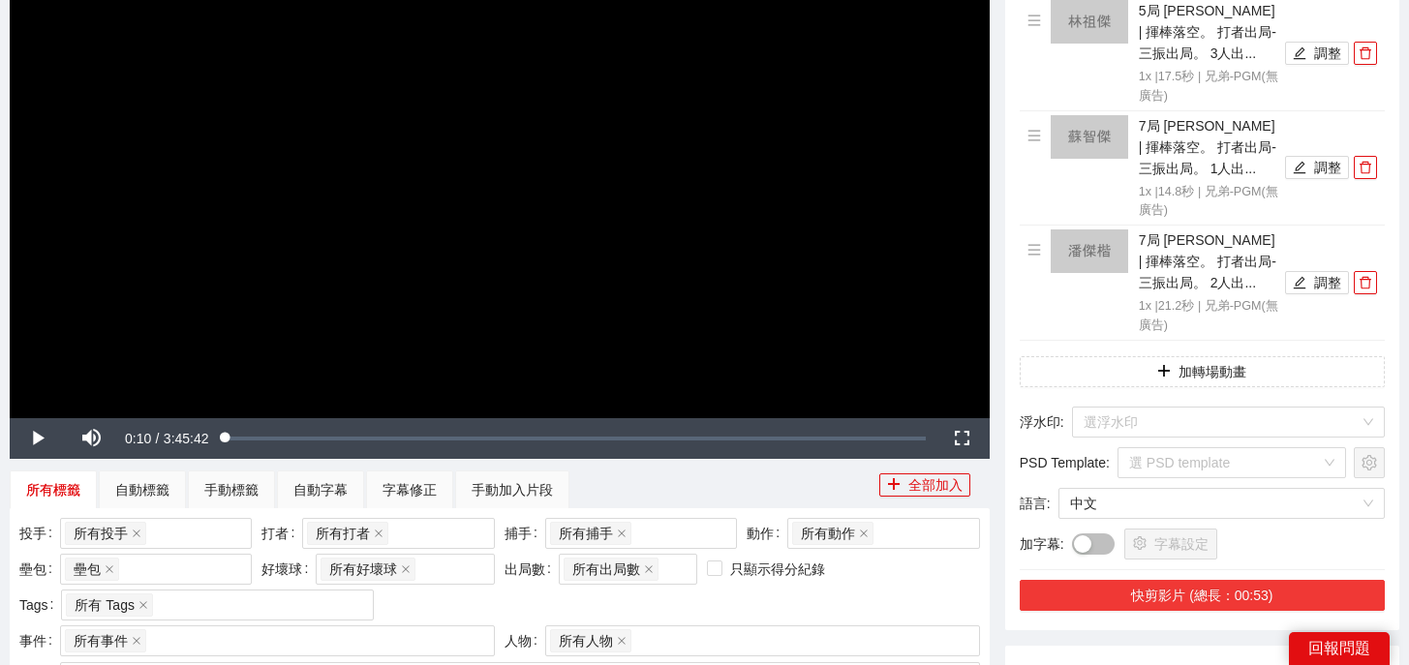
click at [1216, 582] on button "快剪影片 (總長：00:53)" at bounding box center [1201, 595] width 365 height 31
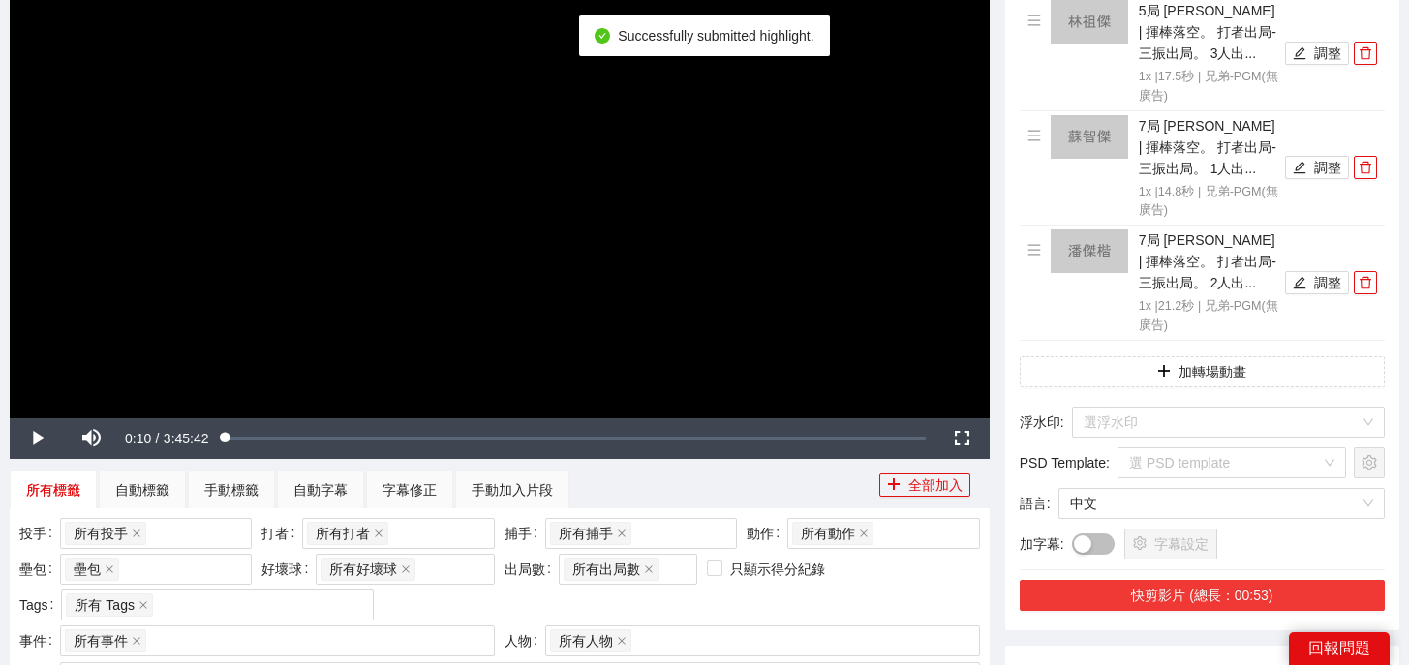
scroll to position [506, 0]
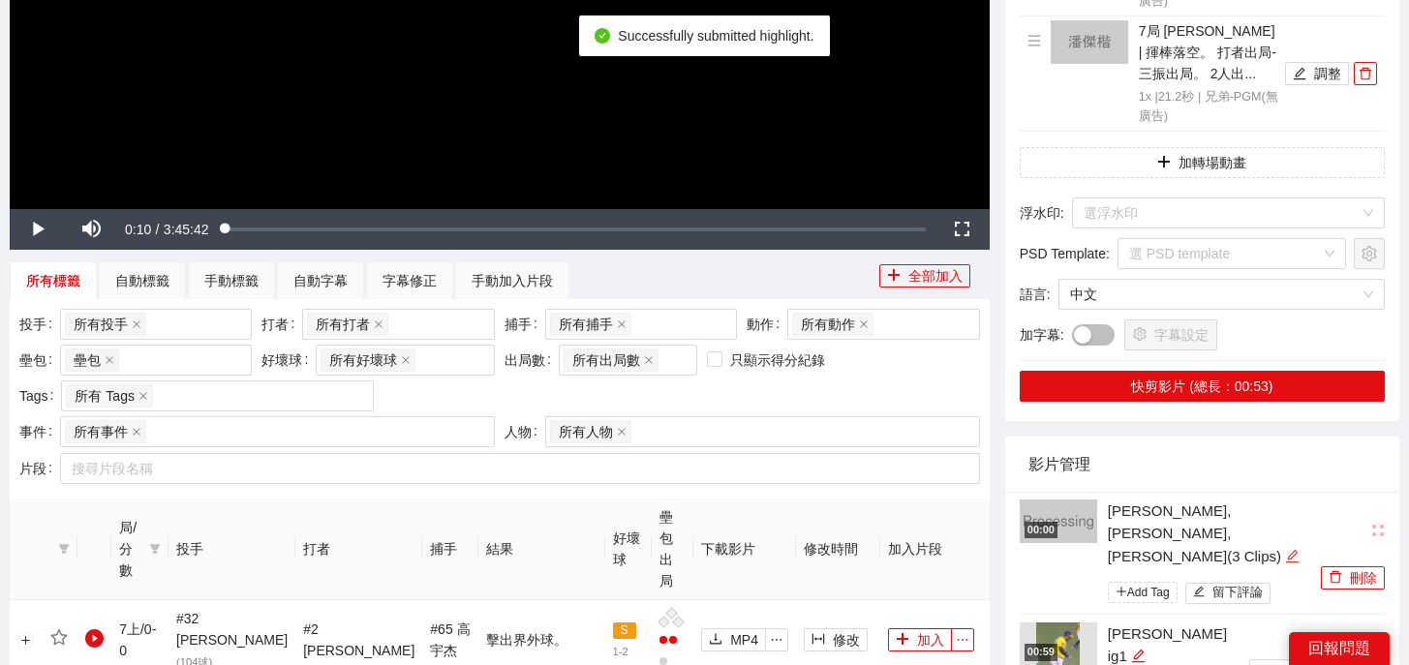
click at [1285, 549] on icon "edit" at bounding box center [1292, 556] width 15 height 15
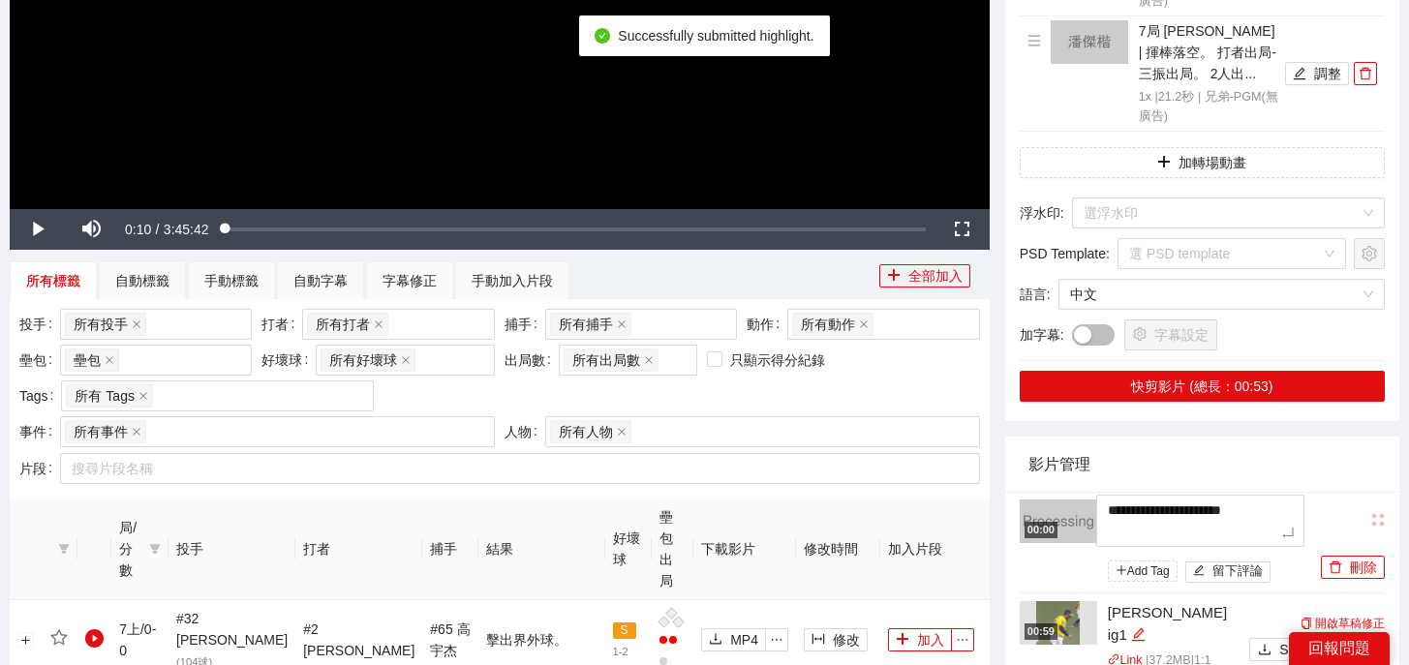
drag, startPoint x: 1179, startPoint y: 537, endPoint x: 1020, endPoint y: 511, distance: 160.9
click at [1019, 510] on div "**********" at bounding box center [1167, 544] width 296 height 88
type textarea "*"
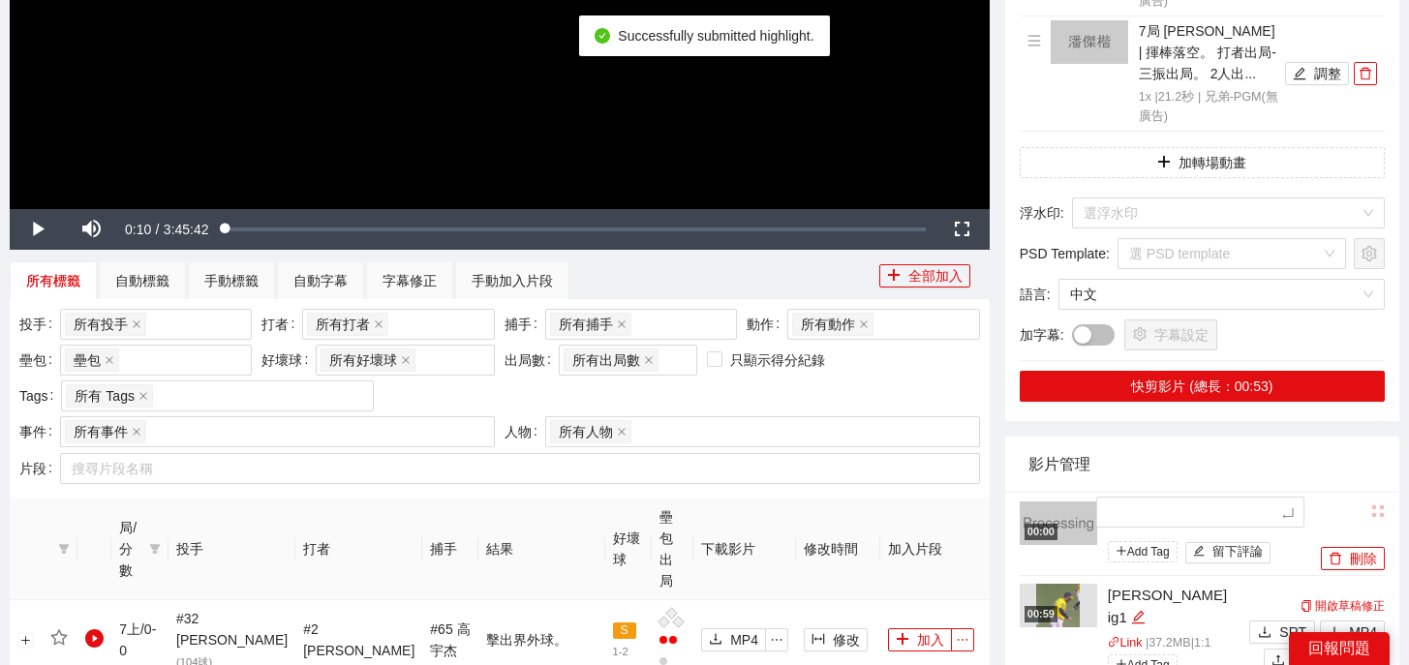
type textarea "*"
type textarea "**"
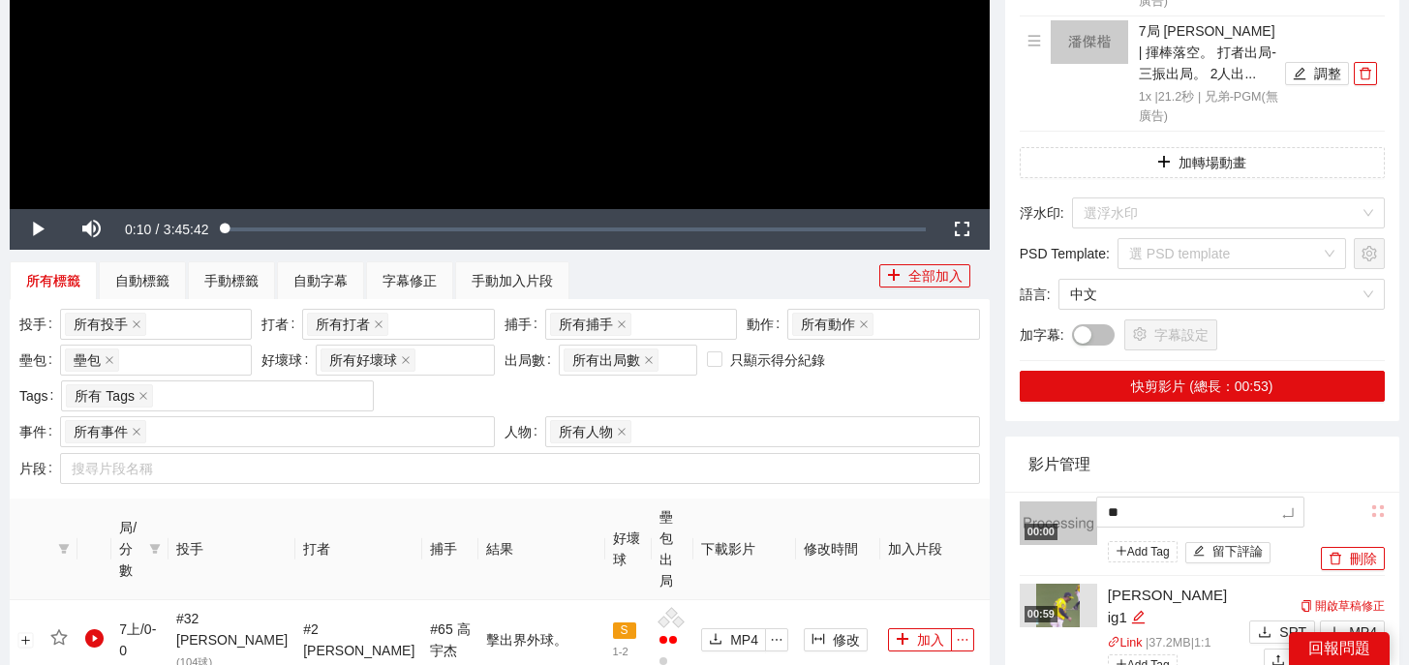
type textarea "***"
type textarea "*"
type textarea "**"
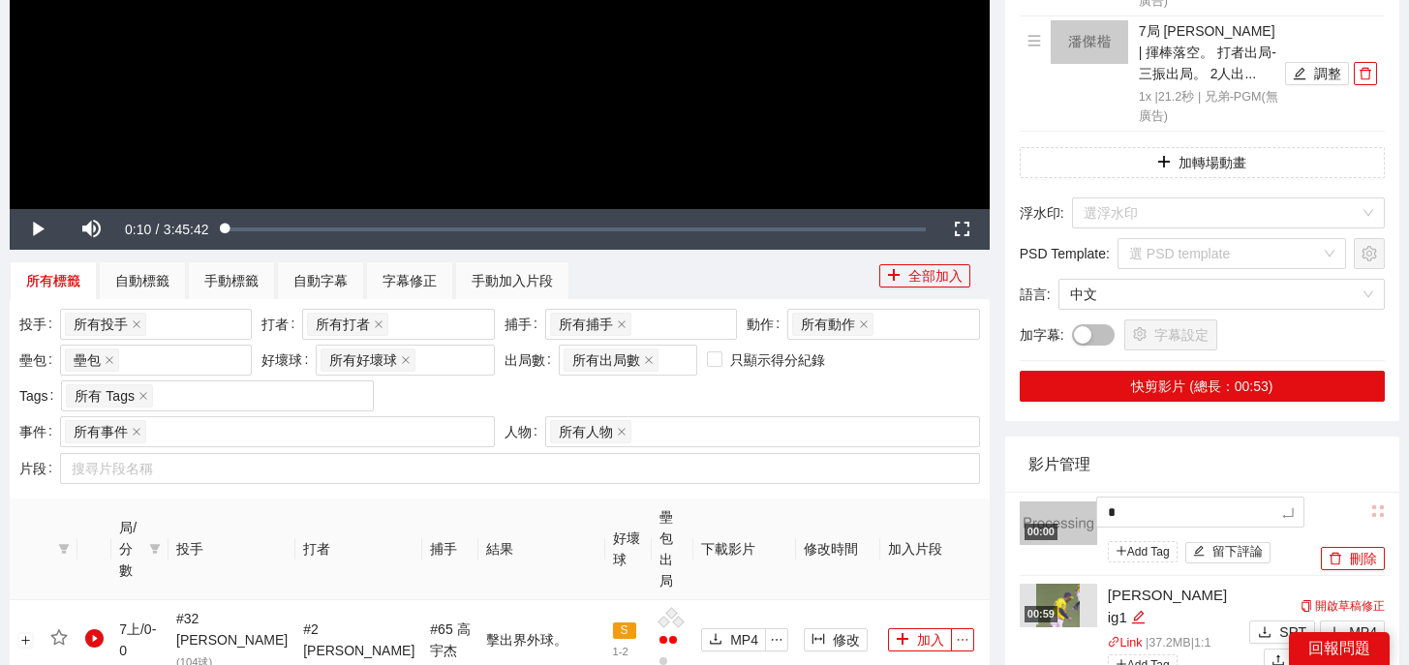
type textarea "**"
type textarea "***"
type textarea "**"
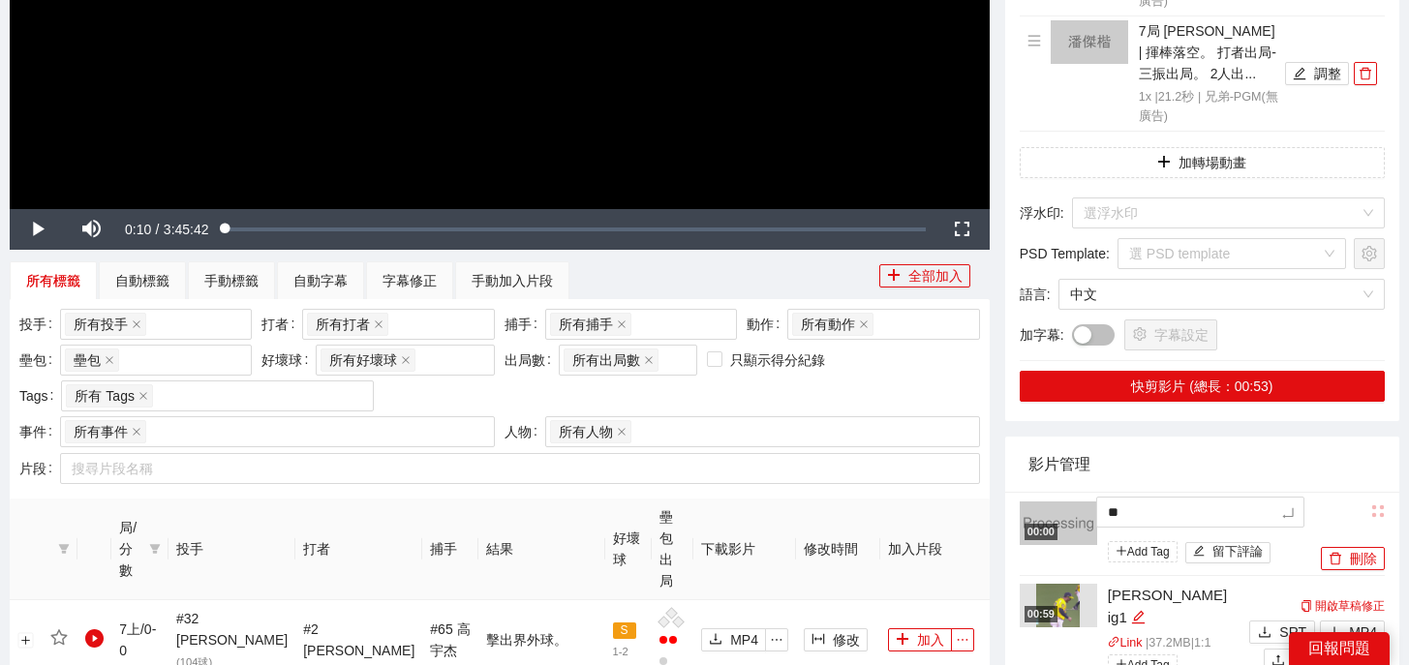
type textarea "**"
type textarea "****"
type textarea "*****"
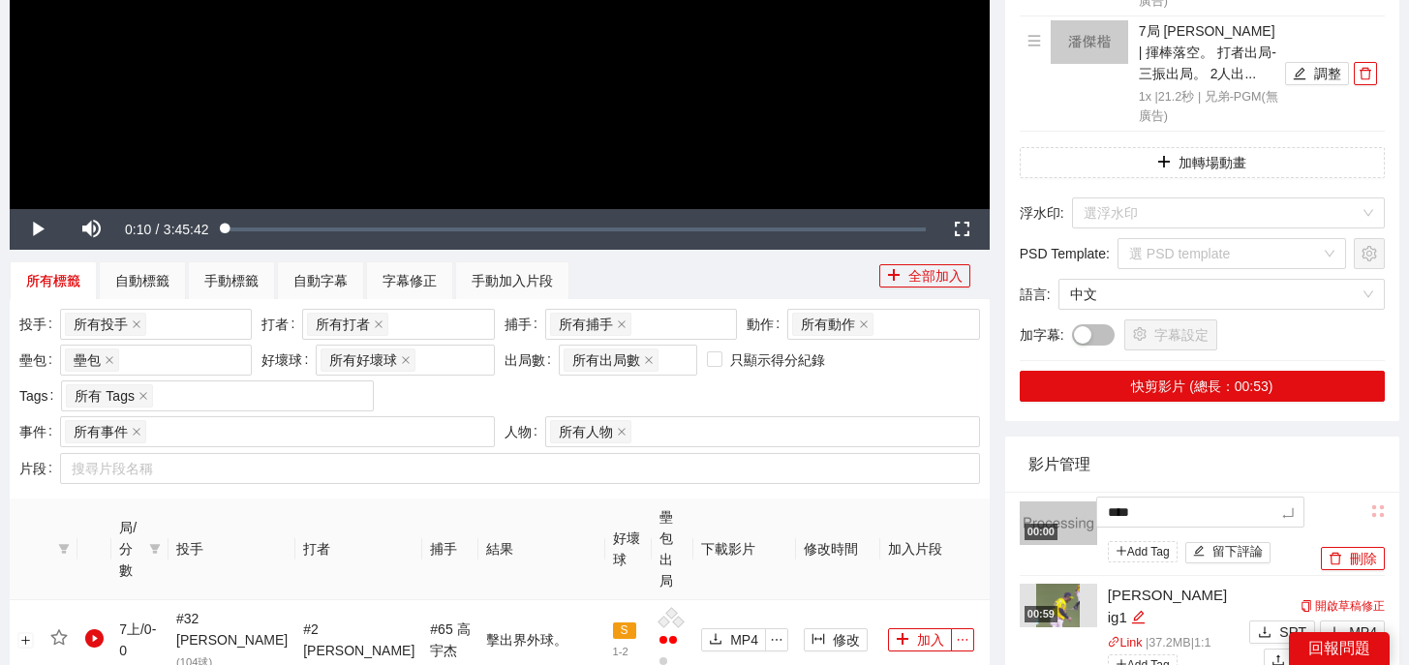
type textarea "*****"
type textarea "******"
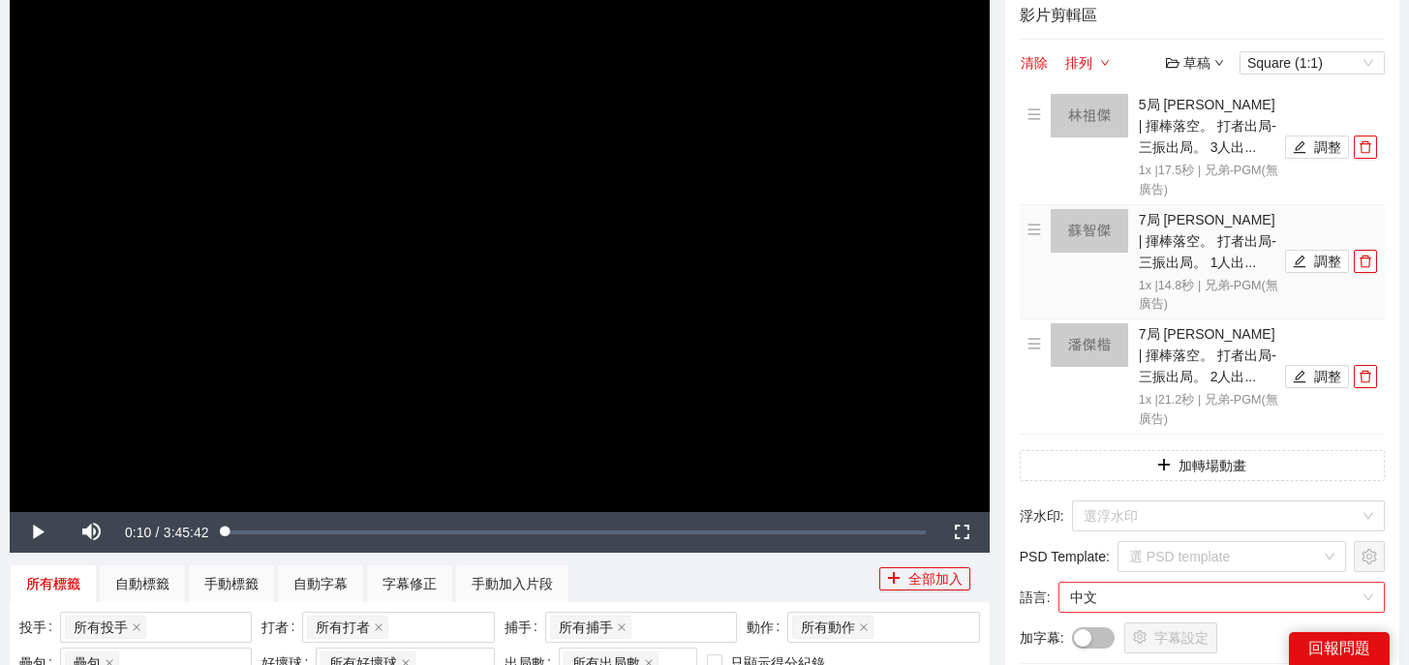
scroll to position [180, 0]
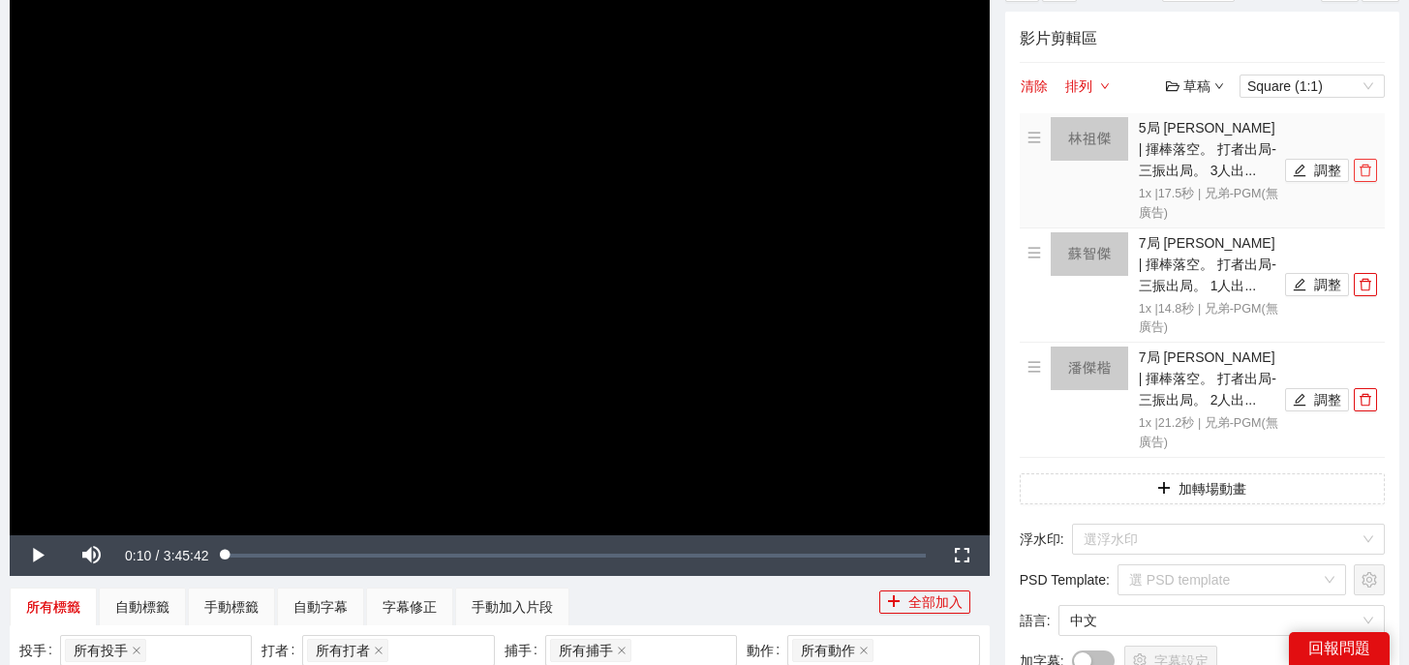
click at [1366, 165] on icon "delete" at bounding box center [1365, 171] width 12 height 13
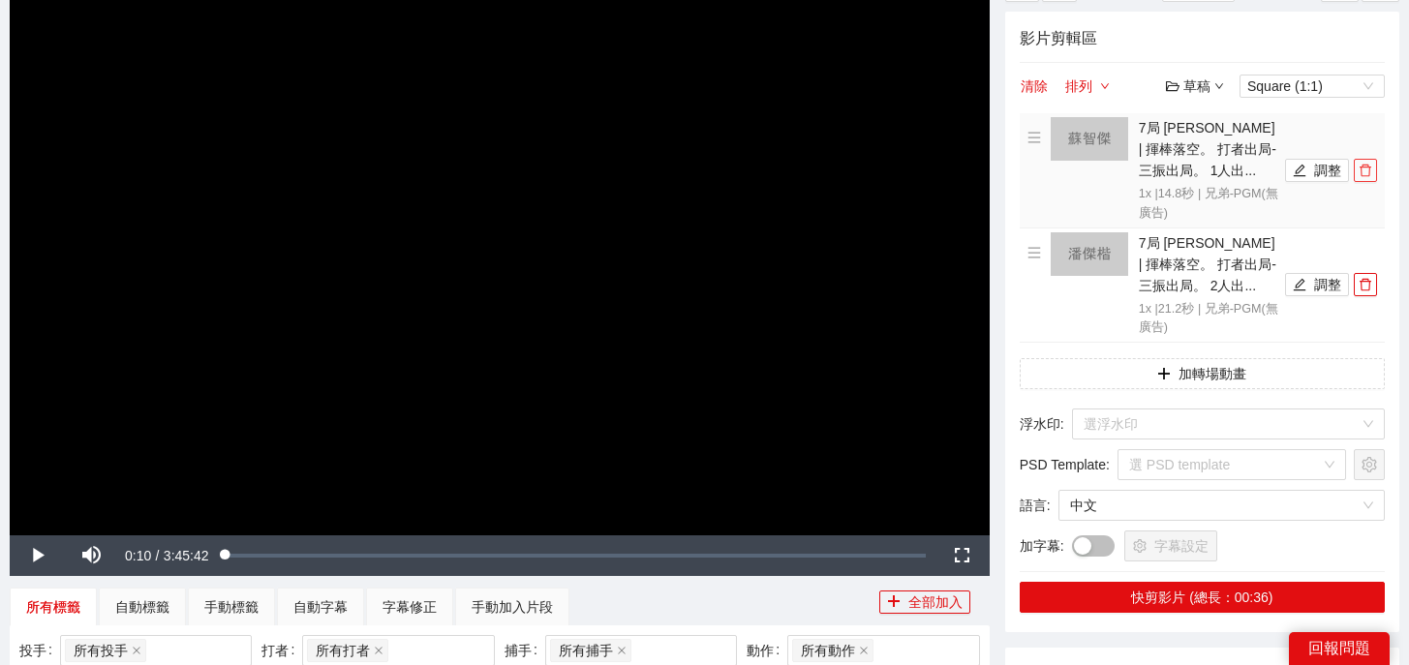
click at [1366, 165] on icon "delete" at bounding box center [1365, 171] width 12 height 13
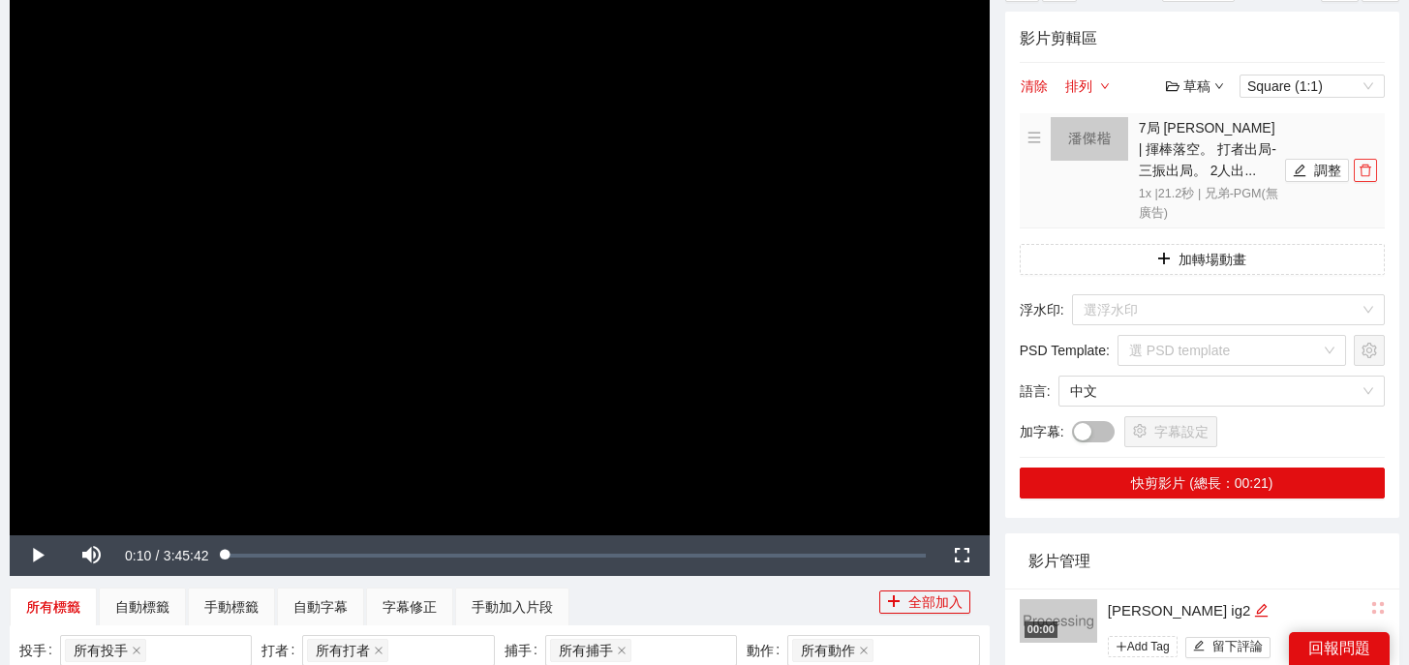
click at [1366, 165] on icon "delete" at bounding box center [1365, 171] width 12 height 13
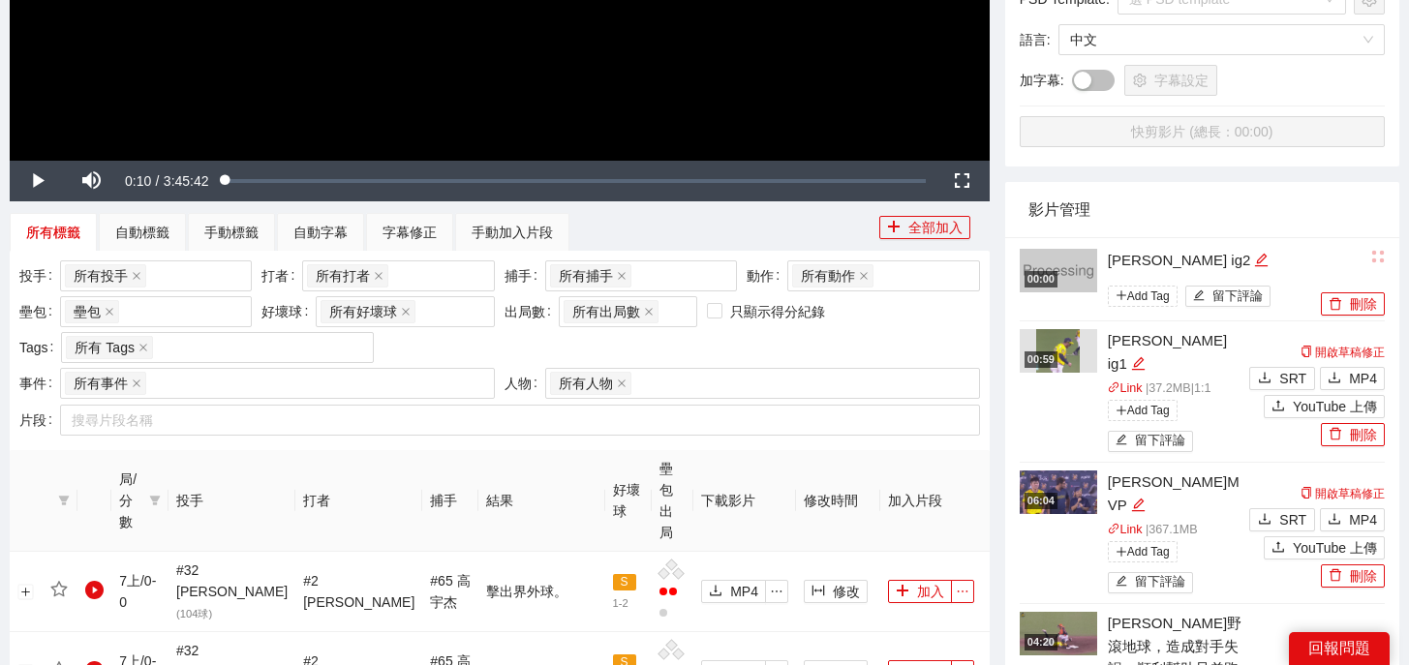
scroll to position [563, 0]
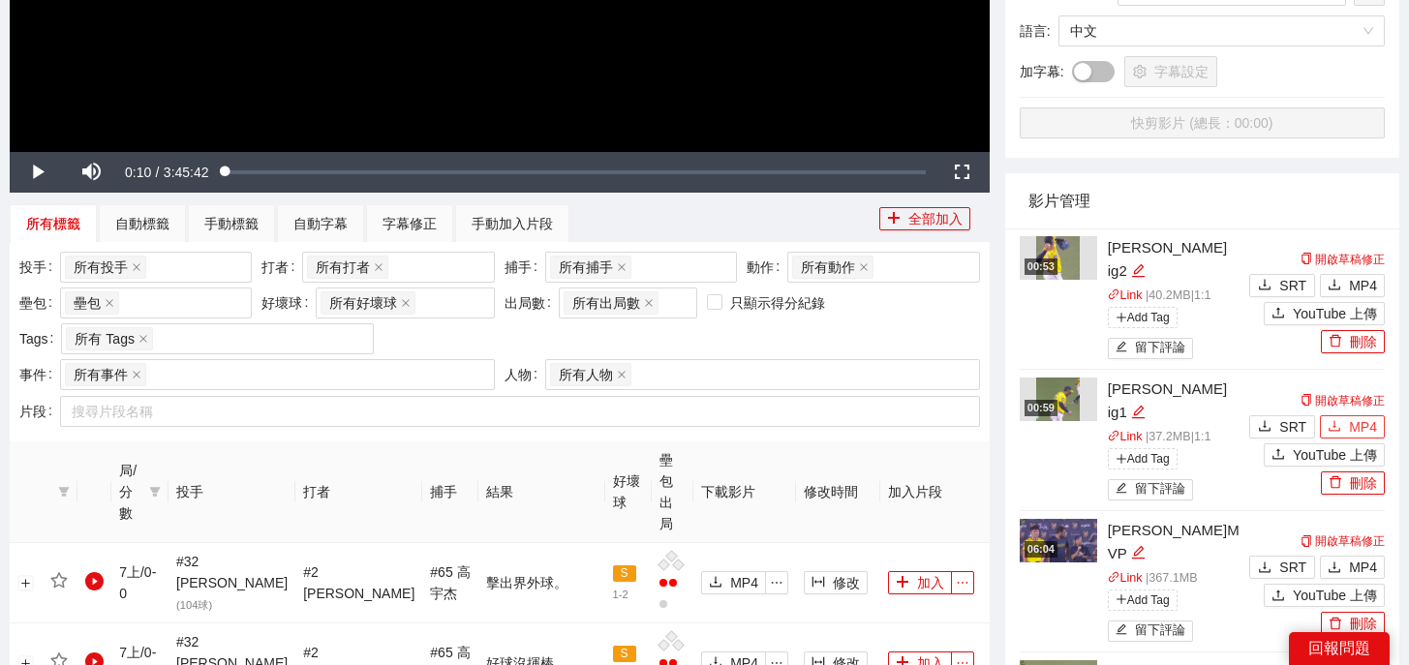
click at [1361, 416] on span "MP4" at bounding box center [1363, 426] width 28 height 21
click at [1358, 275] on span "MP4" at bounding box center [1363, 285] width 28 height 21
